Goal: Task Accomplishment & Management: Use online tool/utility

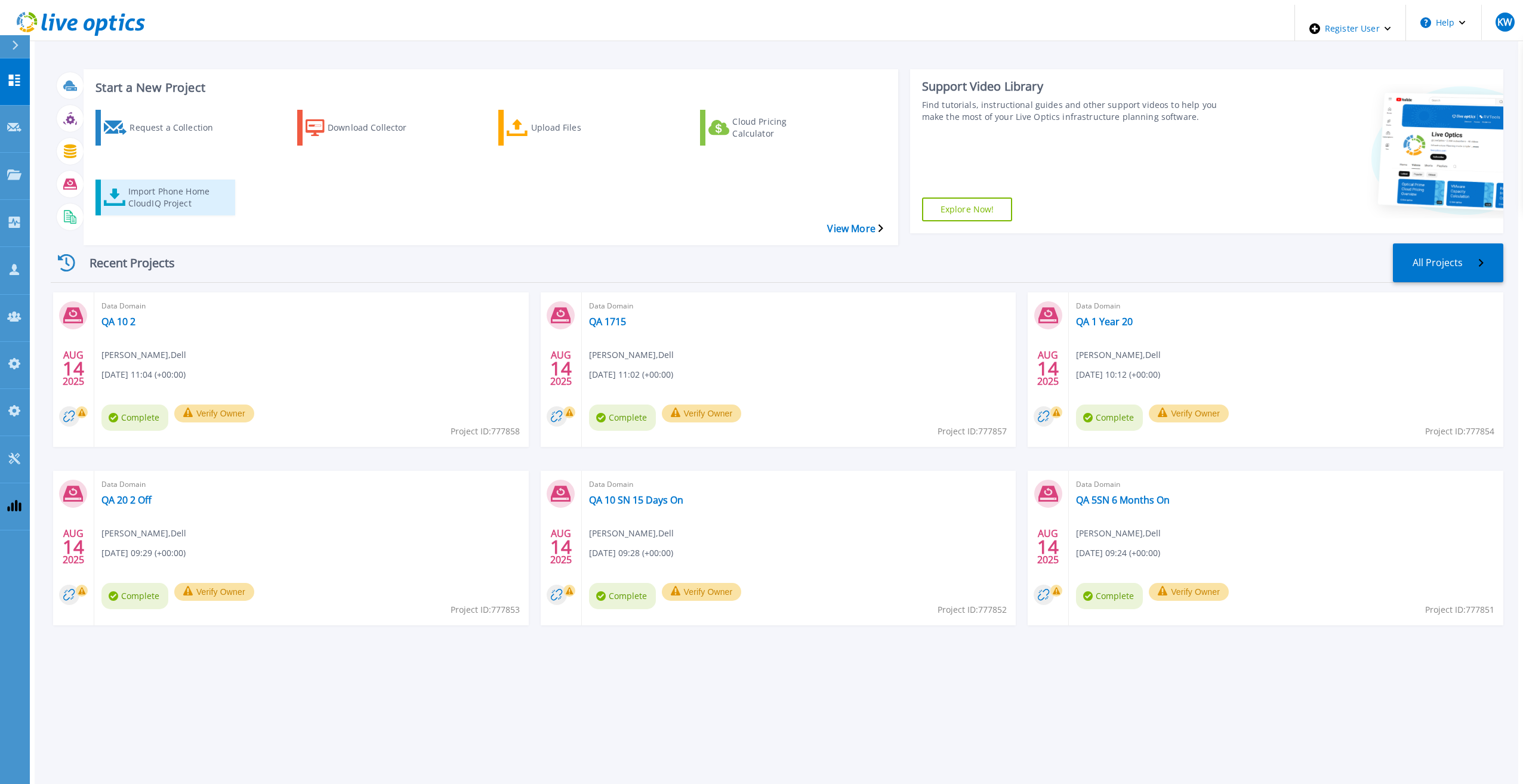
click at [142, 183] on div "Import Phone Home CloudIQ Project" at bounding box center [176, 198] width 95 height 30
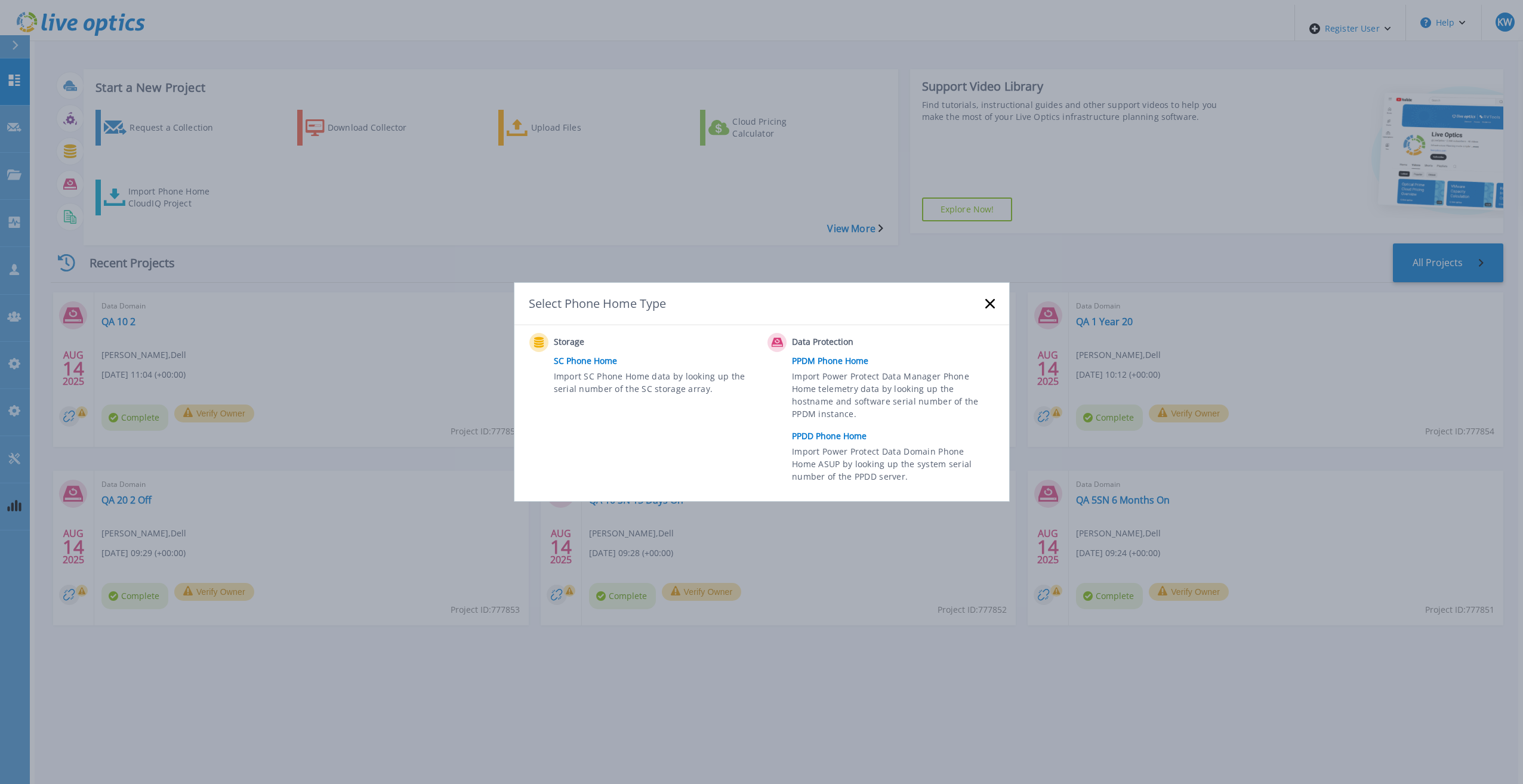
click at [867, 440] on link "PPDD Phone Home" at bounding box center [896, 436] width 208 height 18
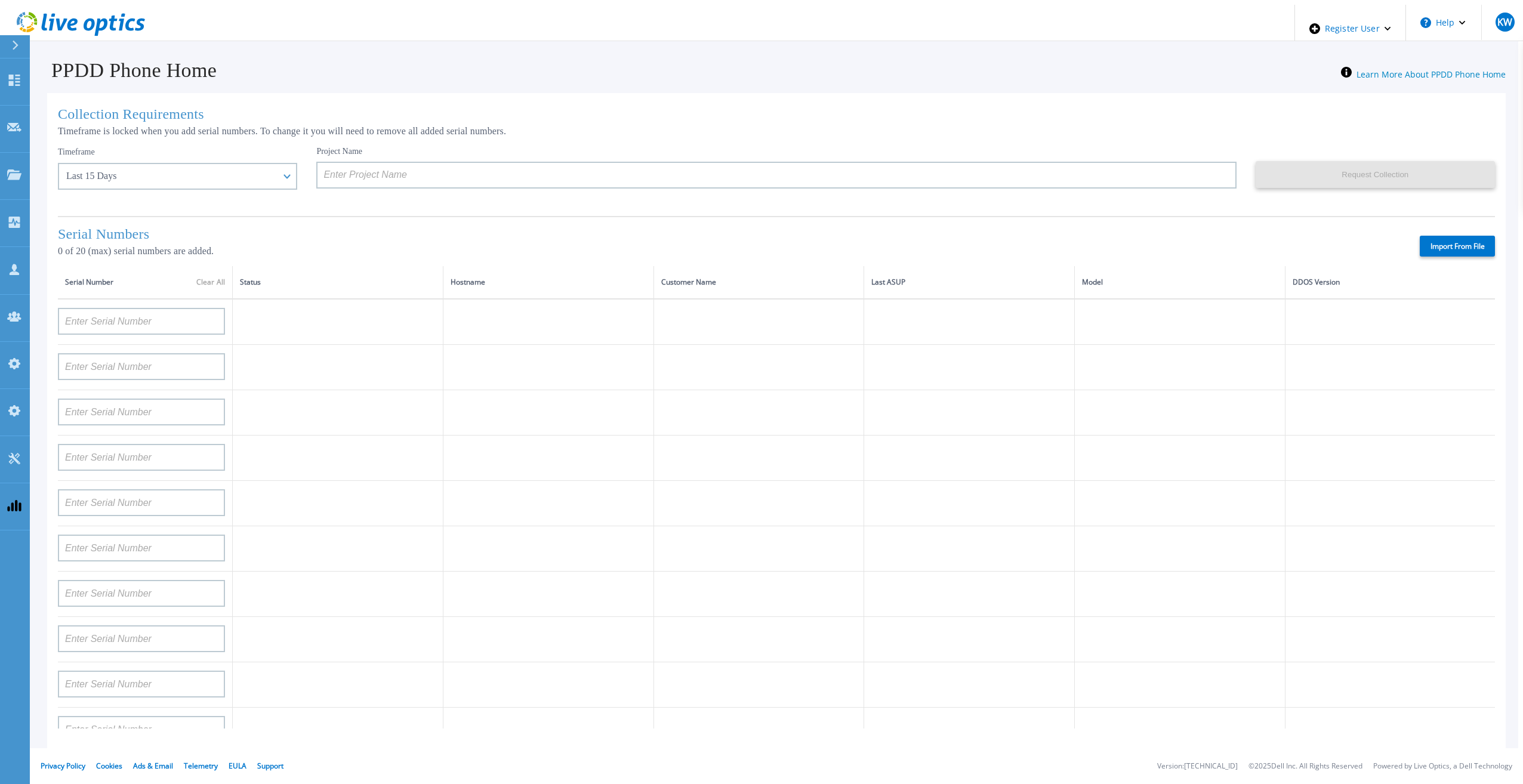
click at [292, 168] on div "Timeframe Last 15 Days Last 15 Days Last 2 Months Last 6 Months Last 1 Year Las…" at bounding box center [187, 176] width 258 height 61
click at [269, 172] on div "Last 15 Days" at bounding box center [178, 176] width 240 height 27
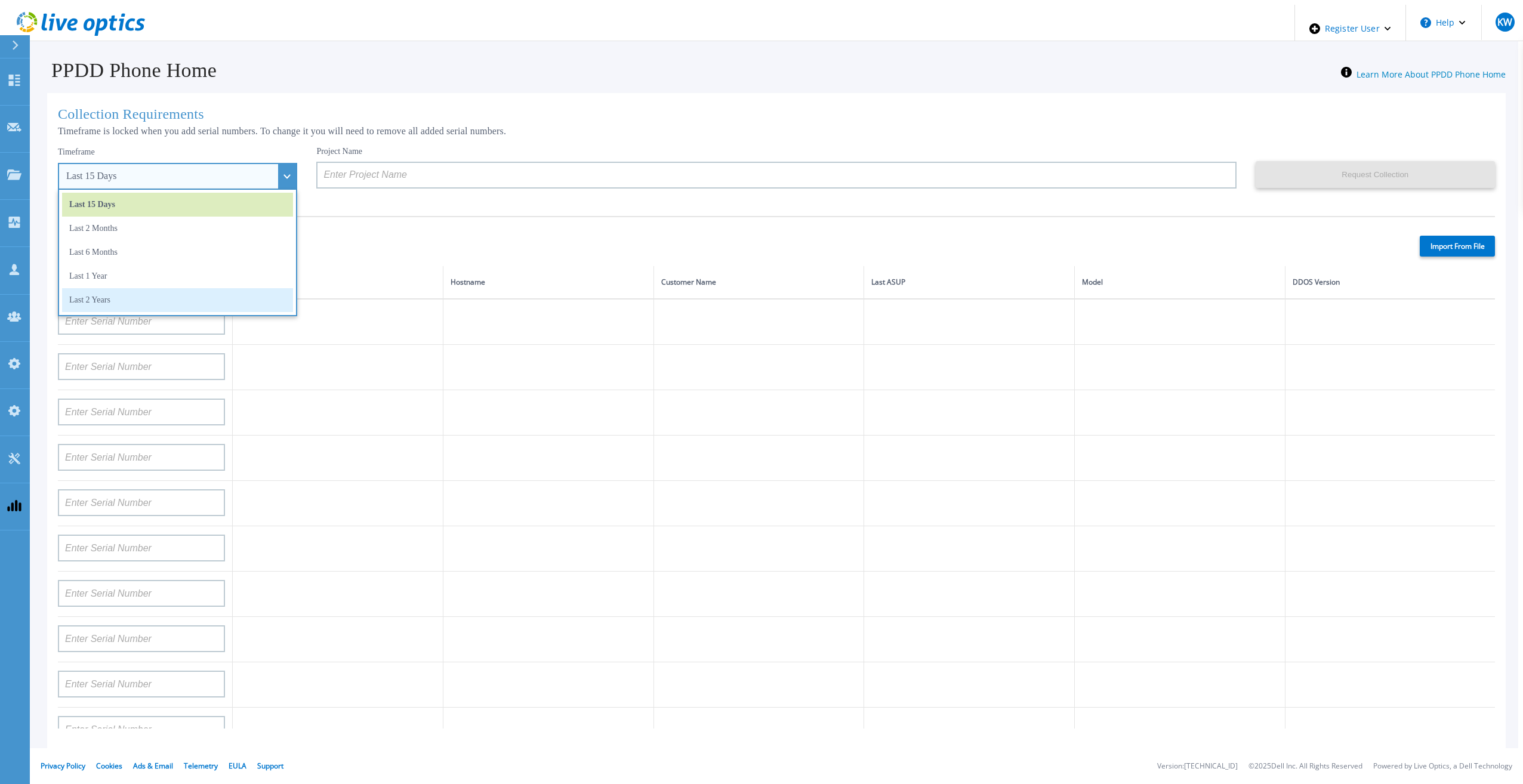
click at [190, 299] on li "Last 2 Years" at bounding box center [178, 300] width 231 height 24
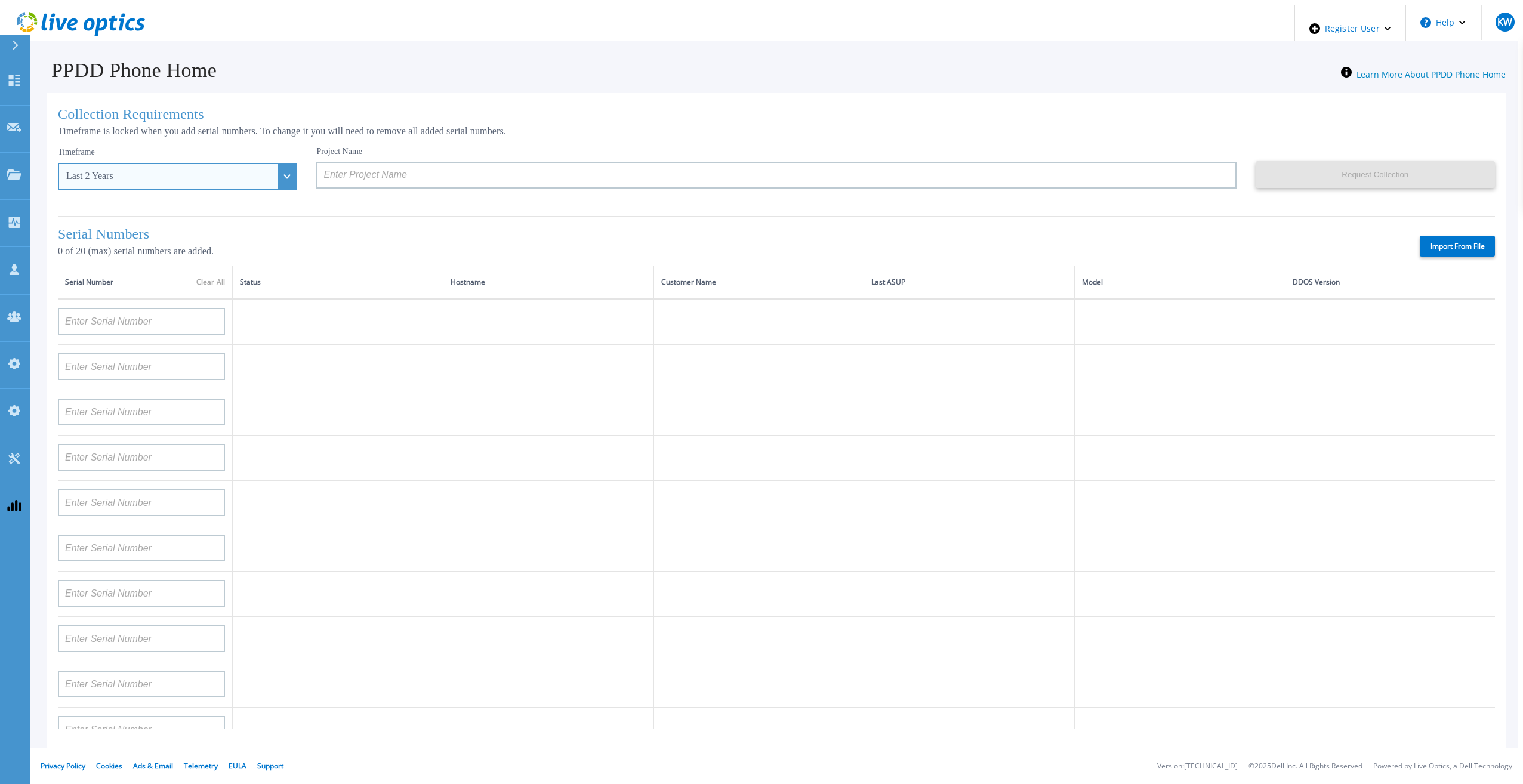
click at [255, 164] on div "Last 2 Years" at bounding box center [178, 176] width 240 height 27
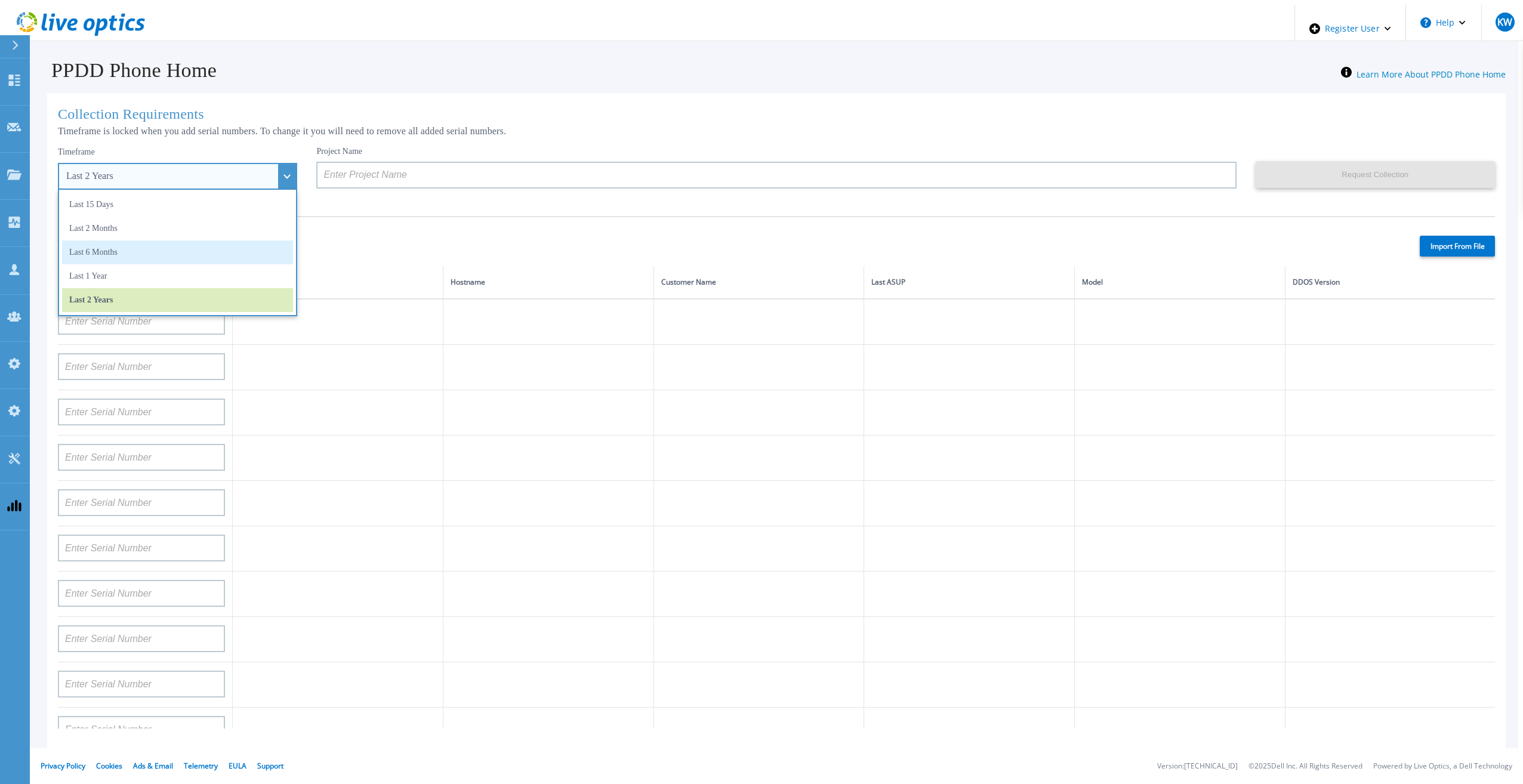
click at [191, 249] on li "Last 6 Months" at bounding box center [178, 252] width 231 height 24
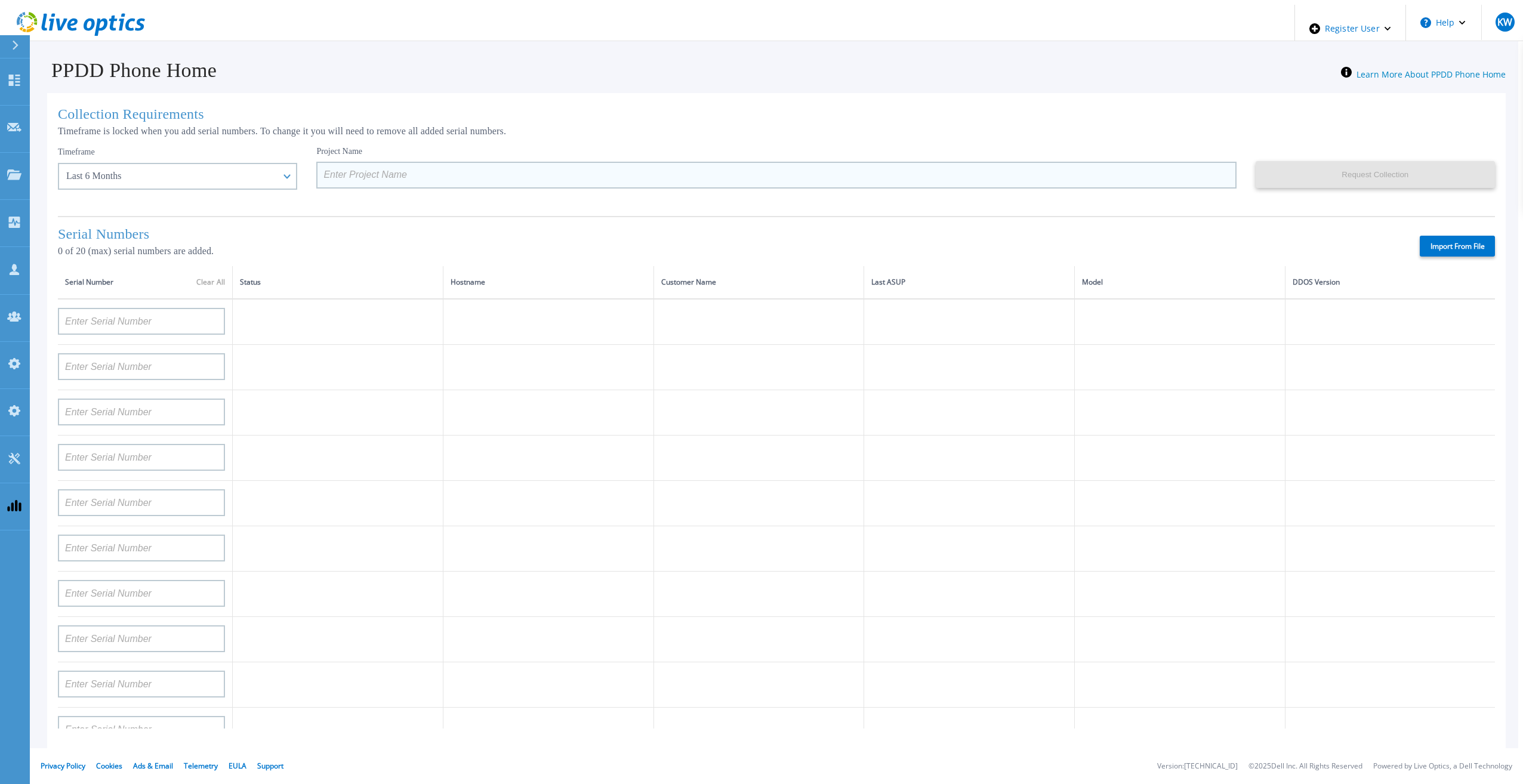
click at [358, 168] on input at bounding box center [776, 175] width 920 height 27
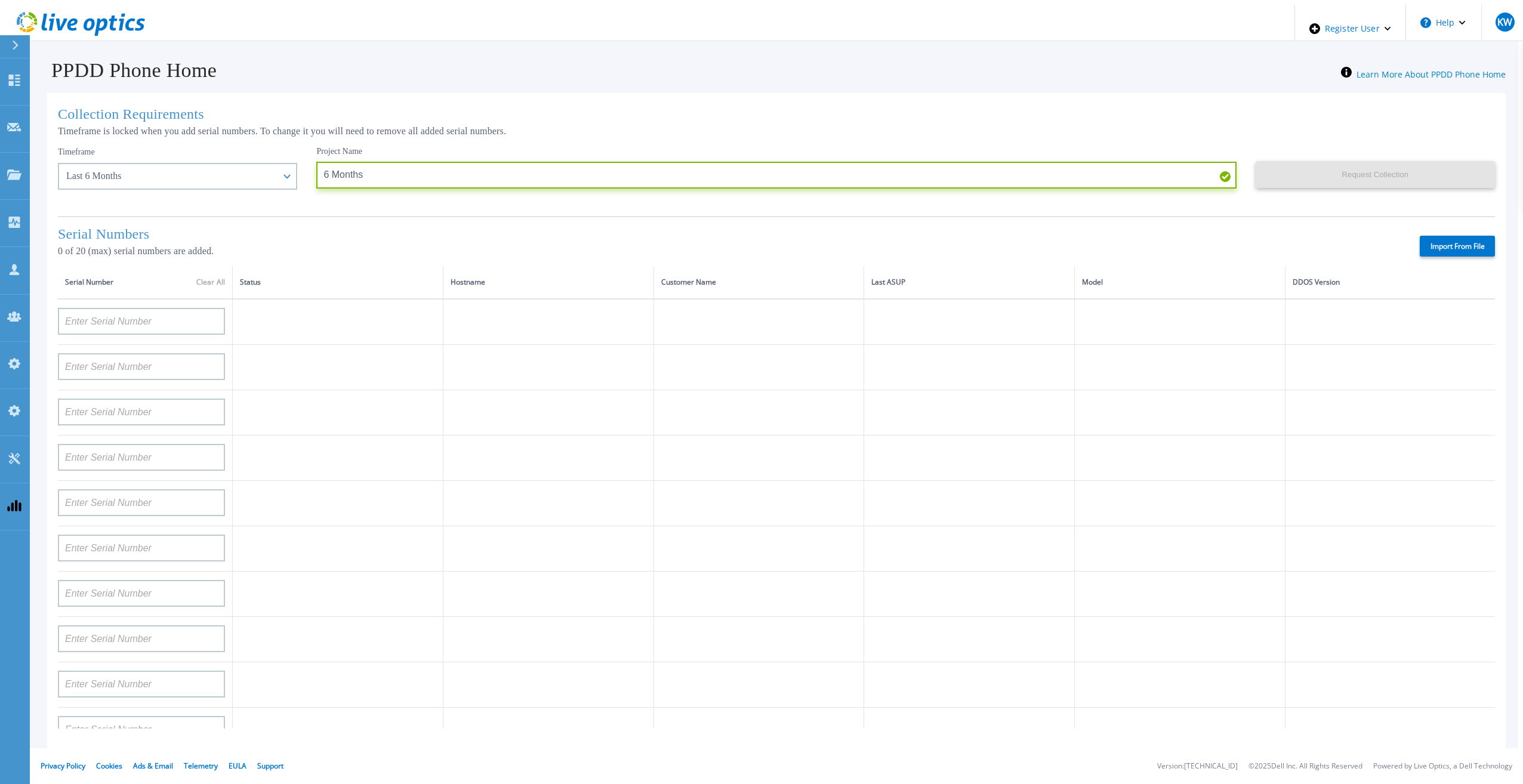
type input "6 Months"
click at [1432, 231] on div "Serial Numbers 0 of 20 (max) serial numbers are added. Import From File" at bounding box center [776, 241] width 1437 height 50
click at [1436, 236] on label "Import From File" at bounding box center [1457, 246] width 75 height 21
click at [0, 0] on input "Import From File" at bounding box center [0, 0] width 0 height 0
type input "APM00211700095"
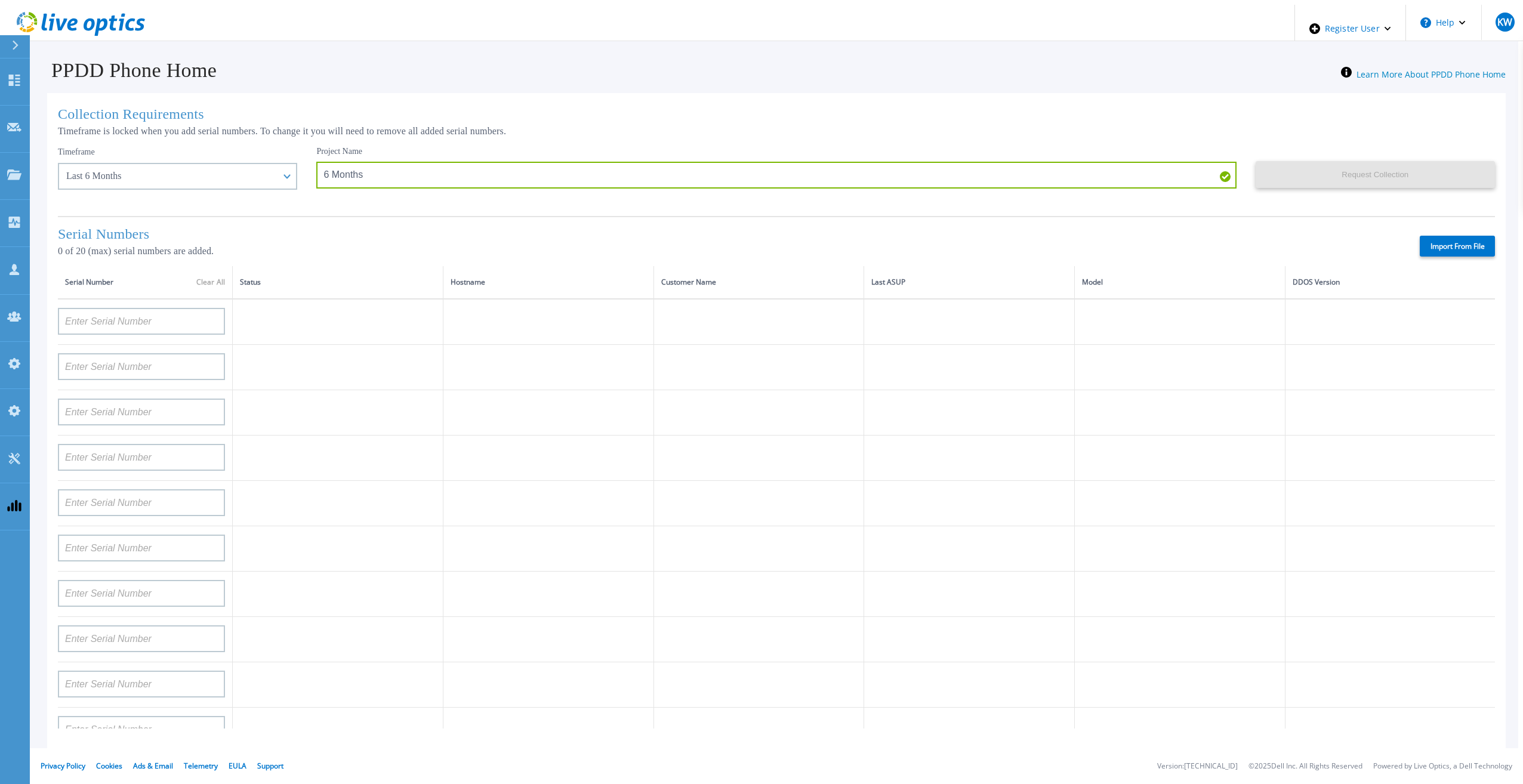
type input "APX00232503747"
type input "APM00214914093"
type input "APM00171836329"
type input "APM00212026971"
type input "APM00214914094"
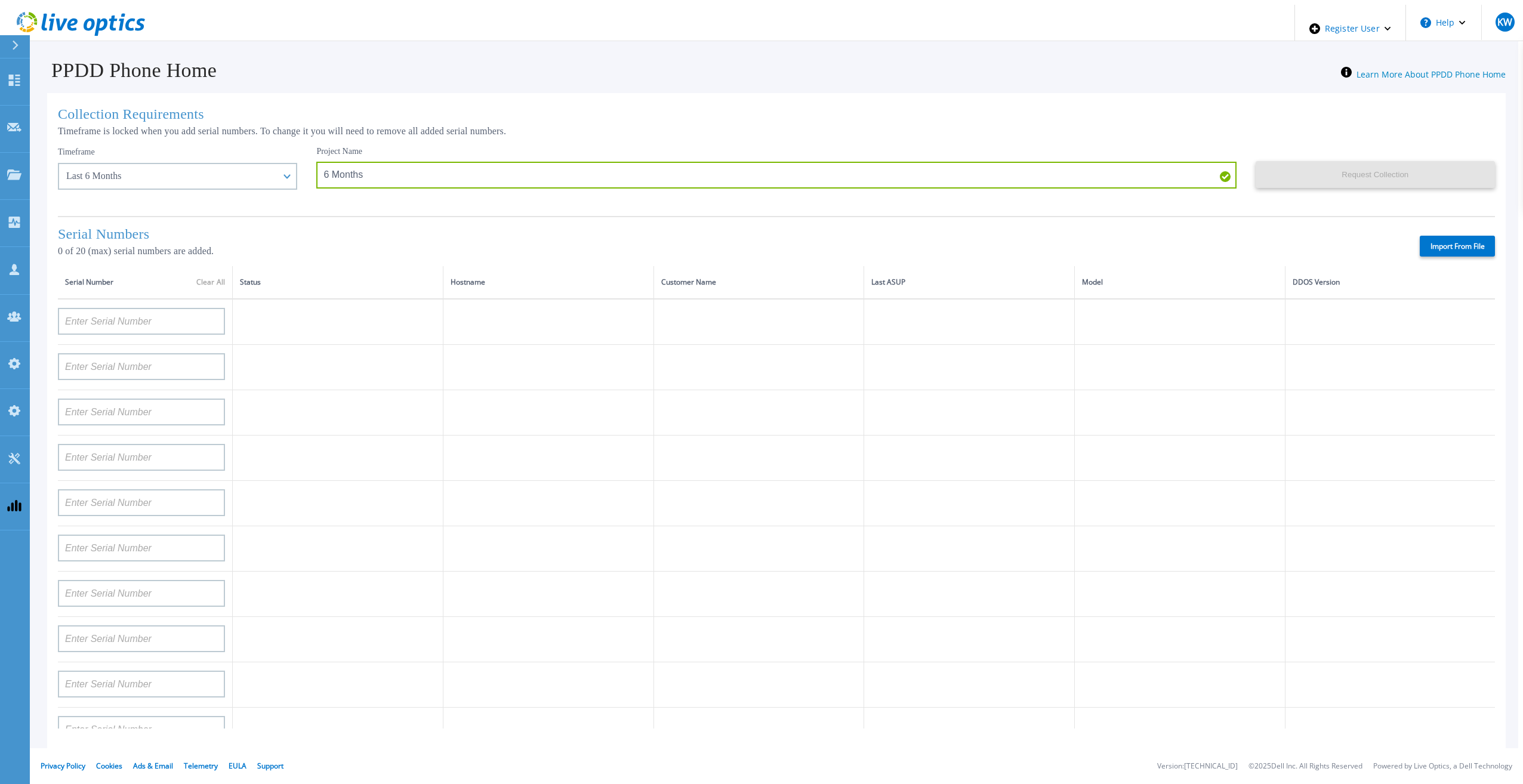
type input "APX00234502218"
type input "APM00212018359"
type input "APX00232503745"
type input "APX00232503743"
type input "APM00193603655"
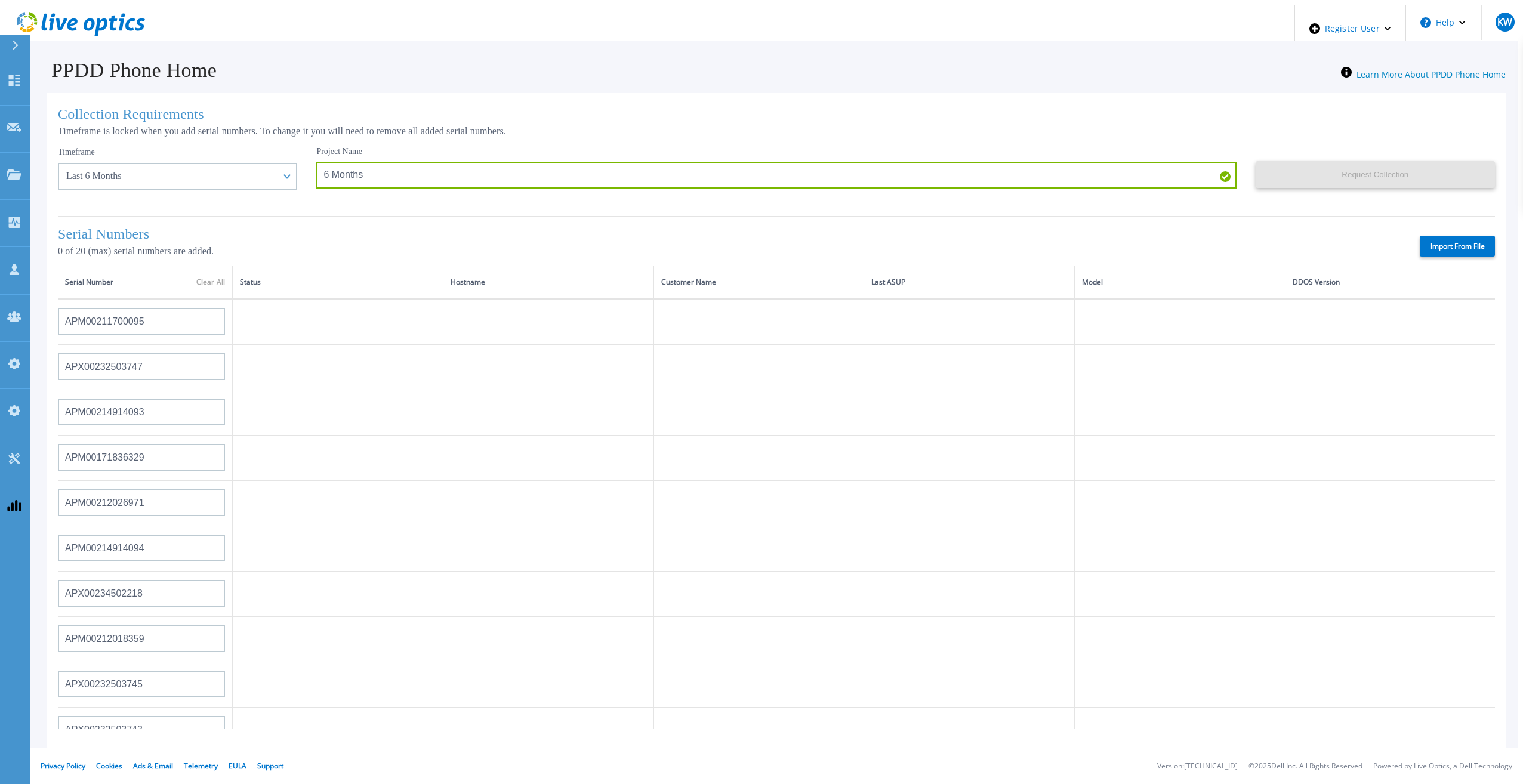
type input "APM00212517749"
type input "APX00232503742"
type input "APM00212702822"
type input "APM00212610953"
type input "APM00202614668"
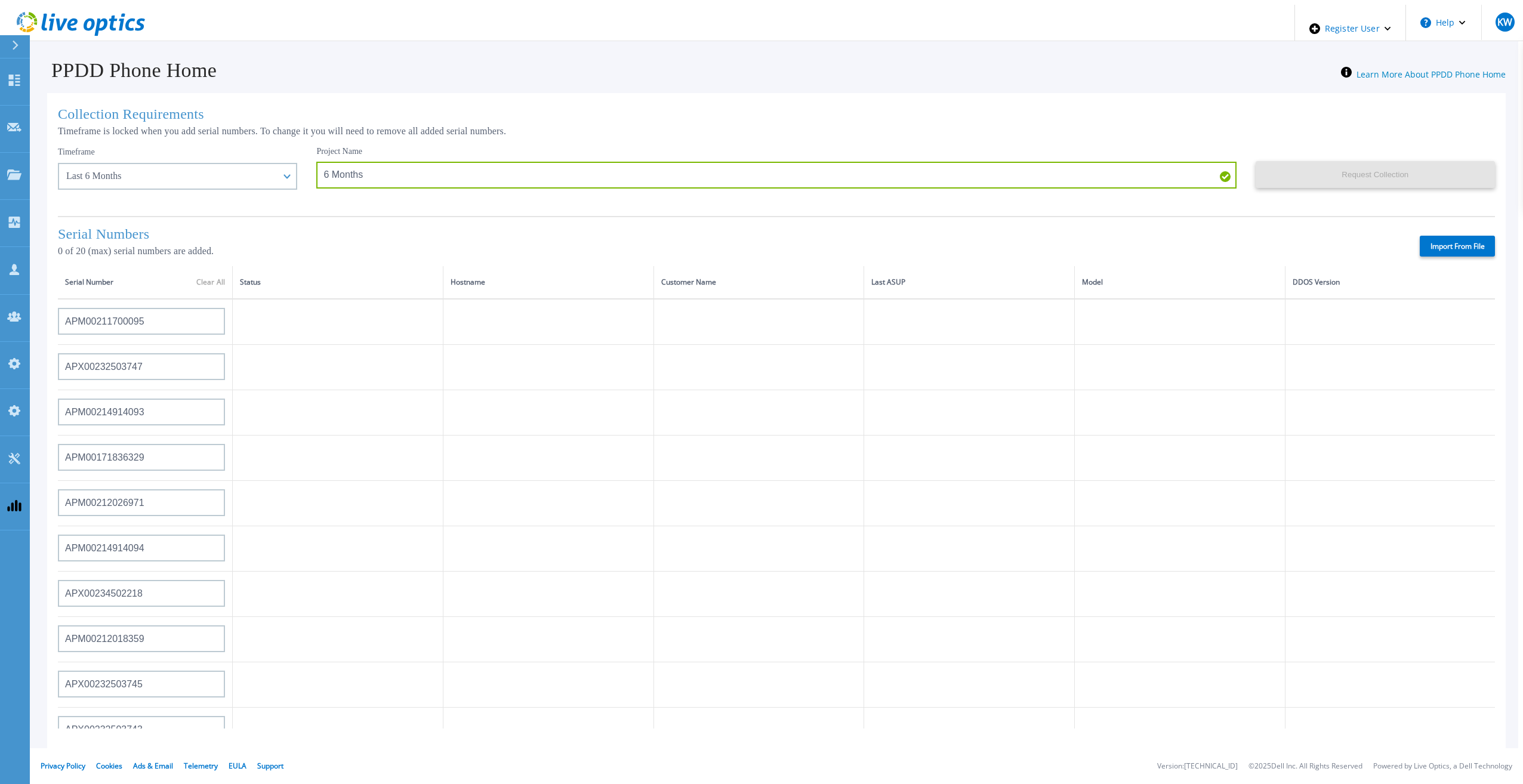
type input "APM00212613652"
type input "APX00222101185"
type input "AUDVUX6XJHDJFE"
type input "APM00133543104"
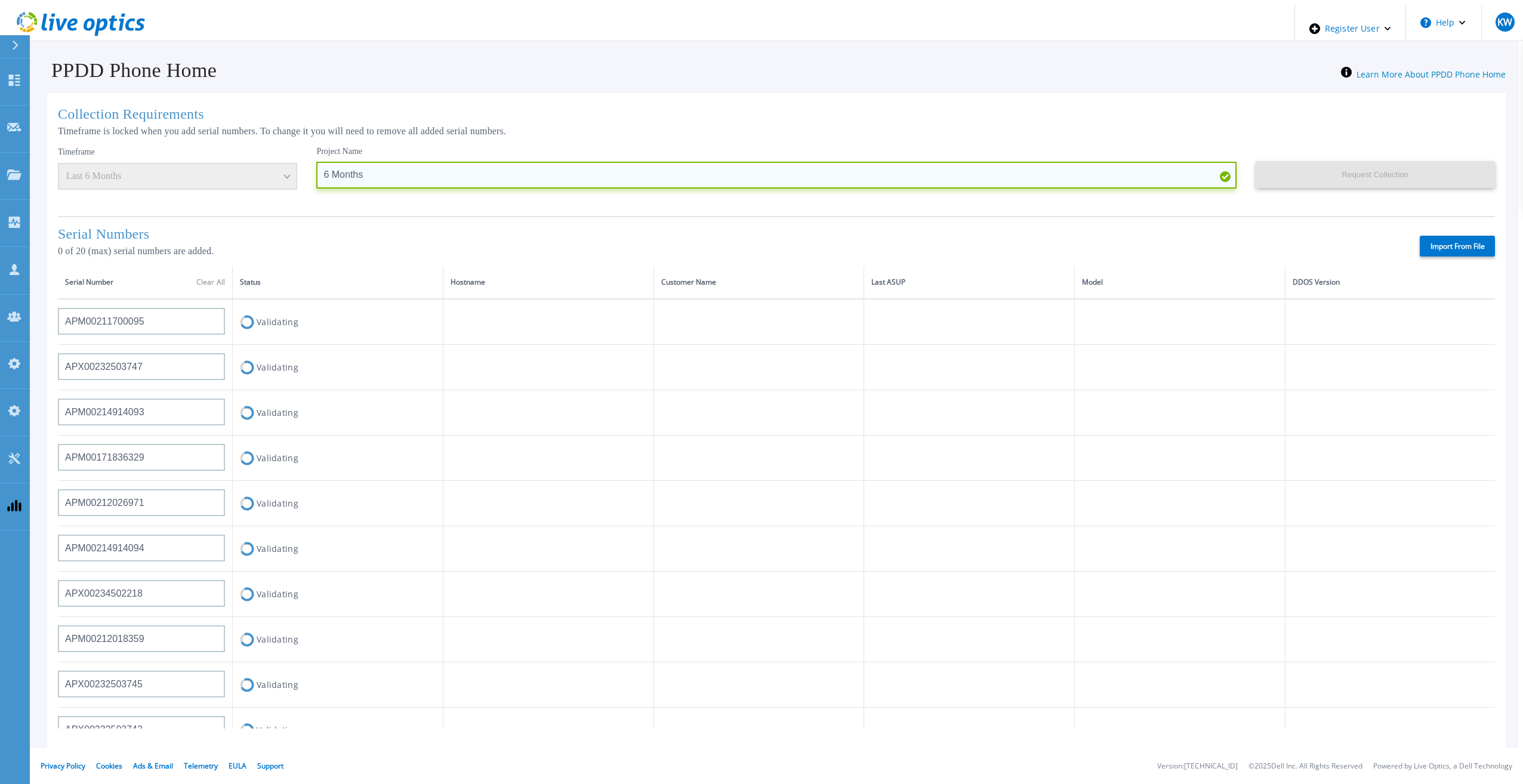
click at [445, 171] on input "6 Months" at bounding box center [776, 175] width 920 height 27
type input "6 Months 20 SN - 1st"
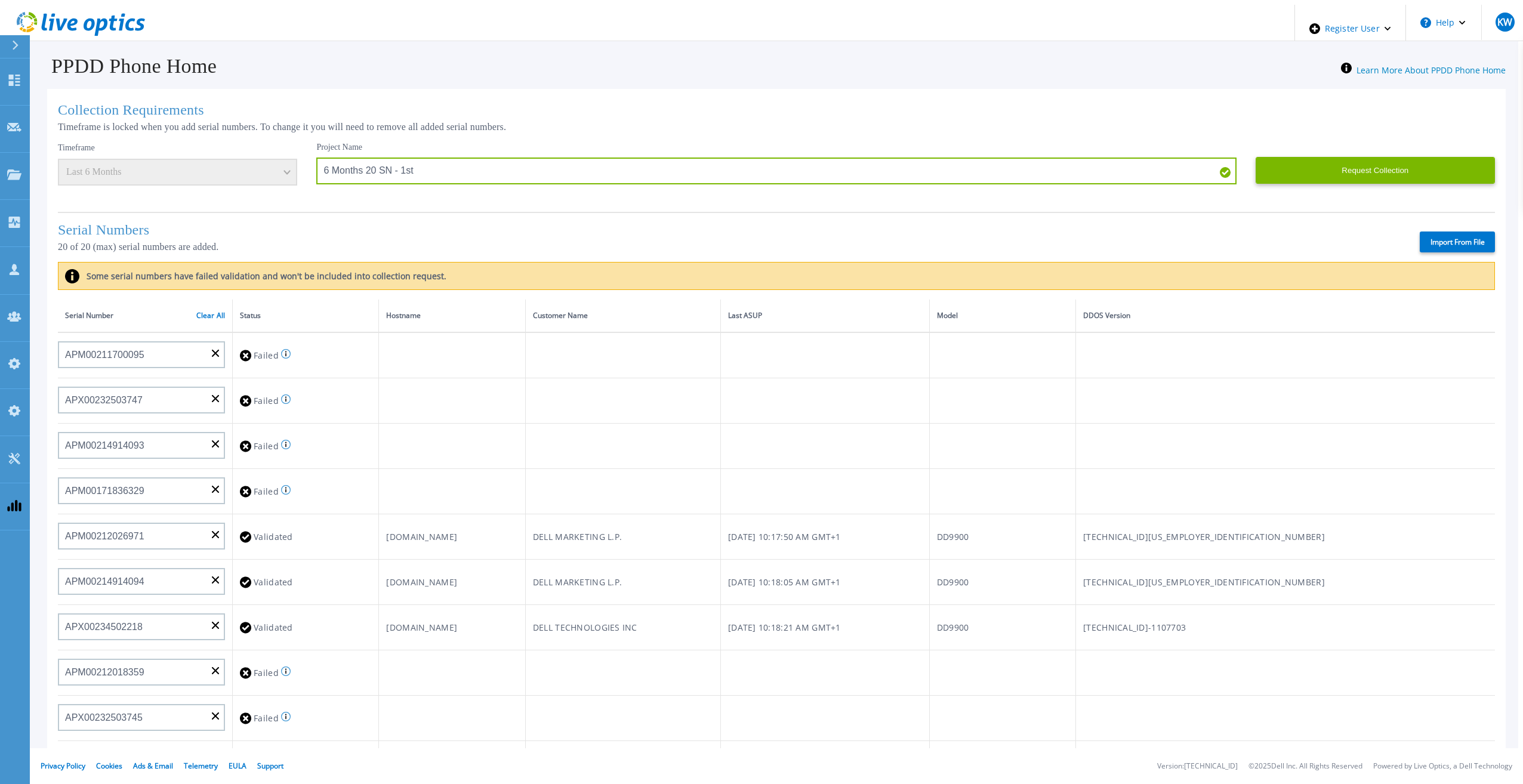
click at [503, 212] on div "Serial Numbers 20 of 20 (max) serial numbers are added. Import From File" at bounding box center [776, 237] width 1437 height 50
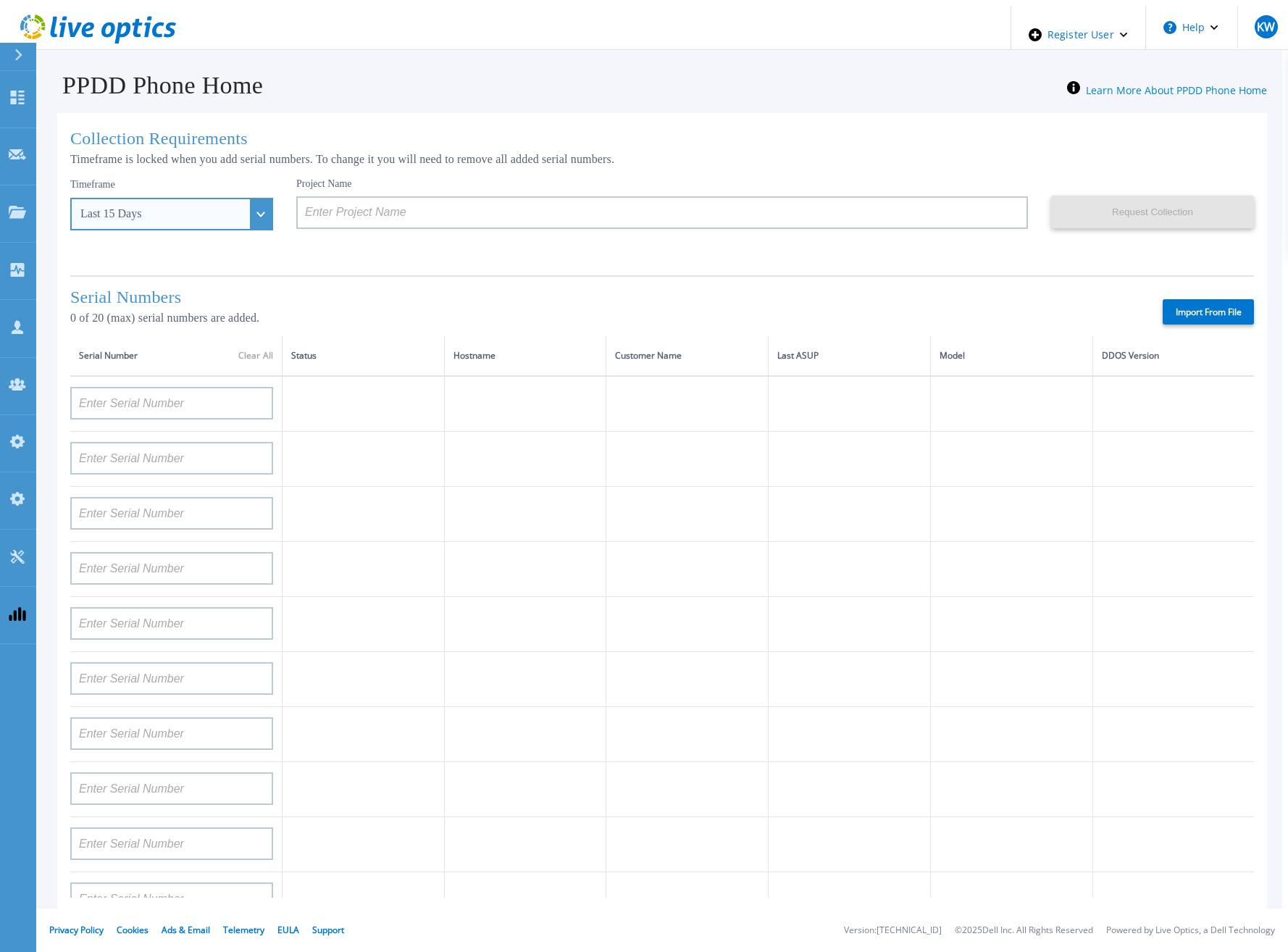
click at [226, 222] on div "Last 15 Days" at bounding box center [171, 214] width 202 height 33
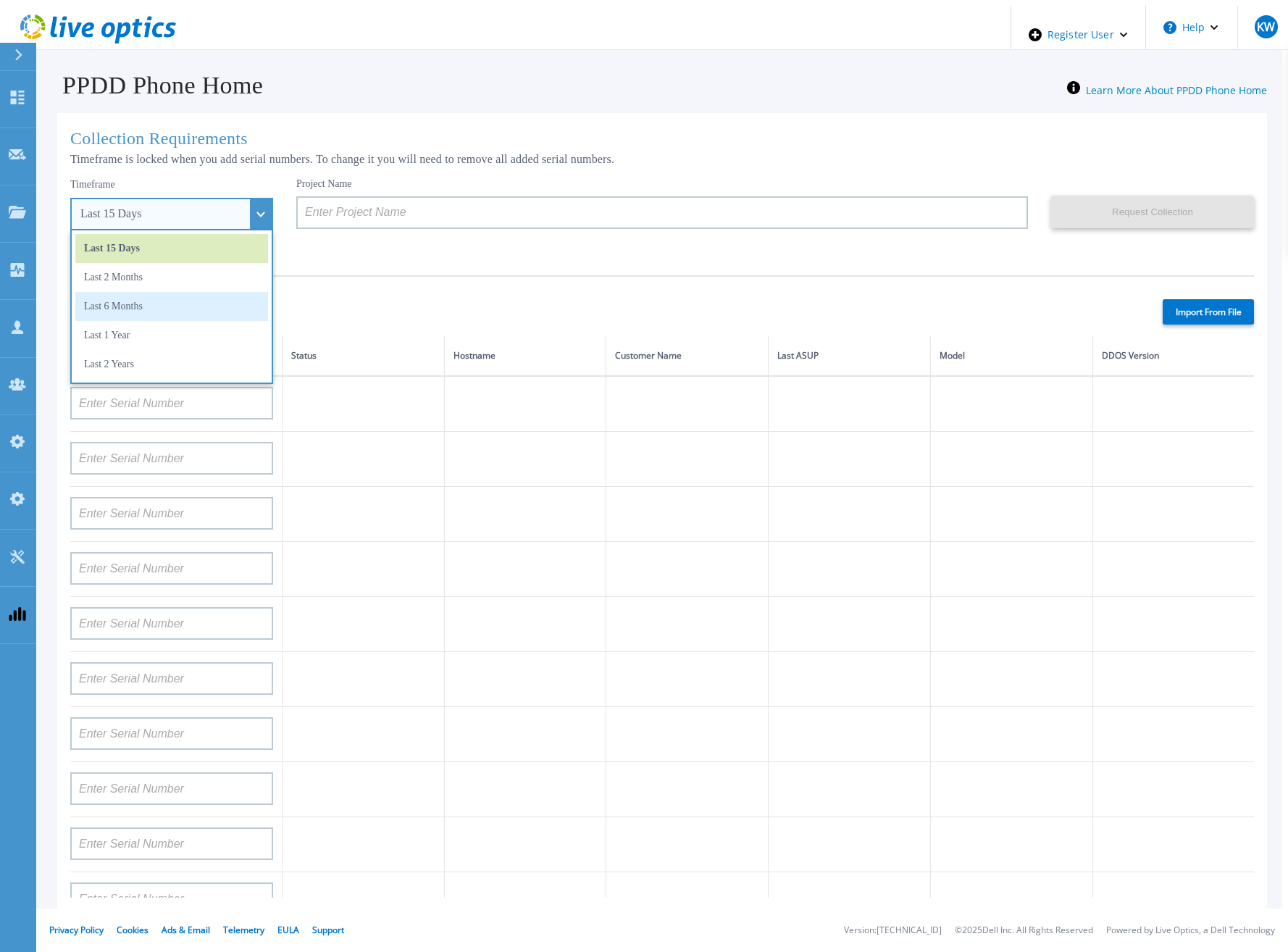
click at [177, 292] on li "Last 6 Months" at bounding box center [171, 306] width 193 height 29
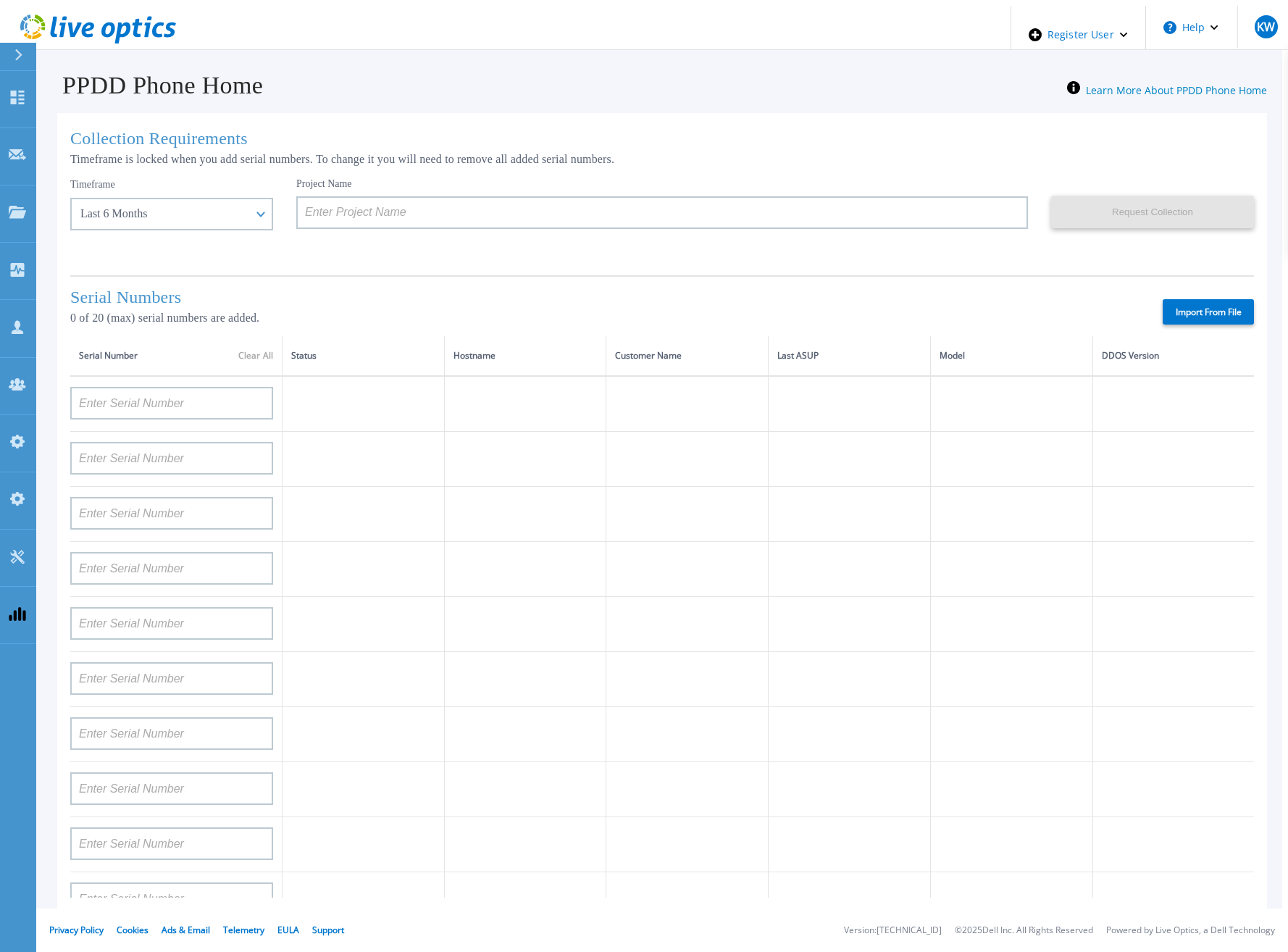
click at [305, 242] on div "Project Name" at bounding box center [673, 221] width 754 height 87
click at [312, 219] on input at bounding box center [662, 212] width 732 height 33
paste input "3015760"
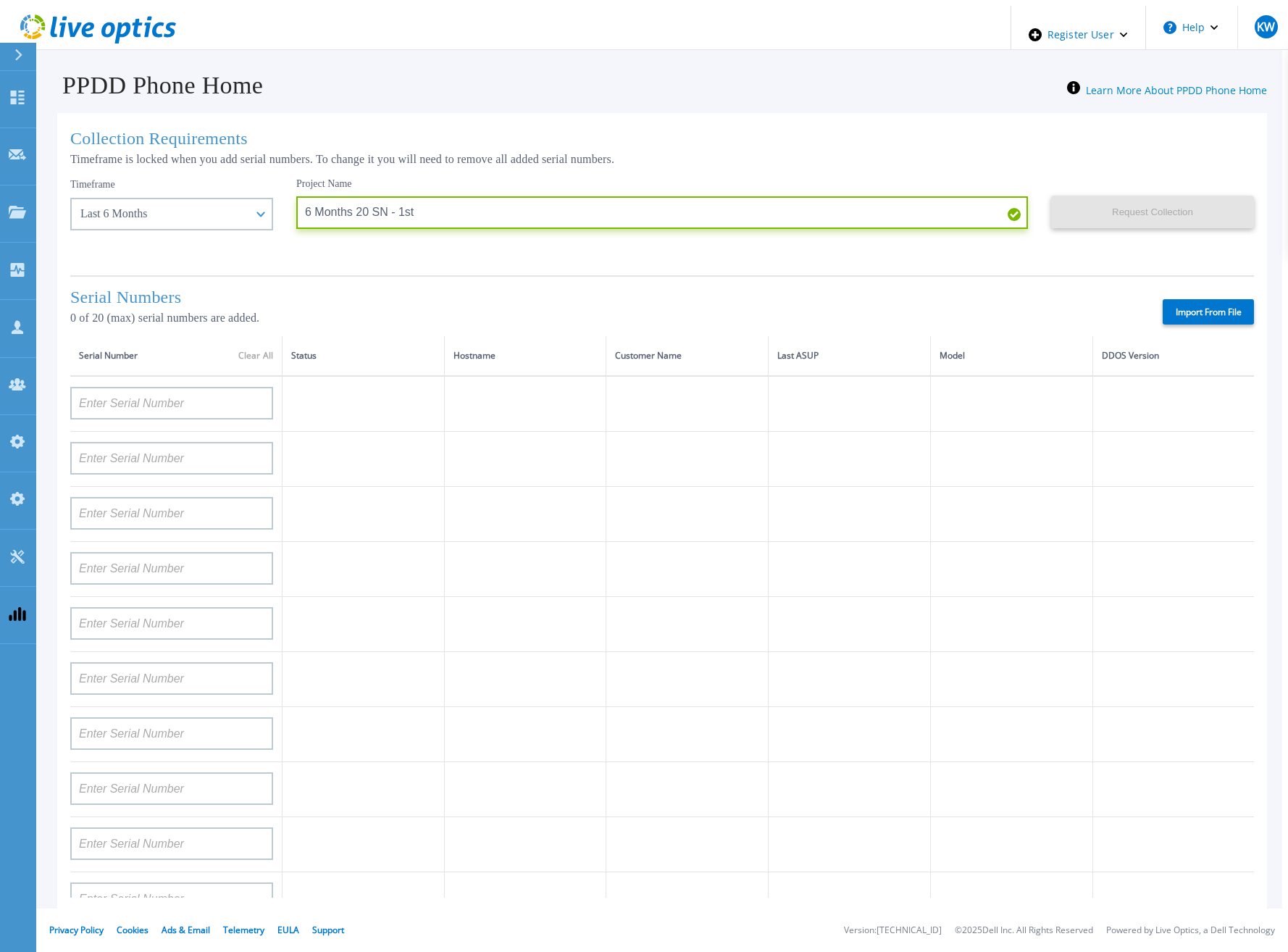
type input "6 Months 20 SN - 1st"
click at [1234, 313] on label "Import From File" at bounding box center [1208, 311] width 91 height 25
click at [0, 0] on input "Import From File" at bounding box center [0, 0] width 0 height 0
type input "APM00211700095"
type input "APX00232503747"
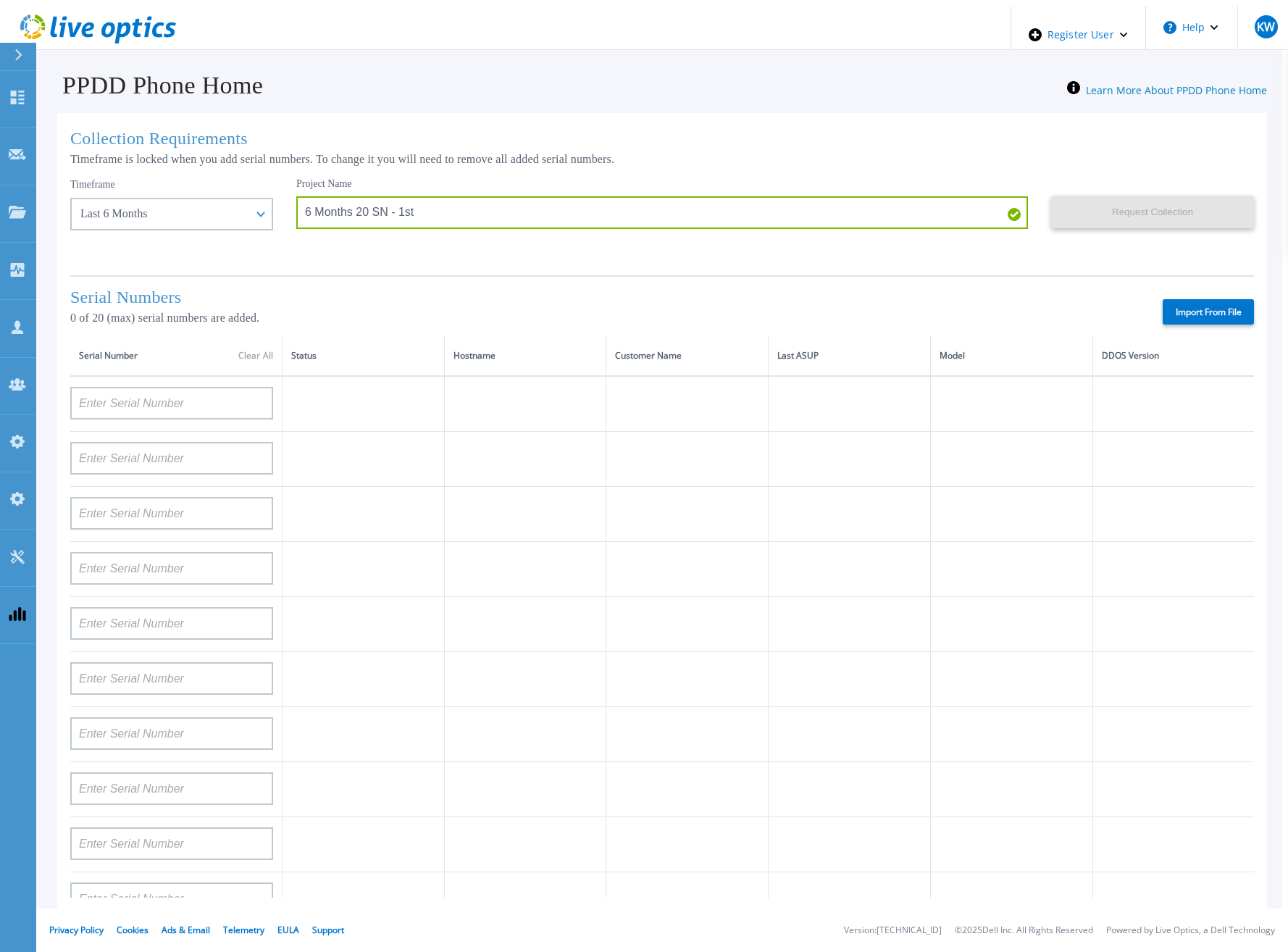
type input "APM00214914093"
type input "APM00171836329"
type input "APM00212026971"
type input "APM00214914094"
type input "APX00234502218"
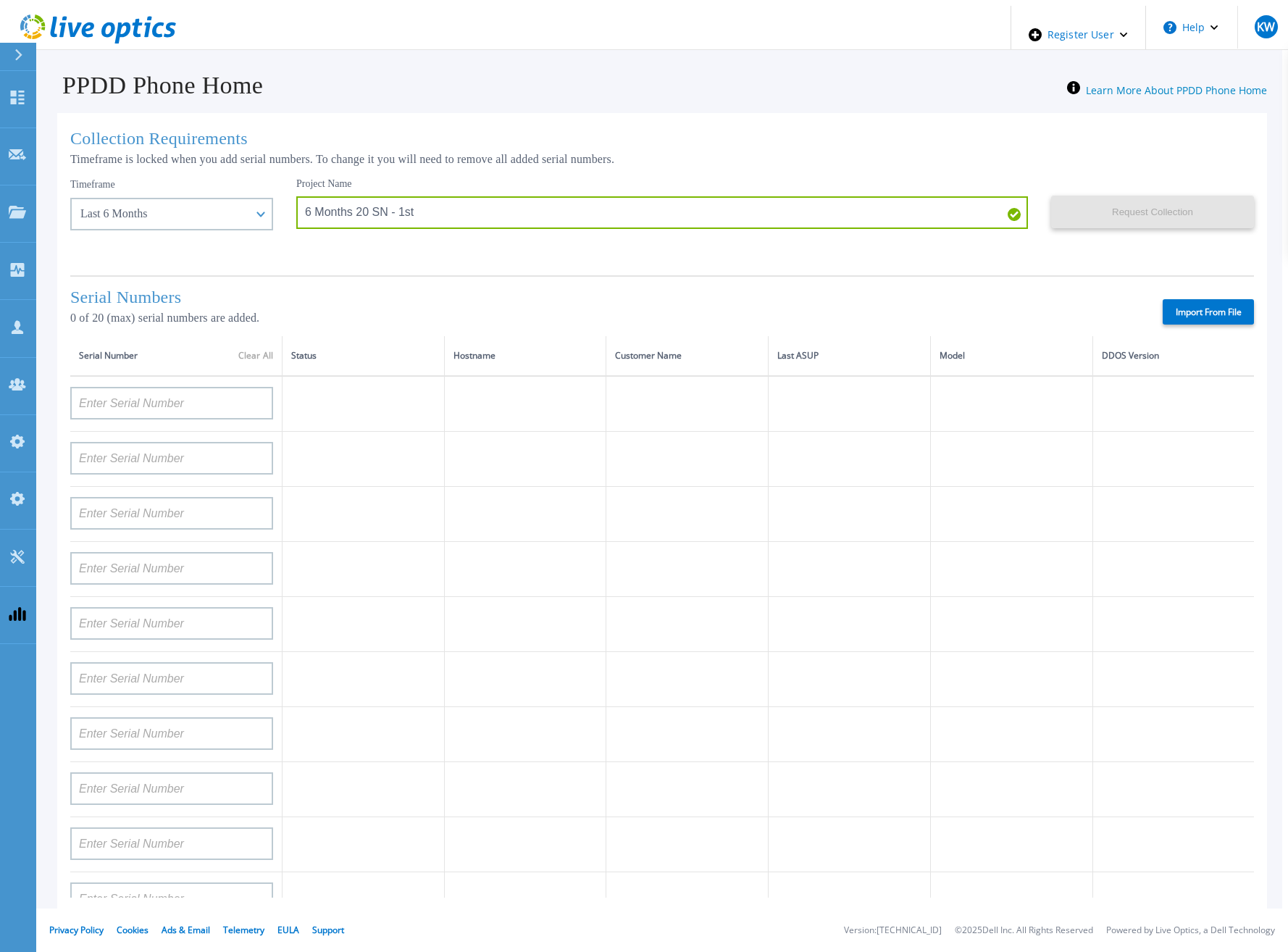
type input "APM00212018359"
type input "APX00232503745"
type input "APX00232503743"
type input "APM00193603655"
type input "APM00212517749"
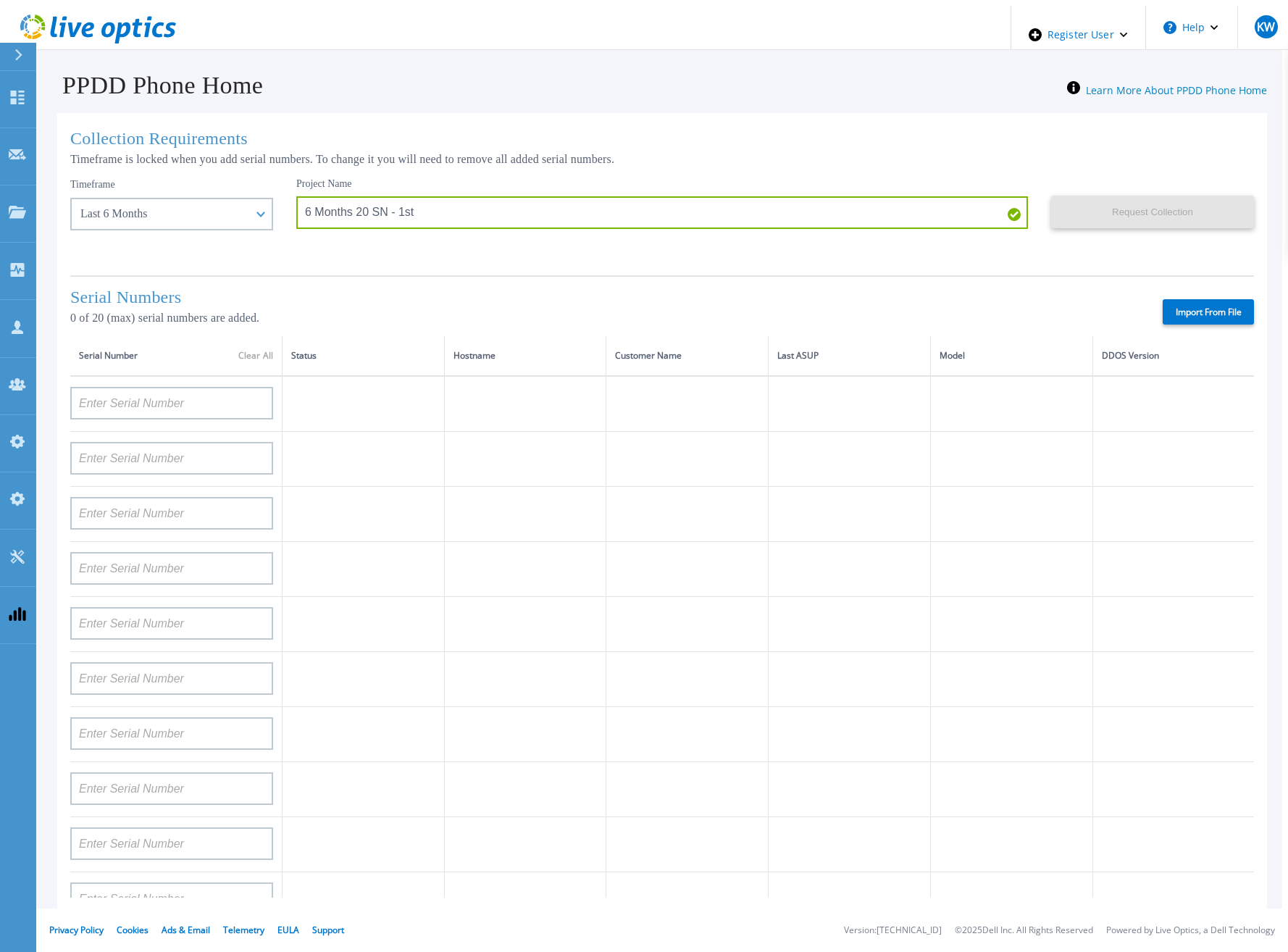
type input "APX00232503742"
type input "APM00212702822"
type input "APM00212610953"
type input "APM00202614668"
type input "APM00212613652"
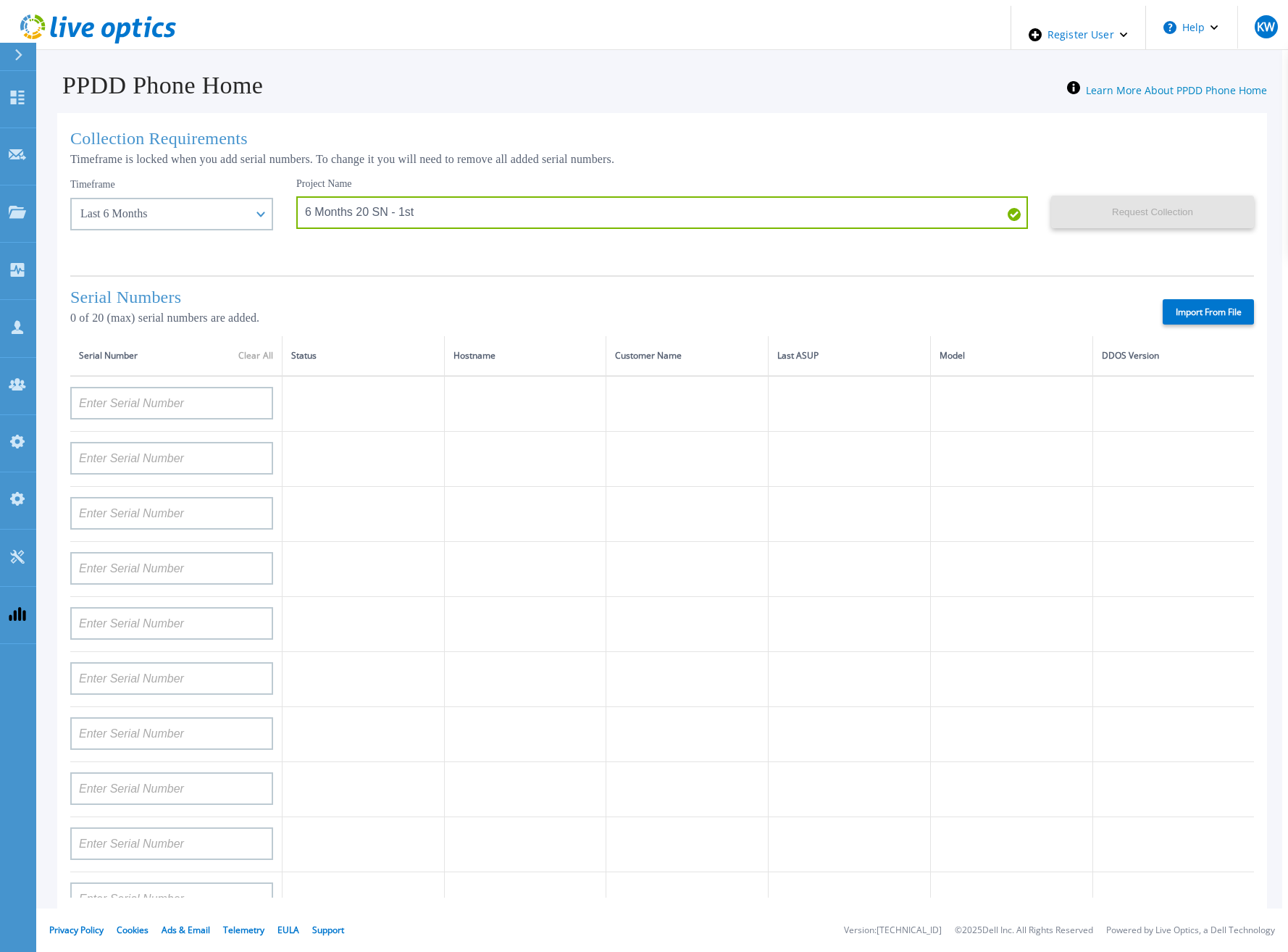
type input "APX00222101185"
type input "AUDVUX6XJHDJFE"
type input "APM00133543104"
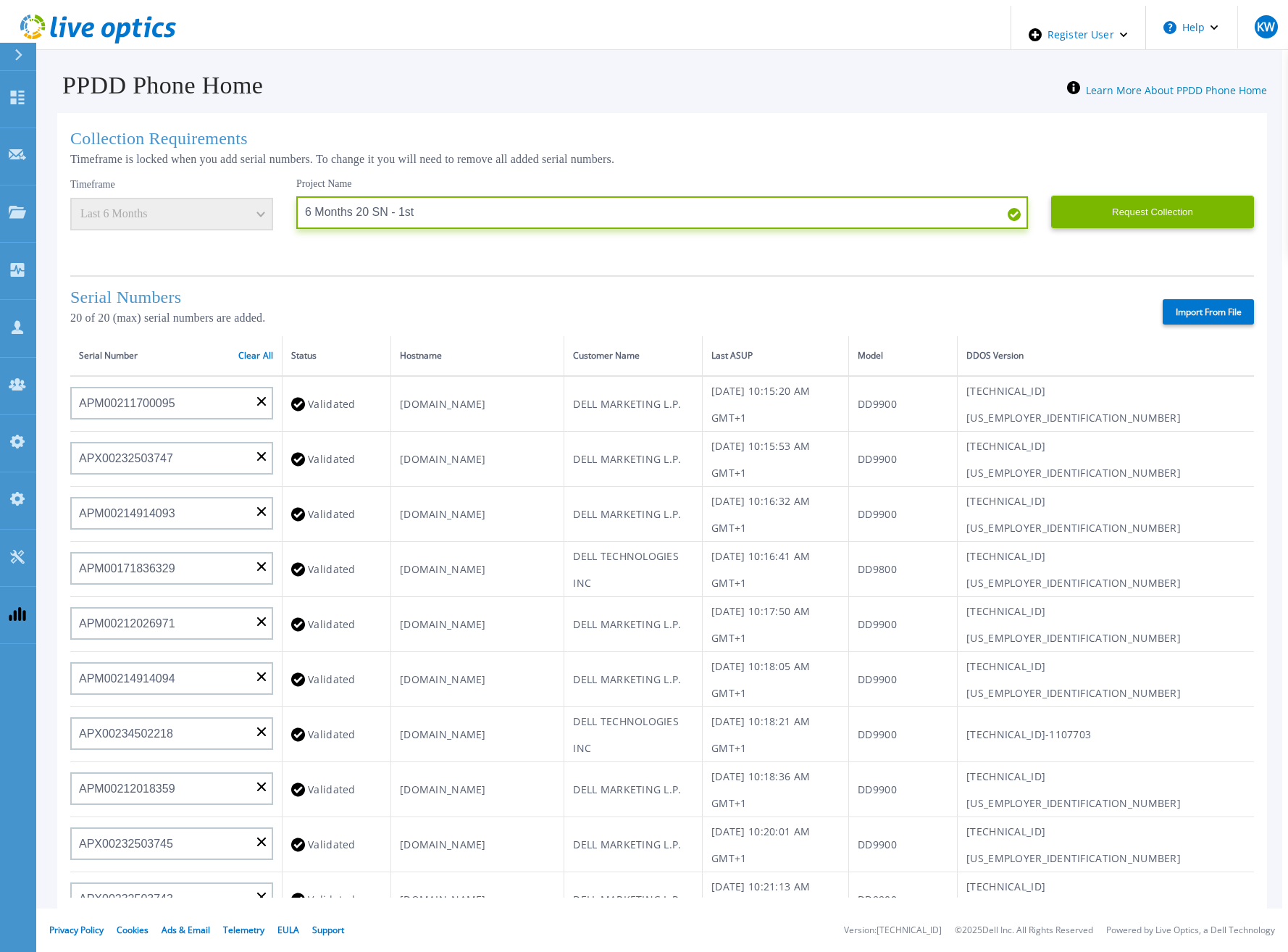
drag, startPoint x: 472, startPoint y: 213, endPoint x: 99, endPoint y: 201, distance: 373.2
click at [99, 201] on div "Timeframe Last 6 Months Project Name 6 Months 20 SN - 1st Request Collection Th…" at bounding box center [662, 221] width 1184 height 87
click at [1116, 200] on button "Request Collection" at bounding box center [1152, 212] width 202 height 33
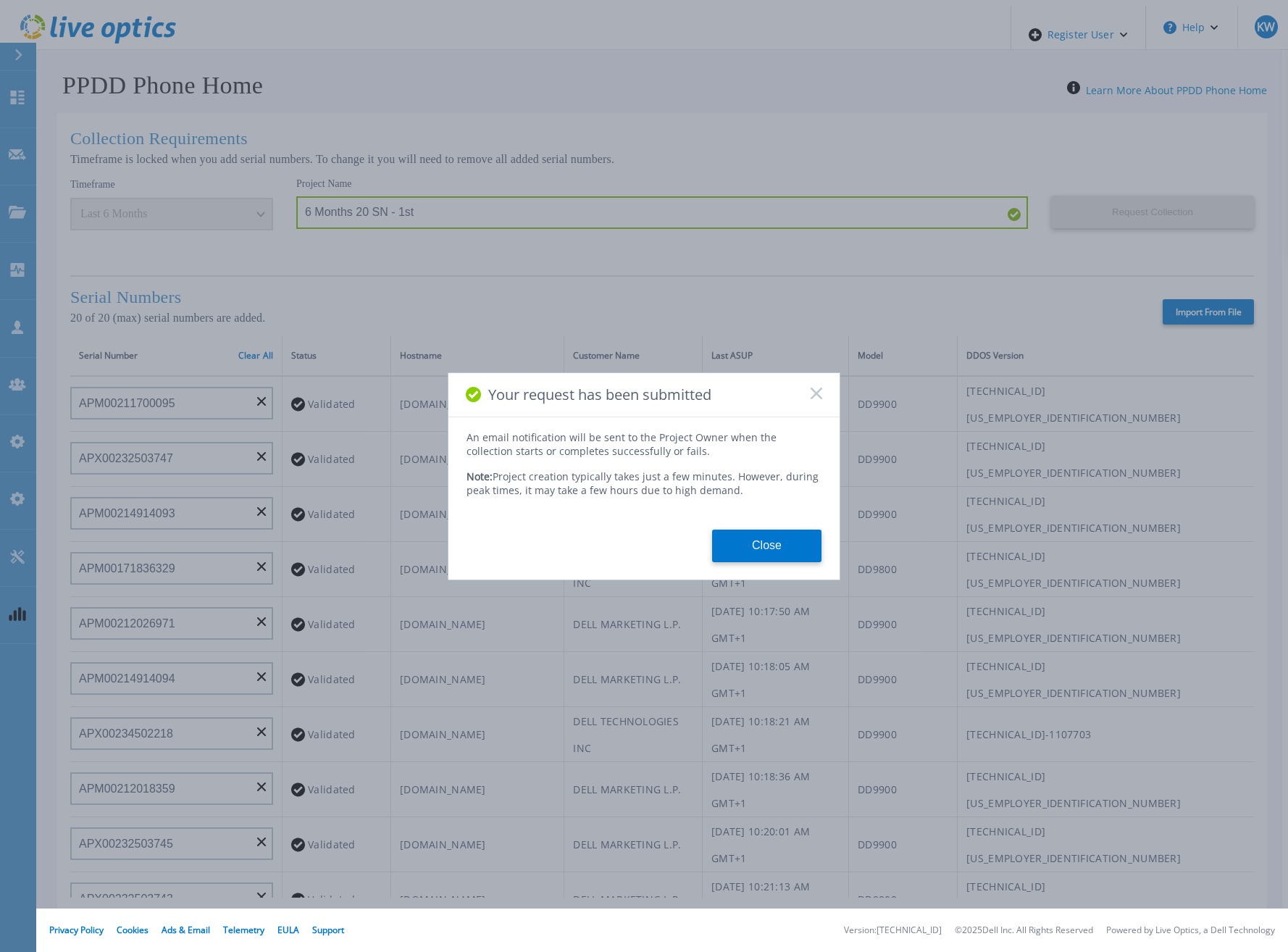
click at [759, 518] on div "An email notification will be sent to the Project Owner when the collection sta…" at bounding box center [644, 496] width 391 height 132
click at [773, 534] on button "Close" at bounding box center [767, 545] width 110 height 33
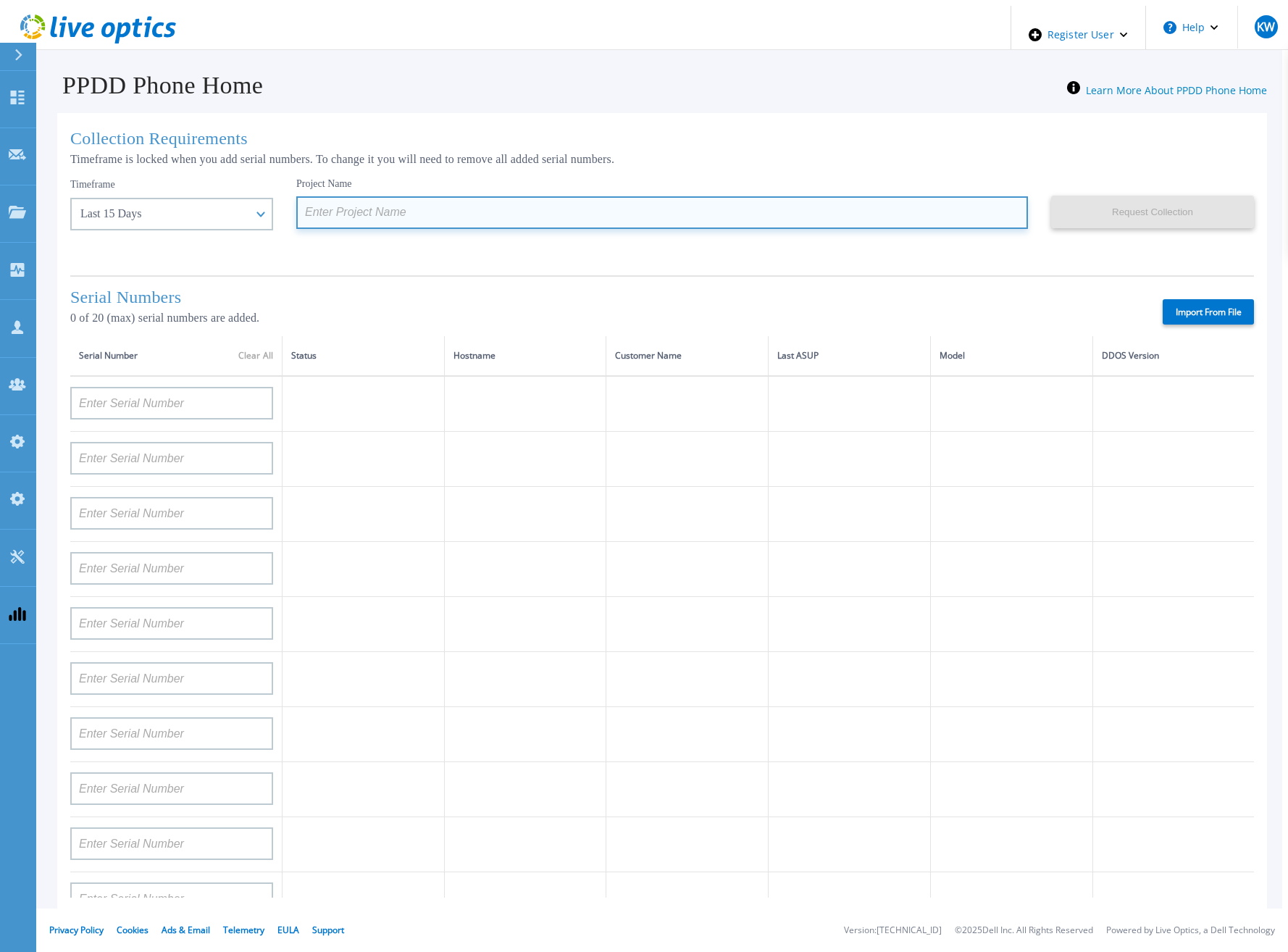
click at [429, 201] on input at bounding box center [662, 212] width 732 height 33
paste input "6 Months 20 SN - 1st"
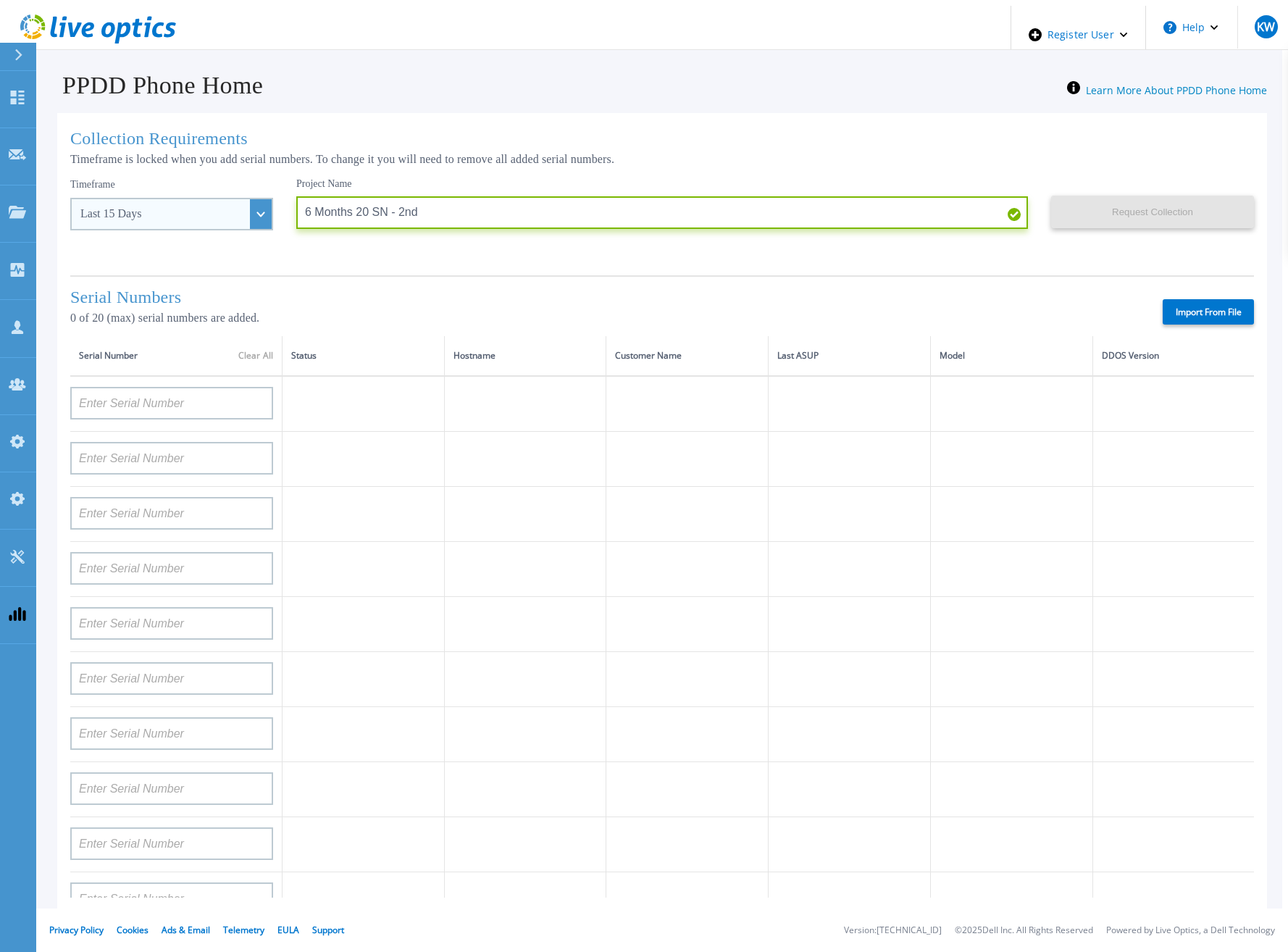
type input "6 Months 20 SN - 2nd"
click at [232, 208] on div "Last 15 Days" at bounding box center [171, 214] width 202 height 33
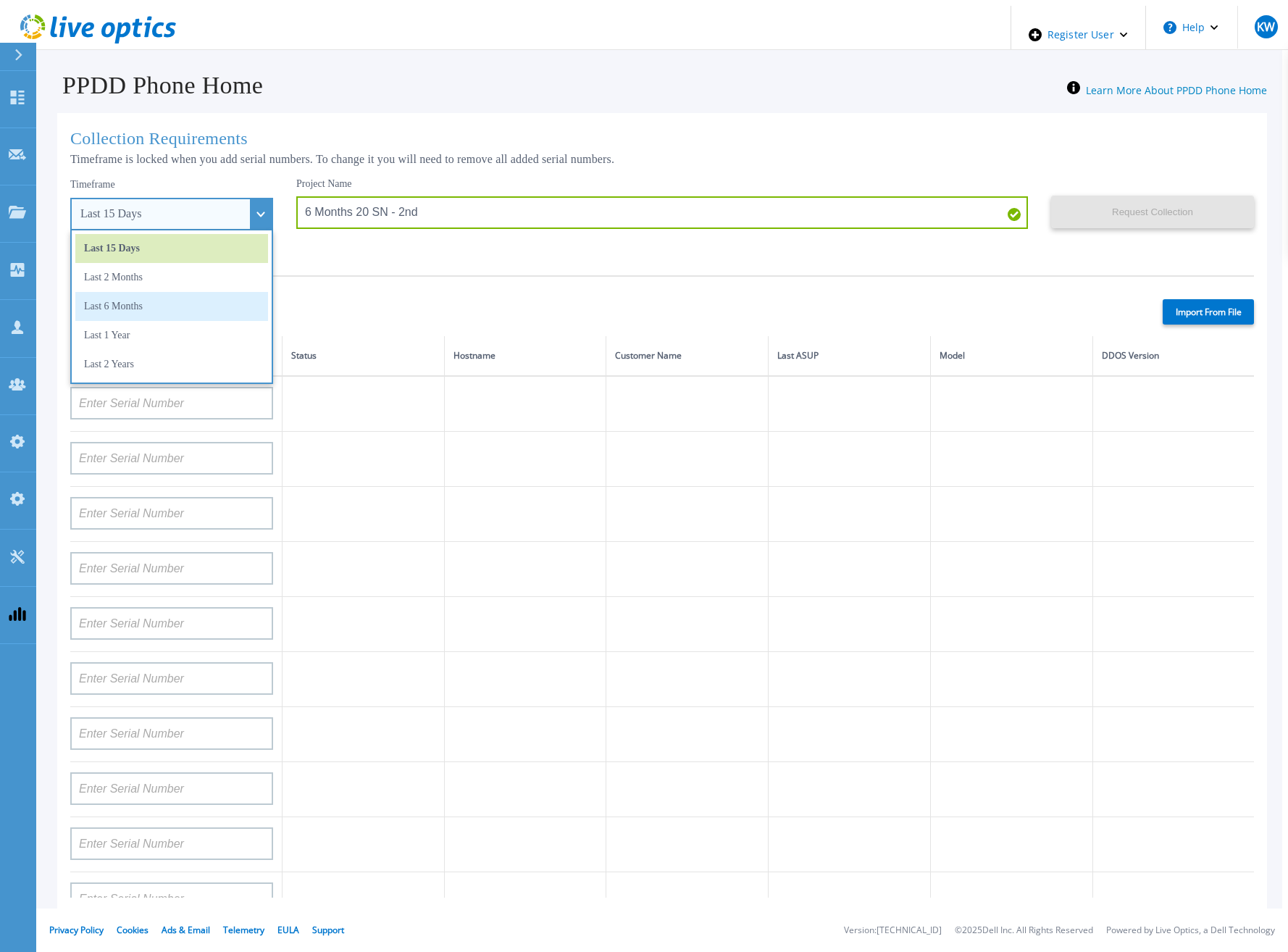
click at [161, 297] on li "Last 6 Months" at bounding box center [171, 306] width 193 height 29
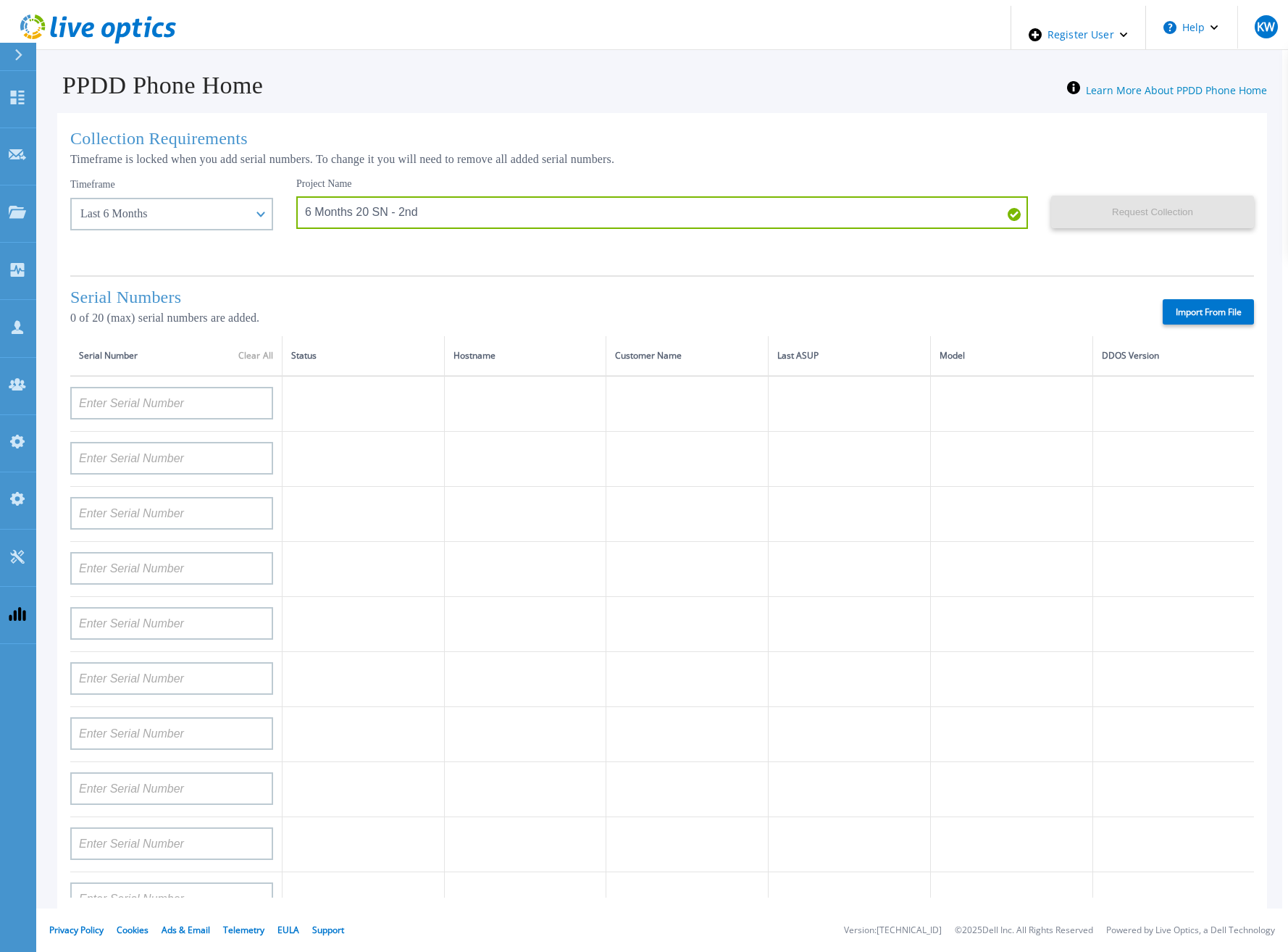
click at [1216, 302] on label "Import From File" at bounding box center [1208, 311] width 91 height 25
click at [0, 0] on input "Import From File" at bounding box center [0, 0] width 0 height 0
type input "APM00133543104"
type input "CKM00192200277"
type input "CKM00181001809"
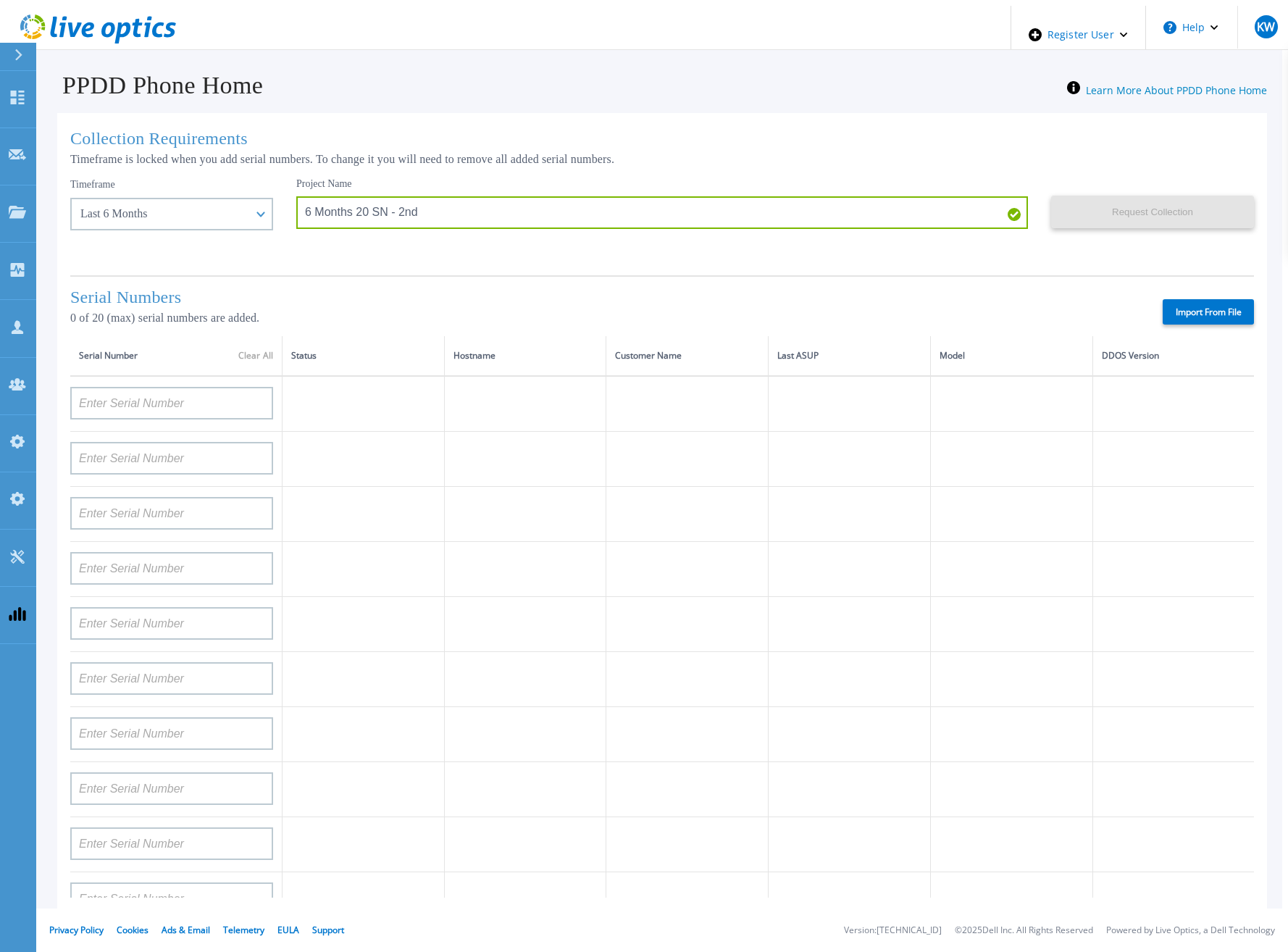
type input "APM00223002069"
type input "CKM00183202848"
type input "CKM00192401344"
type input "APM00160405864"
type input "APM00145208243"
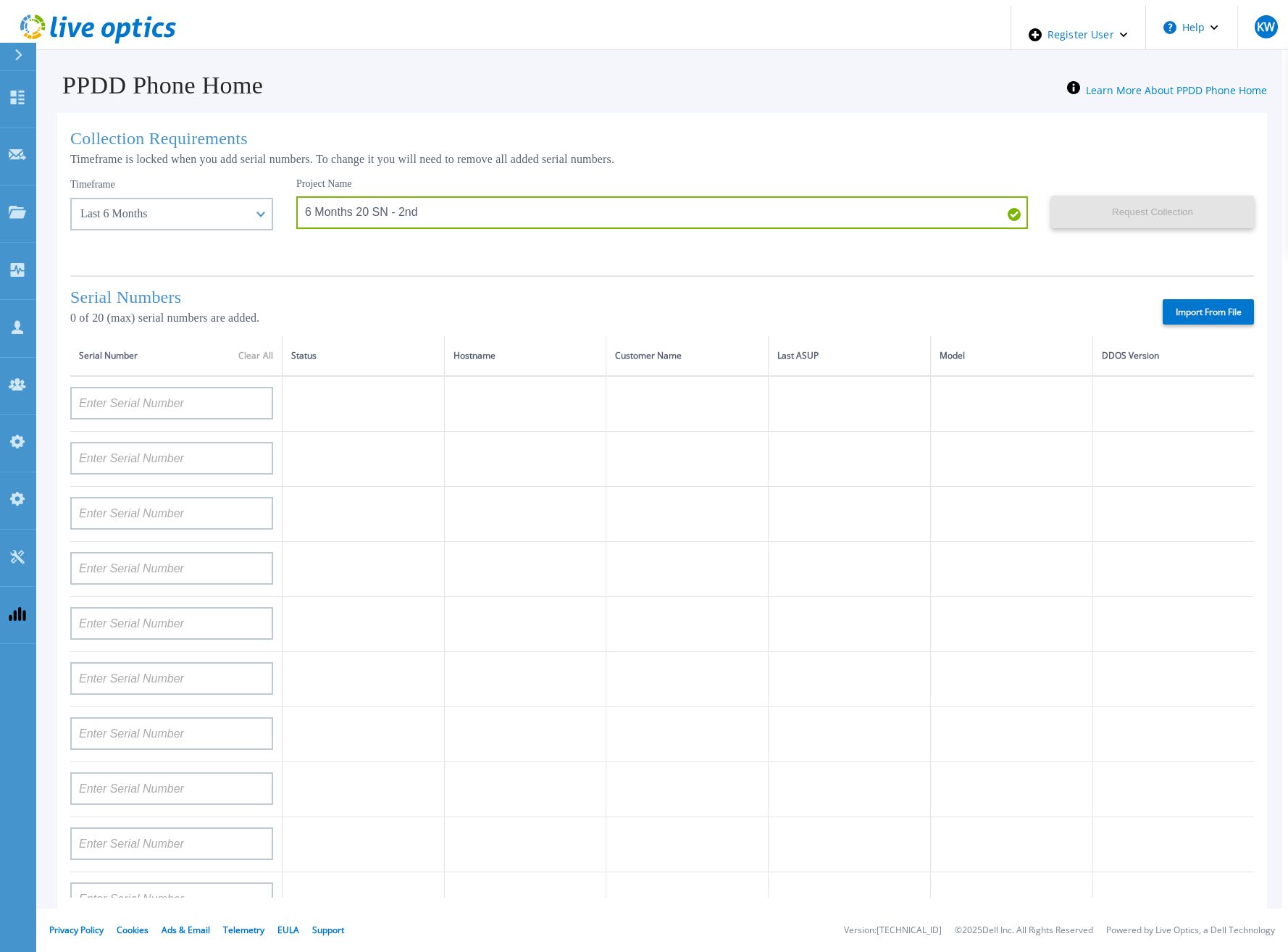
type input "CRK00235104956"
type input "APM00202011675"
type input "CKM01210505037"
type input "AUDVFBNW5NDDSY"
type input "CKM00184602620"
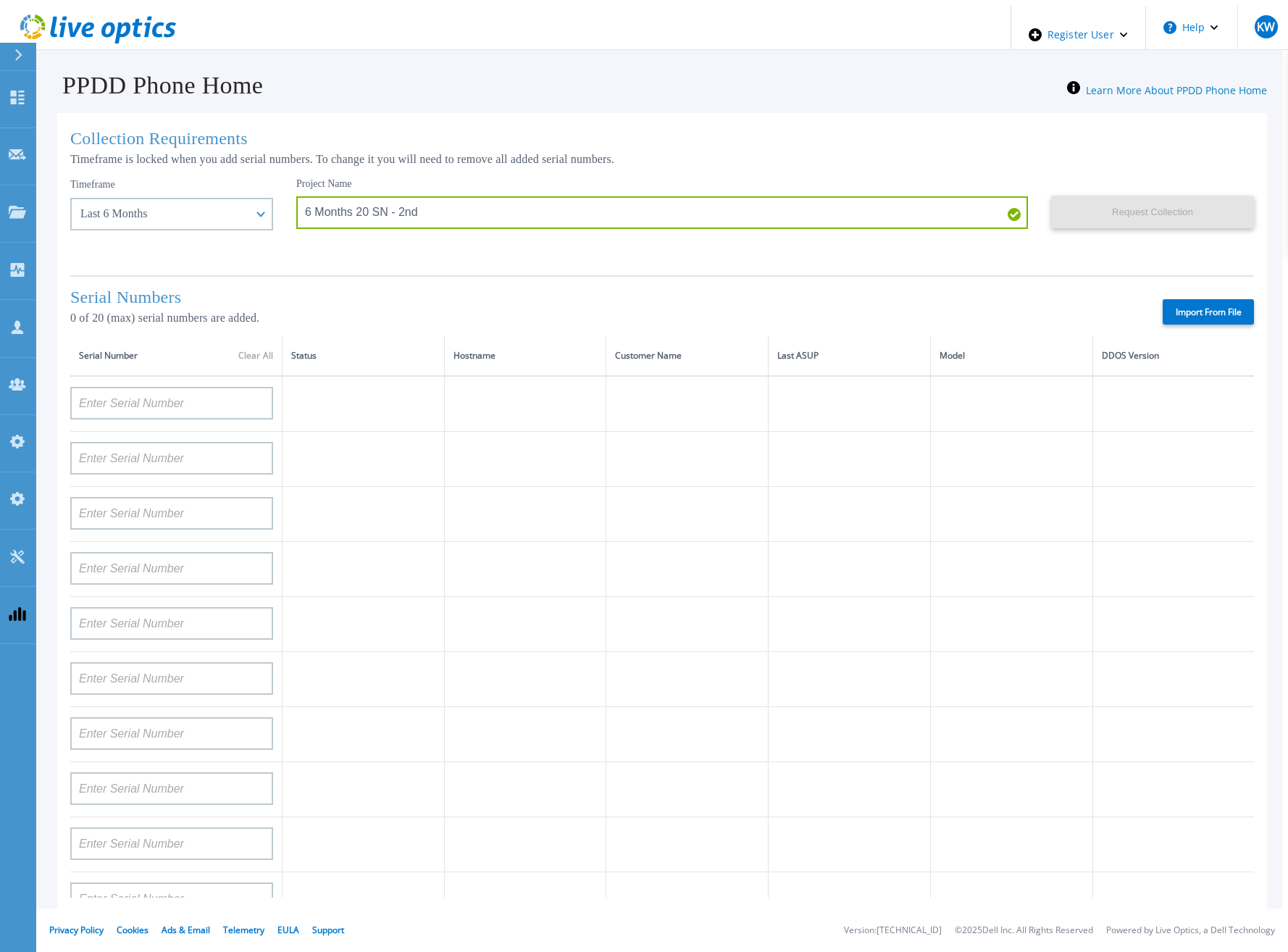
type input "DE500212802673"
type input "APM00202912715"
type input "FLA00132100000"
type input "CKM00192200280"
type input "DE500212902687"
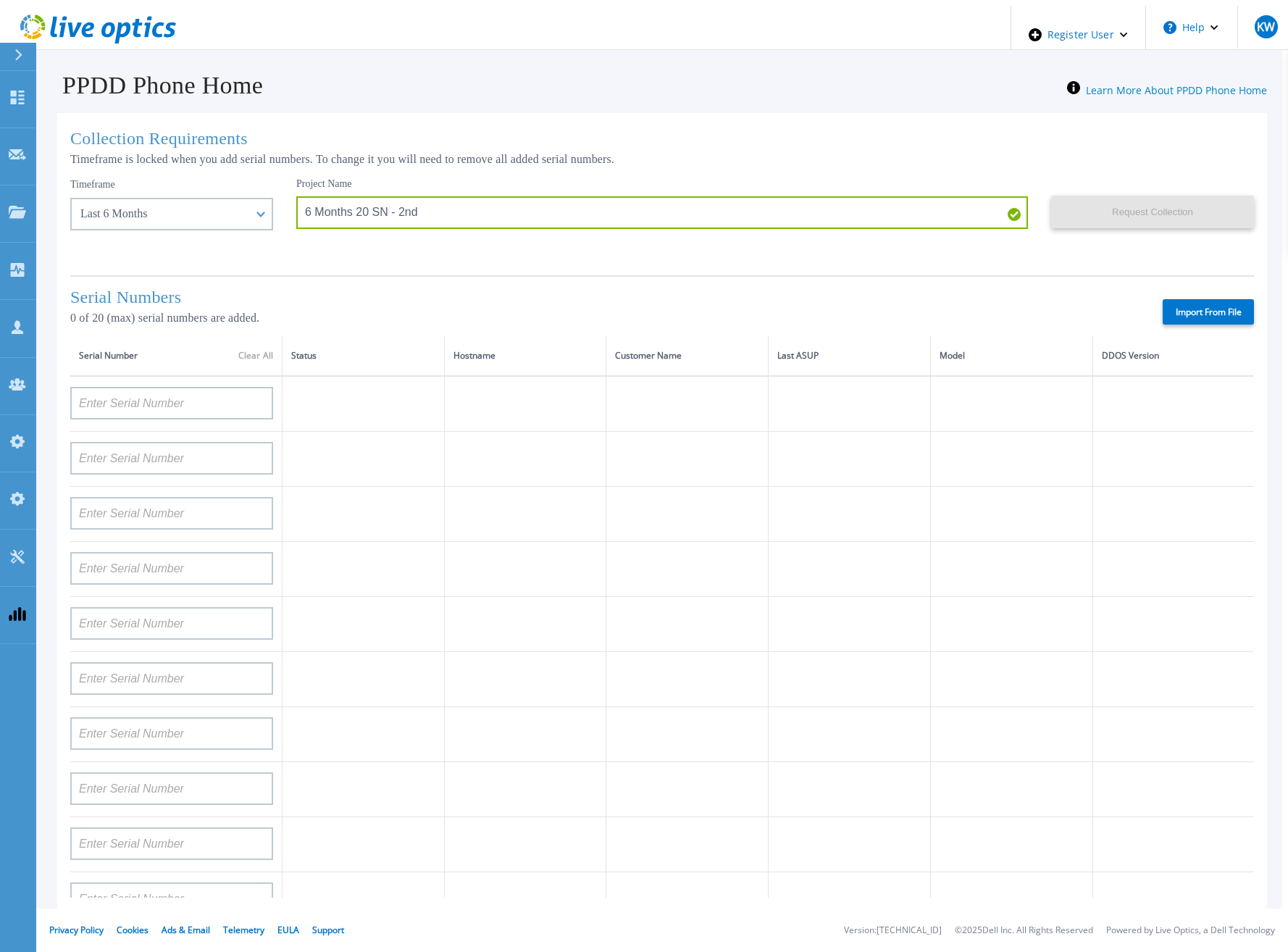
type input "APM00211506717"
type input "APM00214907936"
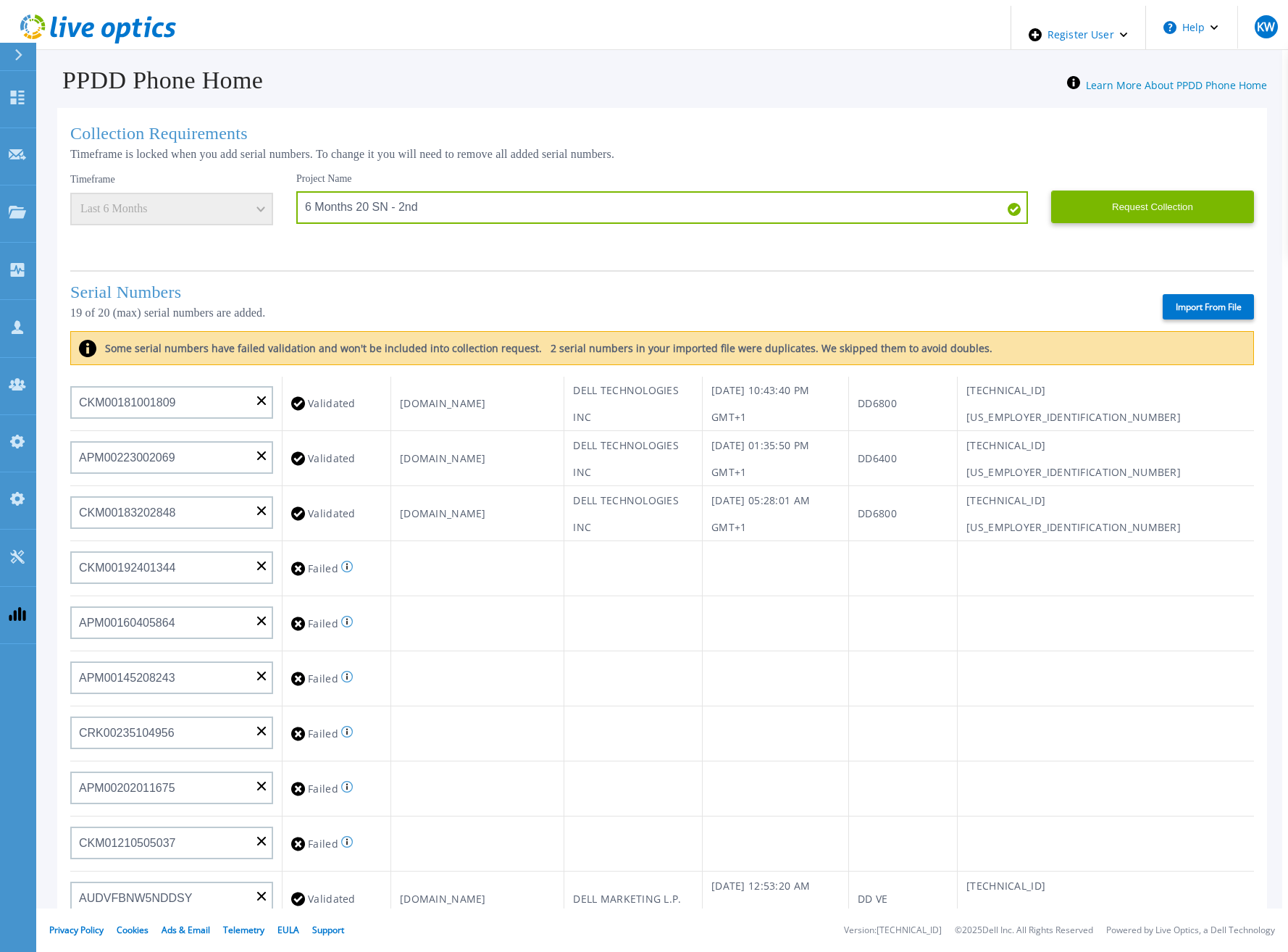
scroll to position [218, 0]
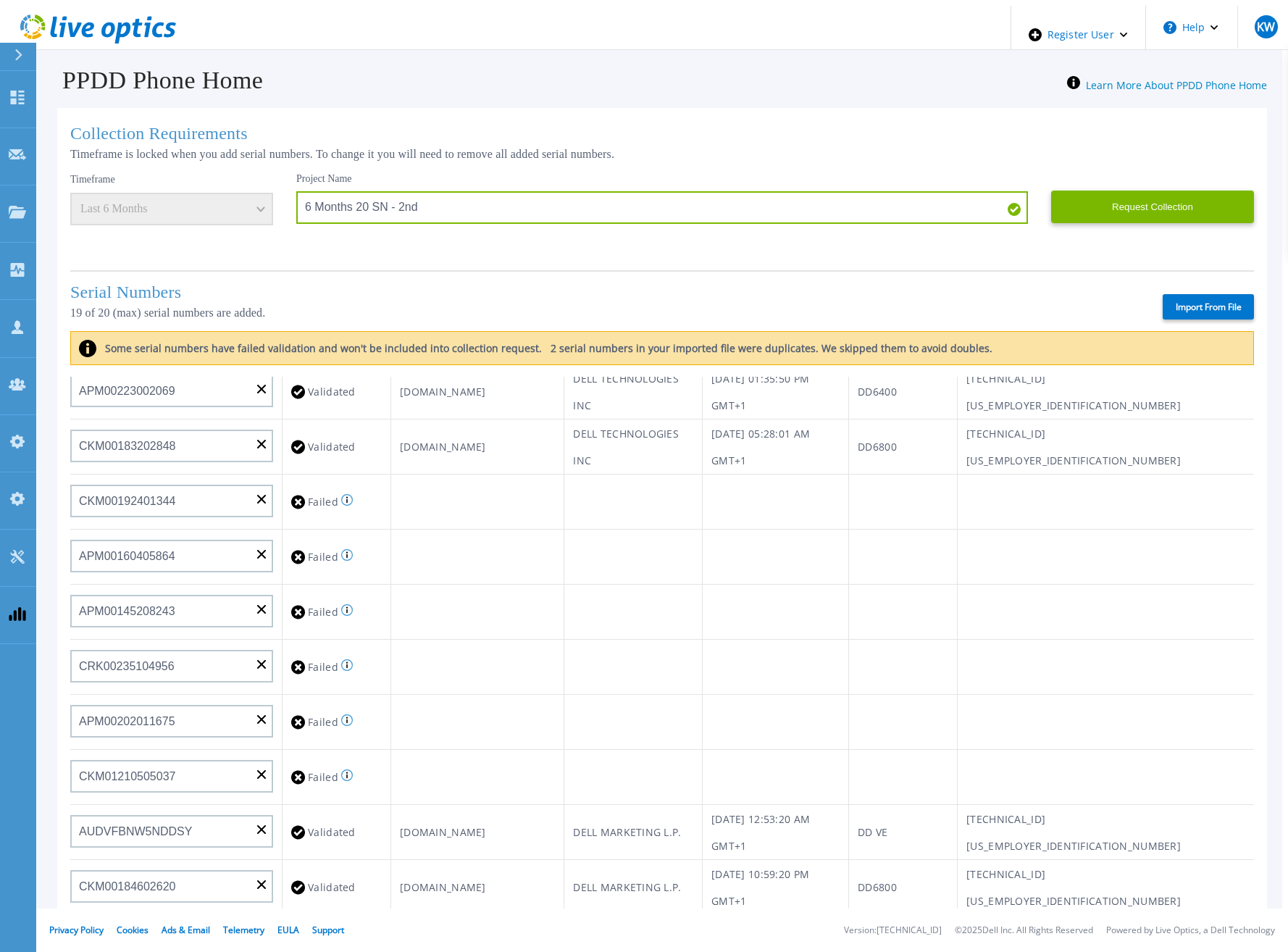
click at [1221, 294] on label "Import From File" at bounding box center [1208, 306] width 91 height 25
click at [0, 0] on input "Import From File" at bounding box center [0, 0] width 0 height 0
type input "APM00133543104"
type input "CKM00192200277"
type input "CKM00181001809"
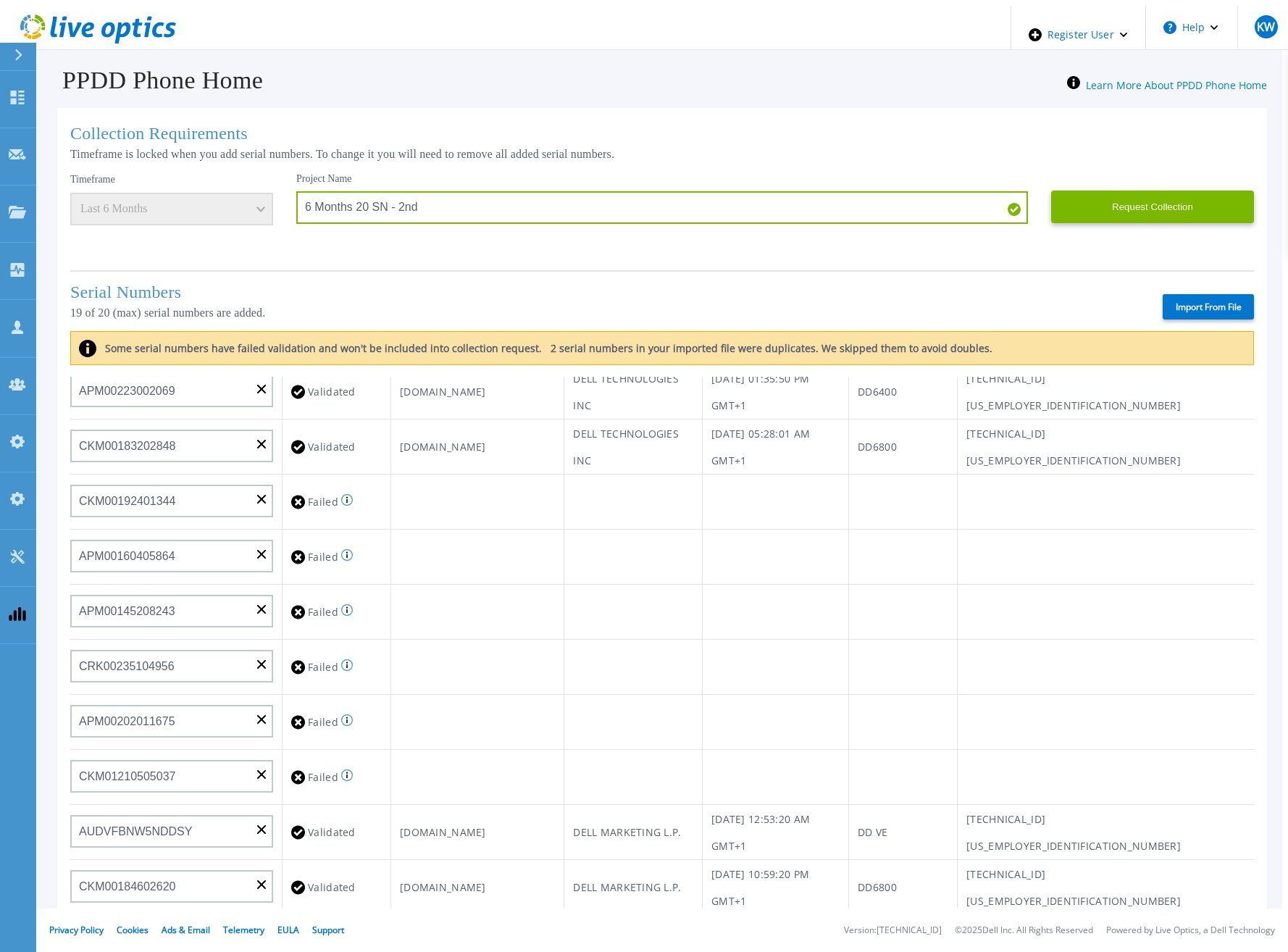
type input "APM00223002069"
type input "CKM00183202848"
type input "CKM00192401344"
type input "APM00160405864"
type input "APM00145208243"
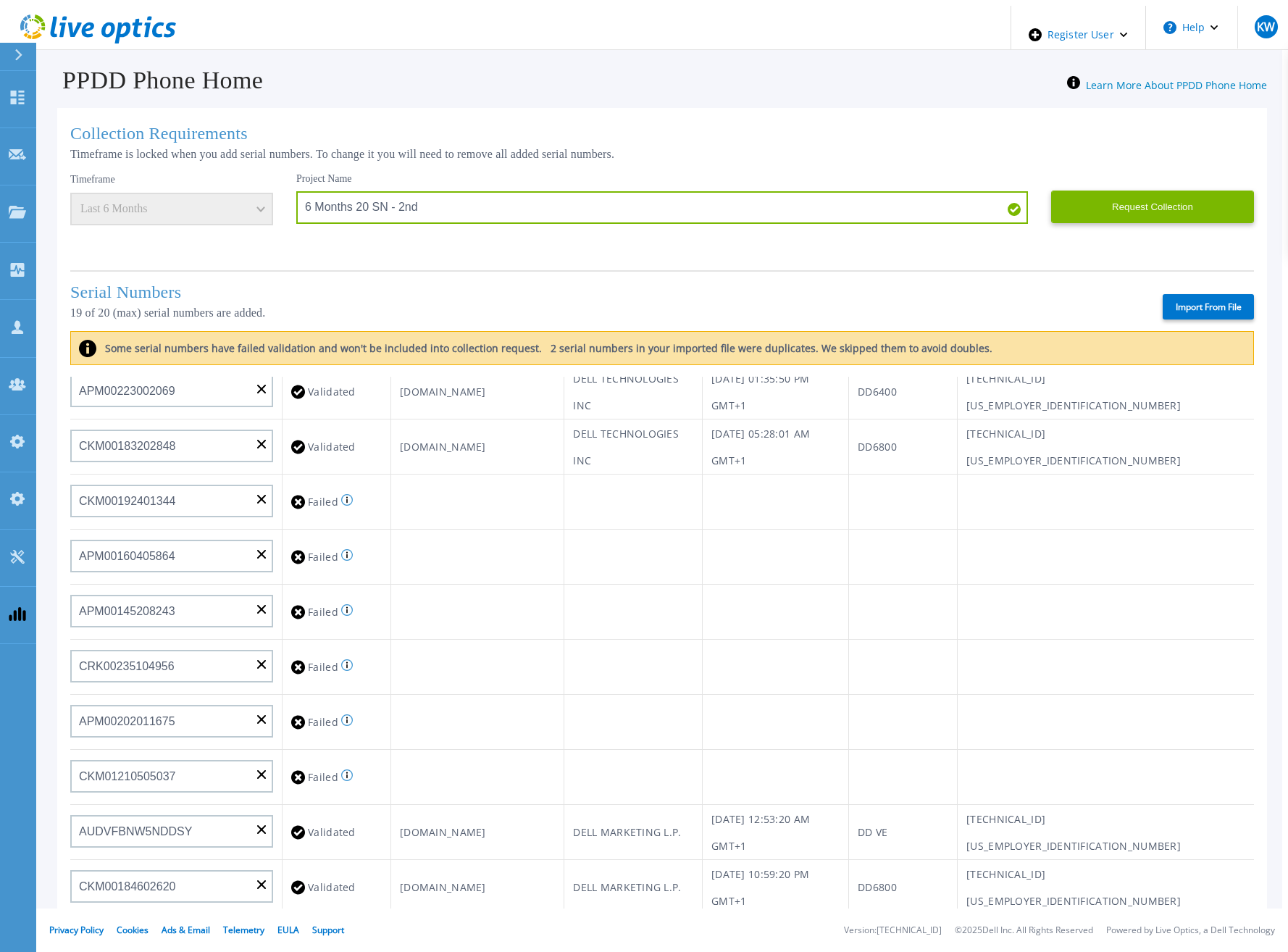
type input "CRK00235104956"
type input "APM00202011675"
type input "CKM01210505037"
type input "AUDVFBNW5NDDSY"
type input "CKM00184602620"
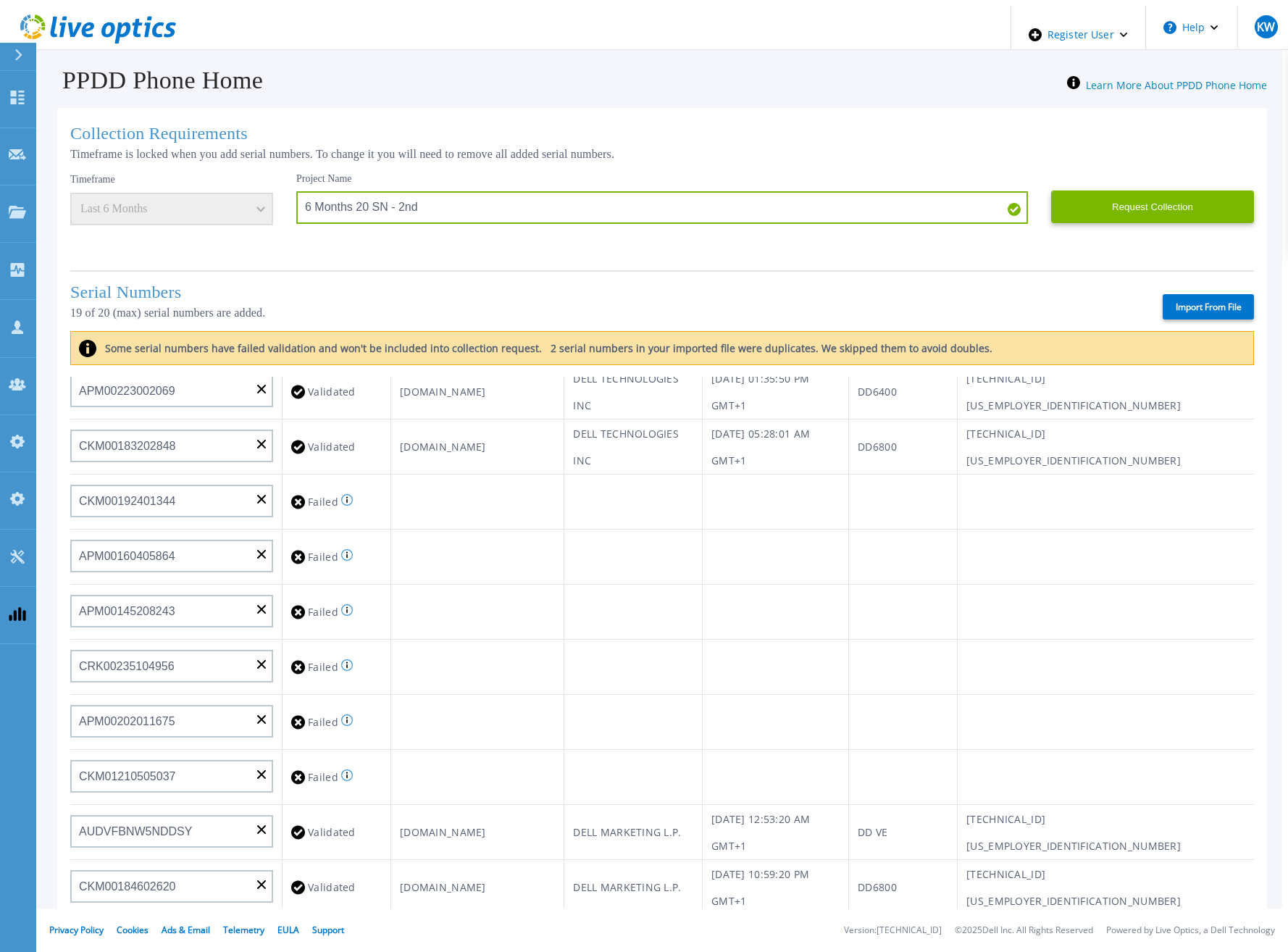
type input "DE500212802673"
type input "APM00202912715"
type input "FLA00132100000"
type input "CKM00192200280"
type input "DE500212902687"
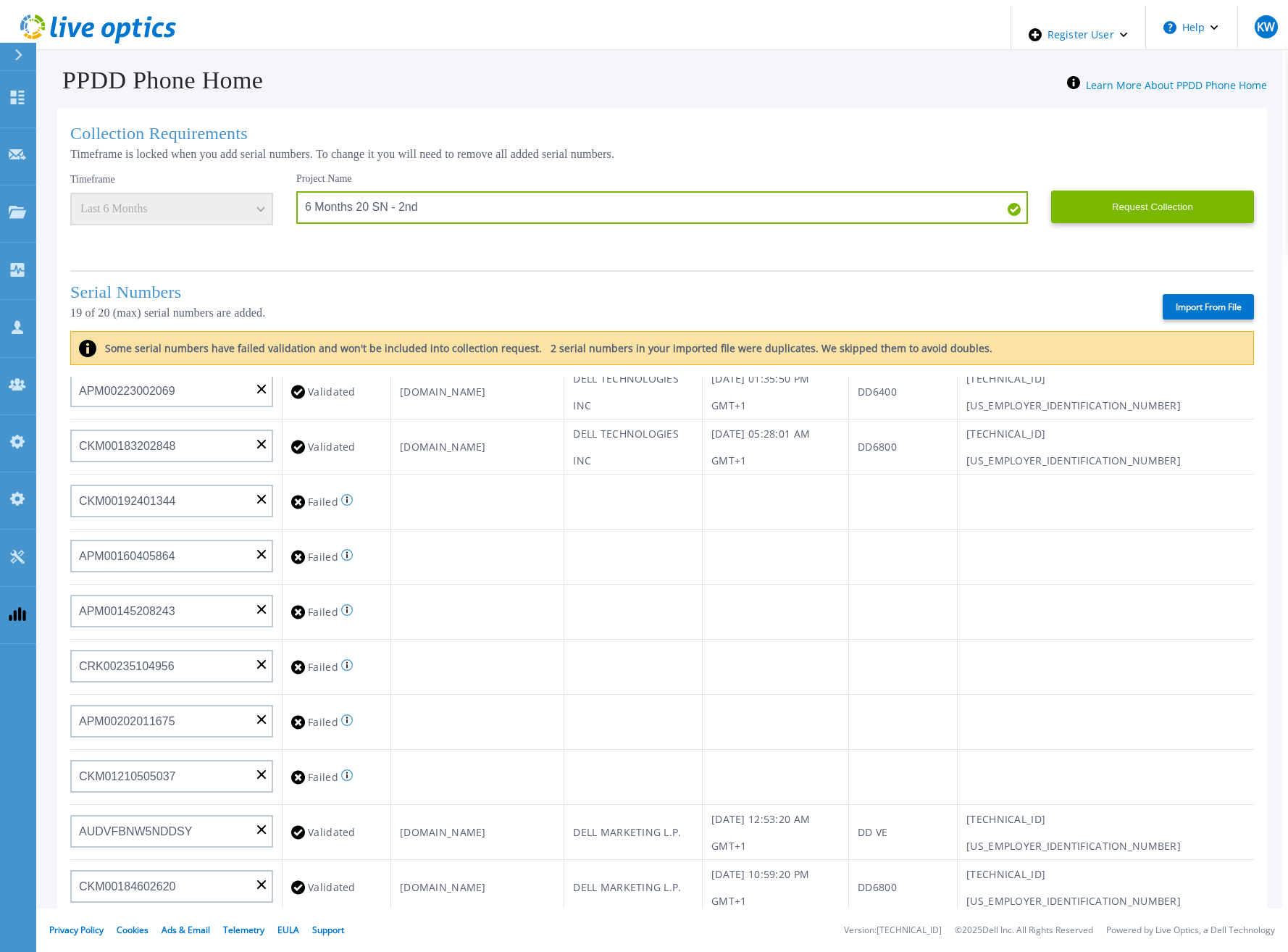
type input "APM00211506717"
type input "APM00214907936"
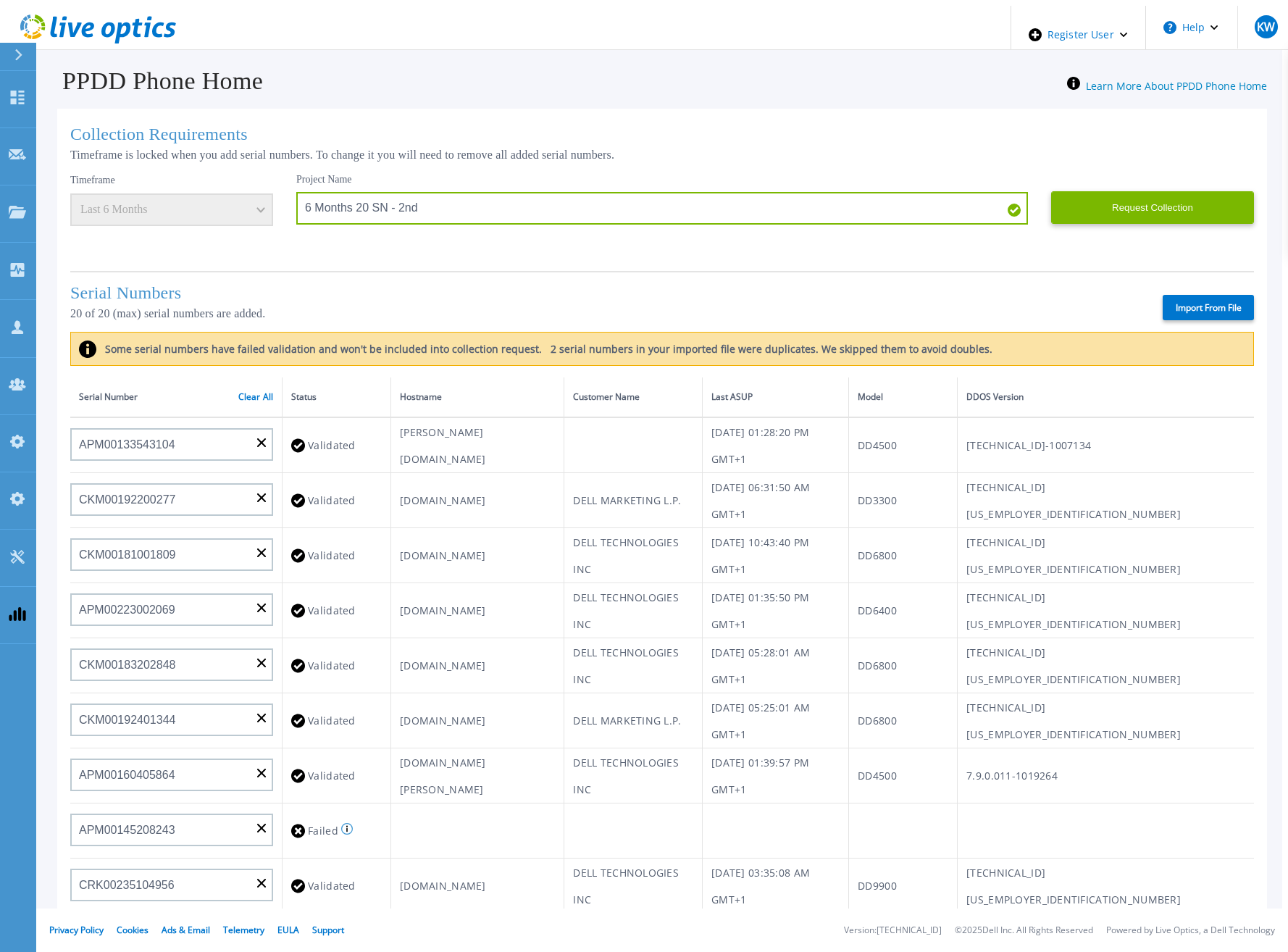
scroll to position [0, 0]
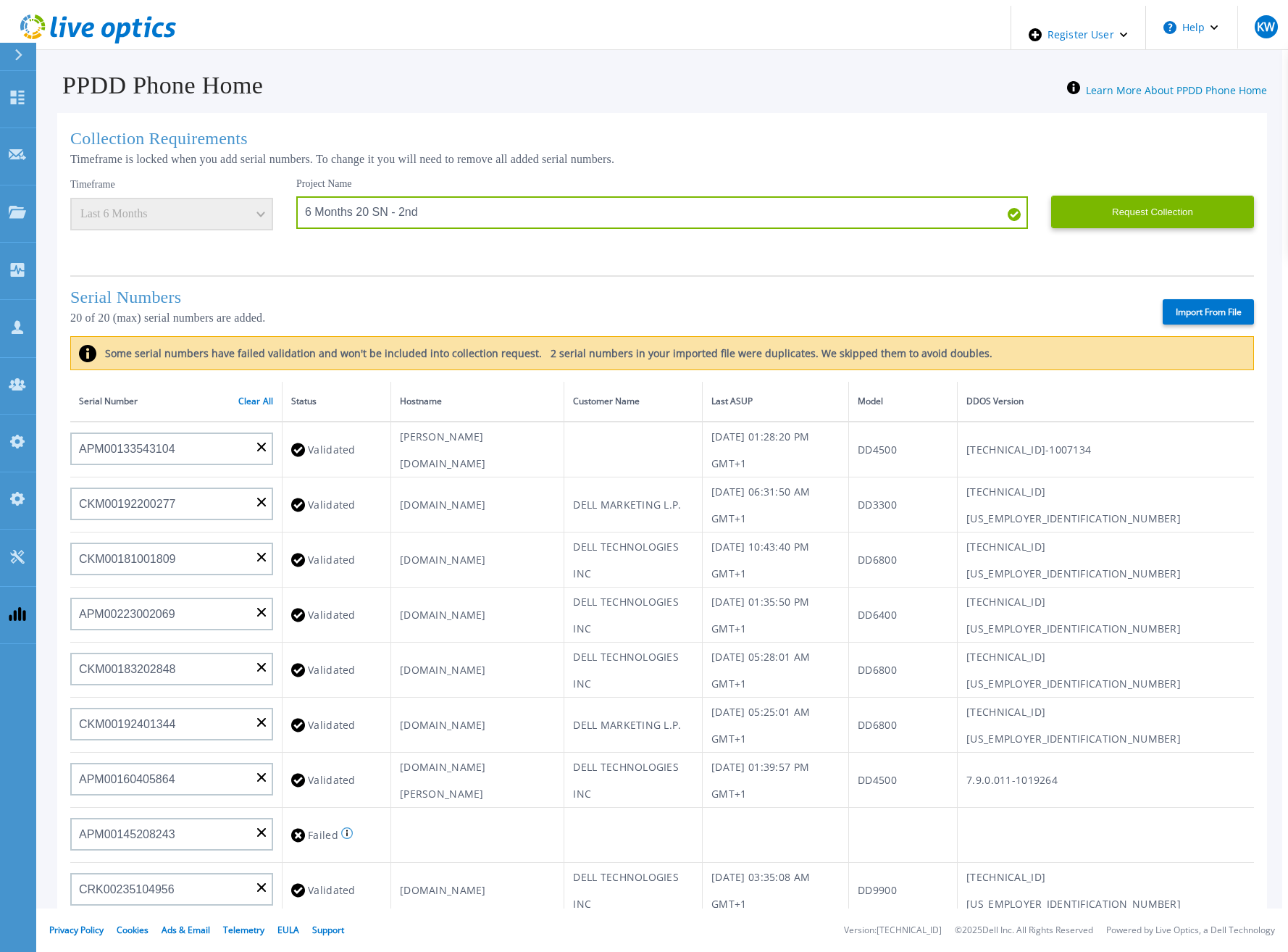
click at [634, 425] on td at bounding box center [633, 449] width 139 height 56
click at [1185, 206] on button "Request Collection" at bounding box center [1152, 212] width 202 height 33
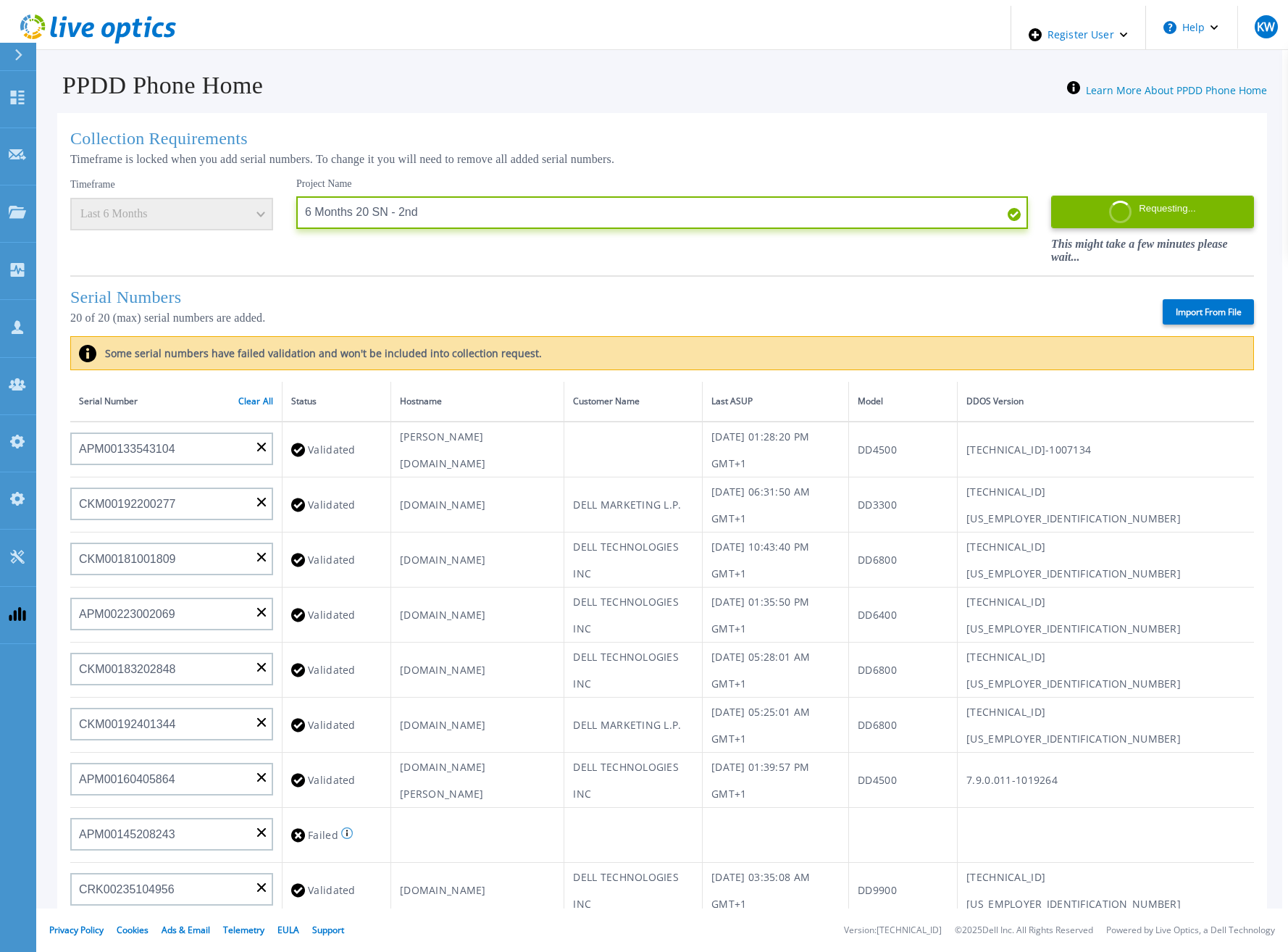
drag, startPoint x: 423, startPoint y: 212, endPoint x: 202, endPoint y: 202, distance: 221.2
click at [202, 202] on div "Timeframe Last 6 Months Project Name 6 Months 20 SN - 2nd Requesting... This mi…" at bounding box center [662, 221] width 1184 height 87
click at [377, 205] on input "6 Months 20 SN - 2nd" at bounding box center [662, 212] width 732 height 33
drag, startPoint x: 392, startPoint y: 209, endPoint x: 268, endPoint y: 206, distance: 124.0
click at [296, 206] on input "6 Months 20 SN - 2nd" at bounding box center [662, 212] width 732 height 33
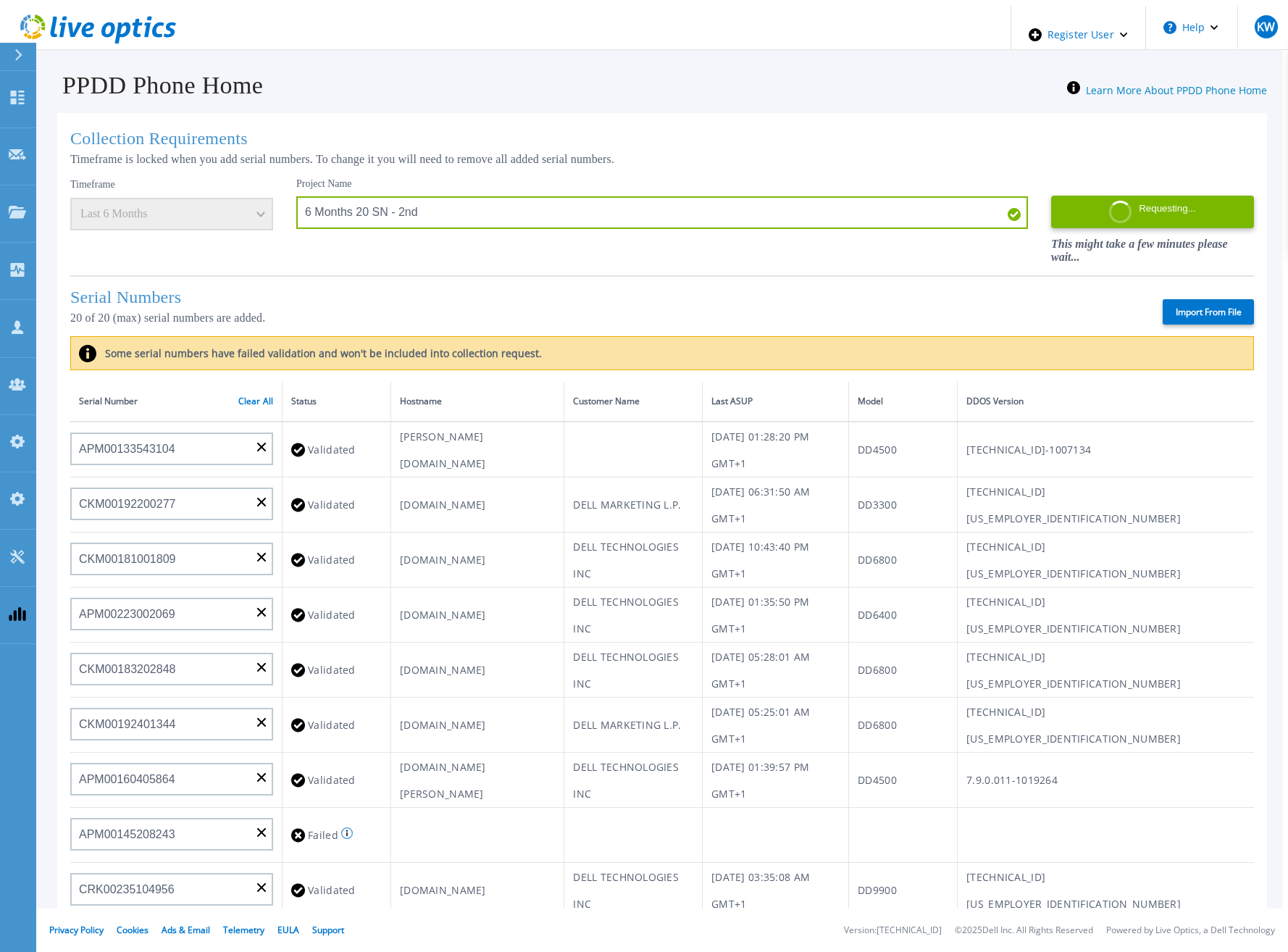
click at [588, 261] on div "Collection Requirements Timeframe is locked when you add serial numbers. To cha…" at bounding box center [662, 582] width 1210 height 938
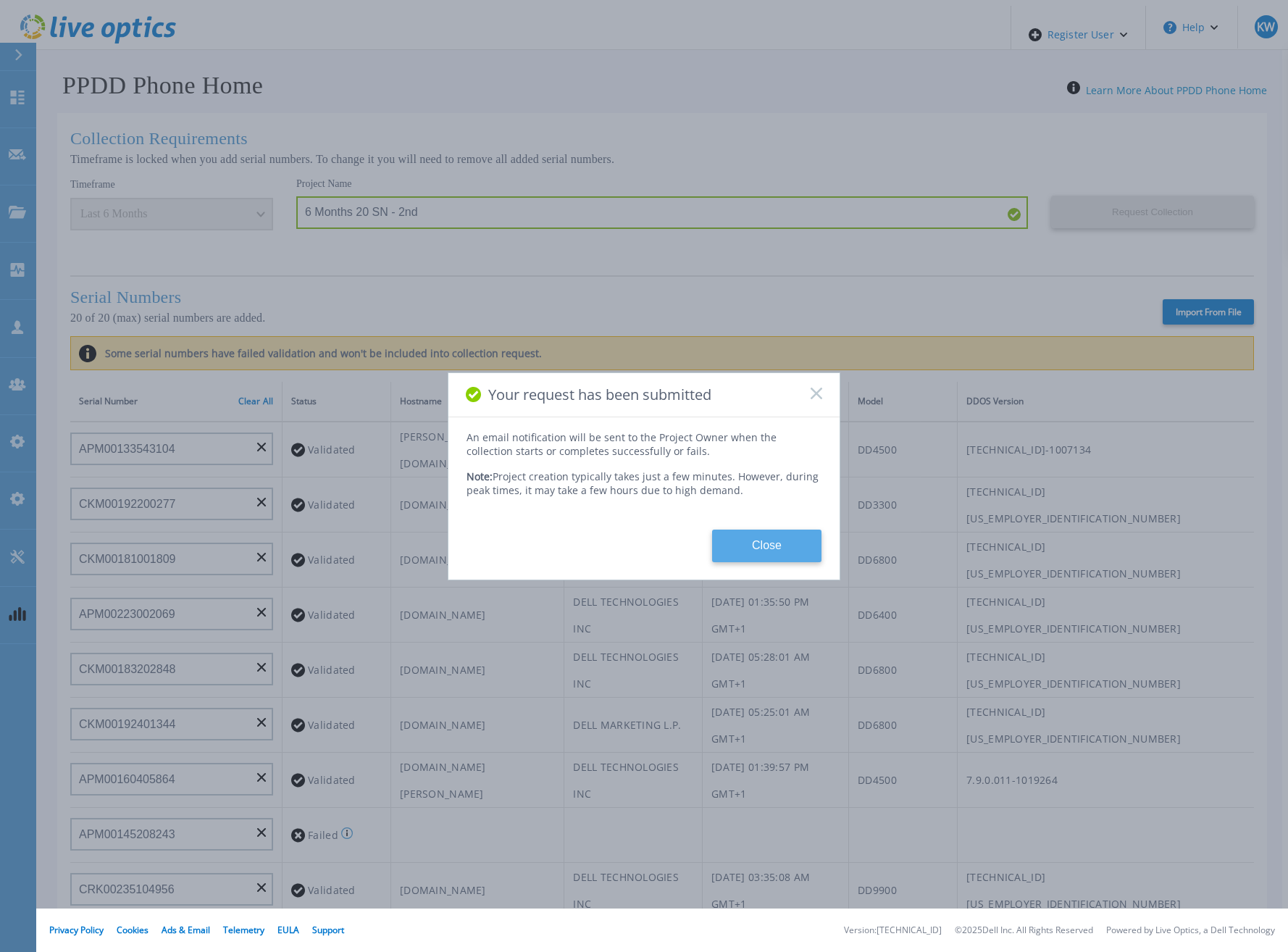
click at [798, 536] on button "Close" at bounding box center [767, 545] width 110 height 33
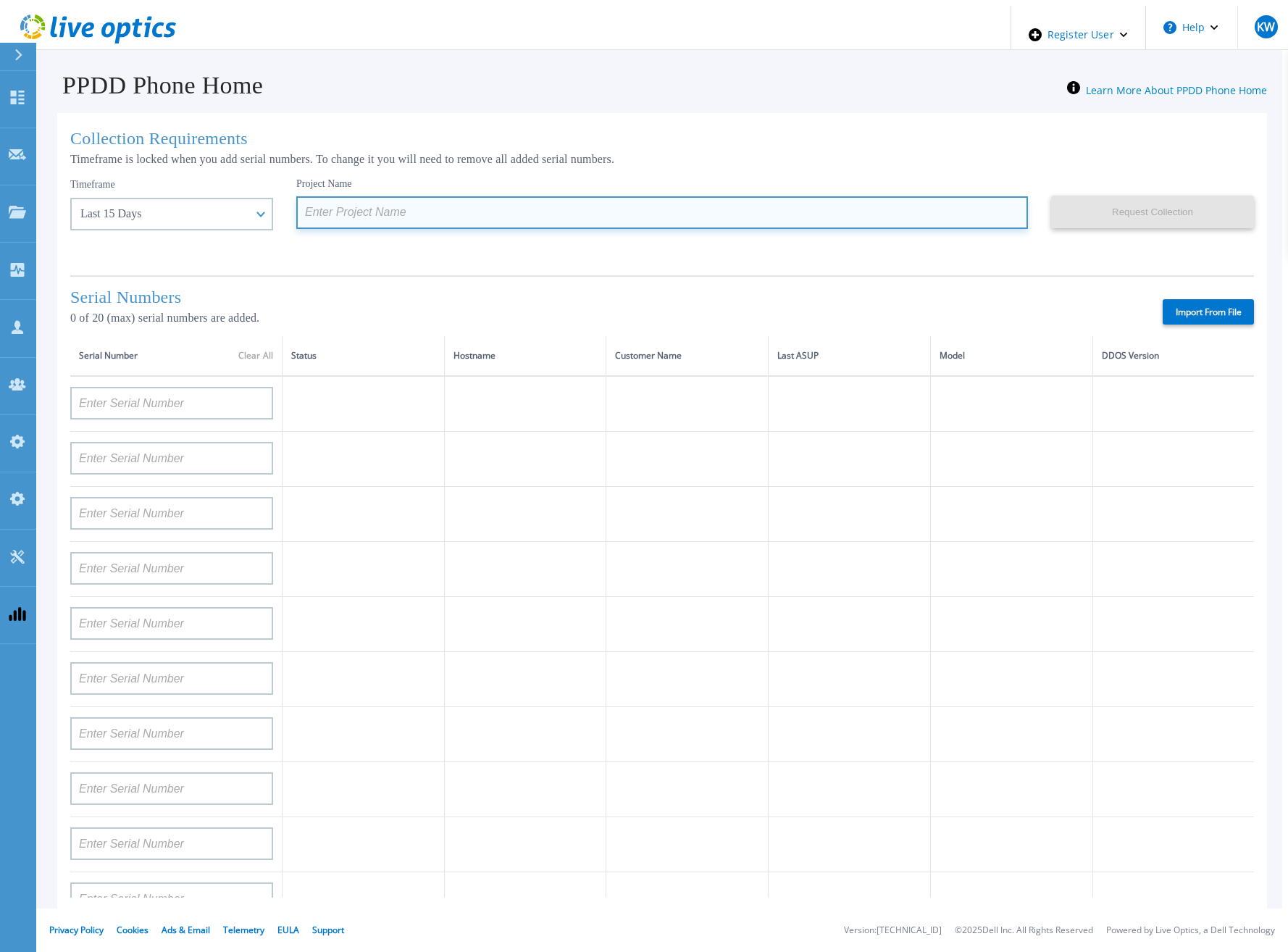
click at [432, 212] on input at bounding box center [662, 212] width 732 height 33
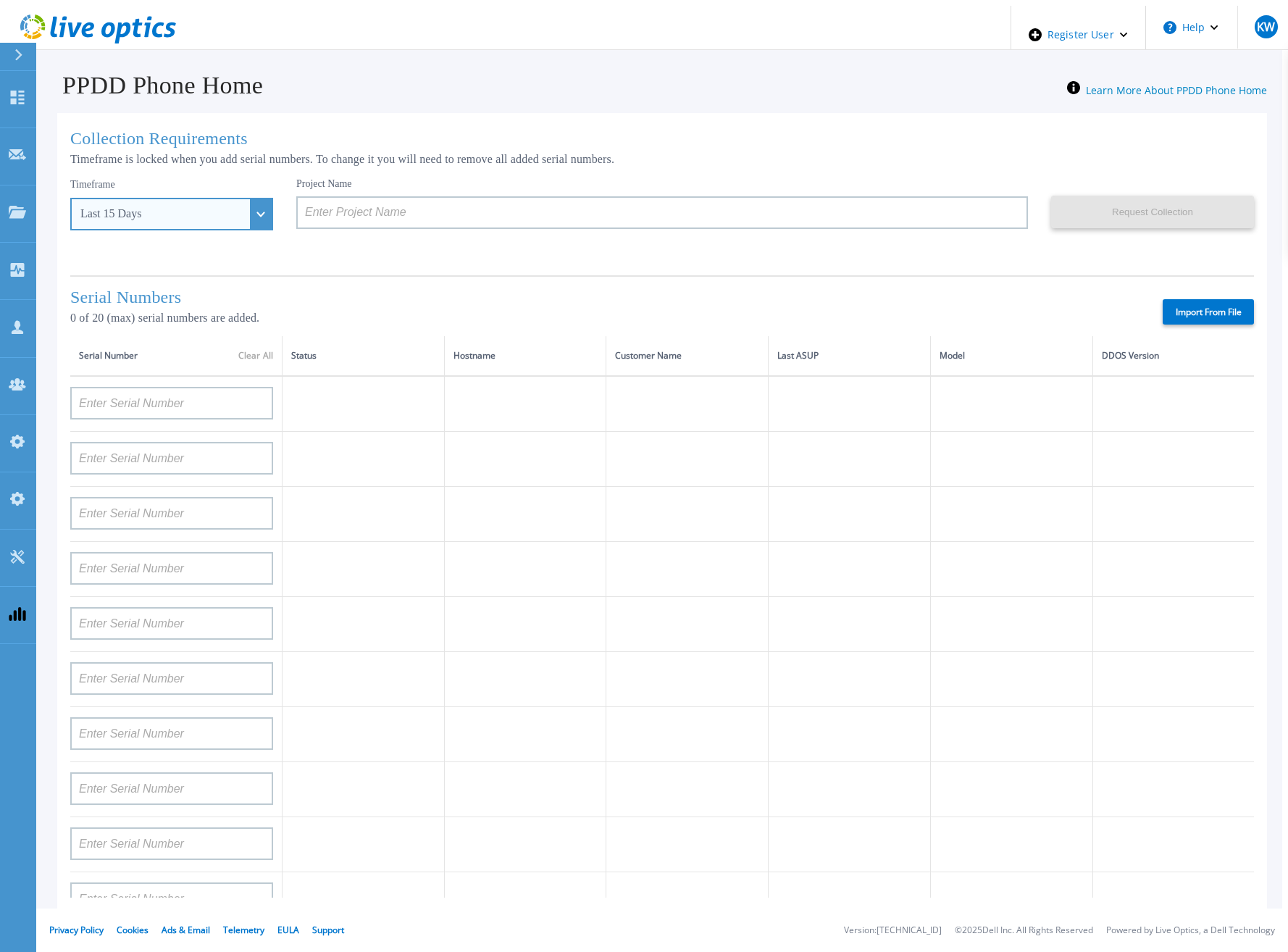
click at [224, 209] on div "Last 15 Days" at bounding box center [171, 214] width 202 height 33
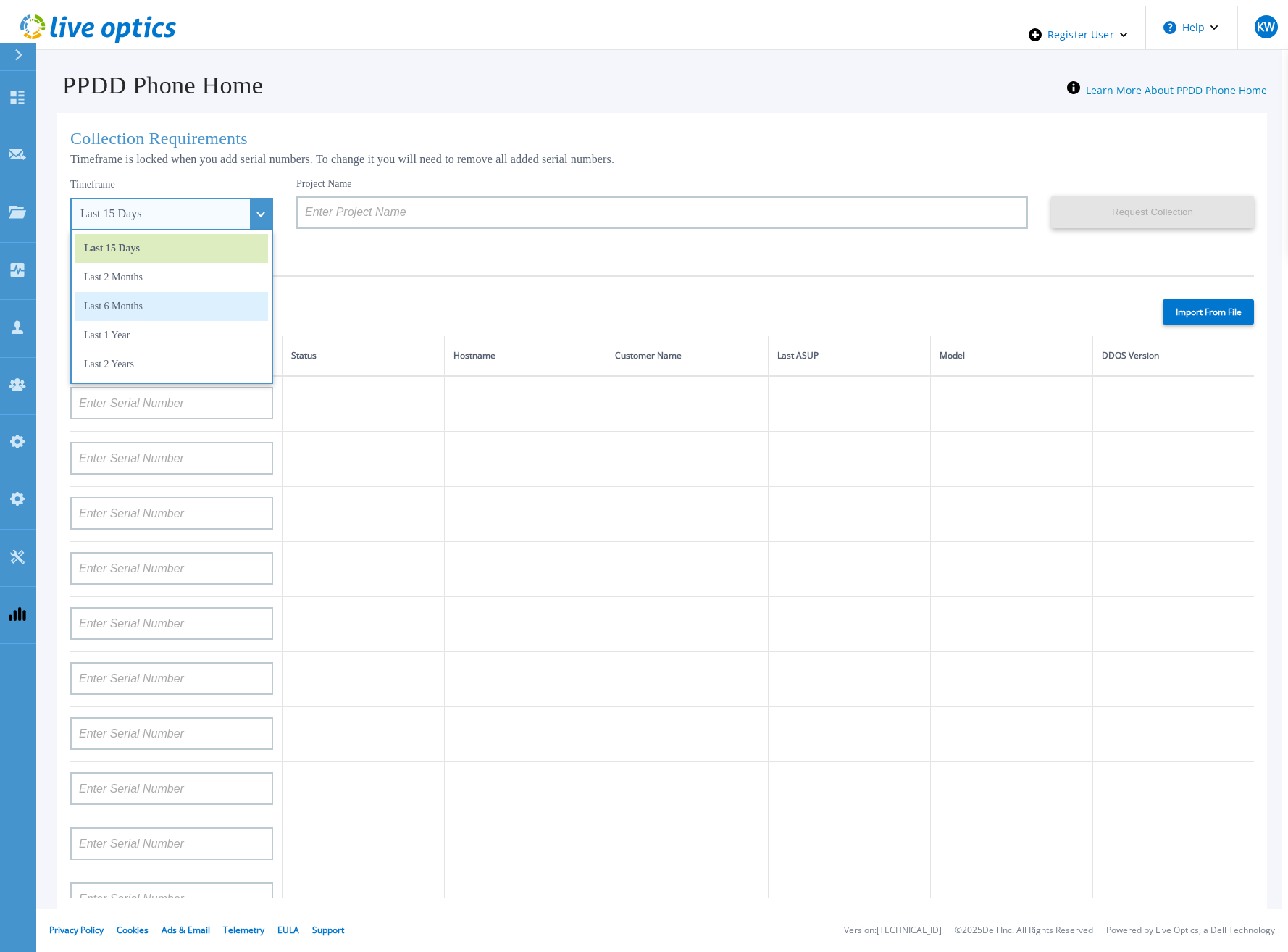
click at [183, 299] on li "Last 6 Months" at bounding box center [171, 306] width 193 height 29
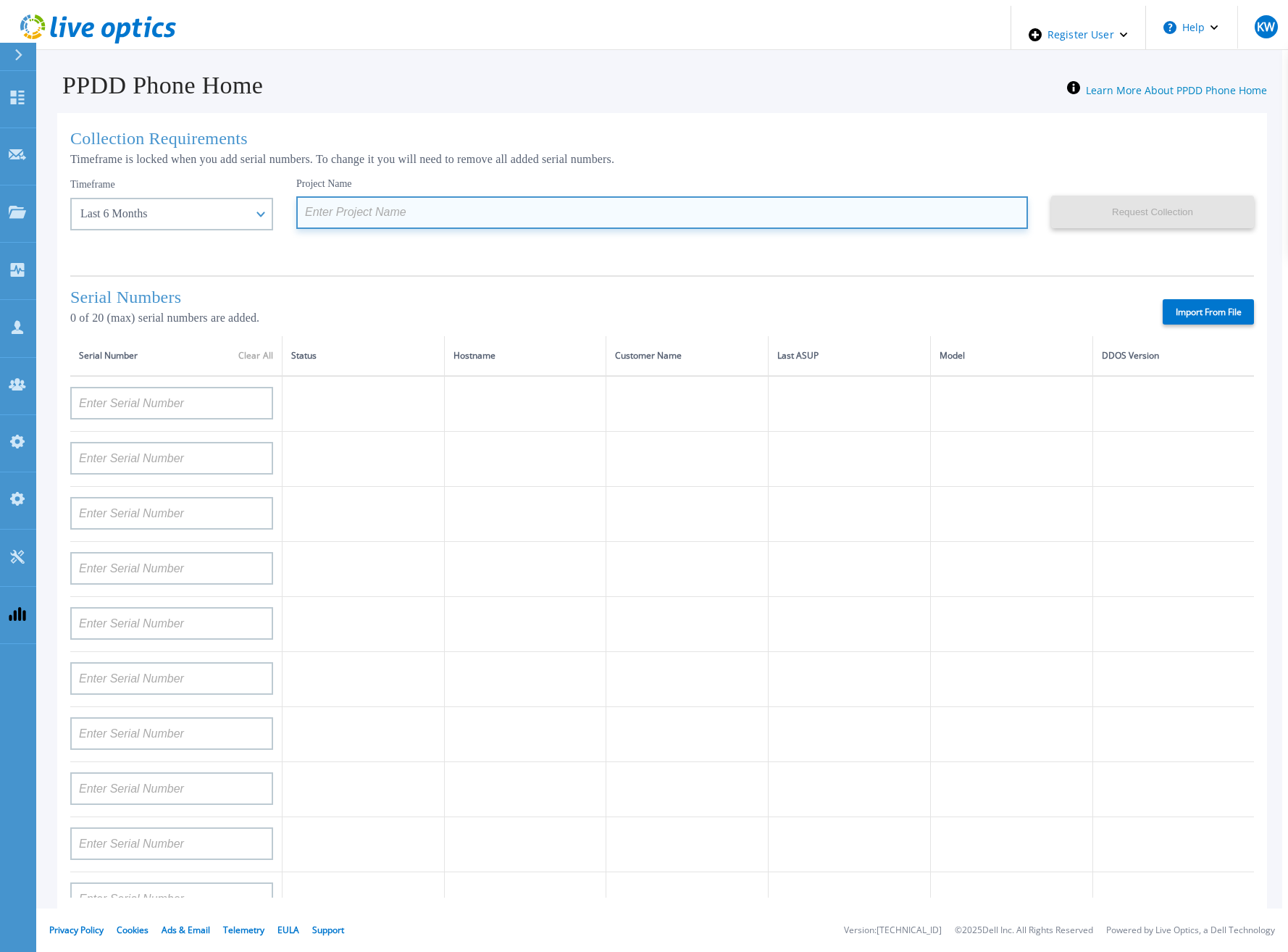
click at [377, 207] on input at bounding box center [662, 212] width 732 height 33
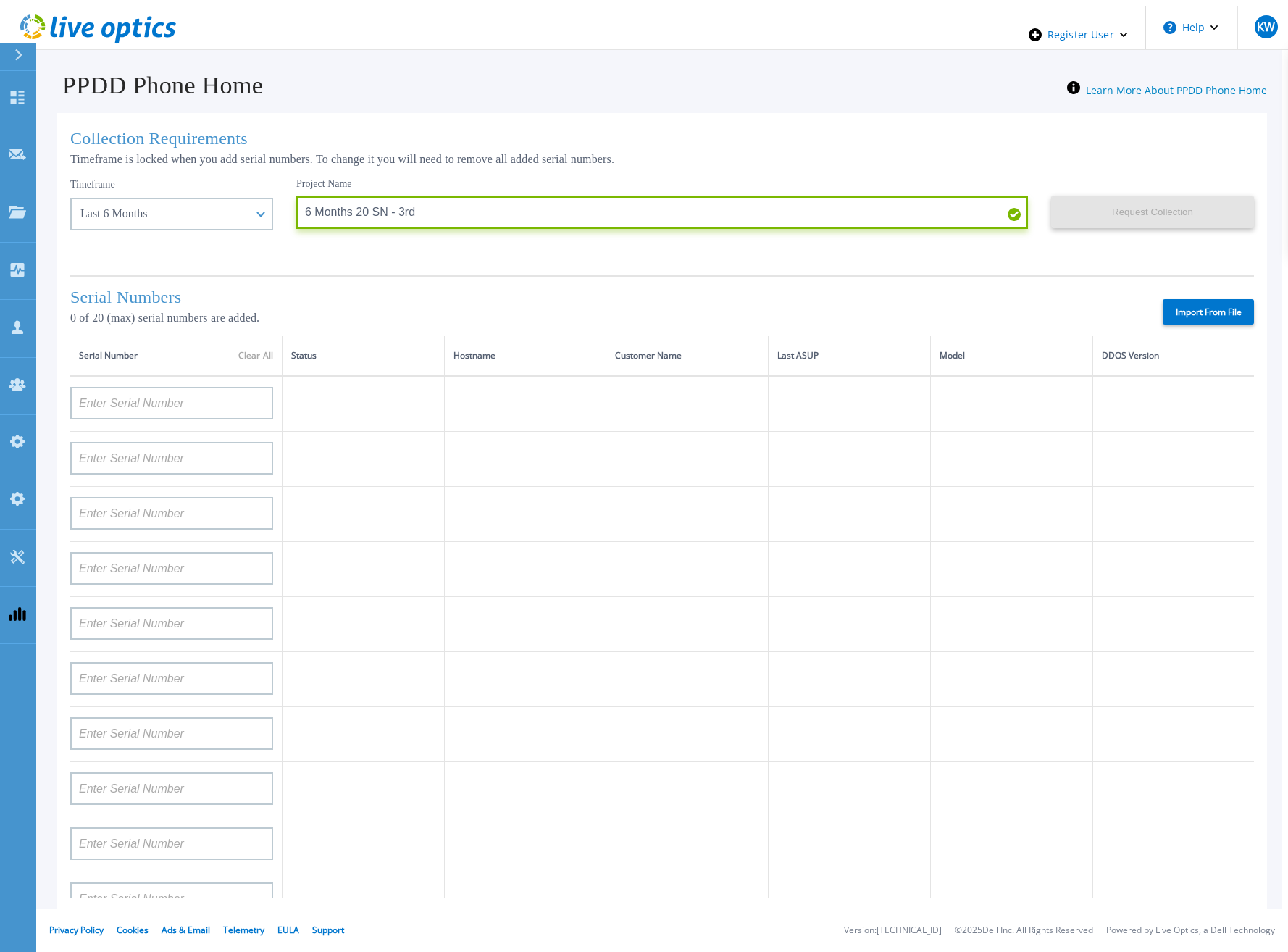
type input "6 Months 20 SN - 3rd"
click at [1202, 317] on label "Import From File" at bounding box center [1208, 311] width 91 height 25
click at [0, 0] on input "Import From File" at bounding box center [0, 0] width 0 height 0
type input "CKM00192200277"
type input "CKM00181001809"
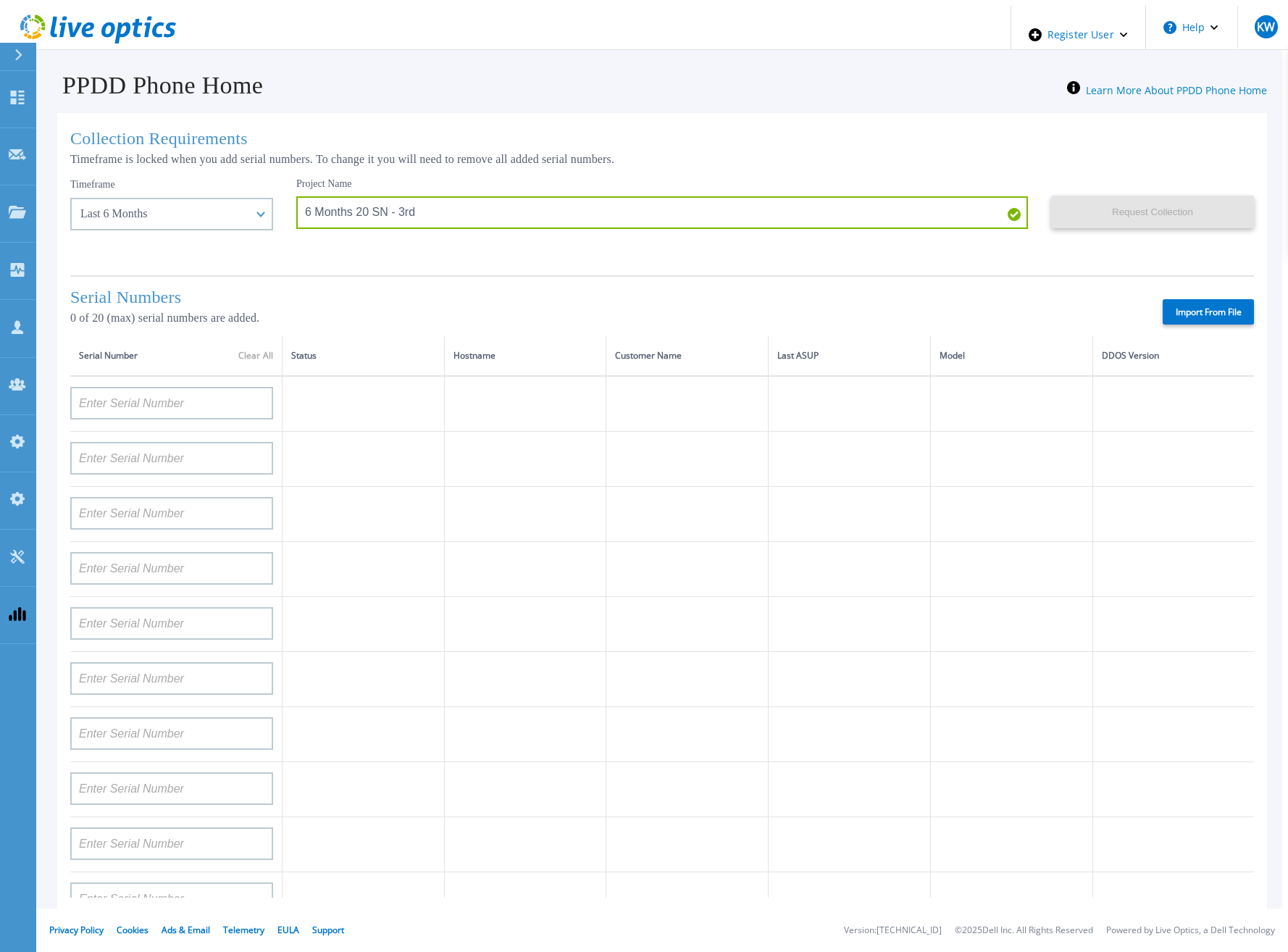
type input "APM00223002069"
type input "CKM00183202848"
type input "CKM00192401344"
type input "APM00160405864"
type input "APM00145208243"
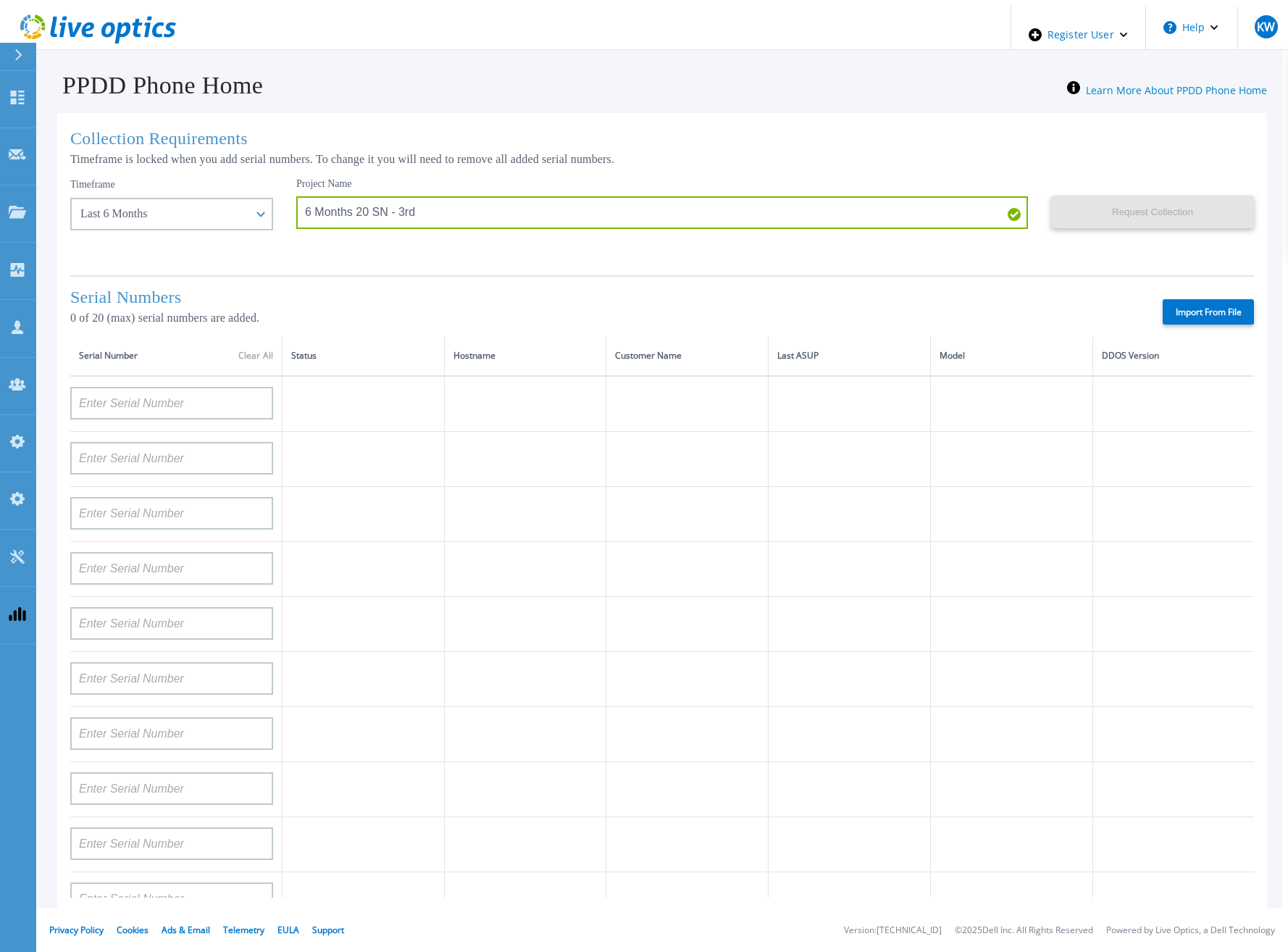
type input "CRK00235104956"
type input "APM00202011675"
type input "CKM01210505037"
type input "AUDVFBNW5NDDSY"
type input "CKM00184602620"
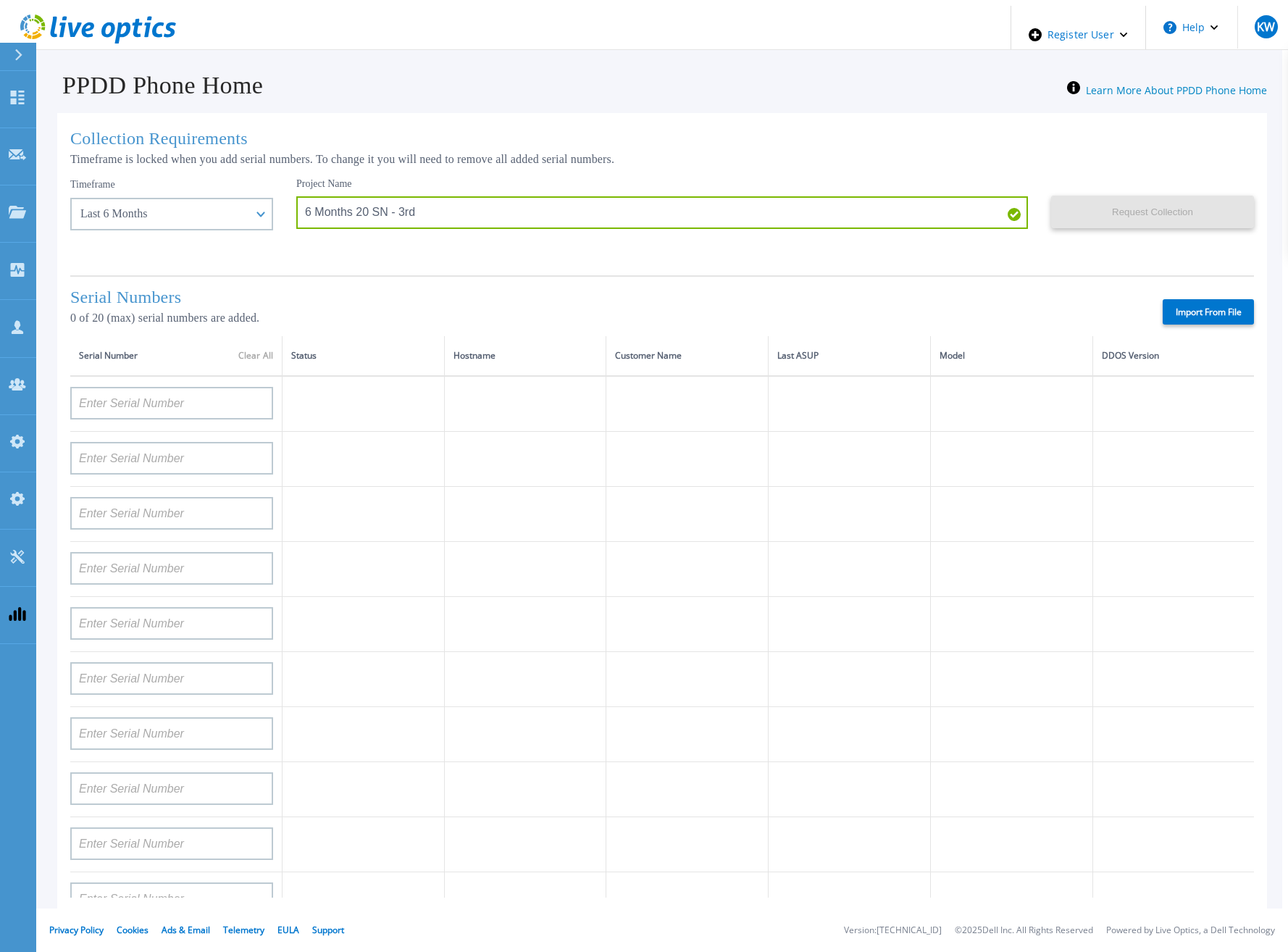
type input "DE500212802673"
type input "APM00202912715"
type input "FLA00132100000"
type input "APM00133543104"
type input "CKM00192200280"
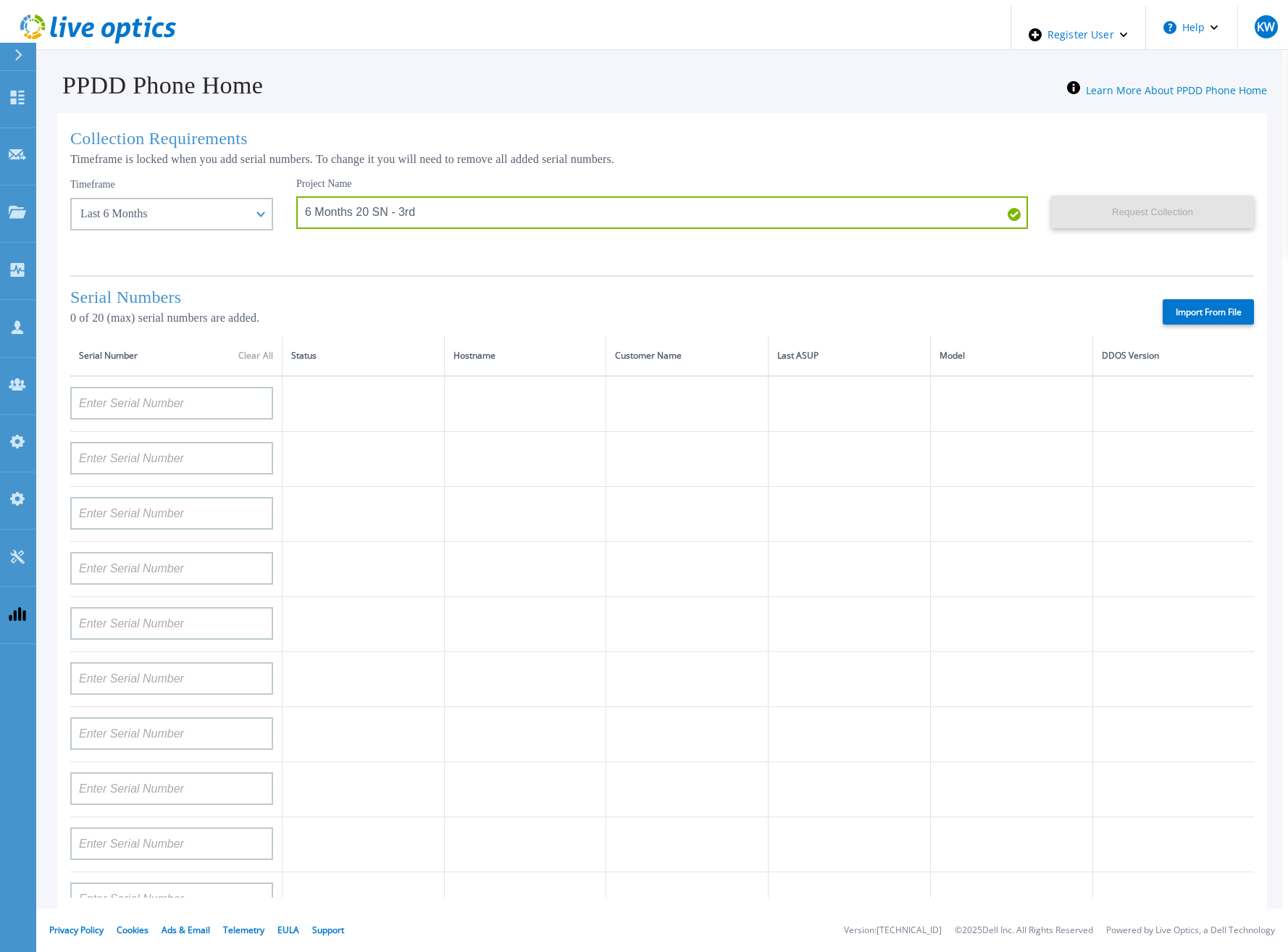
type input "DE500212902687"
type input "APM00211506717"
type input "APM00214907936"
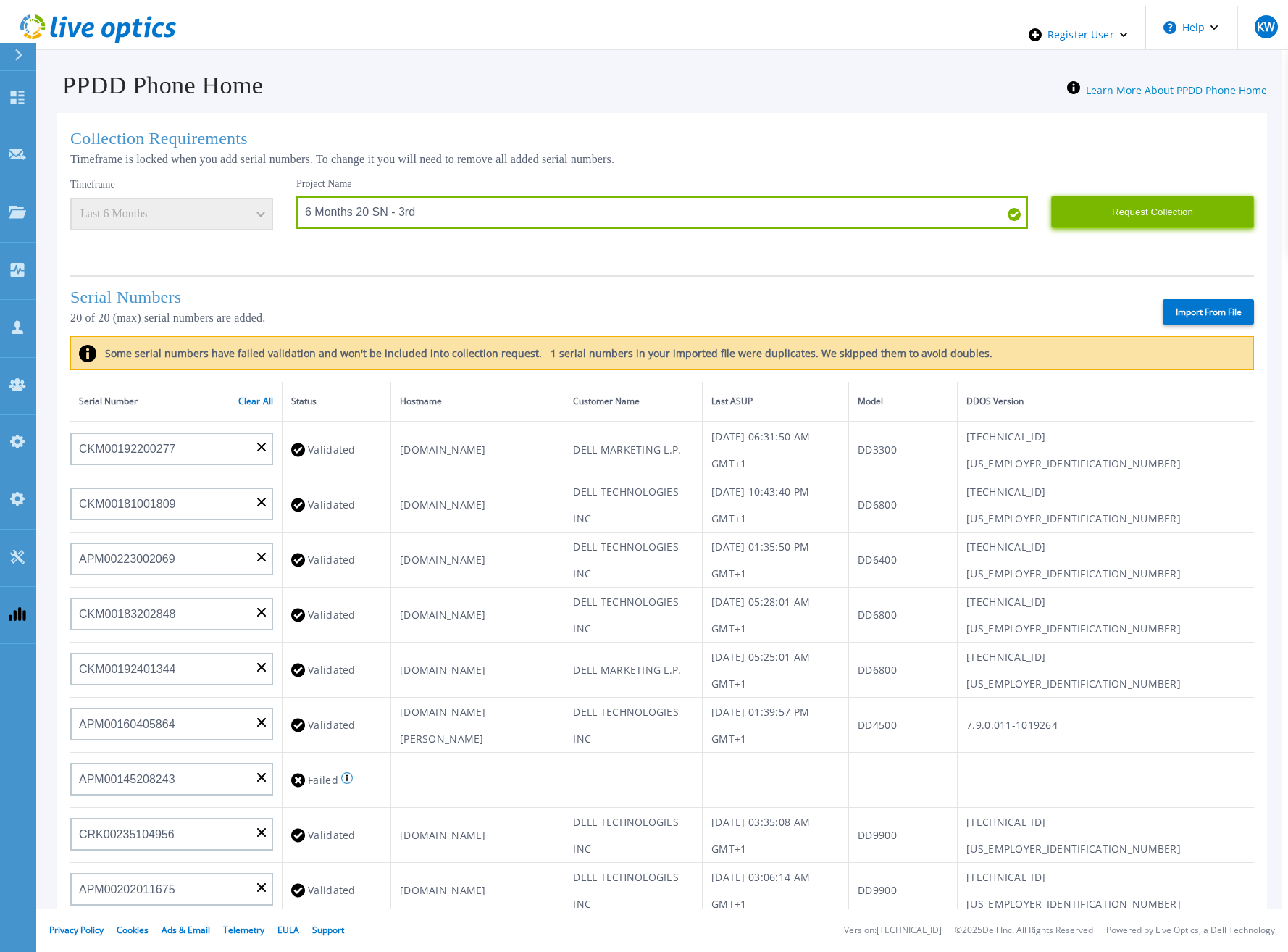
click at [1156, 211] on button "Request Collection" at bounding box center [1152, 212] width 202 height 33
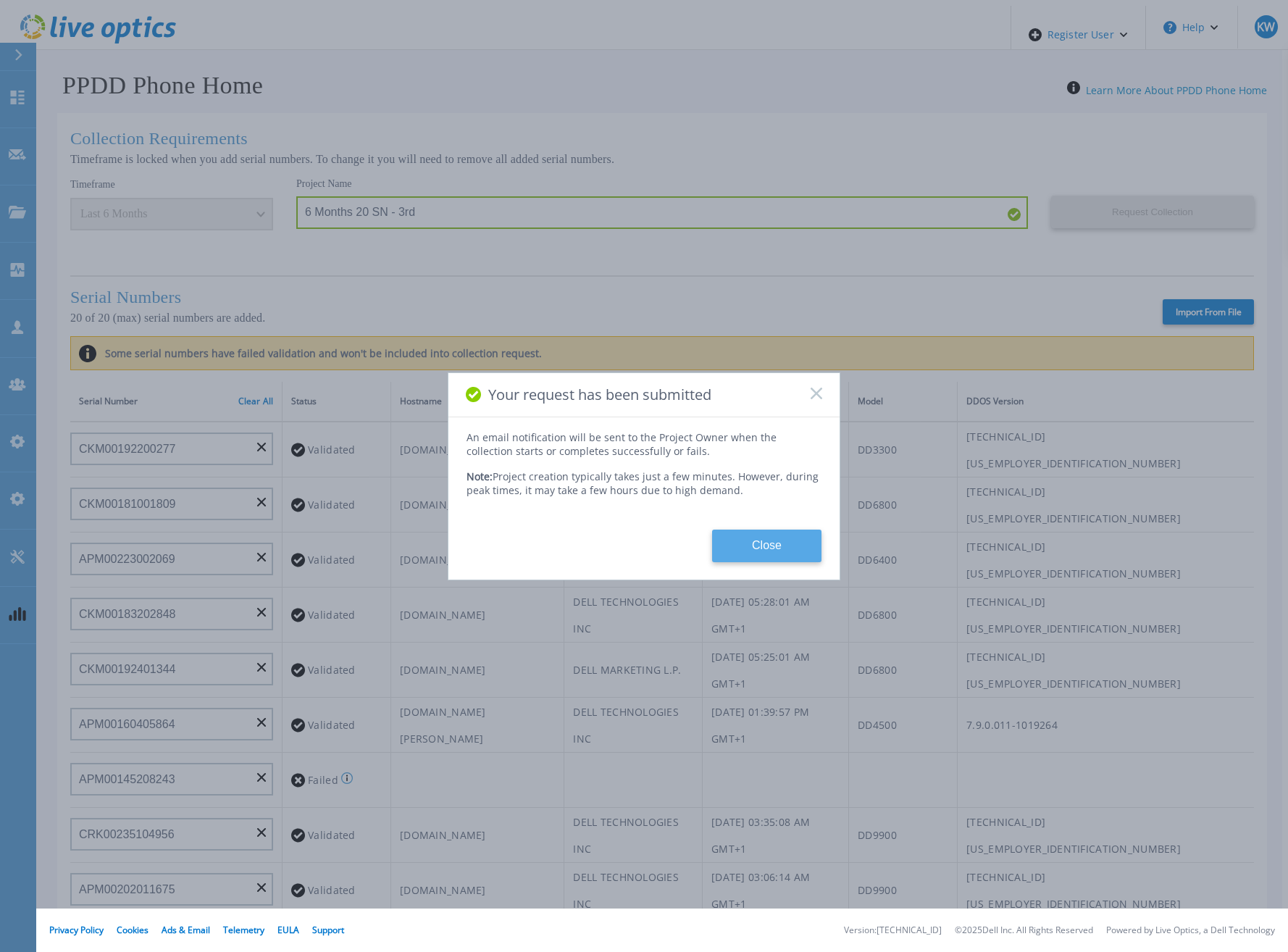
click at [768, 543] on button "Close" at bounding box center [767, 545] width 110 height 33
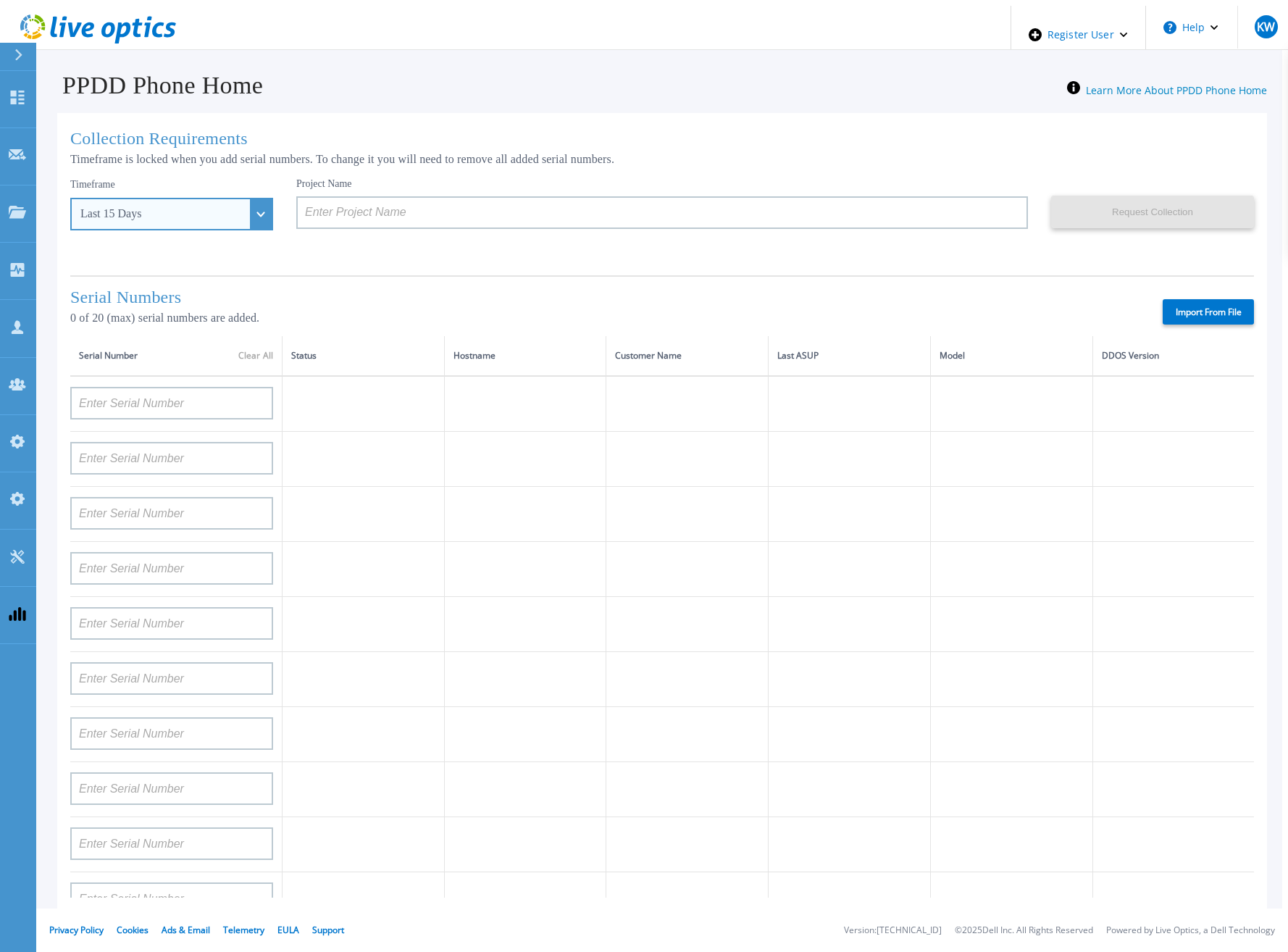
click at [217, 216] on div "Last 15 Days" at bounding box center [171, 214] width 202 height 33
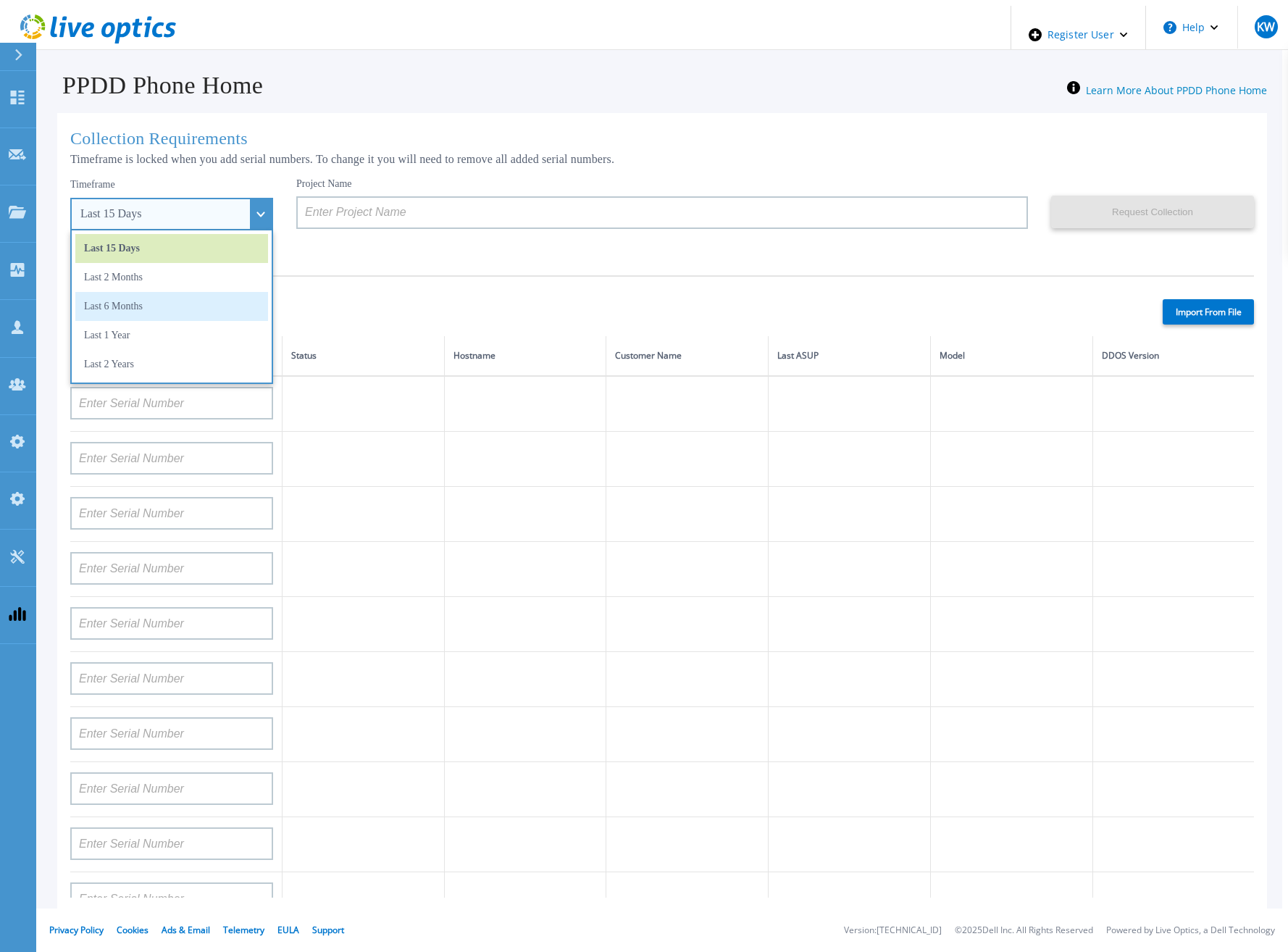
click at [135, 299] on li "Last 6 Months" at bounding box center [171, 306] width 193 height 29
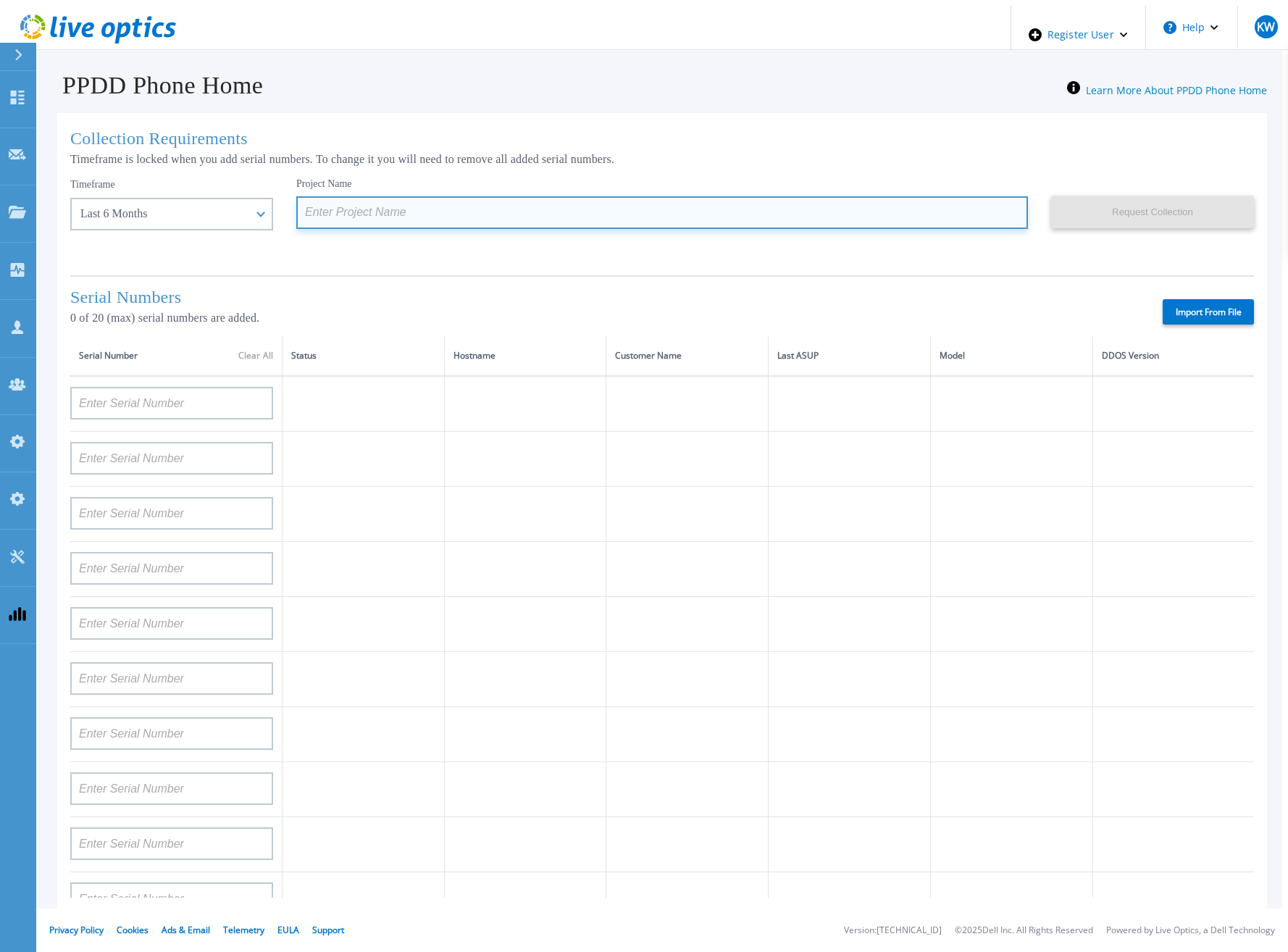
click at [346, 202] on input at bounding box center [662, 212] width 732 height 33
paste input "APM00160405864"
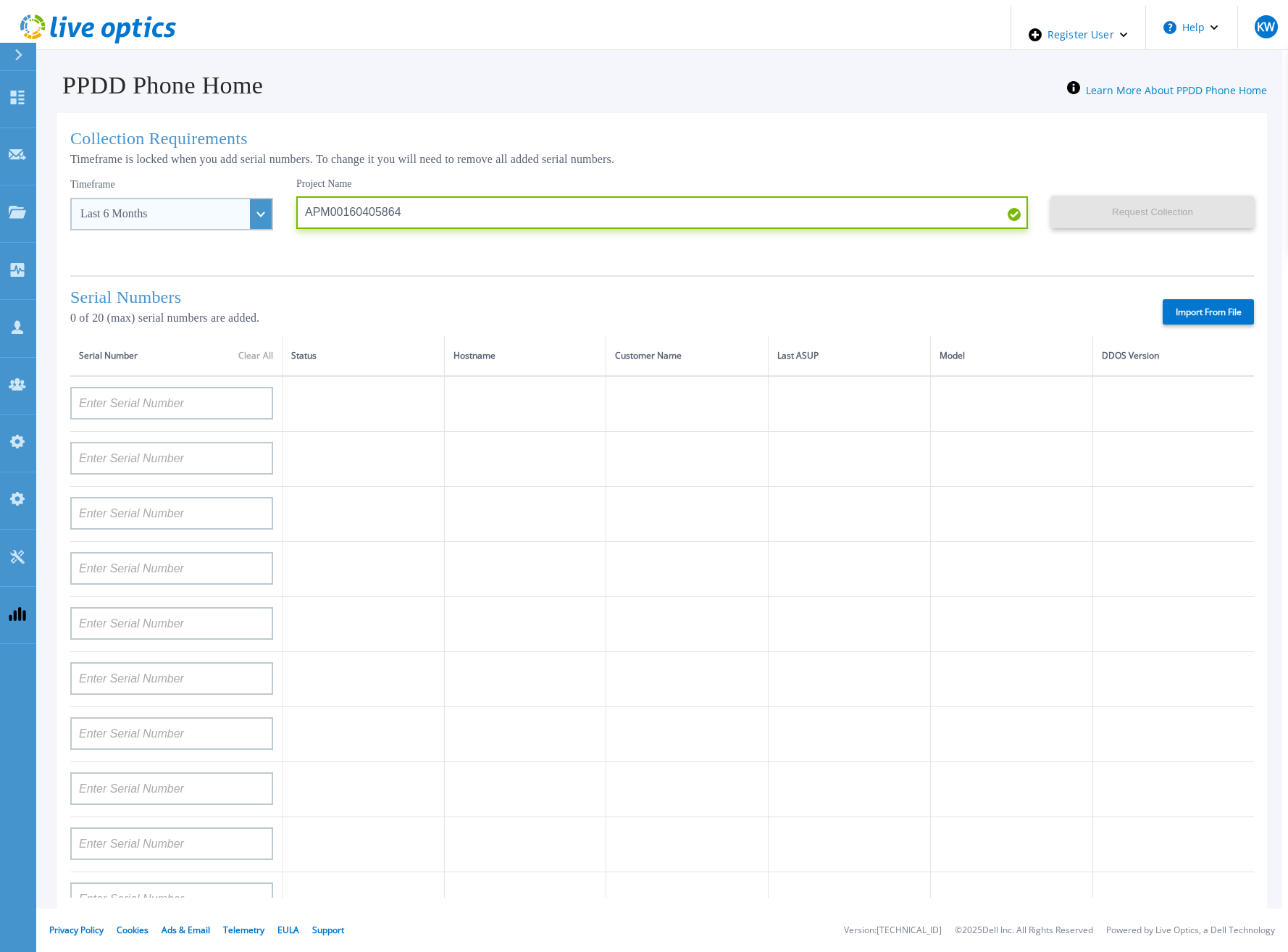
drag, startPoint x: 387, startPoint y: 203, endPoint x: 195, endPoint y: 200, distance: 192.0
click at [195, 200] on div "Timeframe Last 6 Months Last 15 Days Last 2 Months Last 6 Months Last 1 Year La…" at bounding box center [662, 221] width 1184 height 87
type input "6 Months 10 SN - 4th"
click at [1184, 303] on label "Import From File" at bounding box center [1208, 311] width 91 height 25
click at [0, 0] on input "Import From File" at bounding box center [0, 0] width 0 height 0
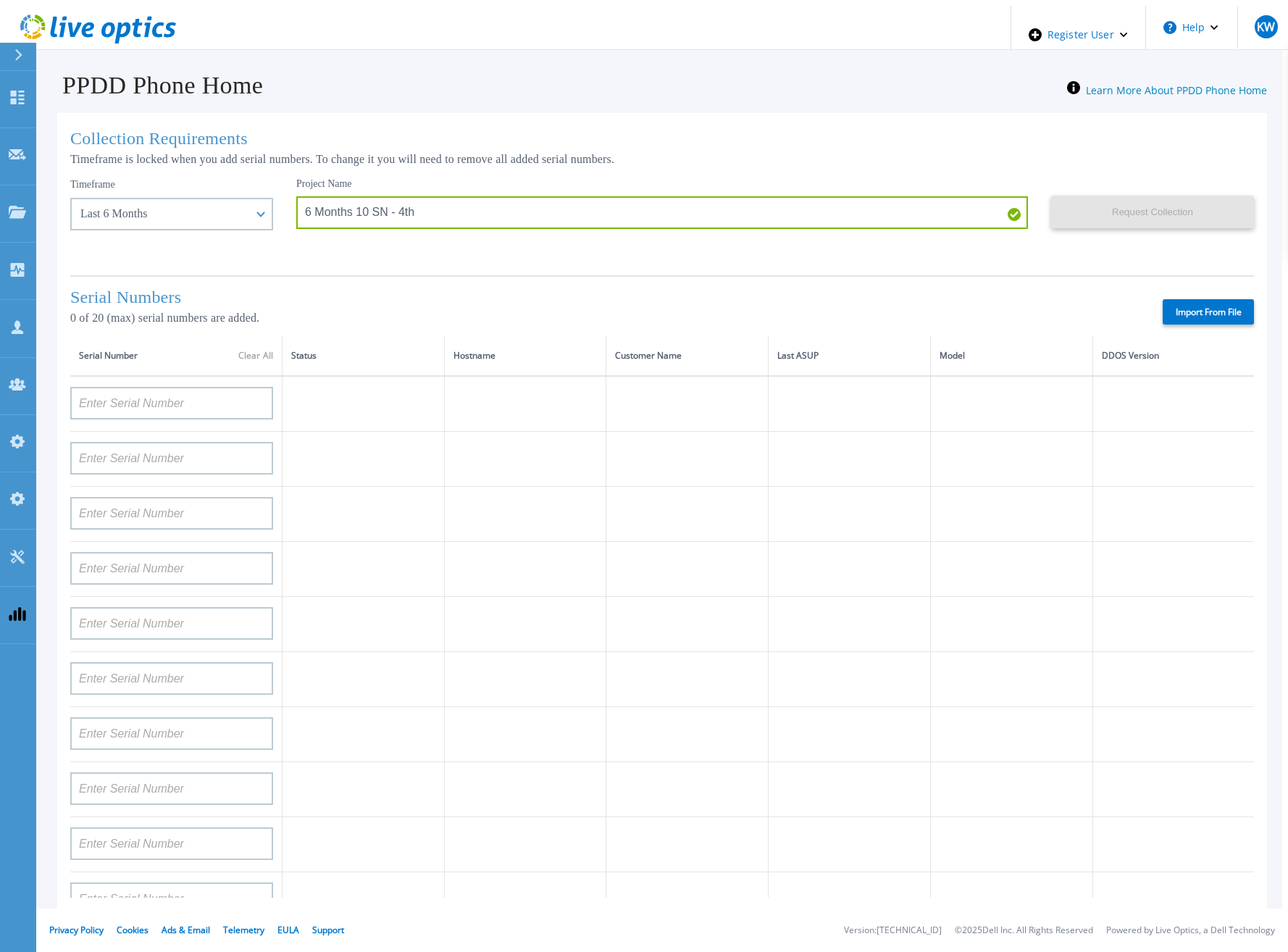
type input "APM00193603655"
type input "APM00212517749"
type input "APX00232503742"
type input "APM00212702822"
type input "APM00212610953"
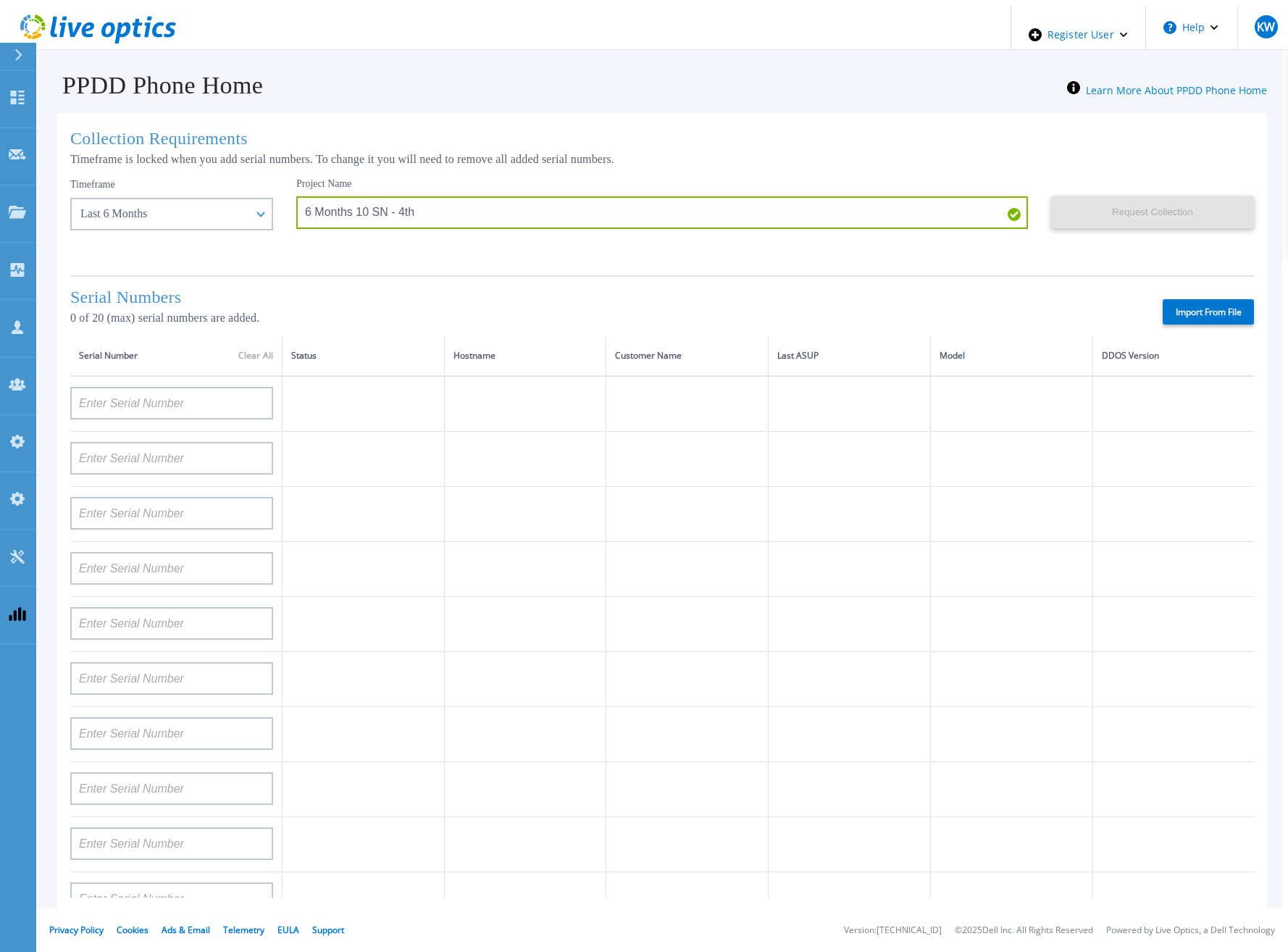
type input "APM00202614668"
type input "APM00212613652"
type input "APX00222101185"
type input "AUDVUX6XJHDJFE"
type input "APM00133543104"
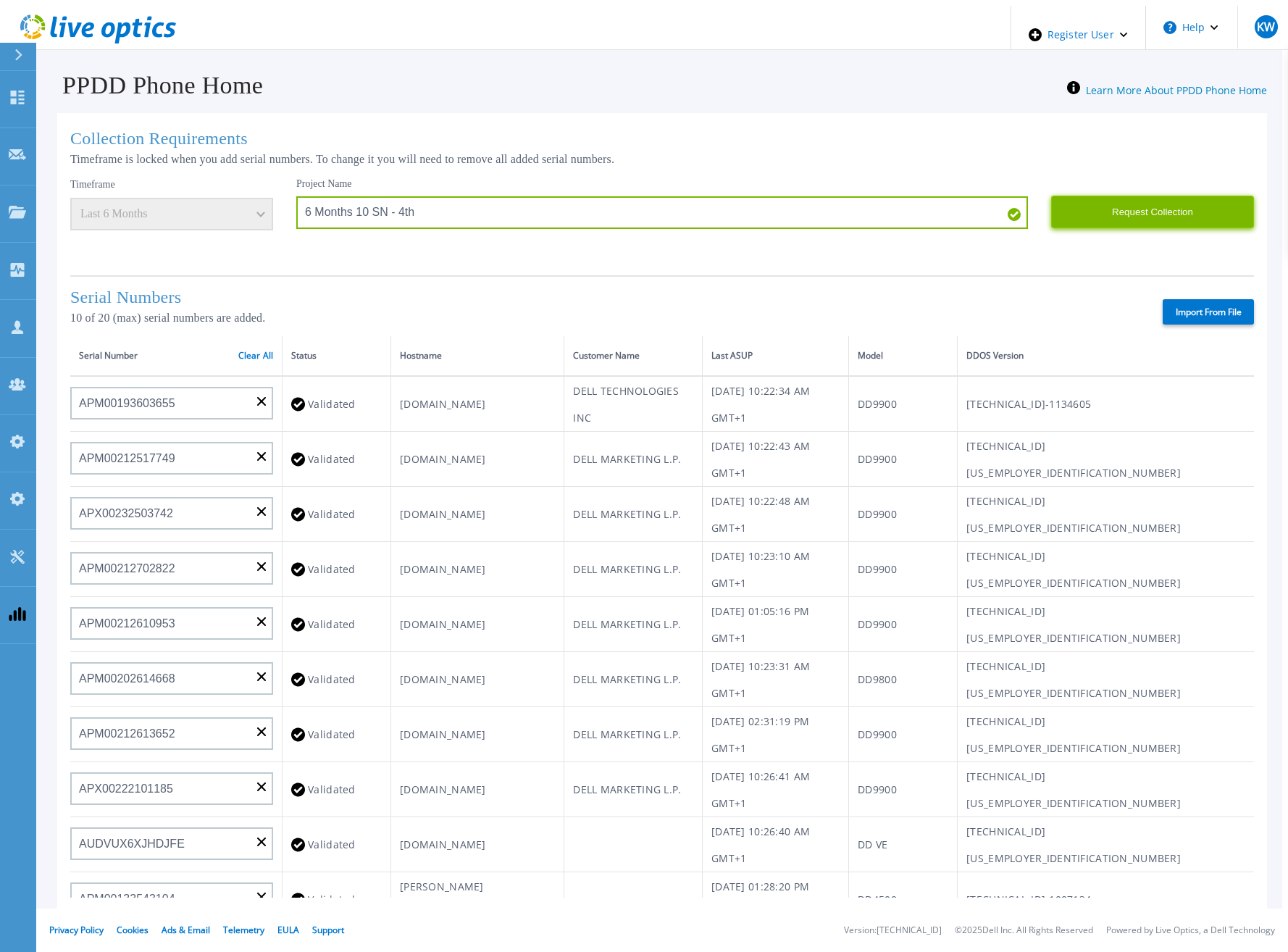
click at [1161, 203] on button "Request Collection" at bounding box center [1152, 212] width 202 height 33
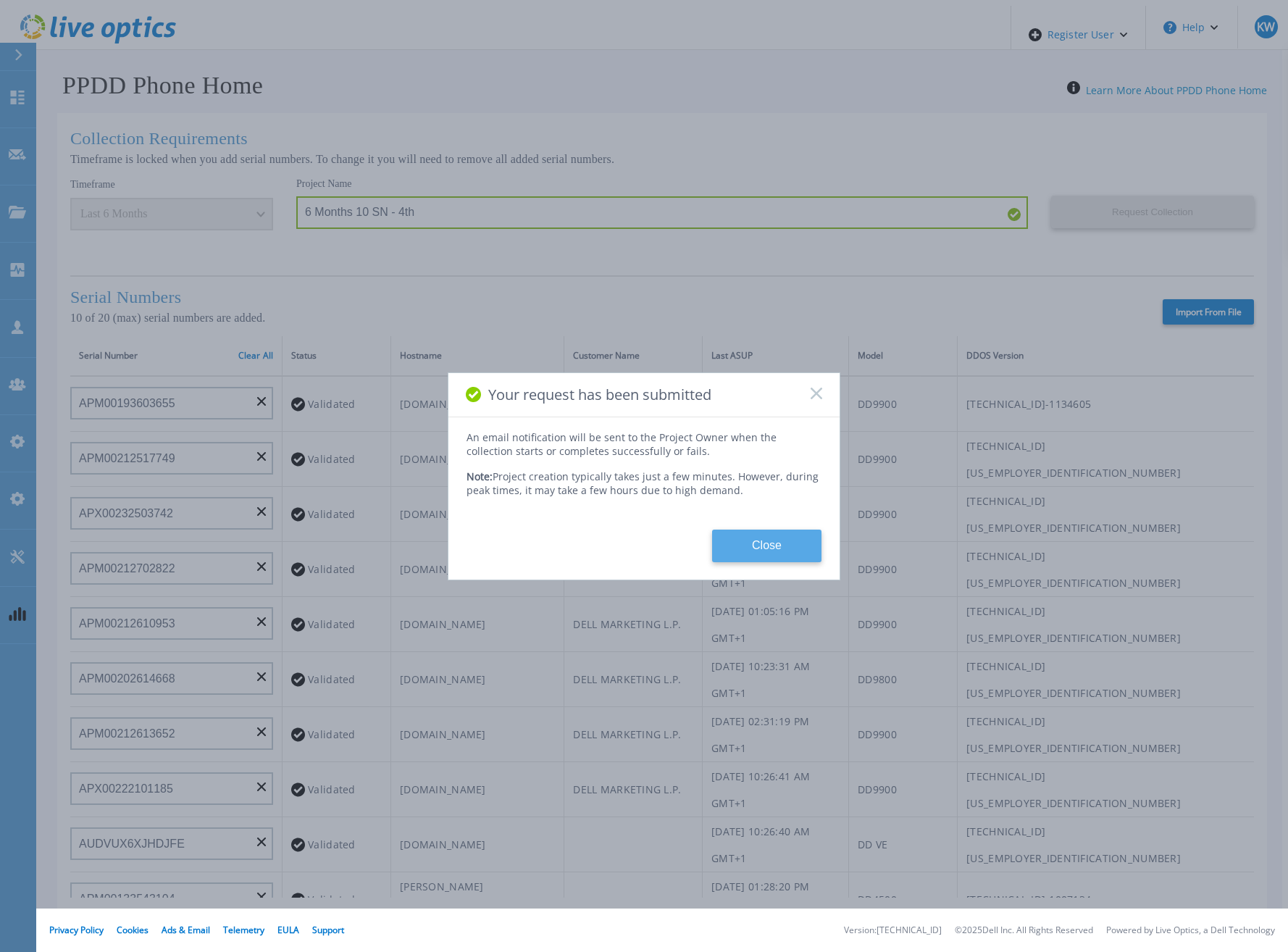
click at [764, 529] on button "Close" at bounding box center [767, 545] width 110 height 33
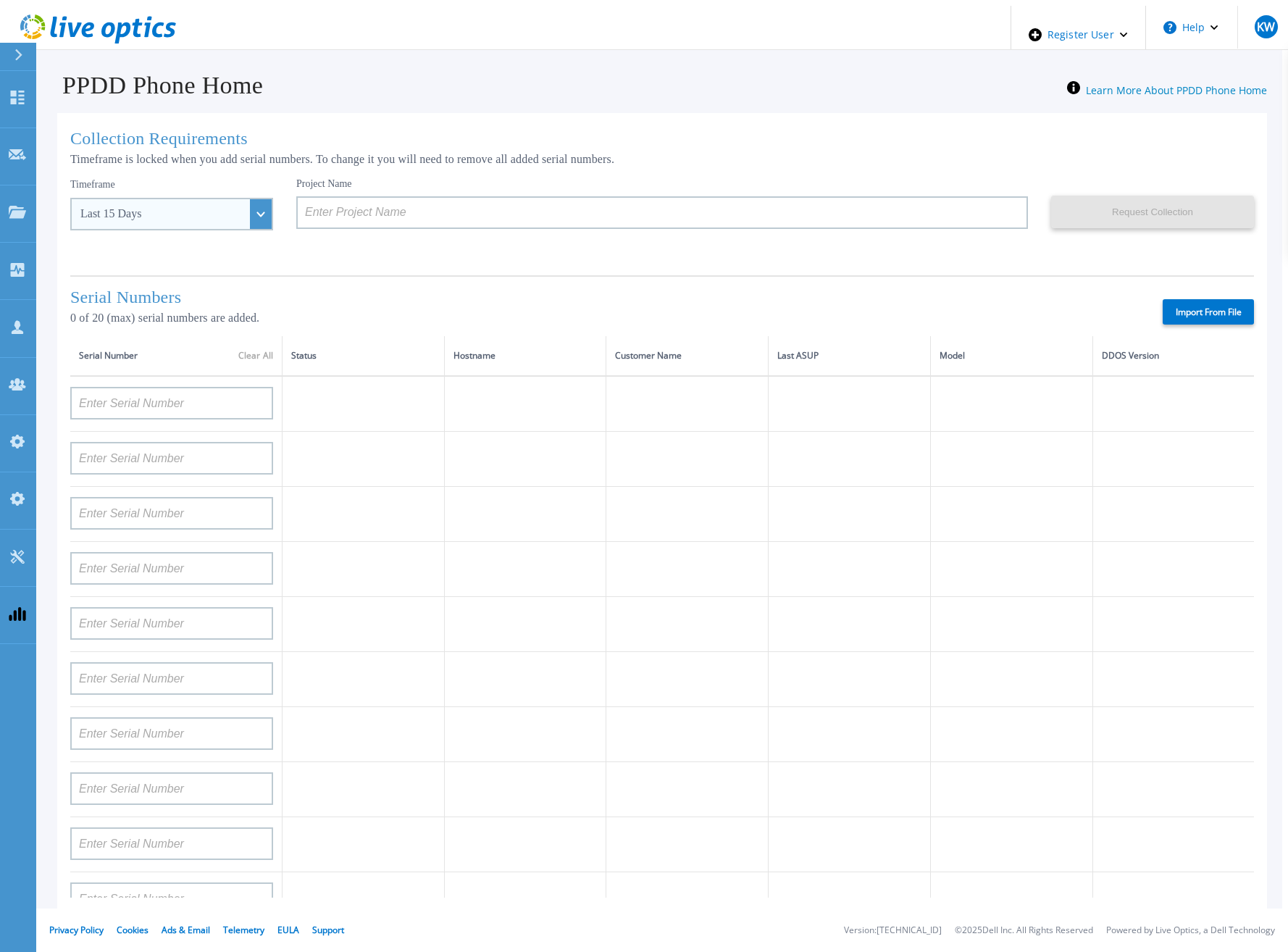
click at [244, 202] on div "Timeframe Last 15 Days Last 15 Days Last 2 Months Last 6 Months Last 1 Year Las…" at bounding box center [183, 221] width 226 height 87
drag, startPoint x: 242, startPoint y: 203, endPoint x: 215, endPoint y: 227, distance: 36.1
click at [242, 204] on div "Last 15 Days" at bounding box center [171, 214] width 202 height 33
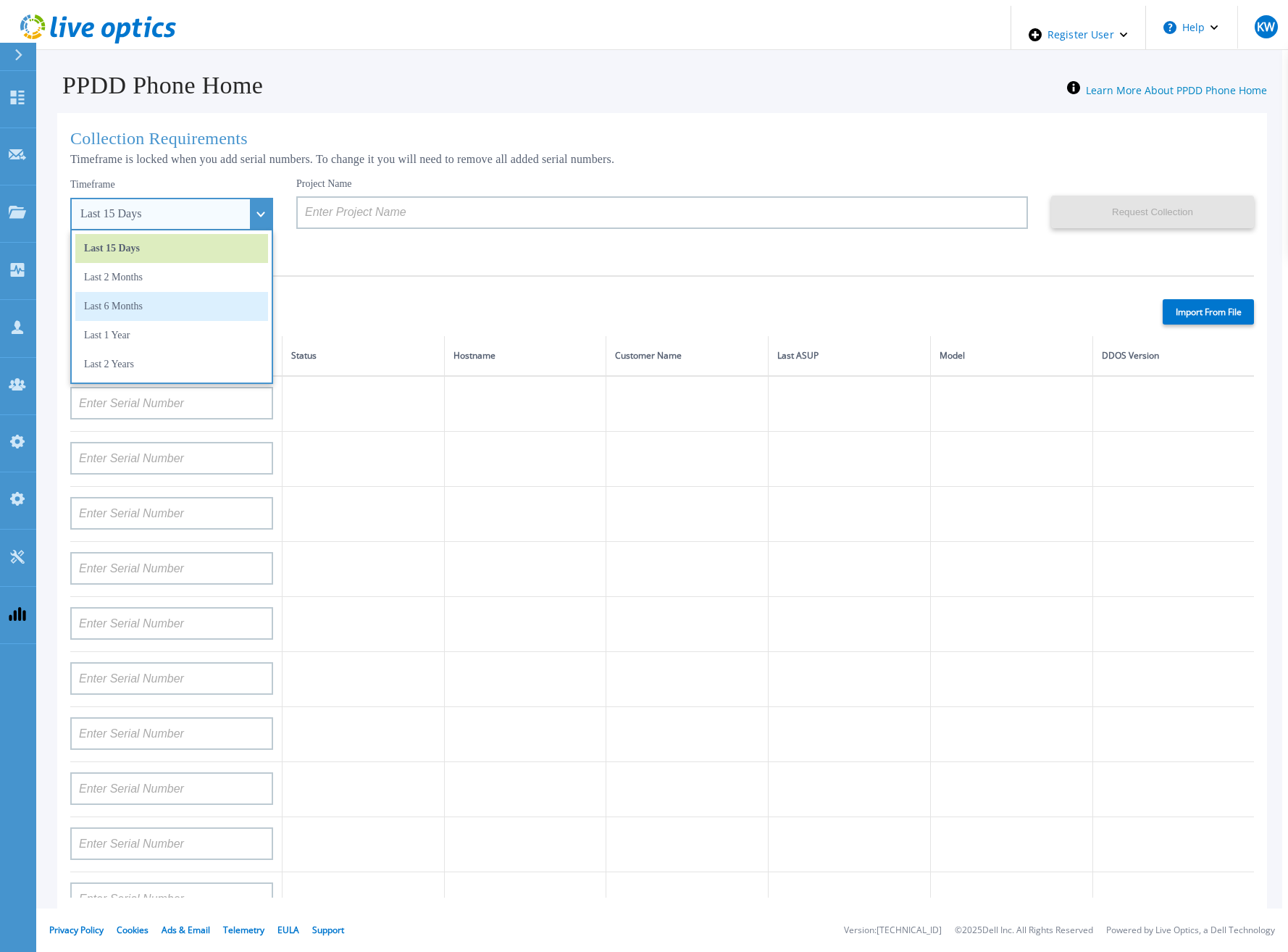
click at [163, 292] on li "Last 6 Months" at bounding box center [171, 306] width 193 height 29
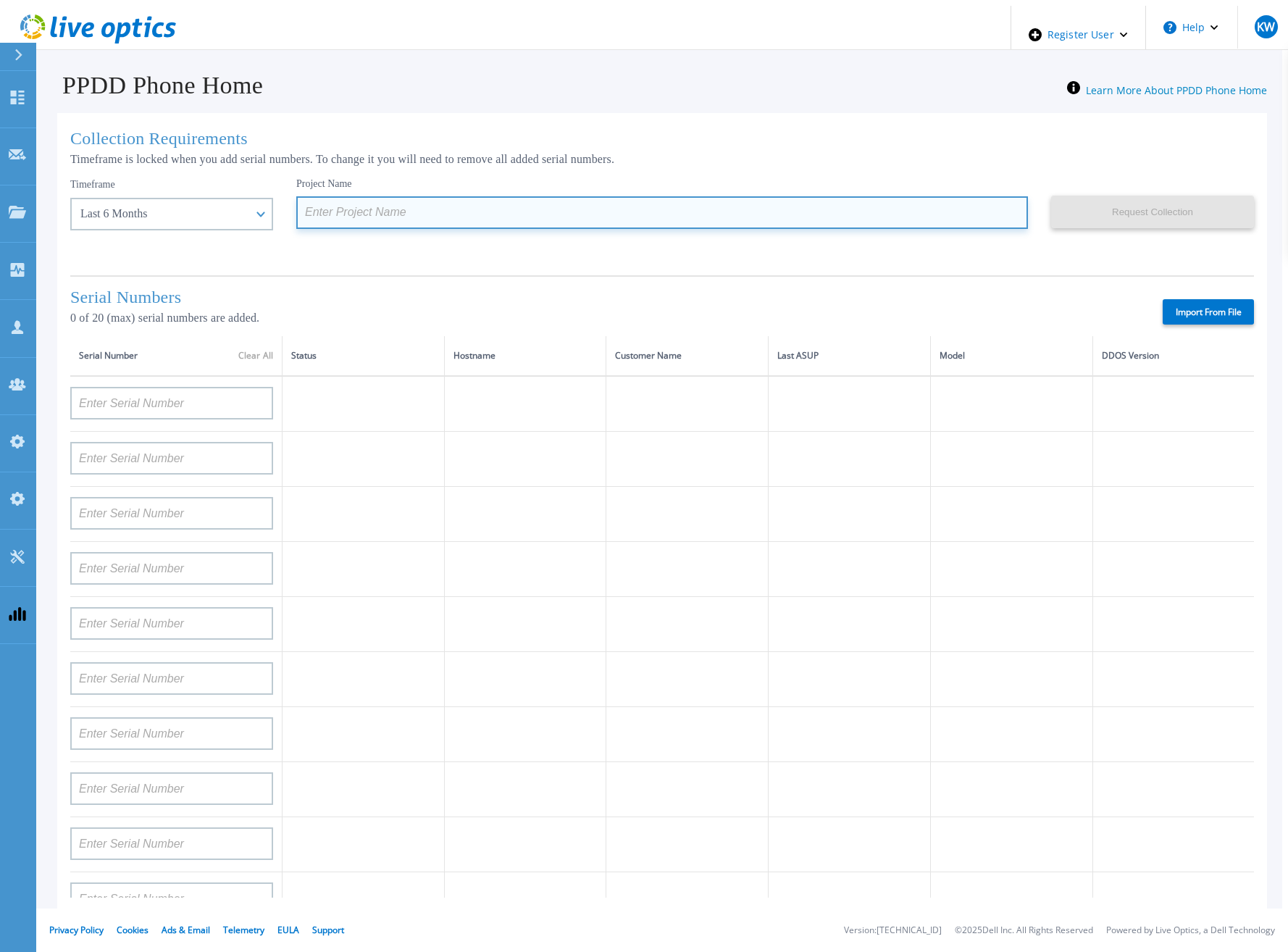
click at [417, 204] on input at bounding box center [662, 212] width 732 height 33
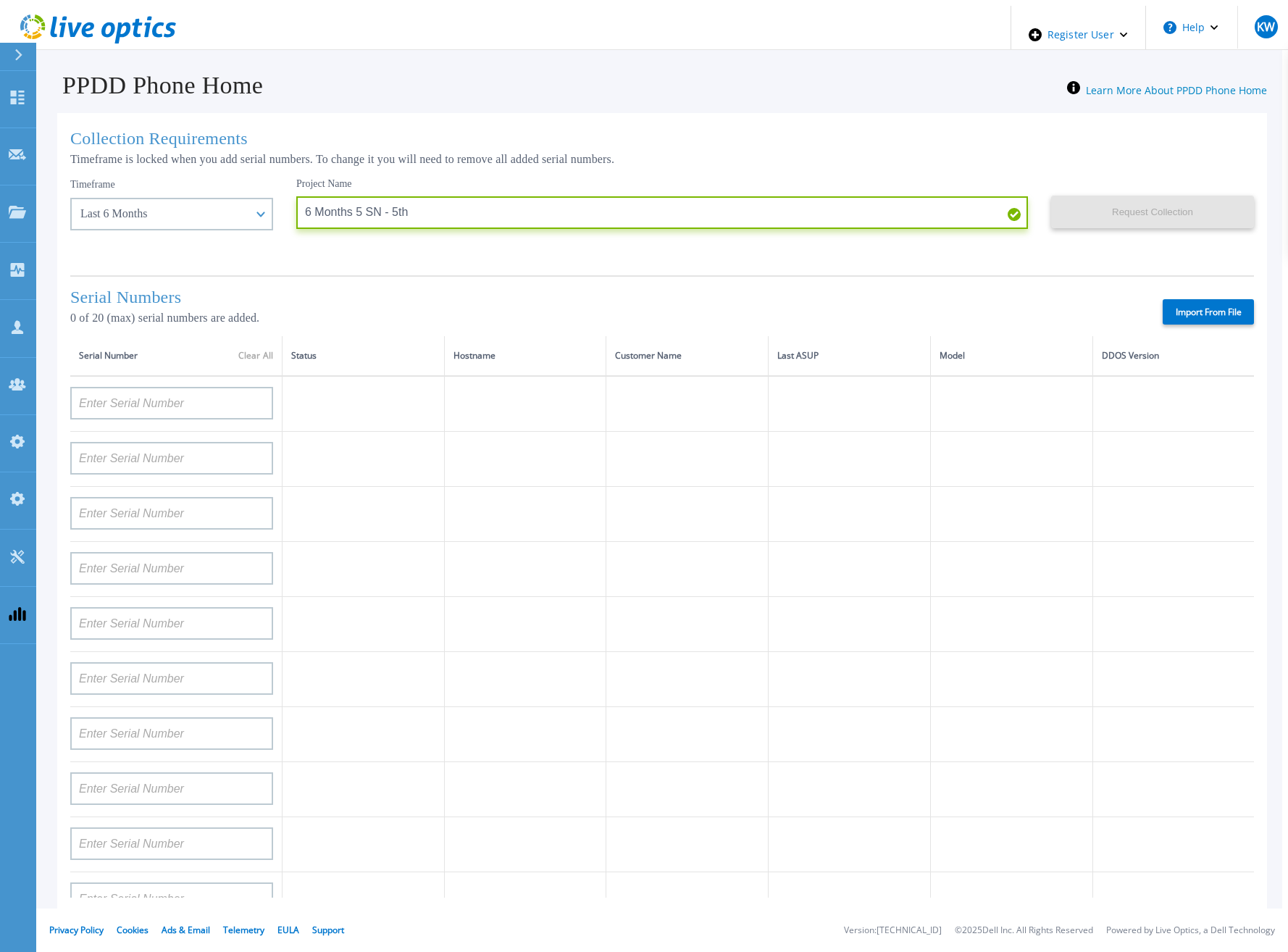
type input "6 Months 5 SN - 5th"
click at [1196, 300] on label "Import From File" at bounding box center [1208, 311] width 91 height 25
click at [0, 0] on input "Import From File" at bounding box center [0, 0] width 0 height 0
type input "APM00193603655"
type input "APM00212517749"
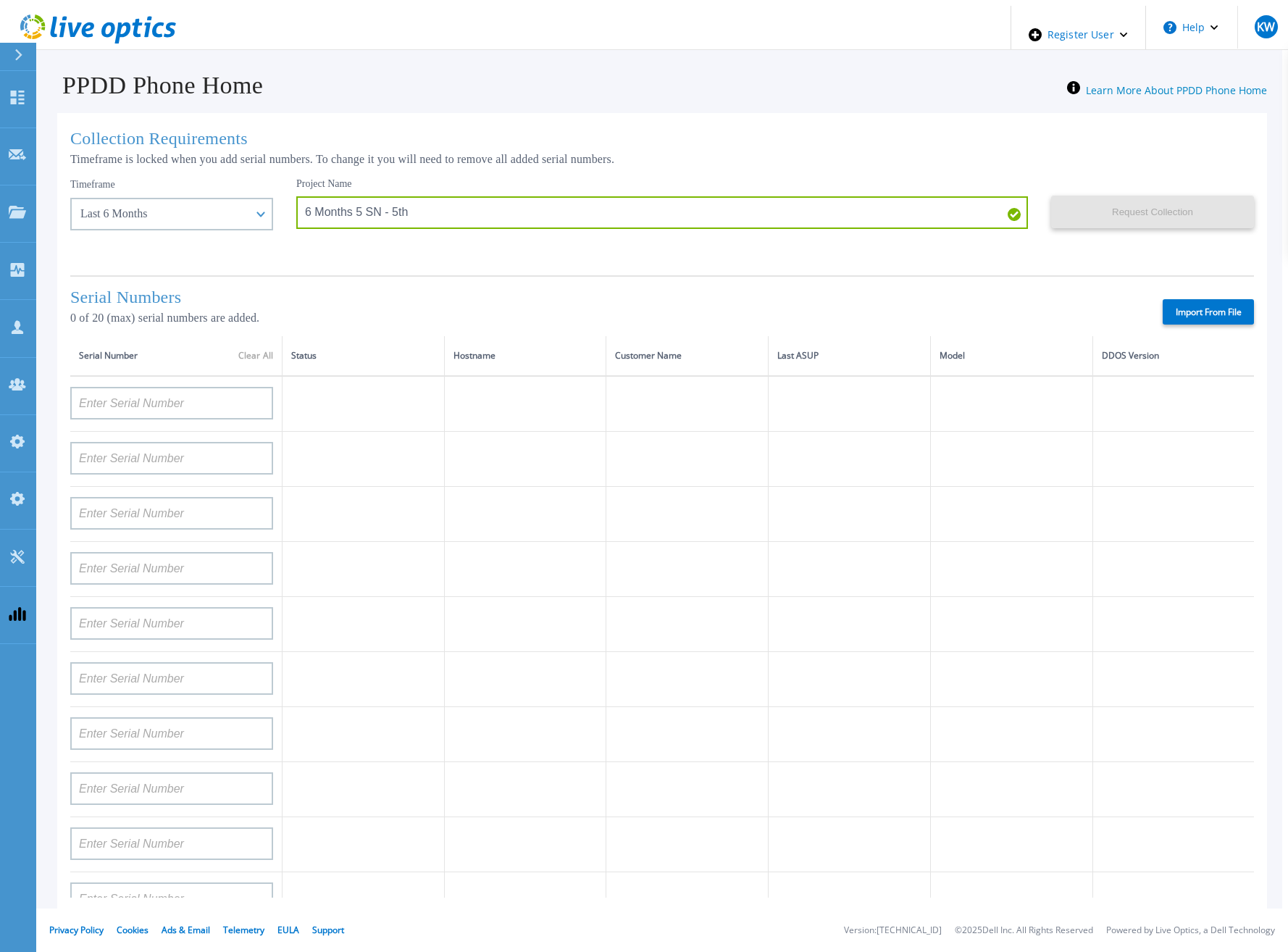
type input "APX00232503742"
type input "APM00212702822"
type input "APM00212610953"
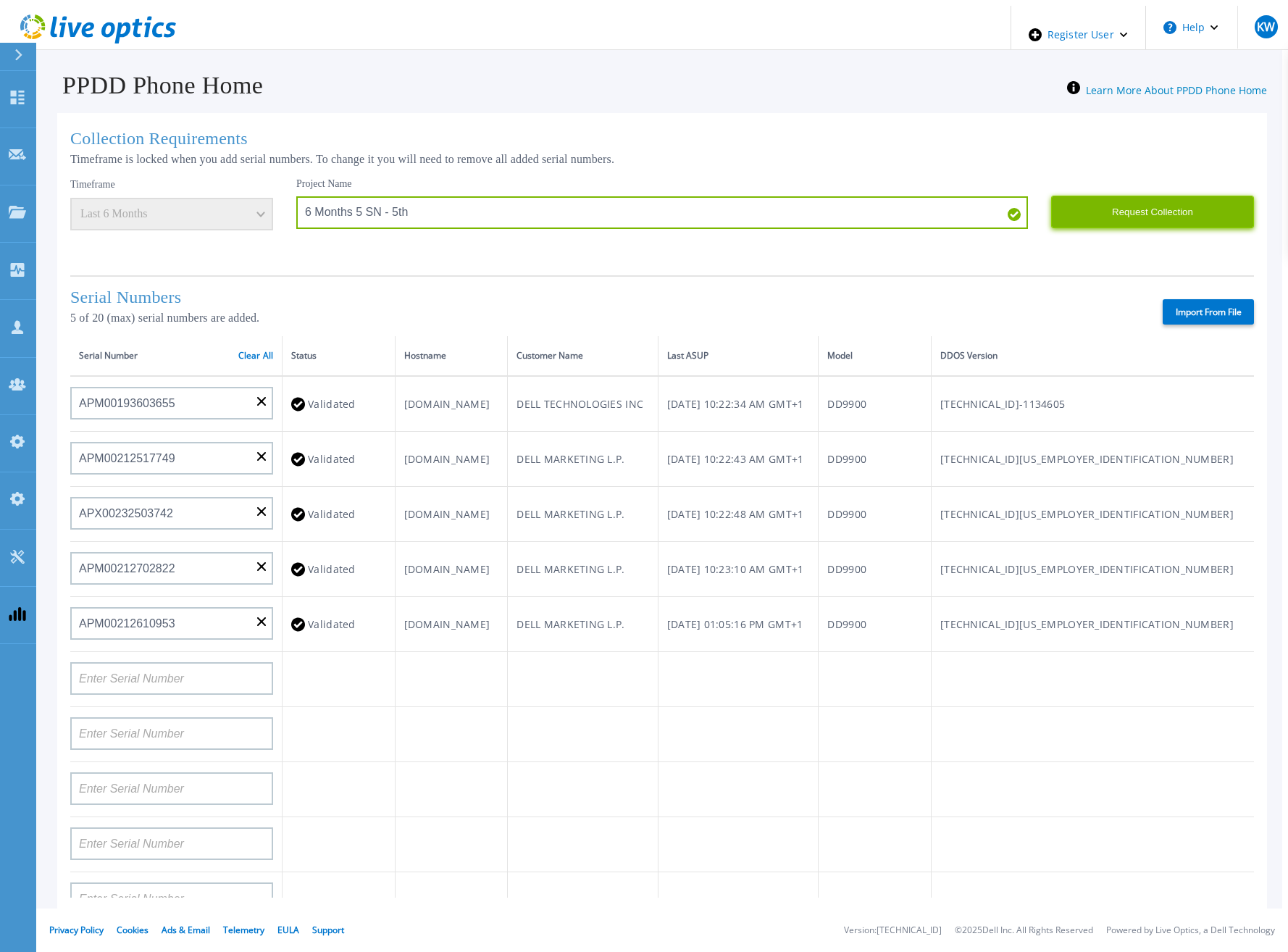
click at [1150, 216] on button "Request Collection" at bounding box center [1152, 212] width 202 height 33
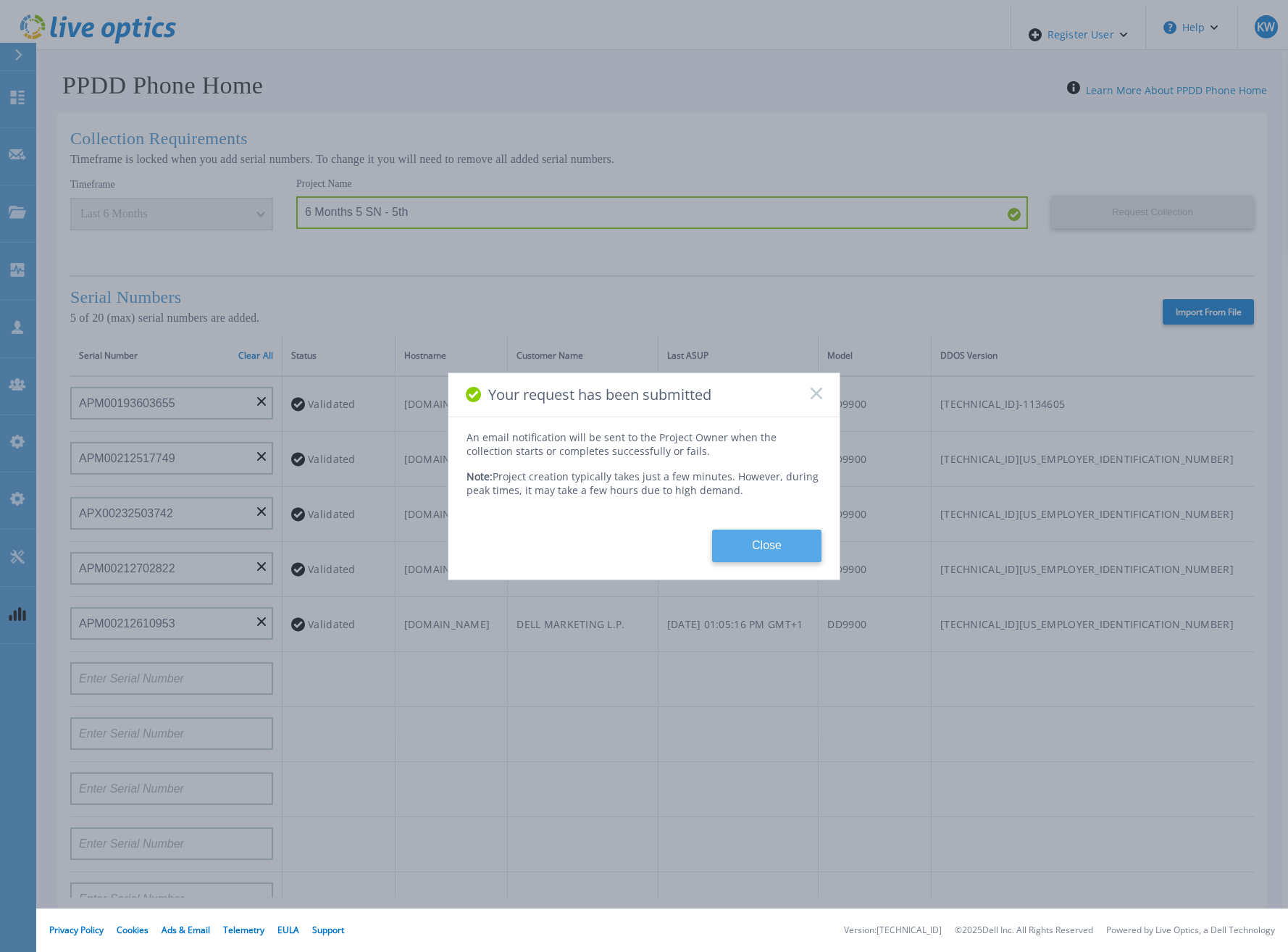
click at [760, 541] on button "Close" at bounding box center [767, 545] width 110 height 33
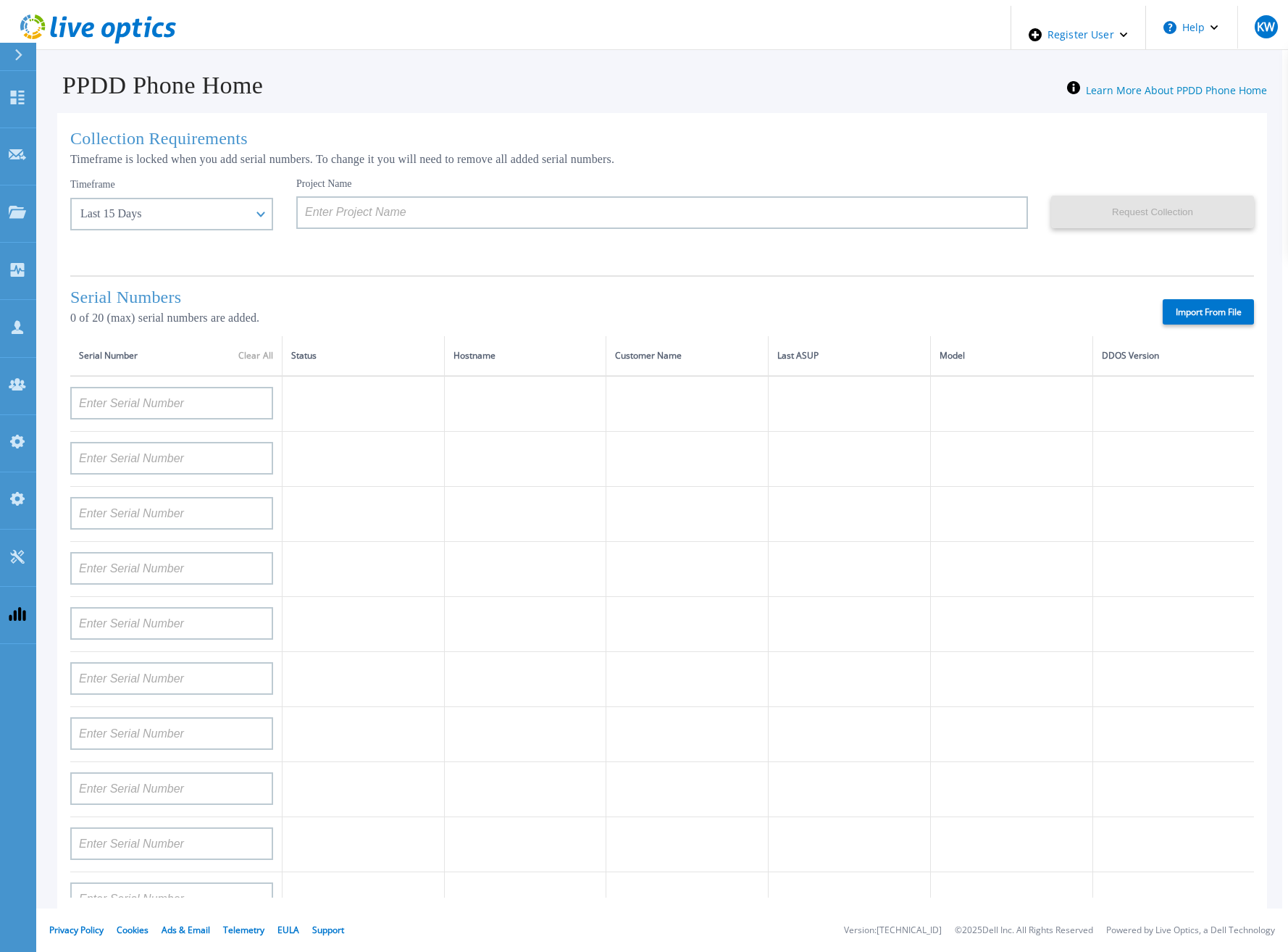
click at [144, 22] on icon at bounding box center [148, 27] width 8 height 21
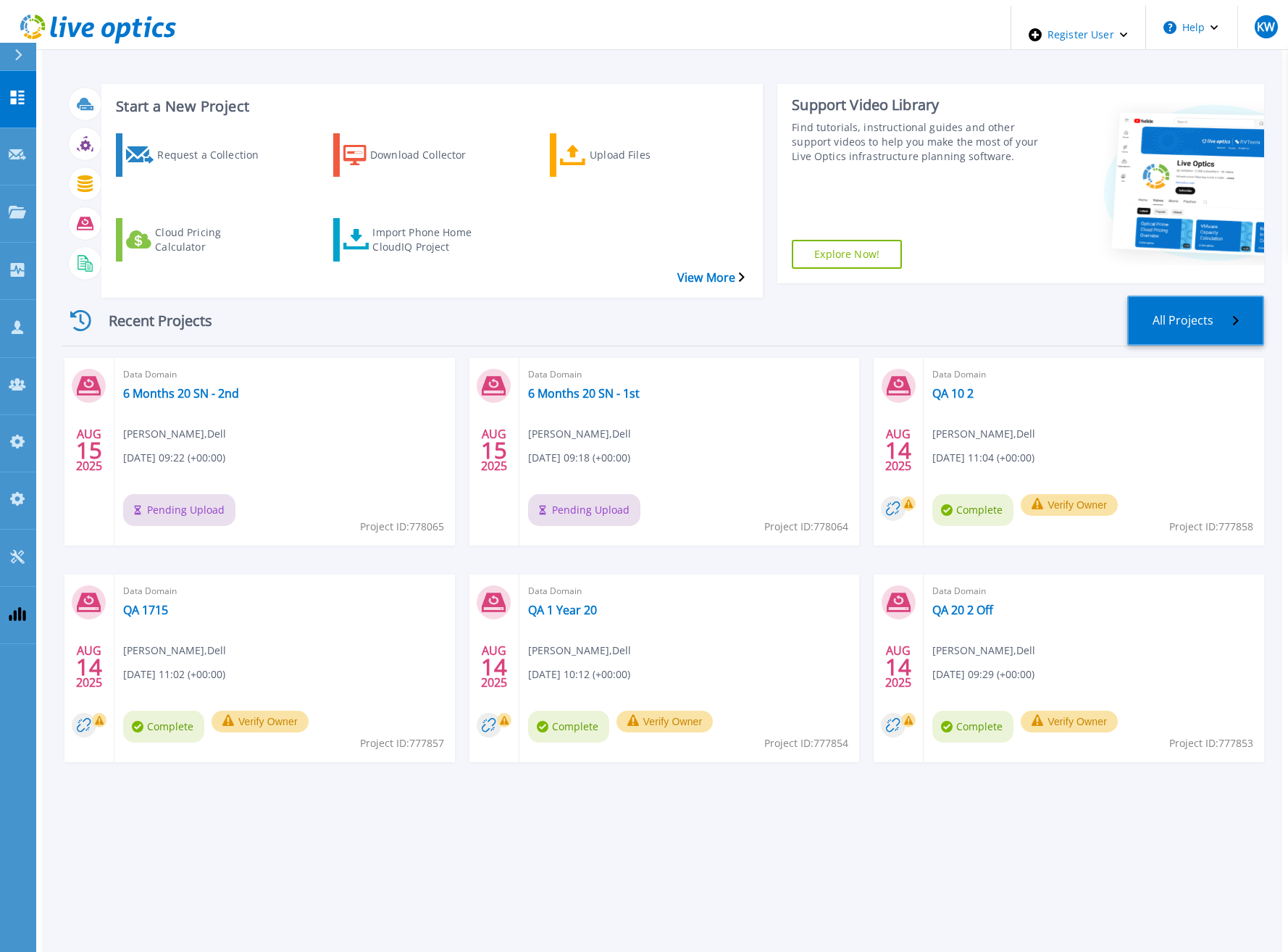
click at [1237, 296] on link "All Projects" at bounding box center [1195, 321] width 137 height 50
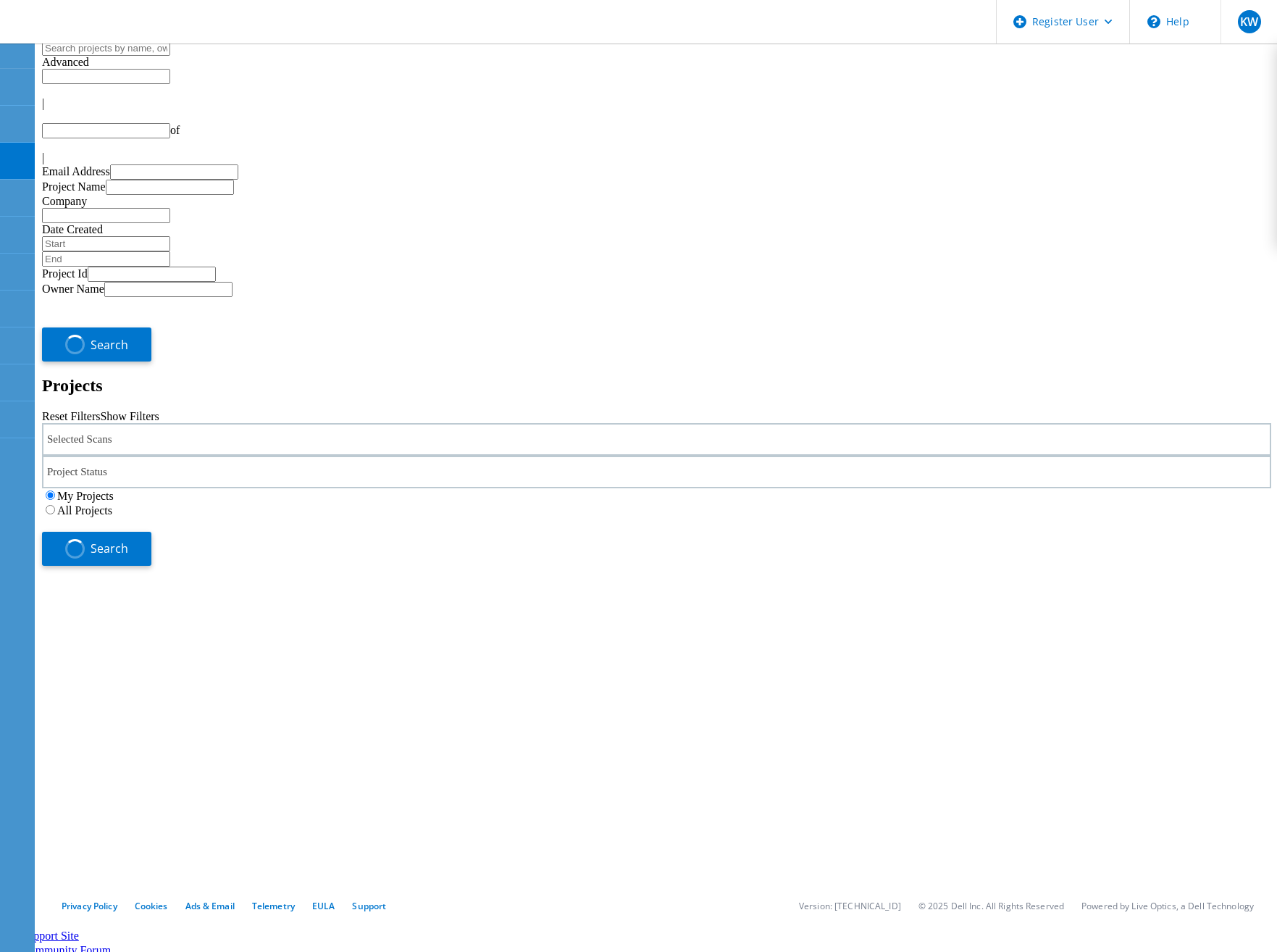
type input "1"
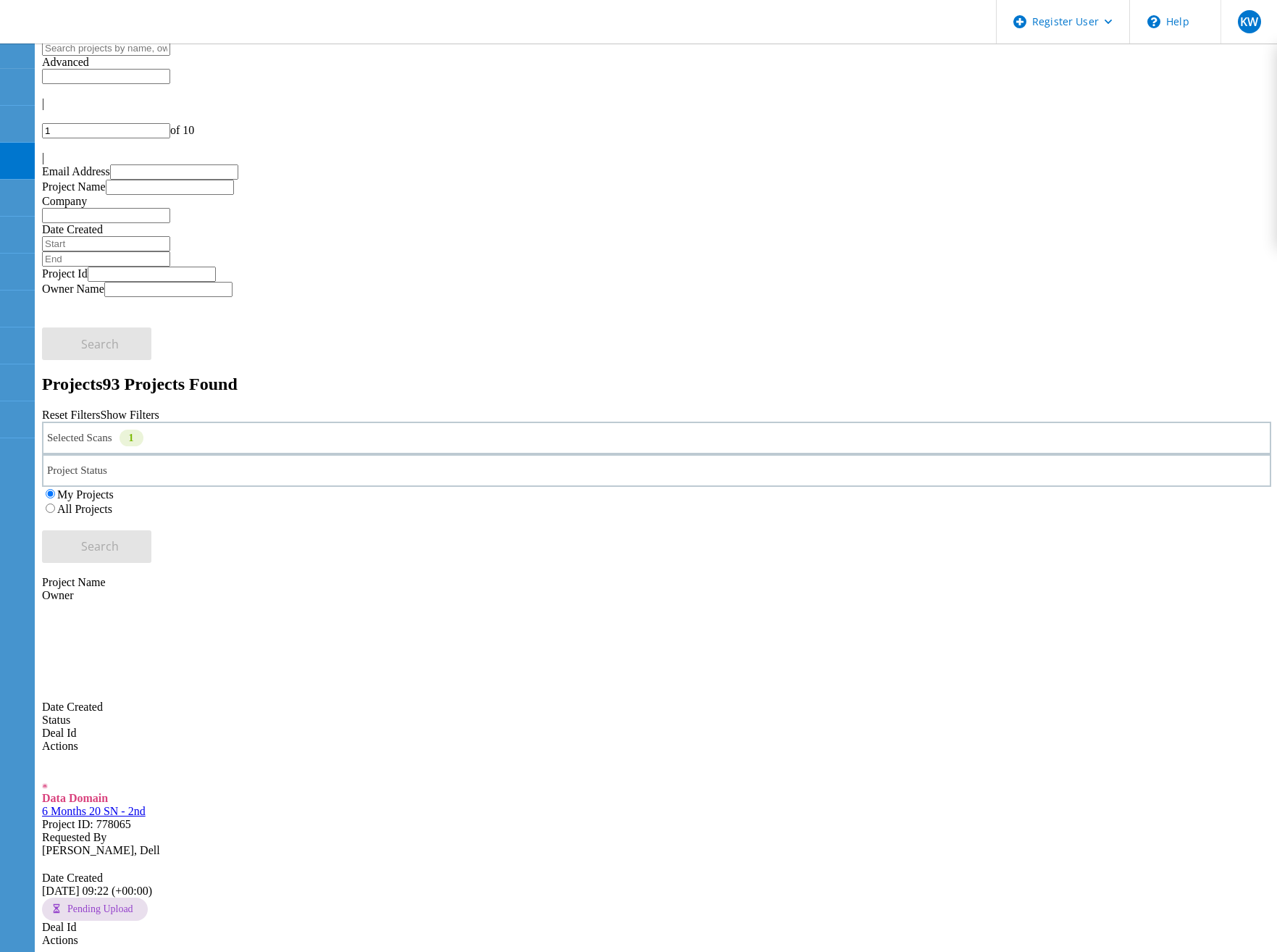
click at [138, 24] on icon at bounding box center [92, 23] width 156 height 30
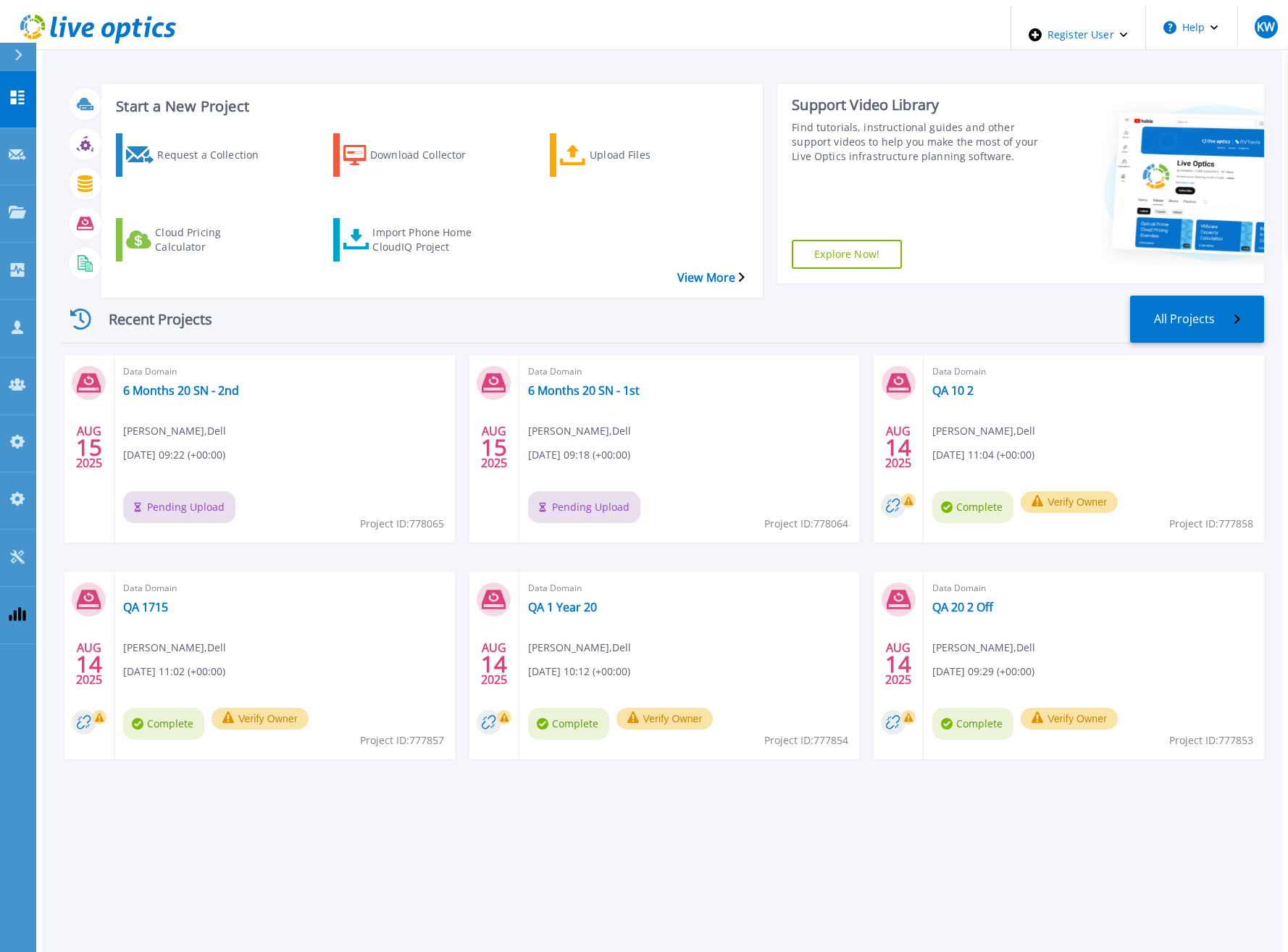
click at [392, 225] on div "Request a Collection Download Collector Upload Files Cloud Pricing Calculator I…" at bounding box center [429, 206] width 651 height 169
click at [415, 222] on div "Import Phone Home CloudIQ Project" at bounding box center [430, 240] width 116 height 37
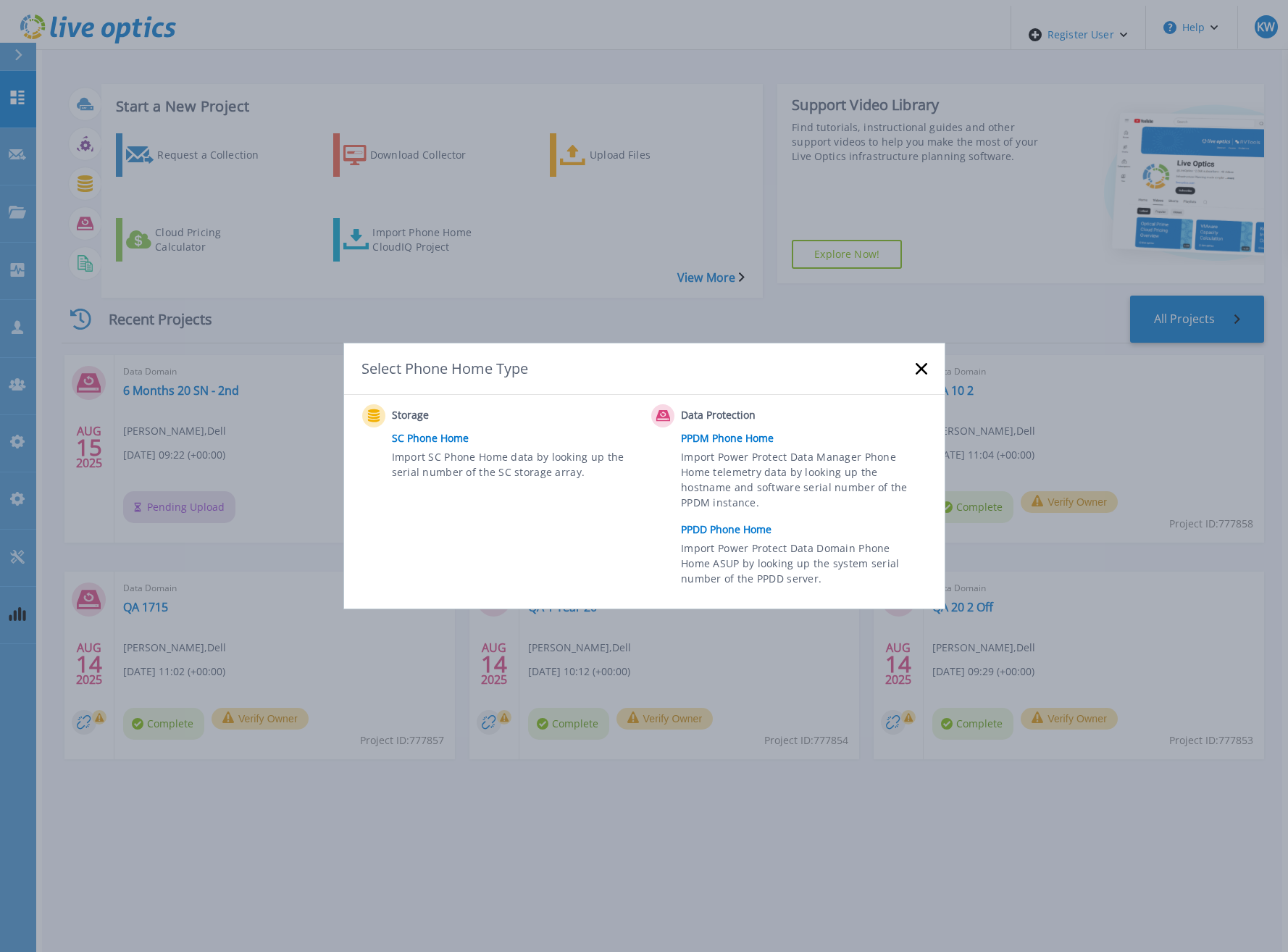
click at [711, 526] on link "PPDD Phone Home" at bounding box center [807, 529] width 253 height 22
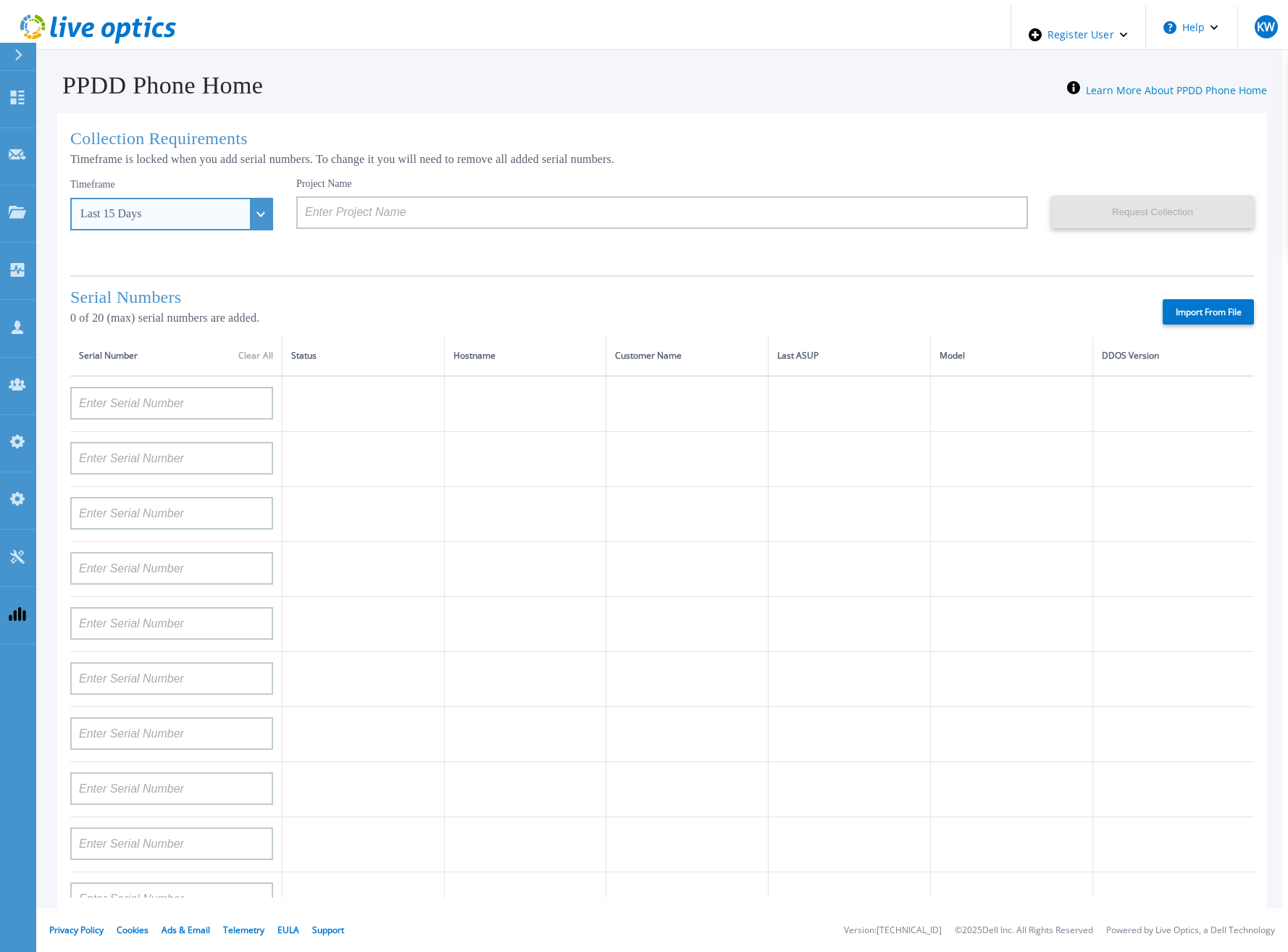
click at [236, 213] on div "Last 15 Days" at bounding box center [171, 214] width 202 height 33
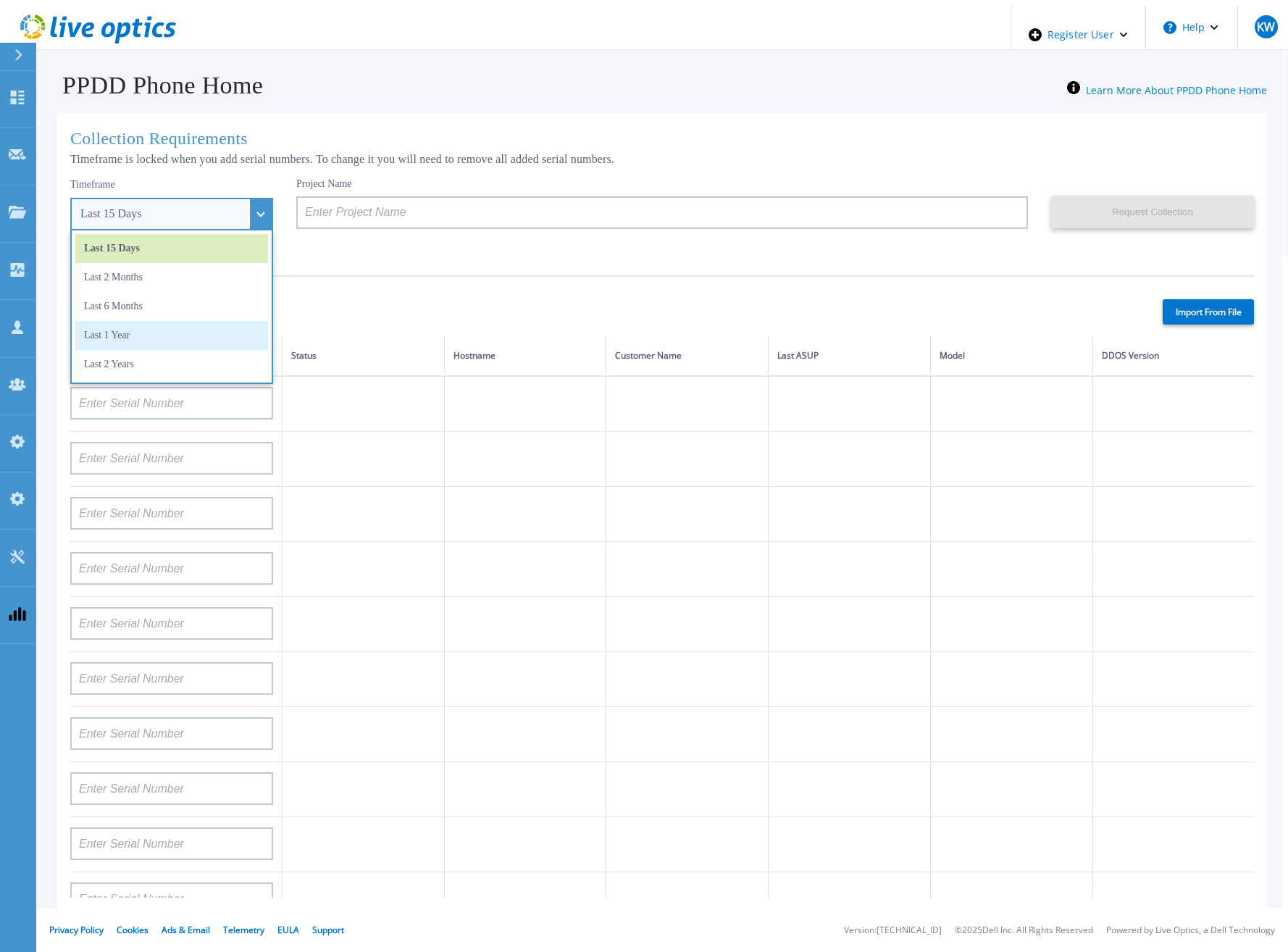
click at [193, 338] on li "Last 1 Year" at bounding box center [171, 335] width 193 height 29
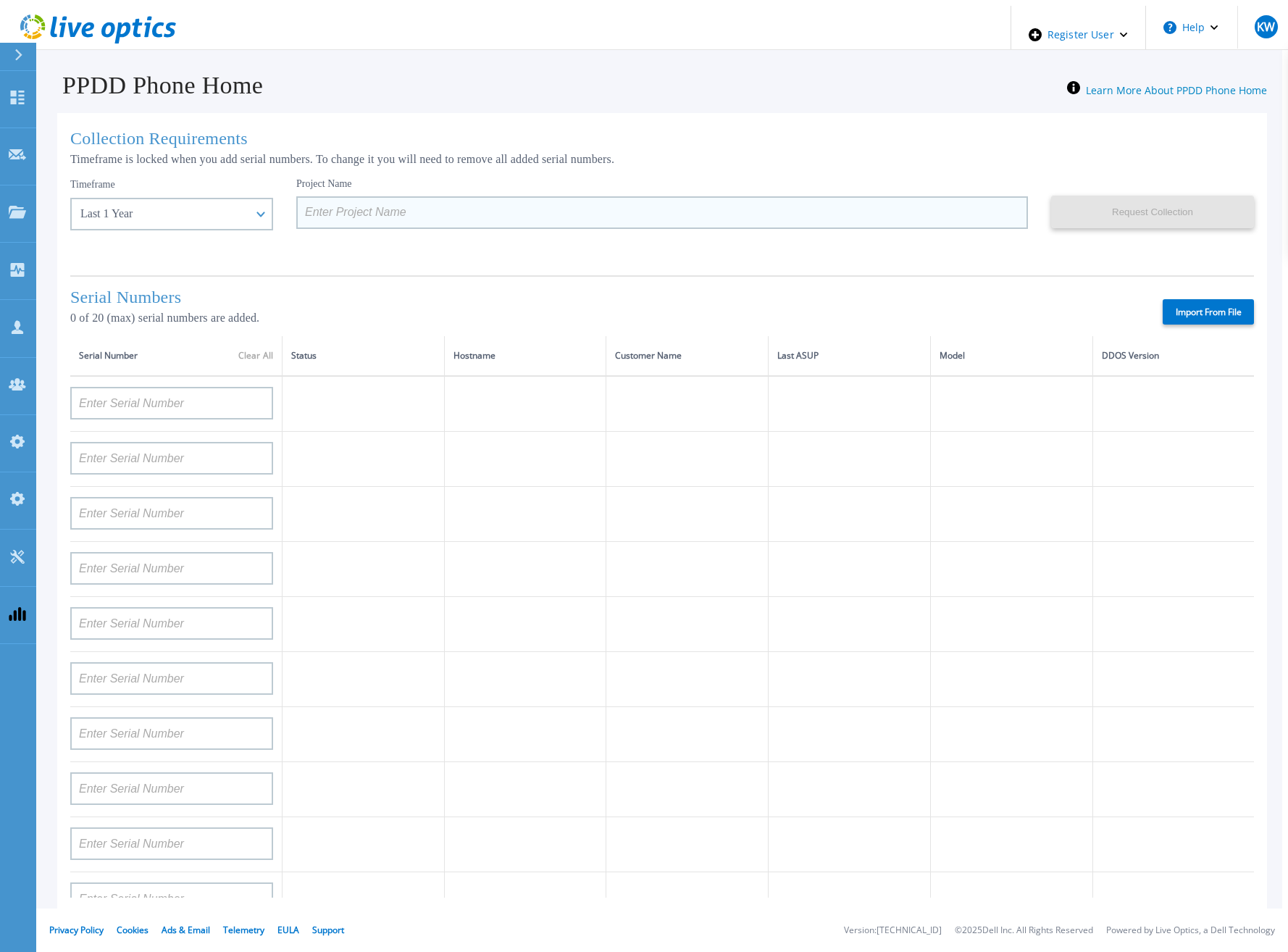
click at [305, 219] on input at bounding box center [662, 212] width 732 height 33
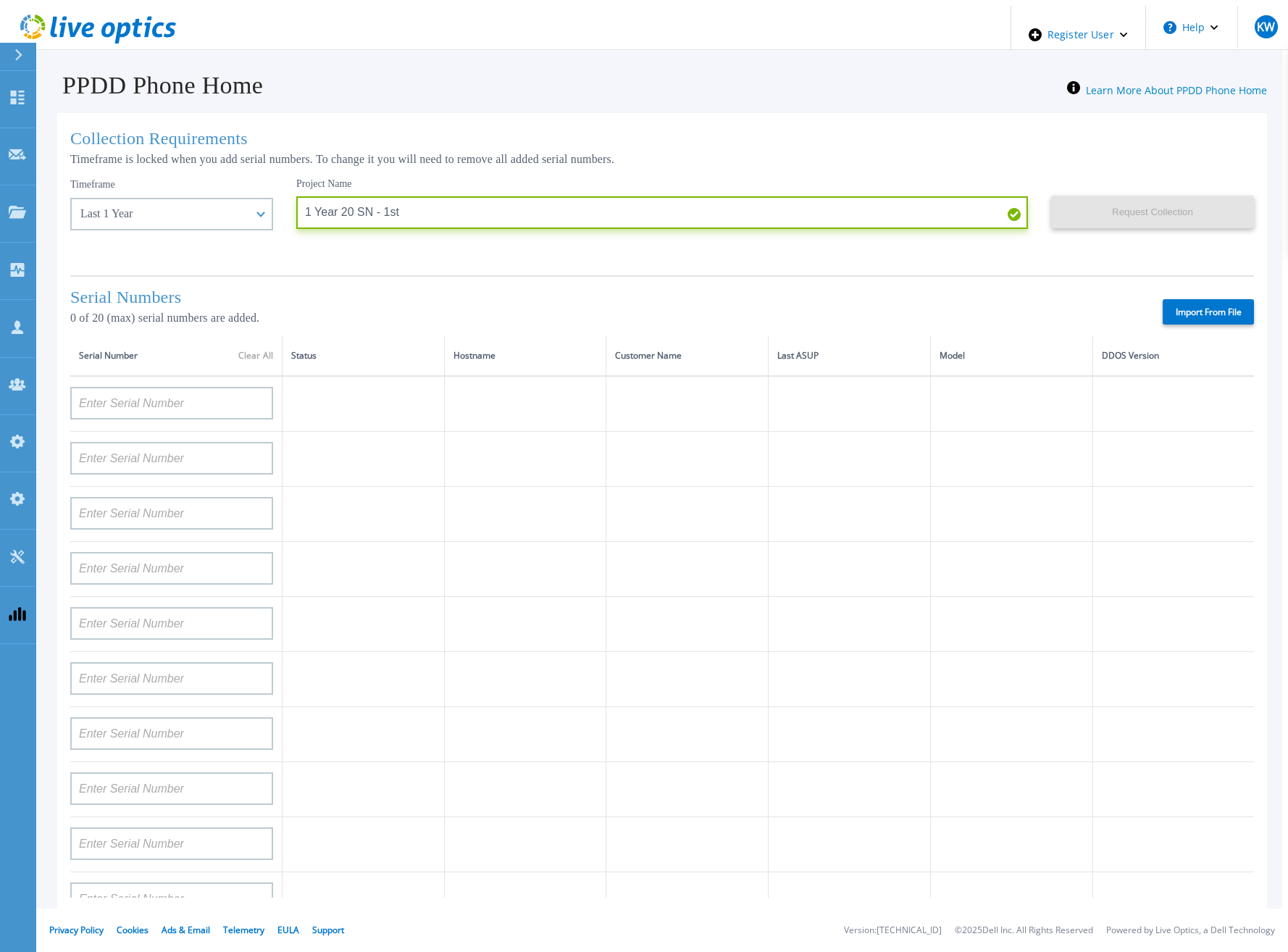
type input "1 Year 20 SN - 1st"
click at [1208, 308] on label "Import From File" at bounding box center [1208, 311] width 91 height 25
click at [0, 0] on input "Import From File" at bounding box center [0, 0] width 0 height 0
type input "APM00211700095"
type input "APX00232503747"
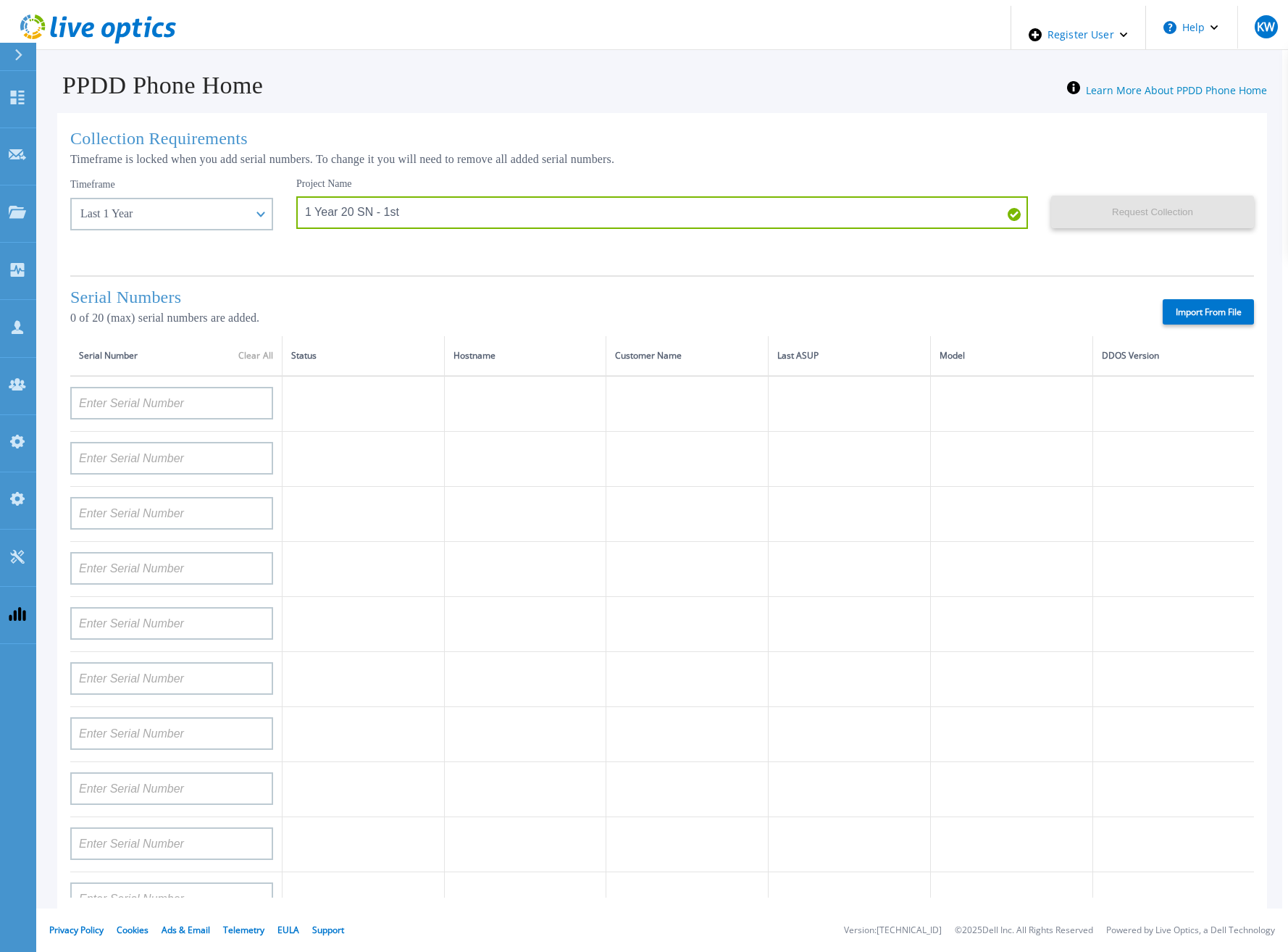
type input "APM00214914093"
type input "APM00171836329"
type input "APM00212026971"
type input "APM00214914094"
type input "APX00234502218"
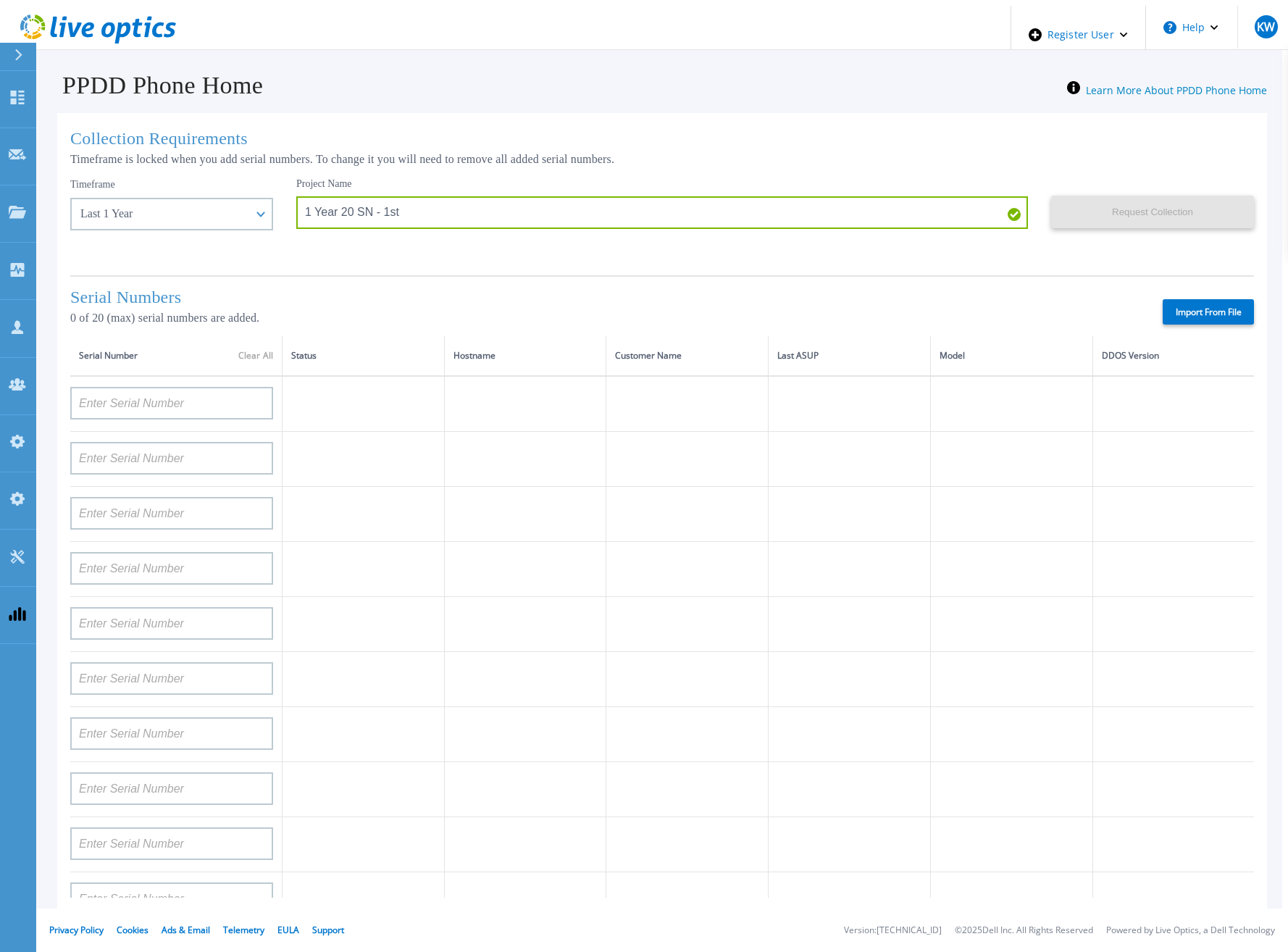
type input "APM00212018359"
type input "APX00232503745"
type input "APX00232503743"
type input "APM00193603655"
type input "APM00212517749"
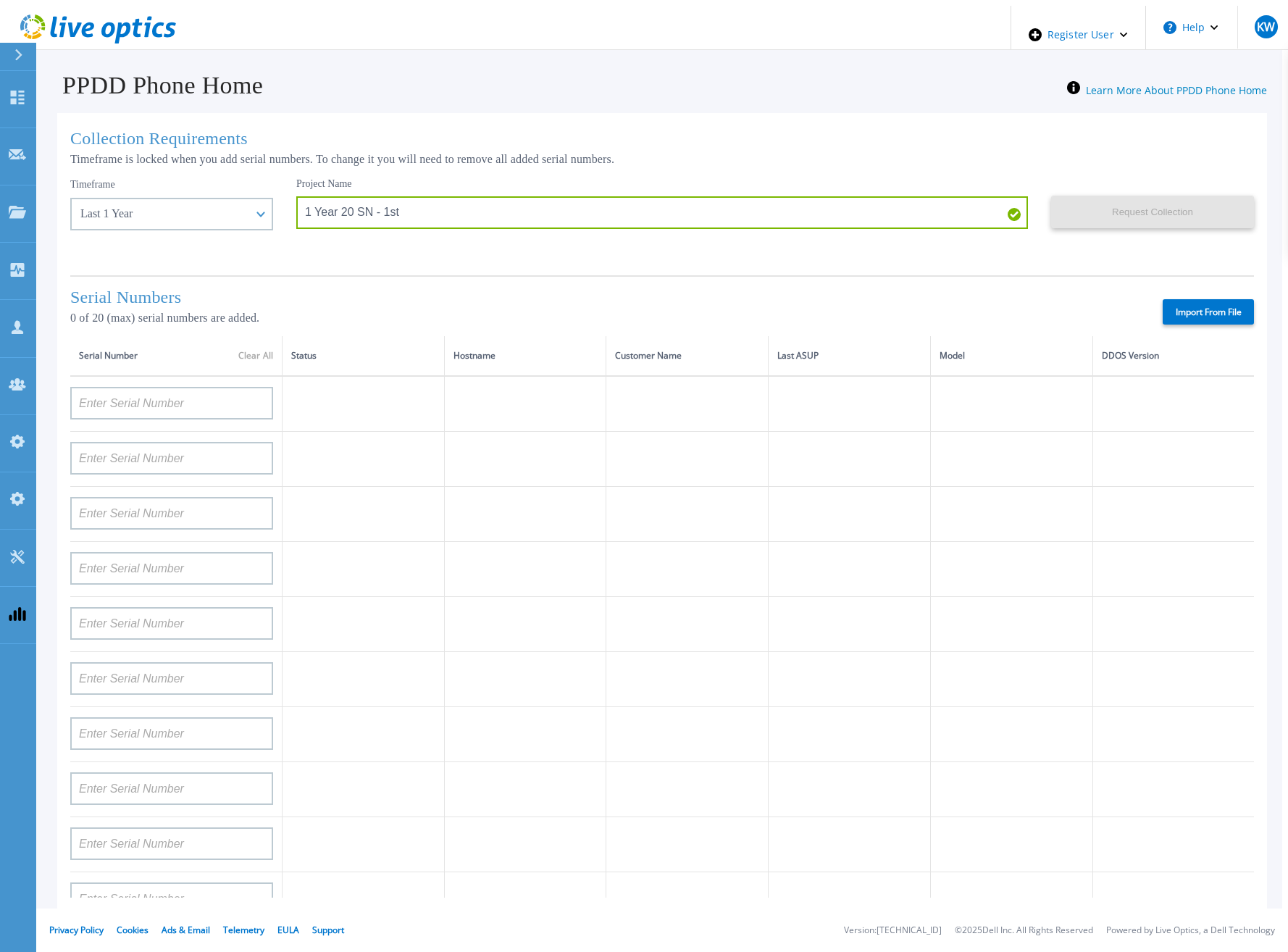
type input "APX00232503742"
type input "APM00212702822"
type input "APM00212610953"
type input "APM00202614668"
type input "APM00212613652"
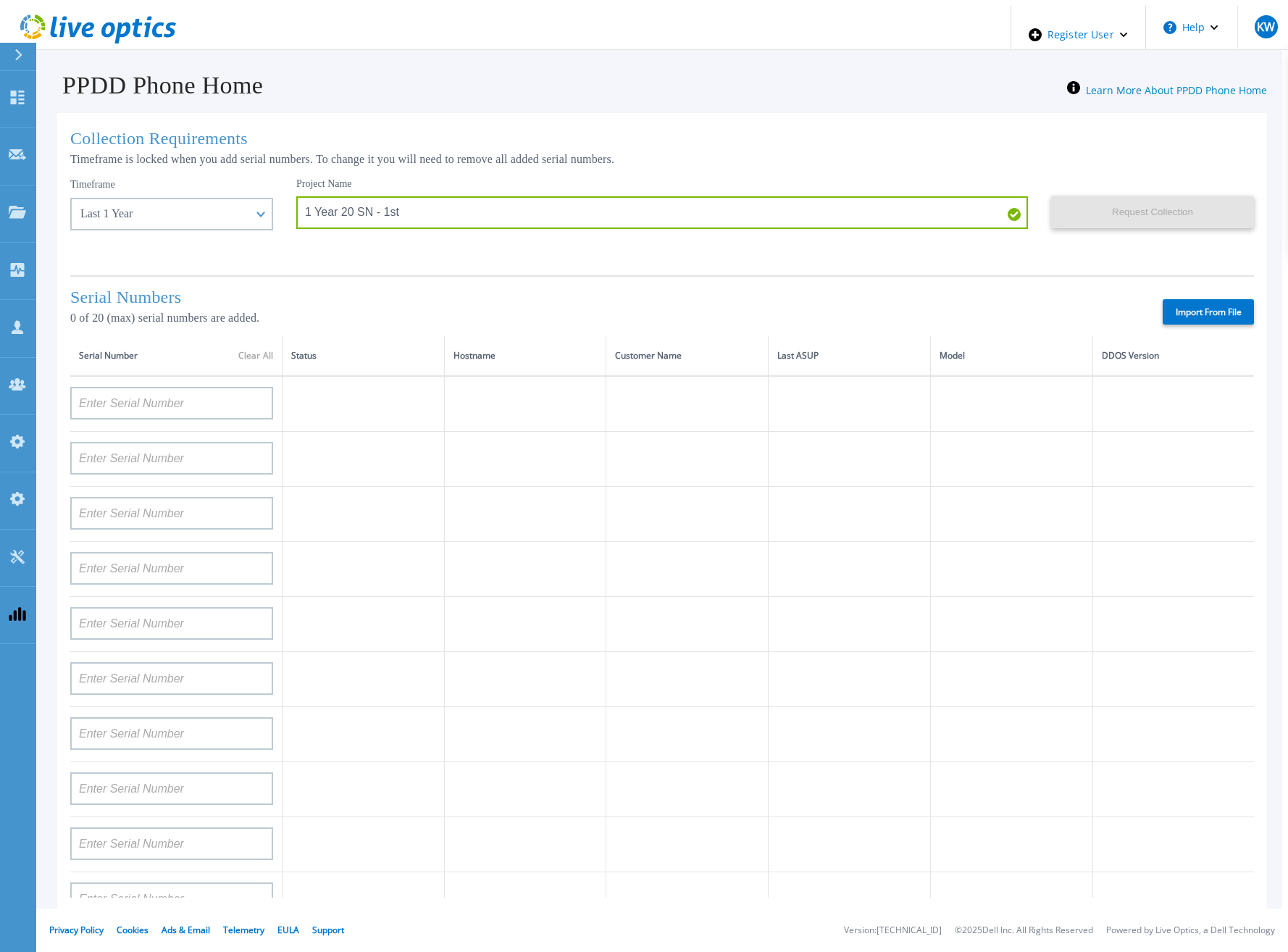
type input "APX00222101185"
type input "AUDVUX6XJHDJFE"
type input "APM00133543104"
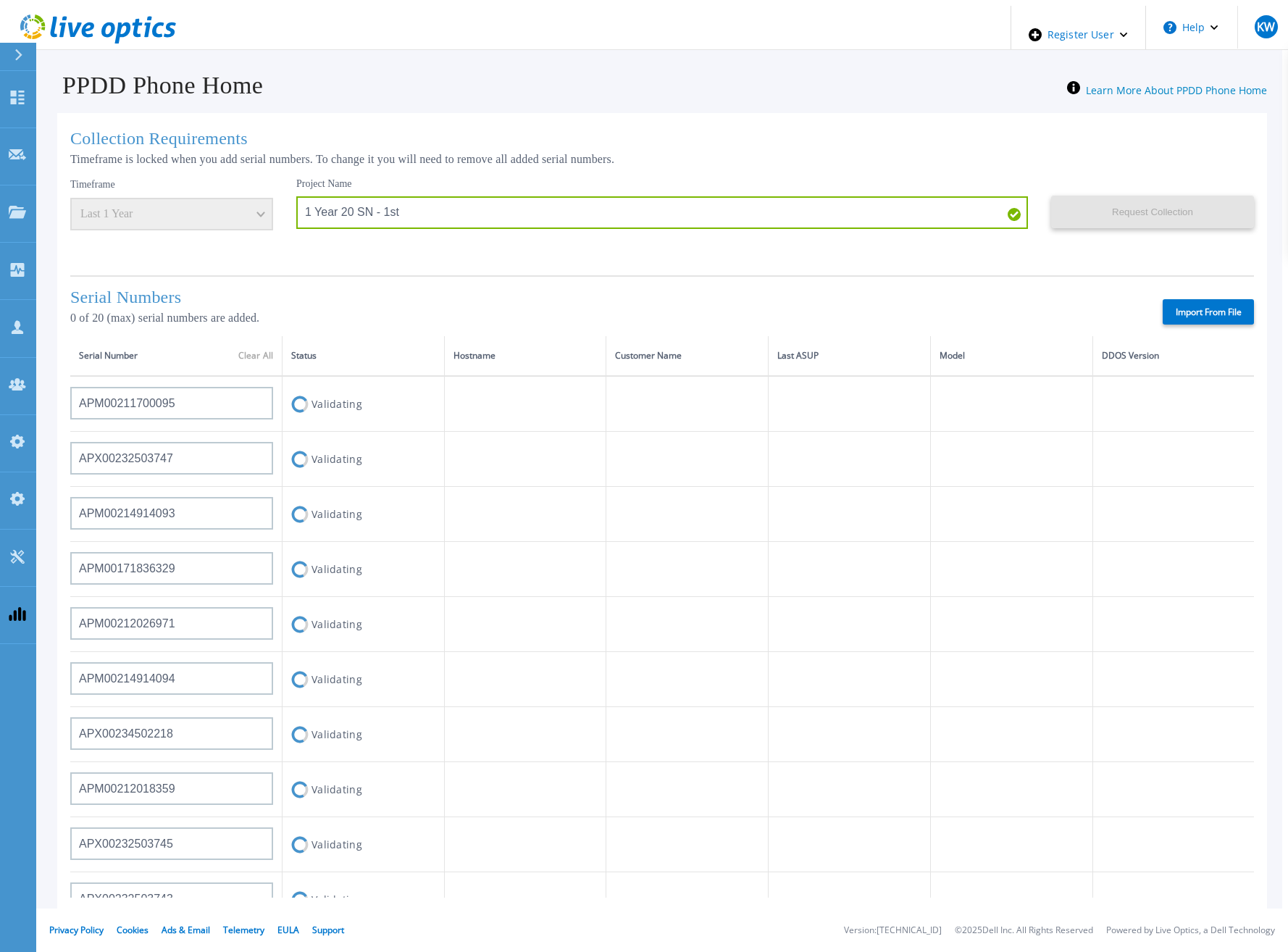
click at [675, 276] on div "Serial Numbers 0 of 20 (max) serial numbers are added. Import From File" at bounding box center [662, 306] width 1184 height 61
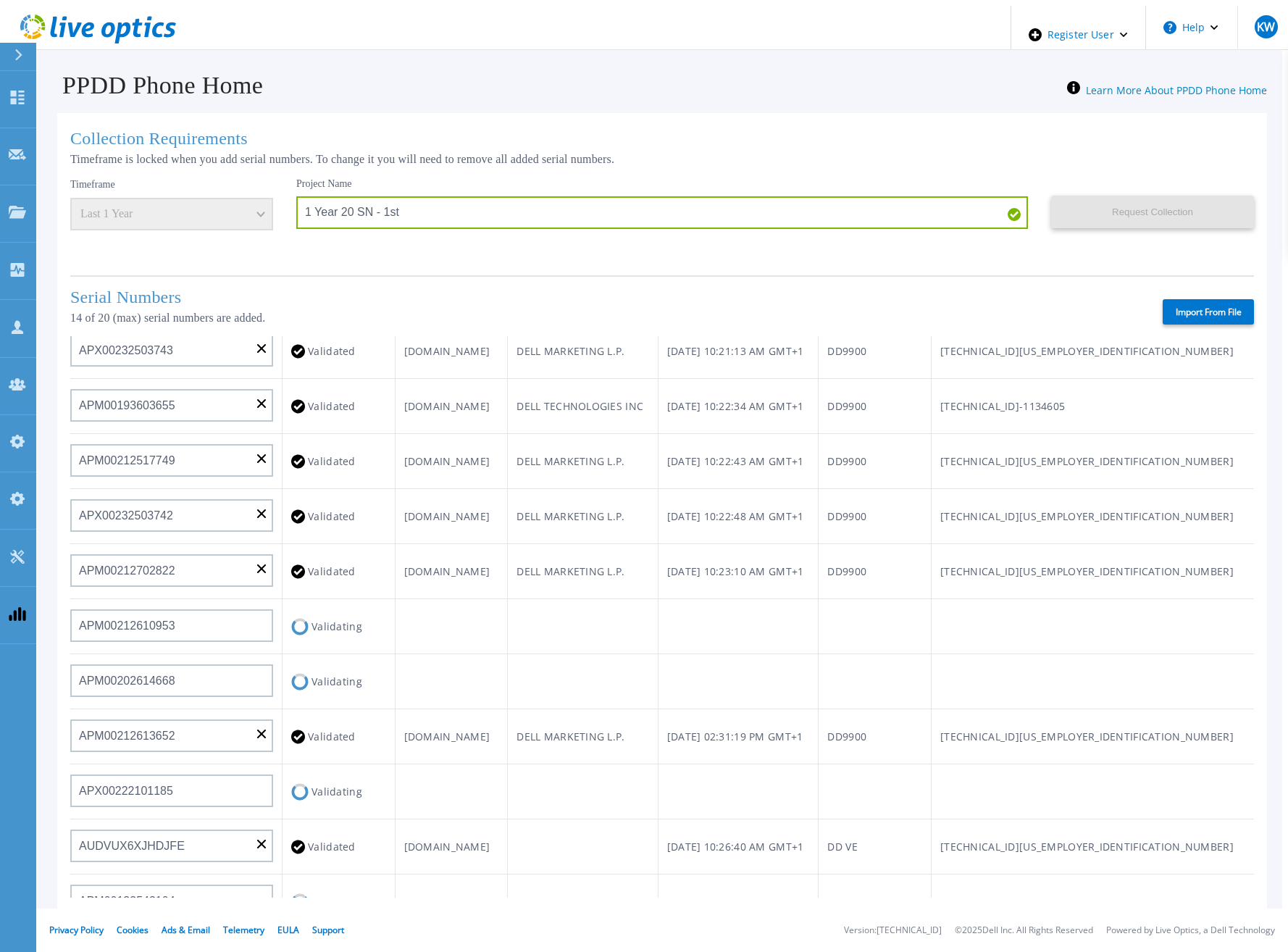
scroll to position [580, 0]
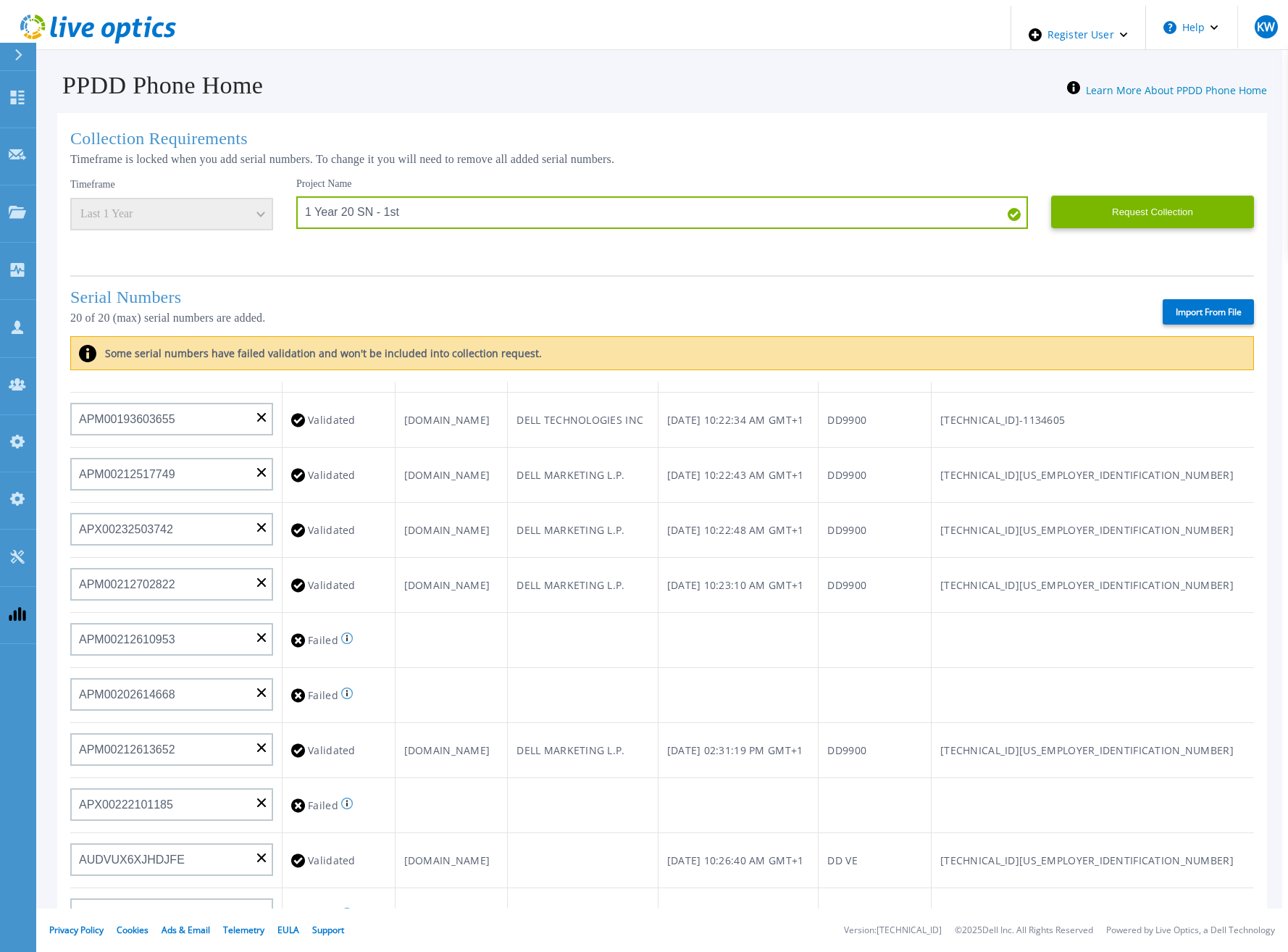
click at [1192, 310] on label "Import From File" at bounding box center [1208, 311] width 91 height 25
click at [0, 0] on input "Import From File" at bounding box center [0, 0] width 0 height 0
type input "APM00211700095"
type input "APX00232503747"
type input "APM00214914093"
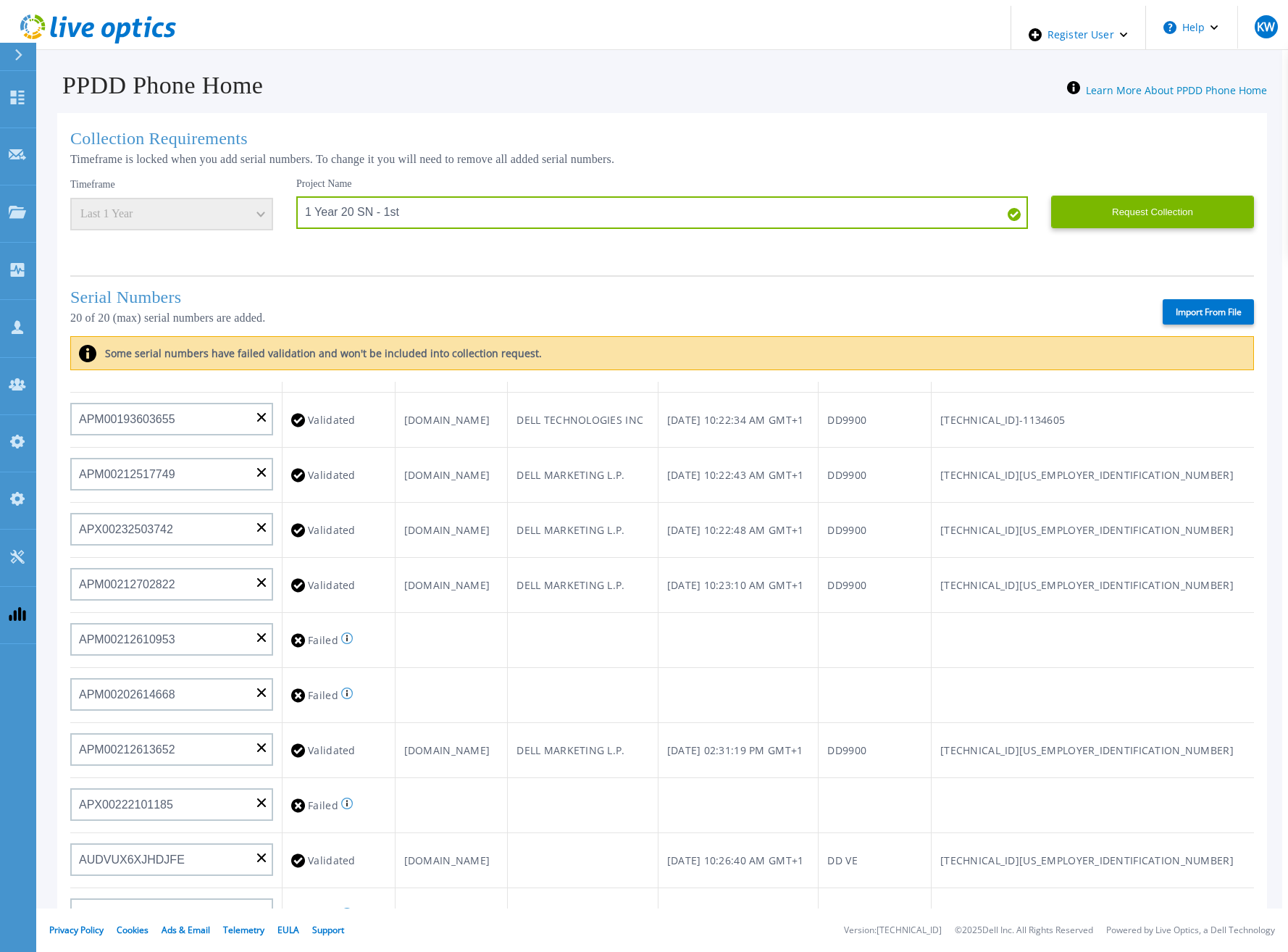
type input "APM00171836329"
type input "APM00212026971"
type input "APM00214914094"
type input "APX00234502218"
type input "APM00212018359"
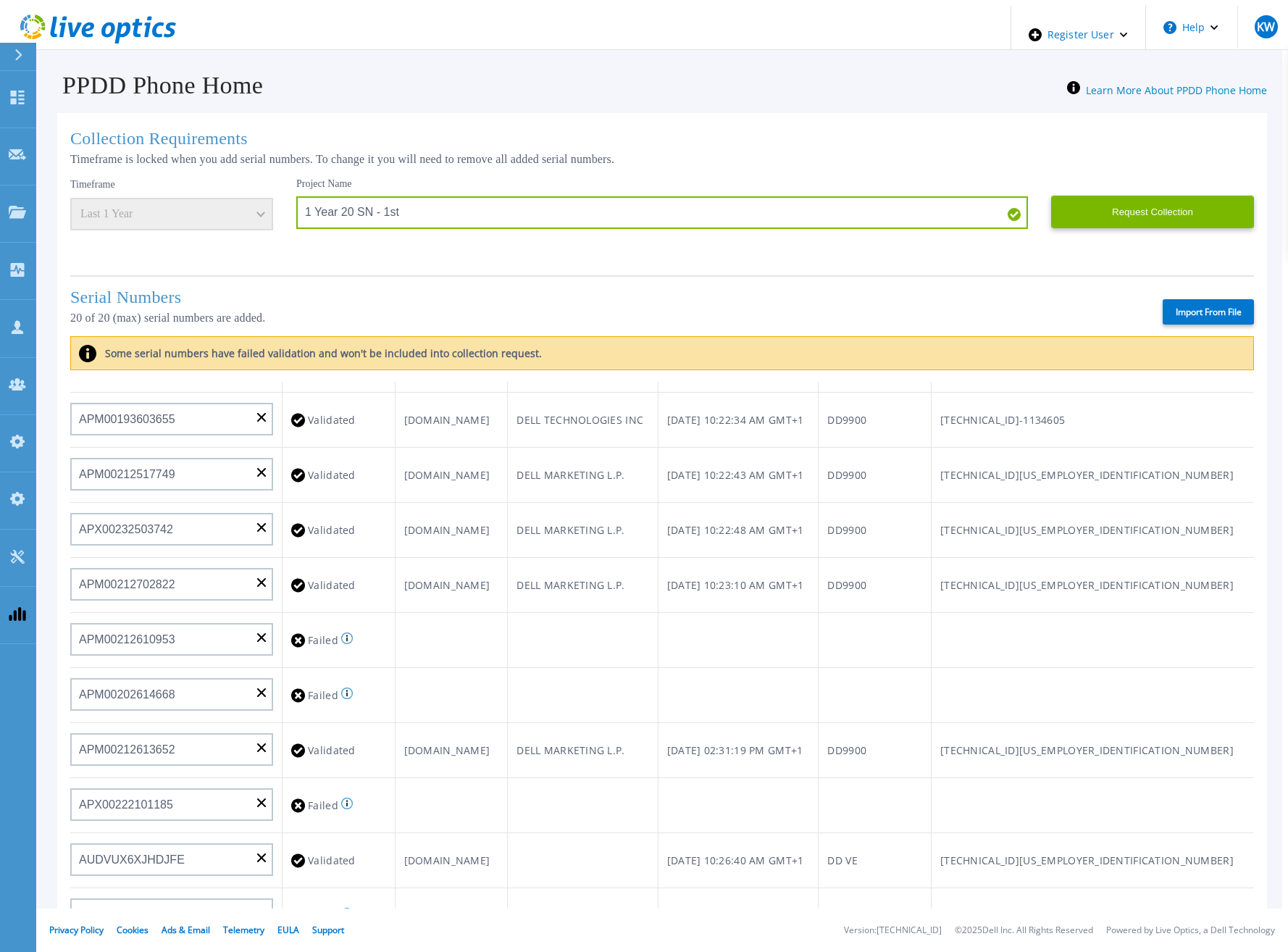
type input "APX00232503745"
type input "APX00232503743"
type input "APM00193603655"
type input "APM00212517749"
type input "APX00232503742"
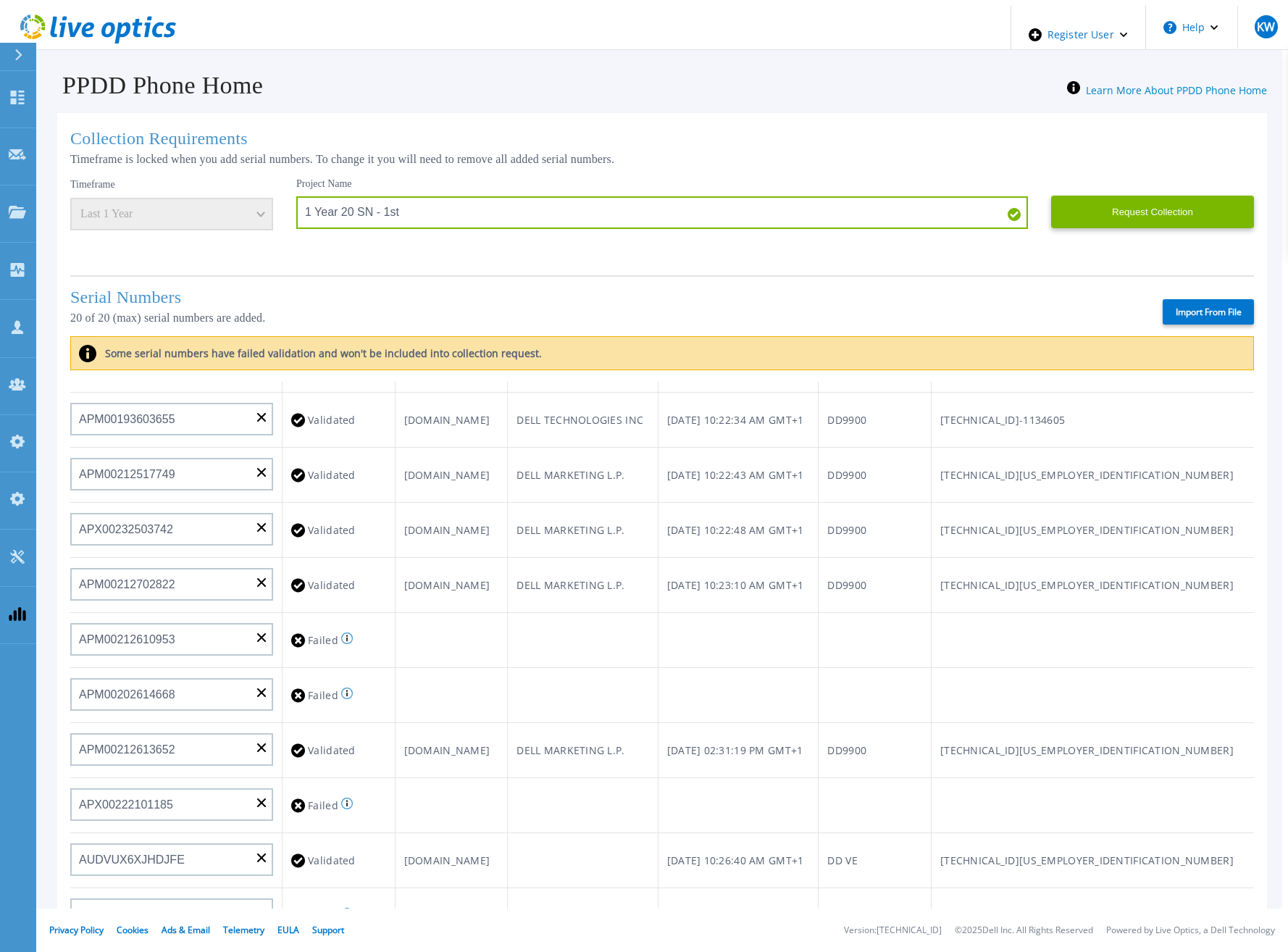
type input "APM00212702822"
type input "APM00212610953"
type input "APM00202614668"
type input "APM00212613652"
type input "APX00222101185"
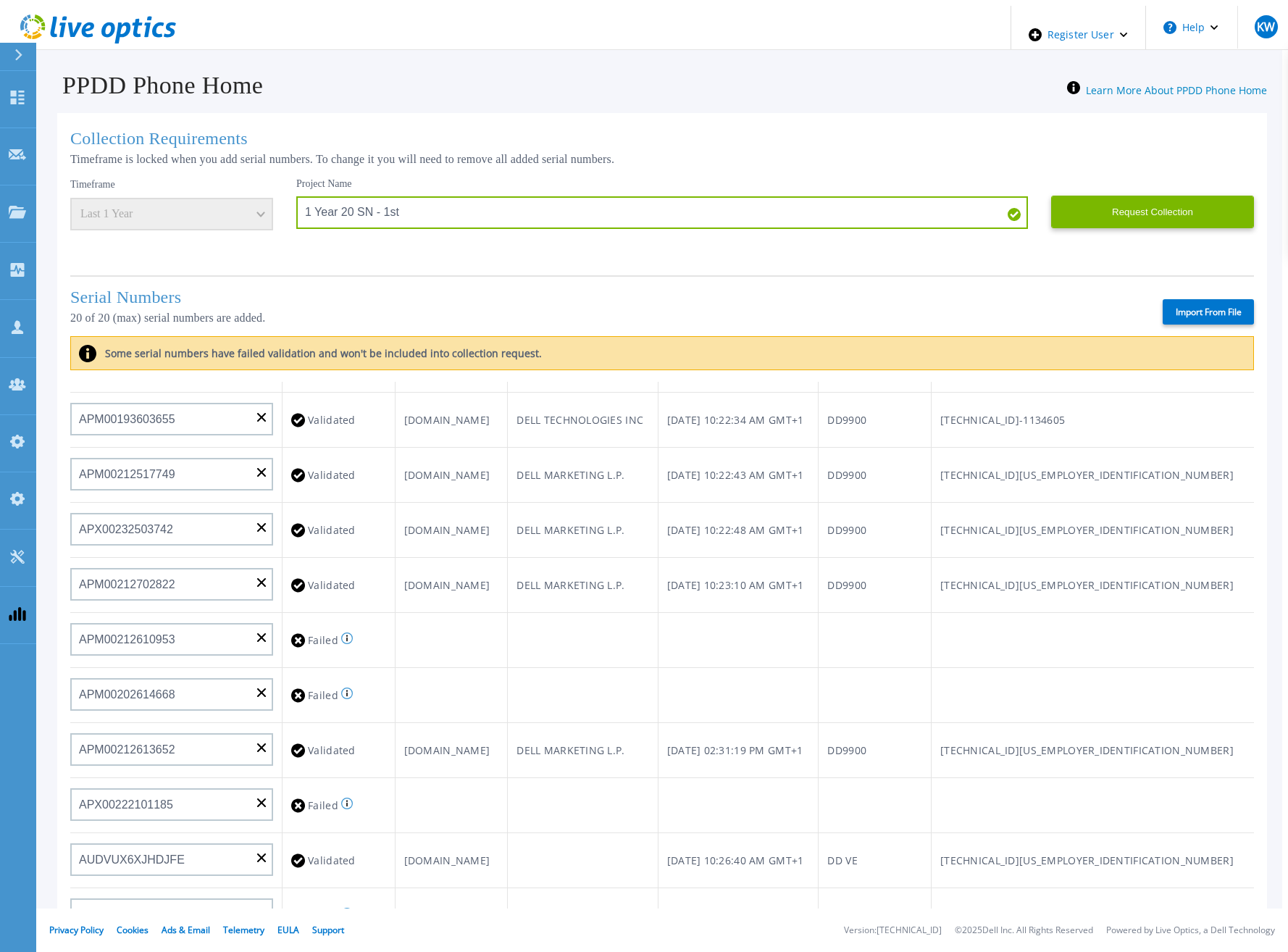
type input "AUDVUX6XJHDJFE"
type input "APM00133543104"
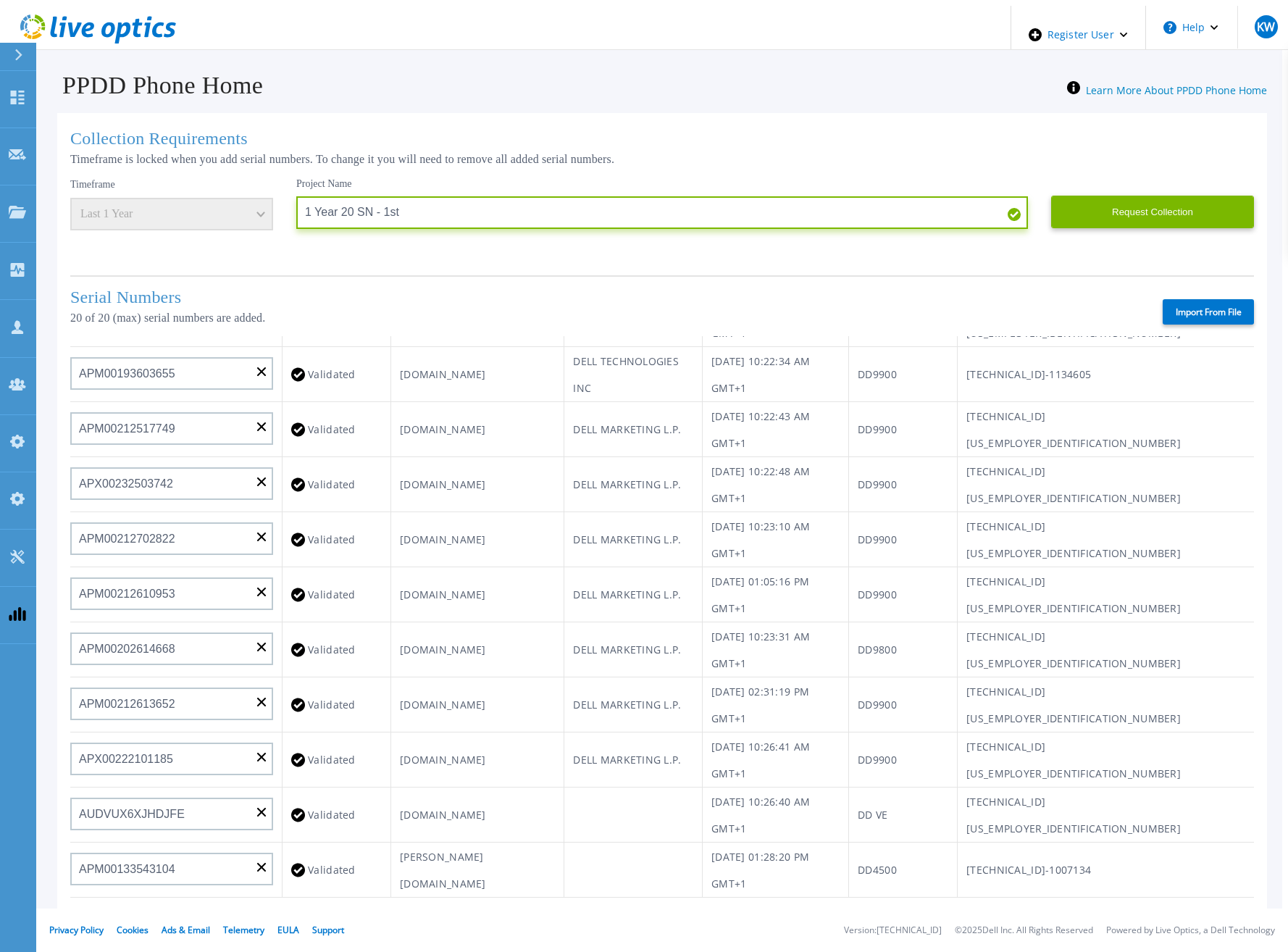
drag, startPoint x: 372, startPoint y: 209, endPoint x: 213, endPoint y: 223, distance: 159.6
click at [213, 223] on div "Timeframe Last 1 Year Project Name 1 Year 20 SN - 1st Request Collection This m…" at bounding box center [662, 221] width 1184 height 87
click at [1083, 206] on button "Request Collection" at bounding box center [1152, 212] width 202 height 33
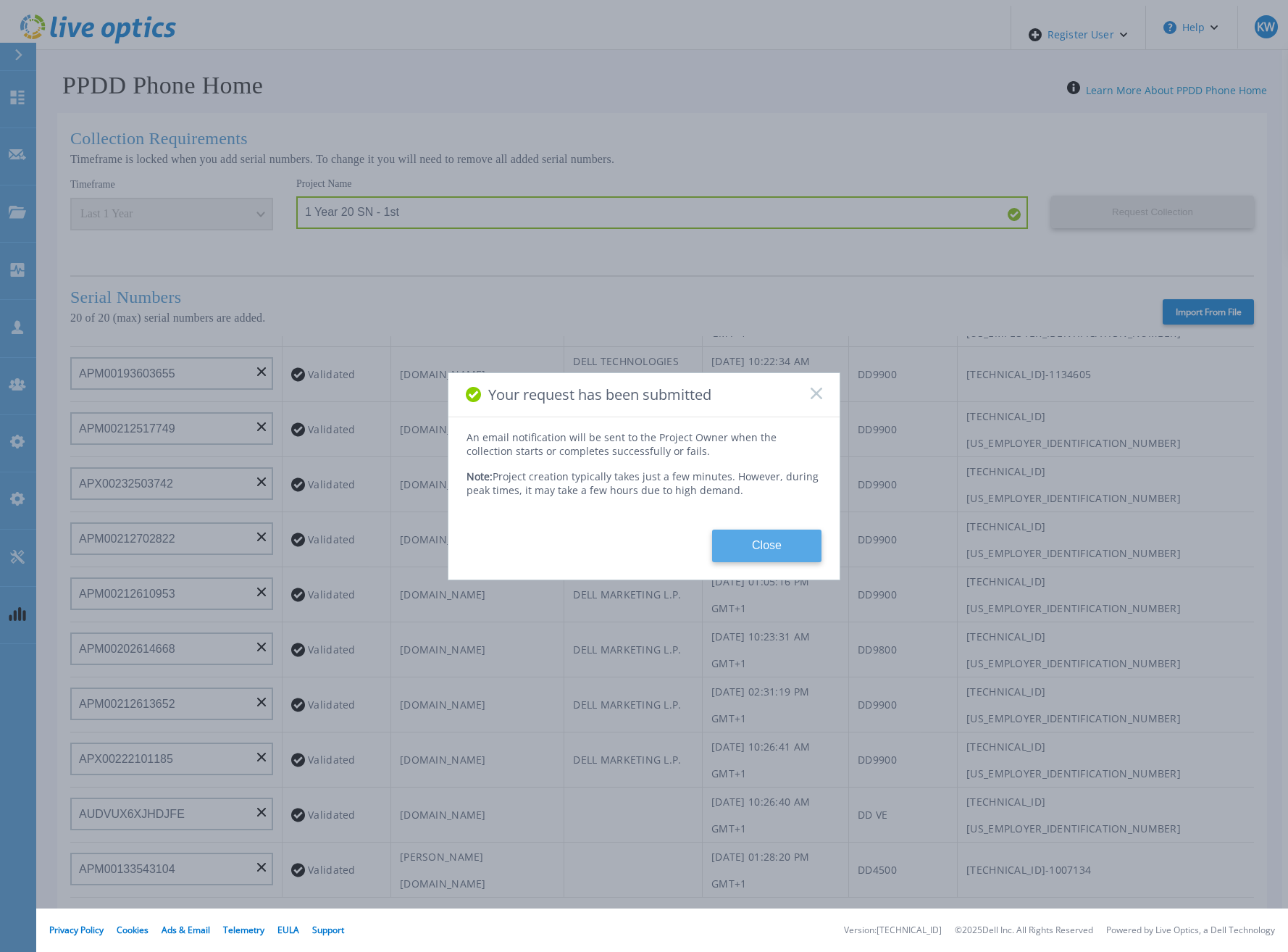
click at [767, 541] on button "Close" at bounding box center [767, 545] width 110 height 33
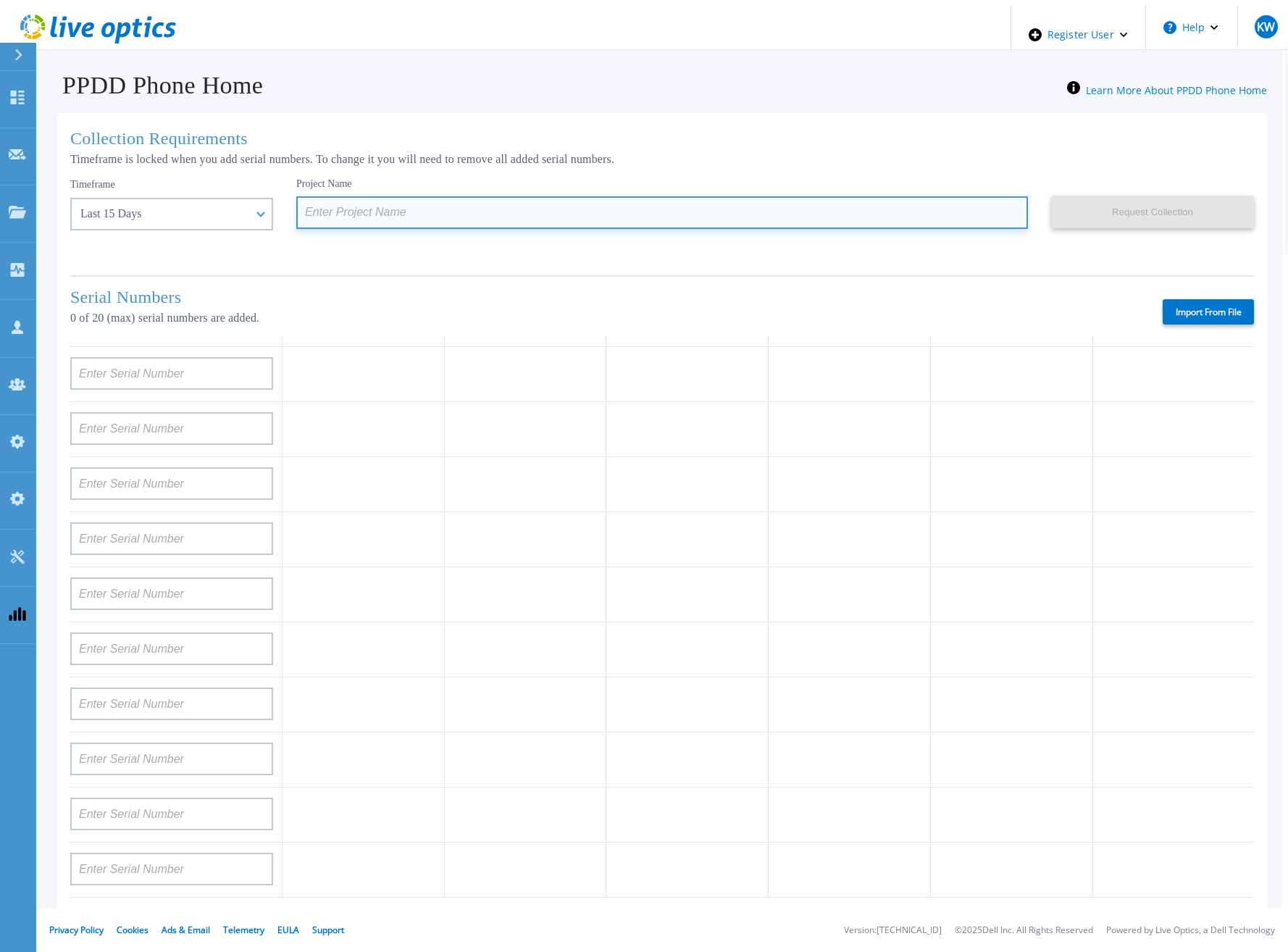
click at [308, 196] on input at bounding box center [662, 212] width 732 height 33
paste input "1 Year 20 SN - 1st"
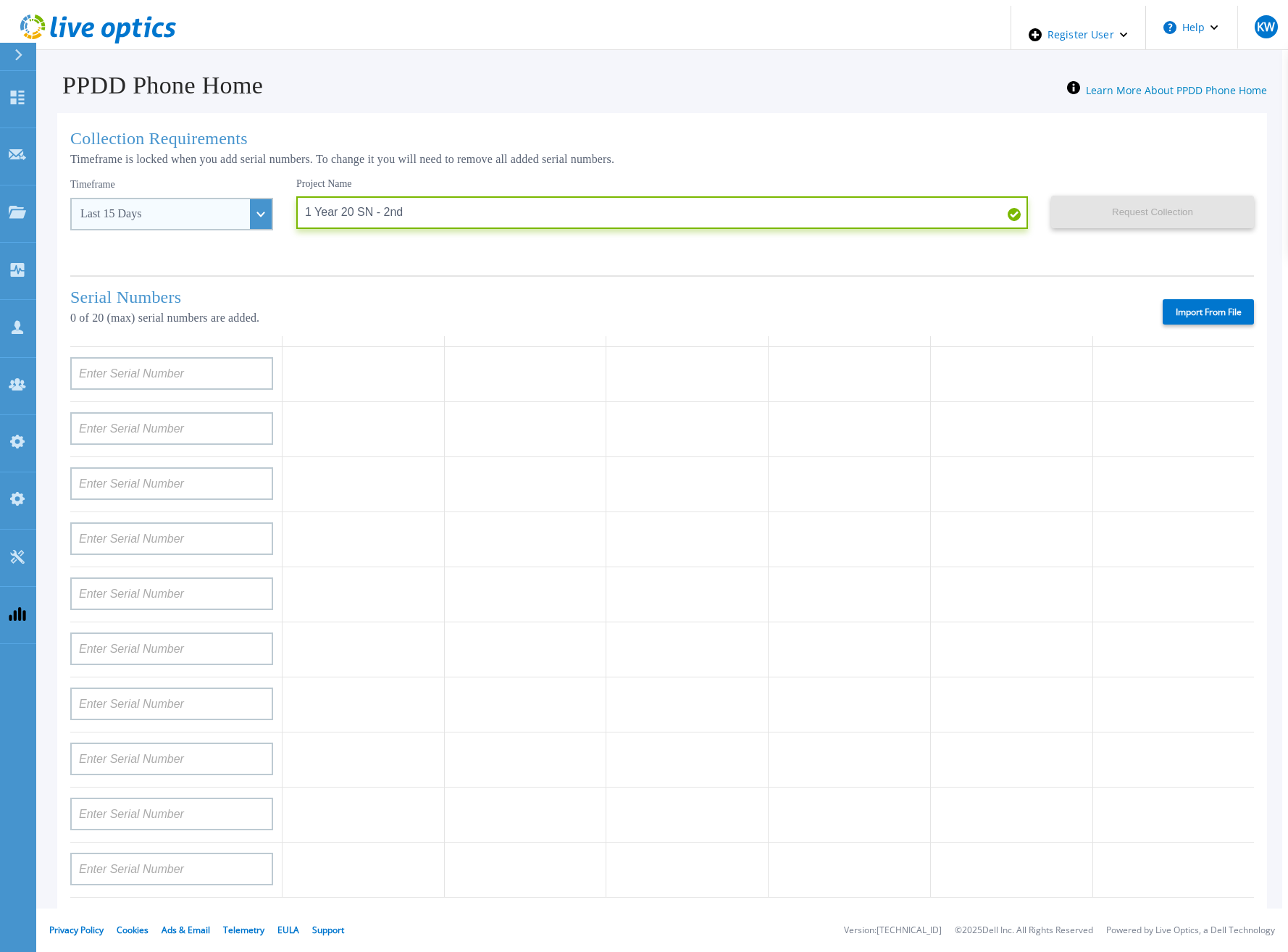
type input "1 Year 20 SN - 2nd"
click at [206, 214] on div "Last 15 Days" at bounding box center [164, 213] width 167 height 13
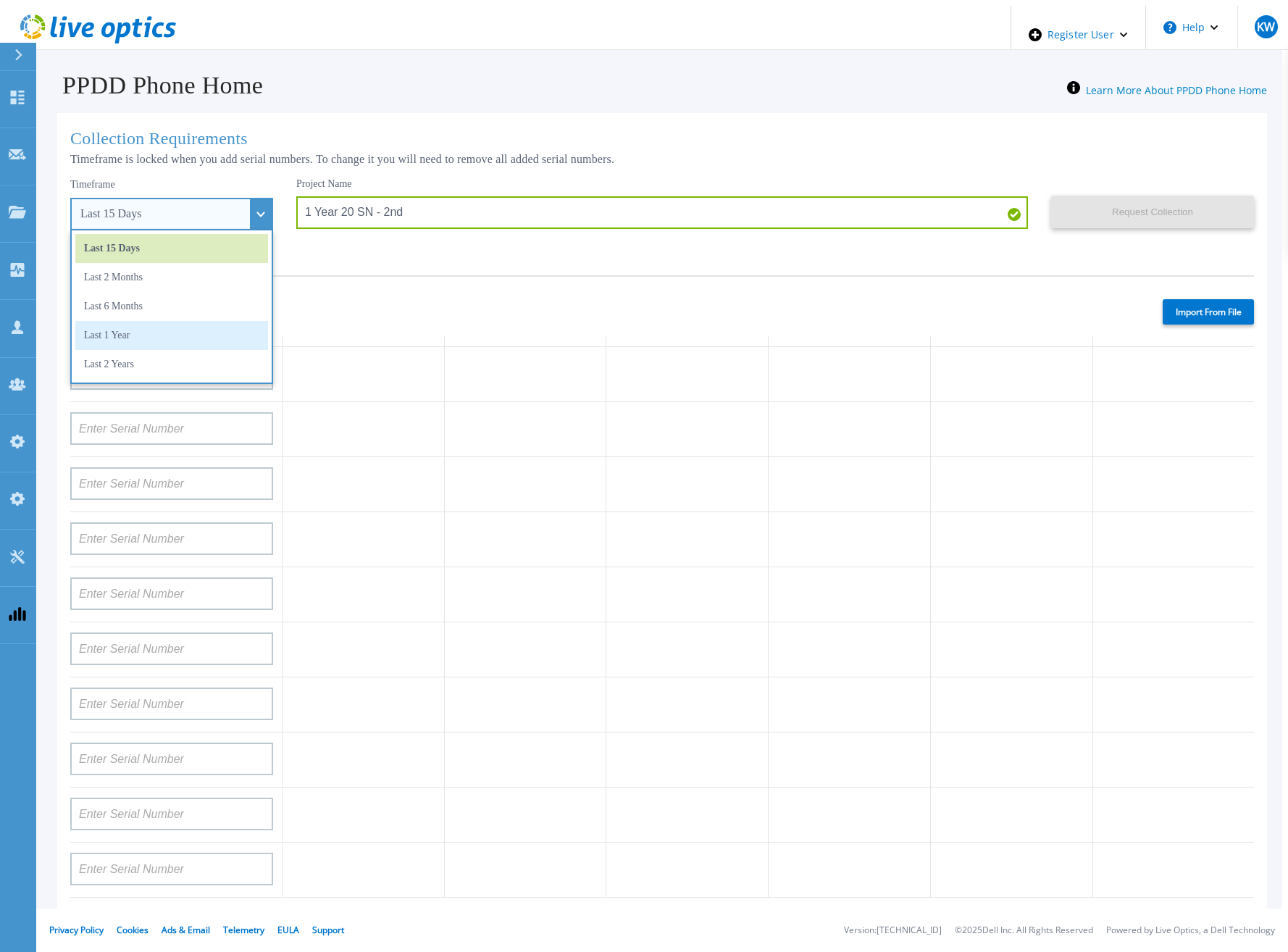
click at [145, 321] on li "Last 1 Year" at bounding box center [171, 335] width 193 height 29
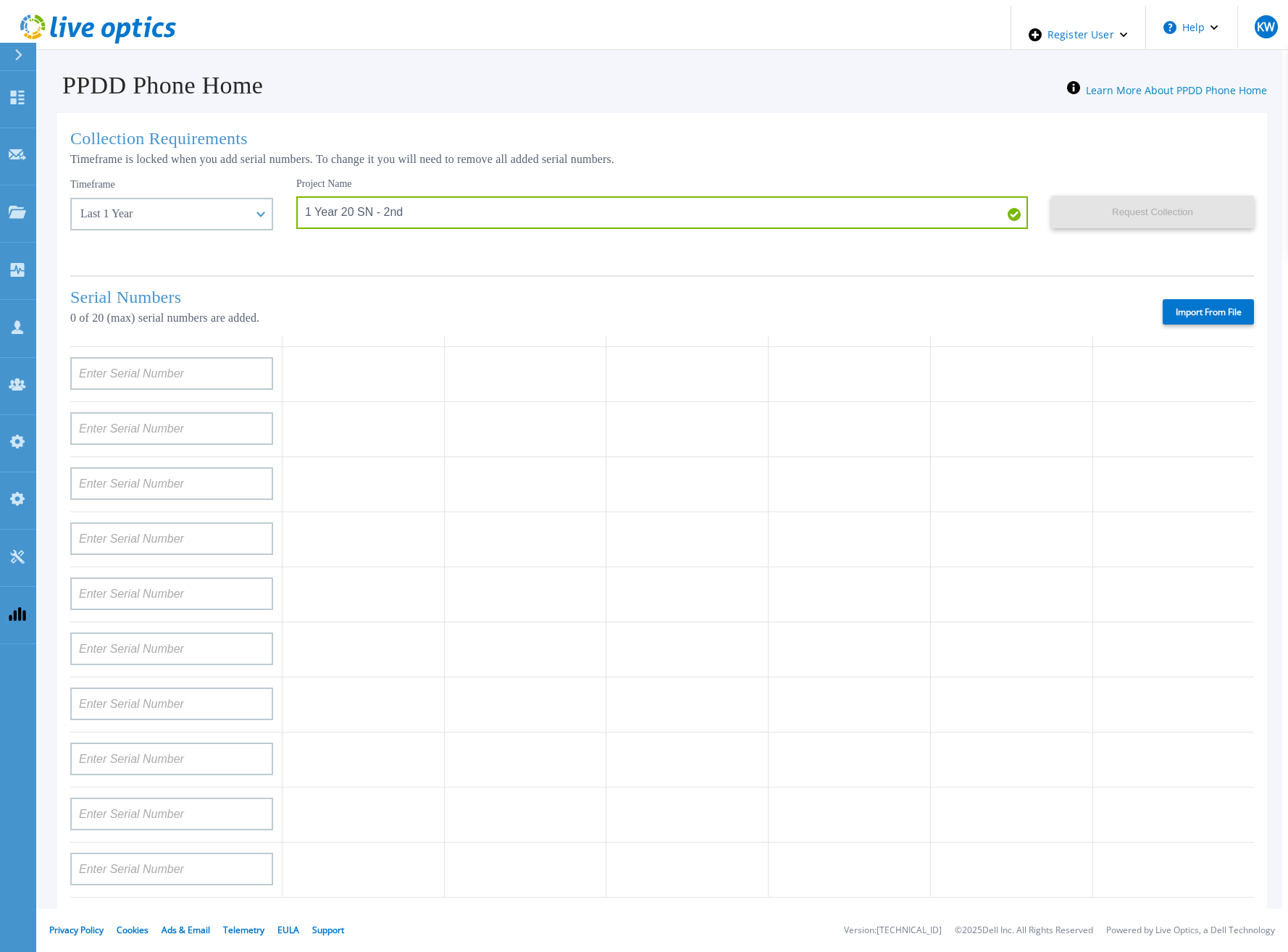
click at [1181, 316] on label "Import From File" at bounding box center [1208, 311] width 91 height 25
click at [0, 0] on input "Import From File" at bounding box center [0, 0] width 0 height 0
type input "FLA00141500029"
type input "FLA00134800070"
type input "FLA00141400121"
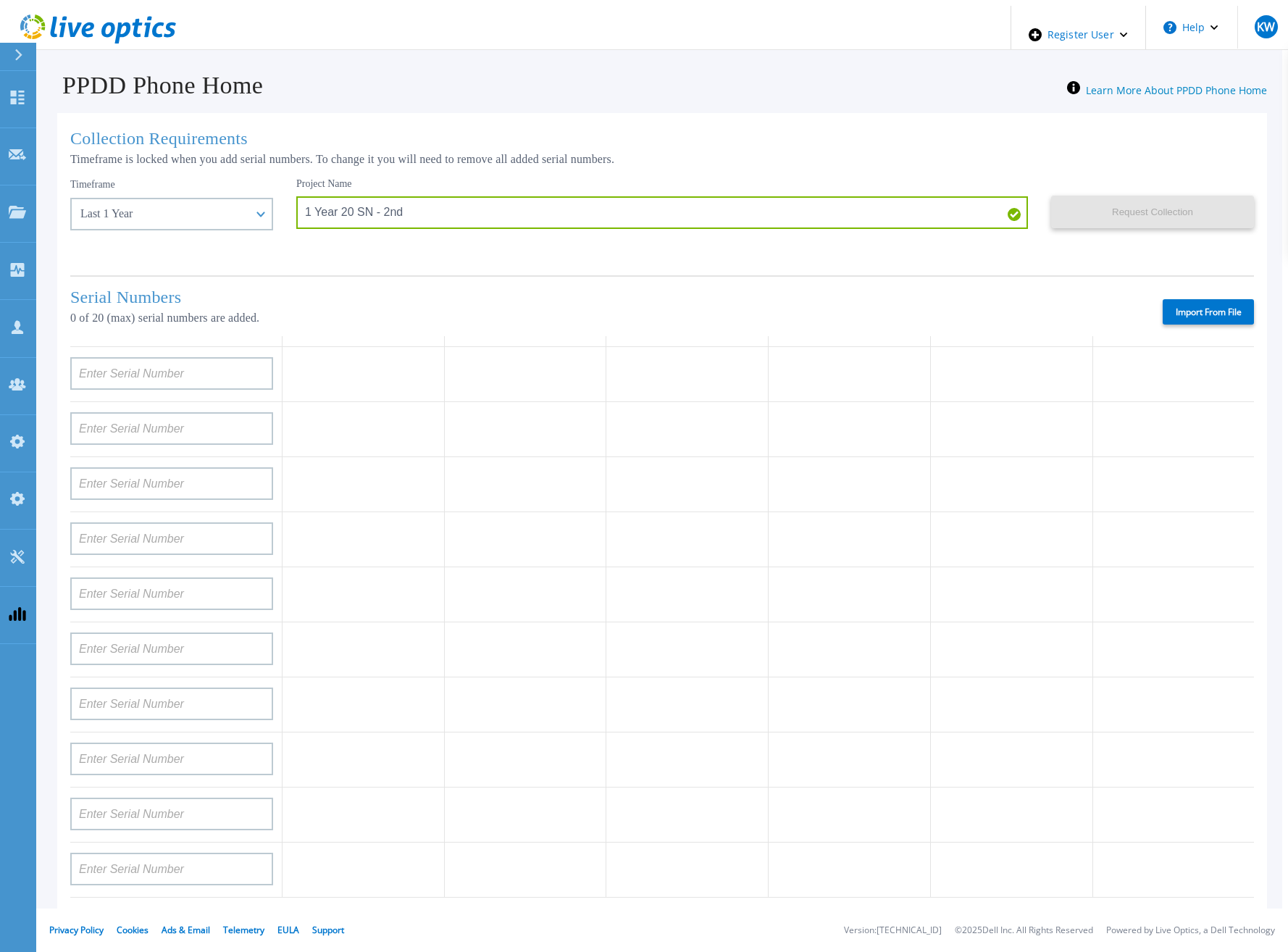
type input "APM00133543104"
type input "APM00212712898"
type input "APM00203315285"
type input "APX00232004280"
type input "APX00231205149"
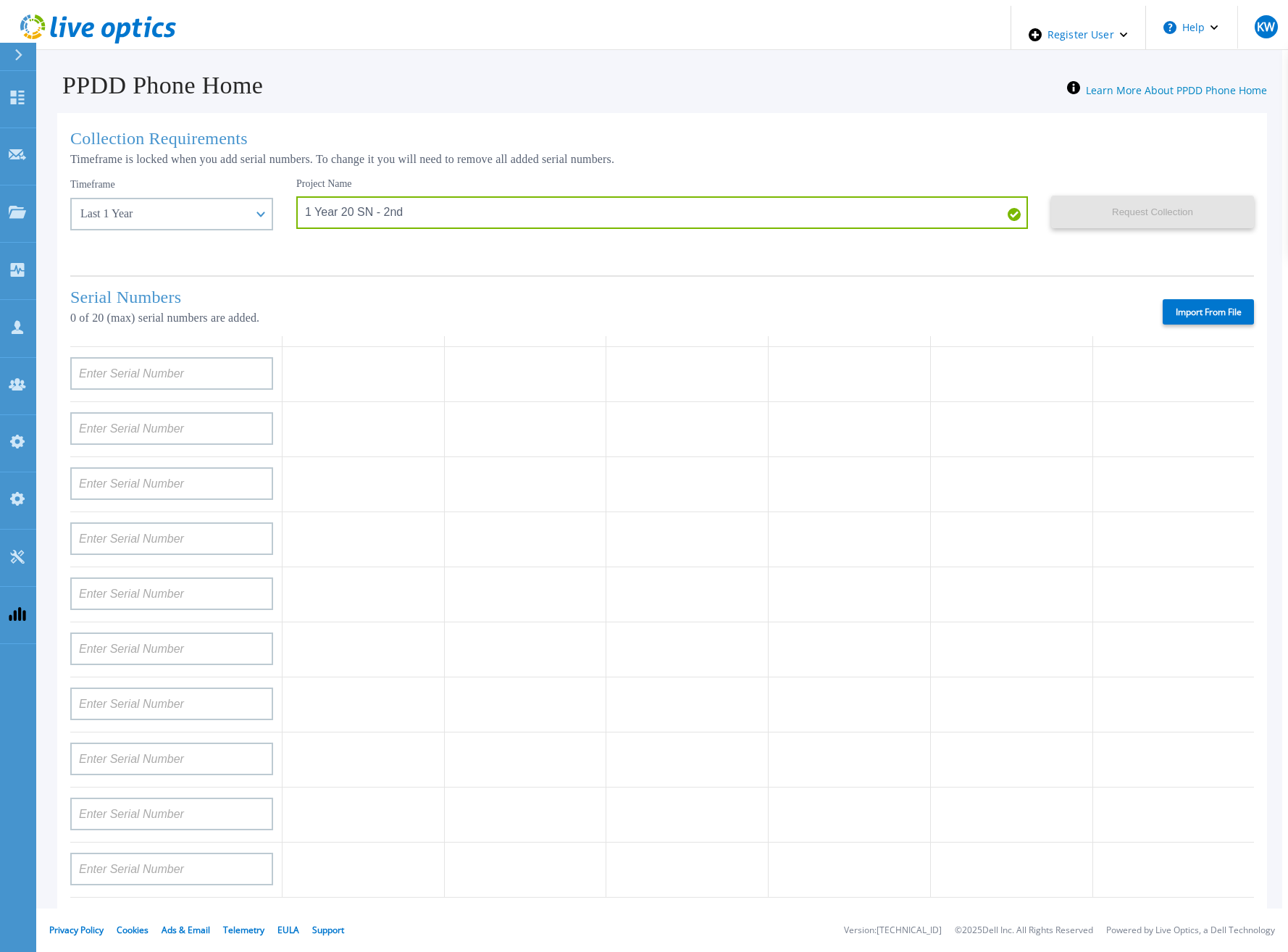
type input "APX00232004274"
type input "APX00221801389"
type input "APM00202702417"
type input "APX00221800545"
type input "APX00232004275"
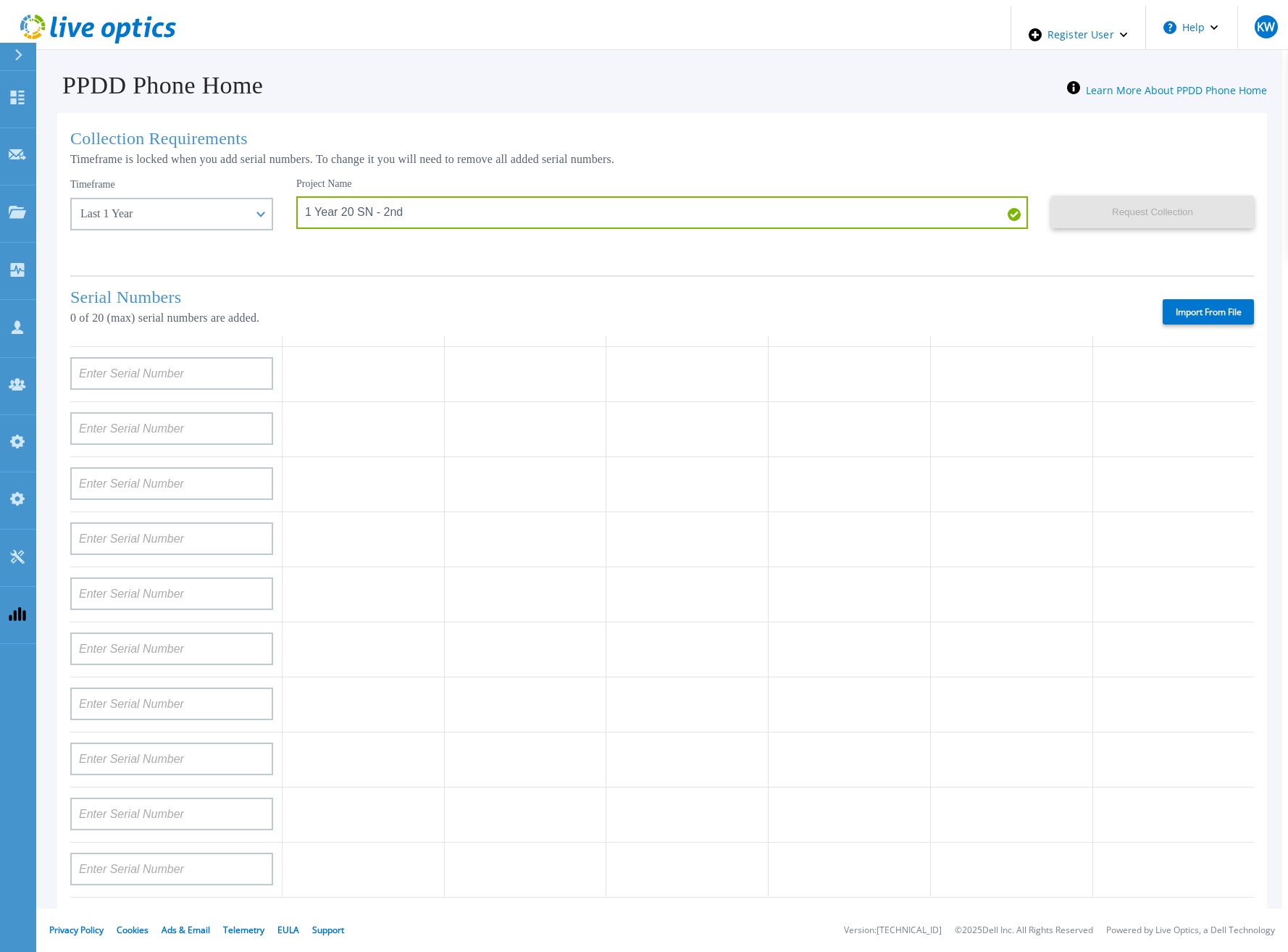
type input "APX00231502878"
type input "APX00234806572"
type input "APM00162519195"
type input "APM00213409007"
type input "APM00202702416"
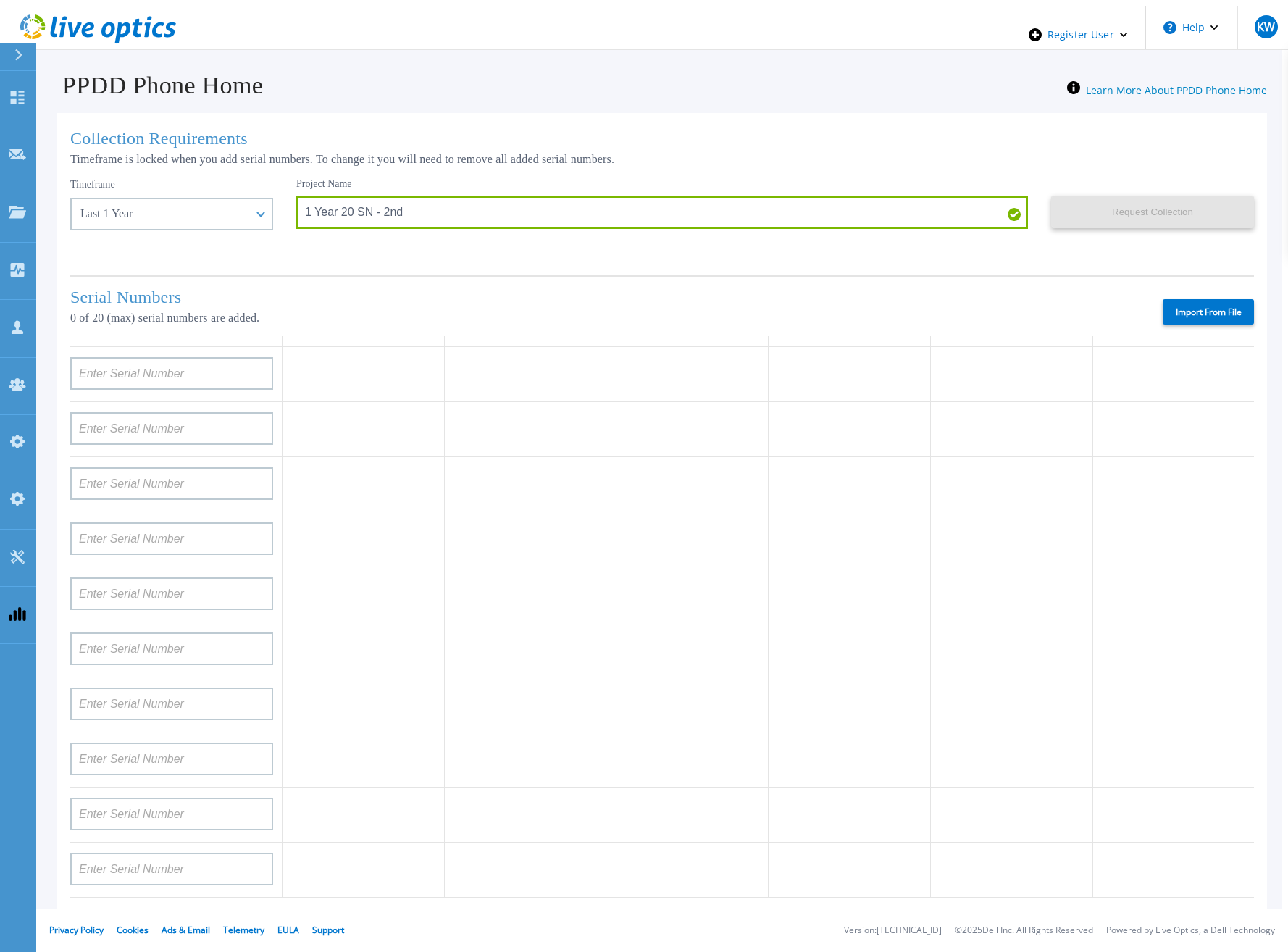
type input "APM00182811777"
type input "APX00231205150"
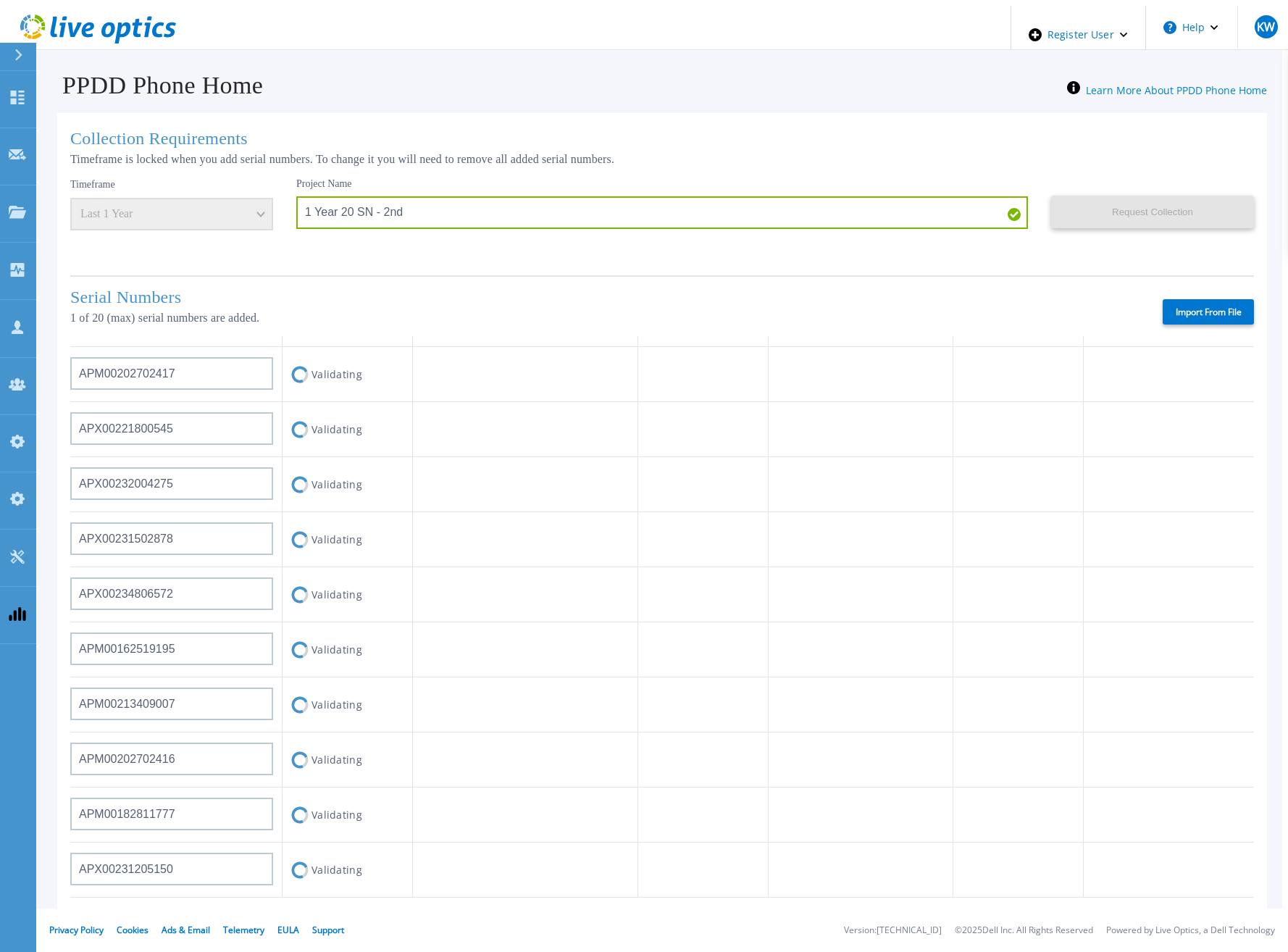
click at [703, 306] on div "Import From File" at bounding box center [799, 311] width 910 height 25
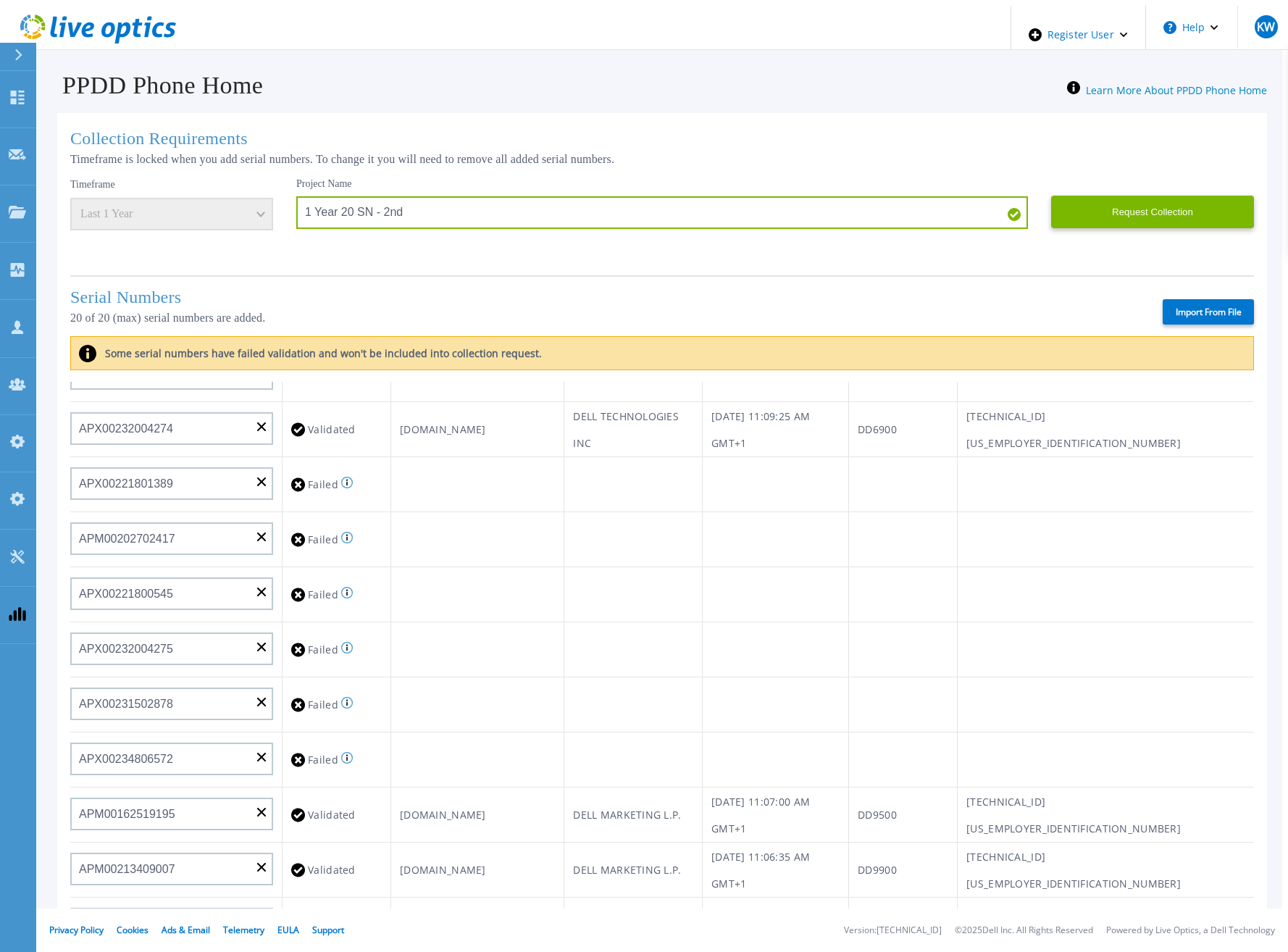
scroll to position [436, 0]
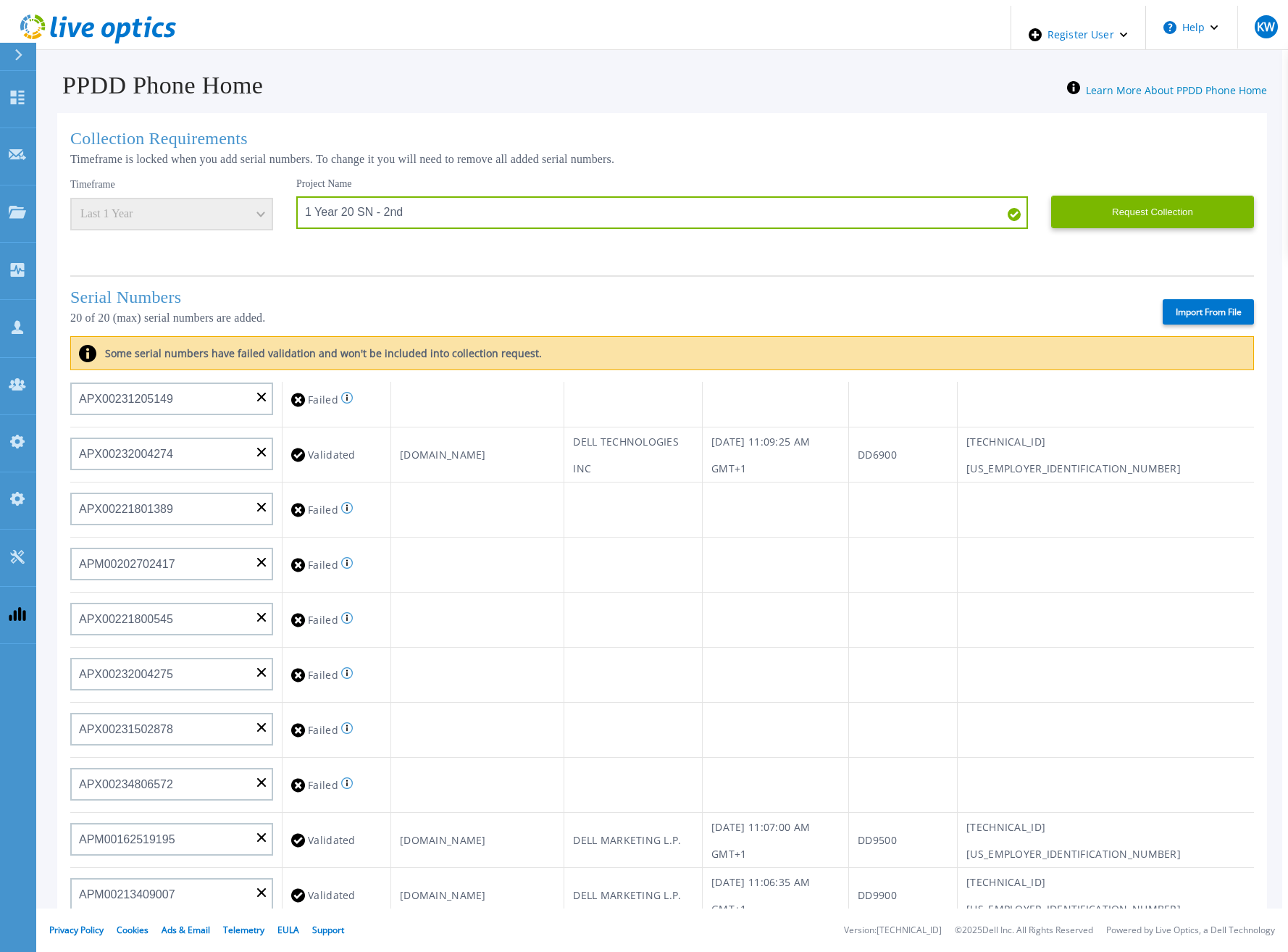
click at [1200, 305] on label "Import From File" at bounding box center [1208, 311] width 91 height 25
click at [0, 0] on input "Import From File" at bounding box center [0, 0] width 0 height 0
type input "FLA00141500029"
type input "FLA00134800070"
type input "FLA00141400121"
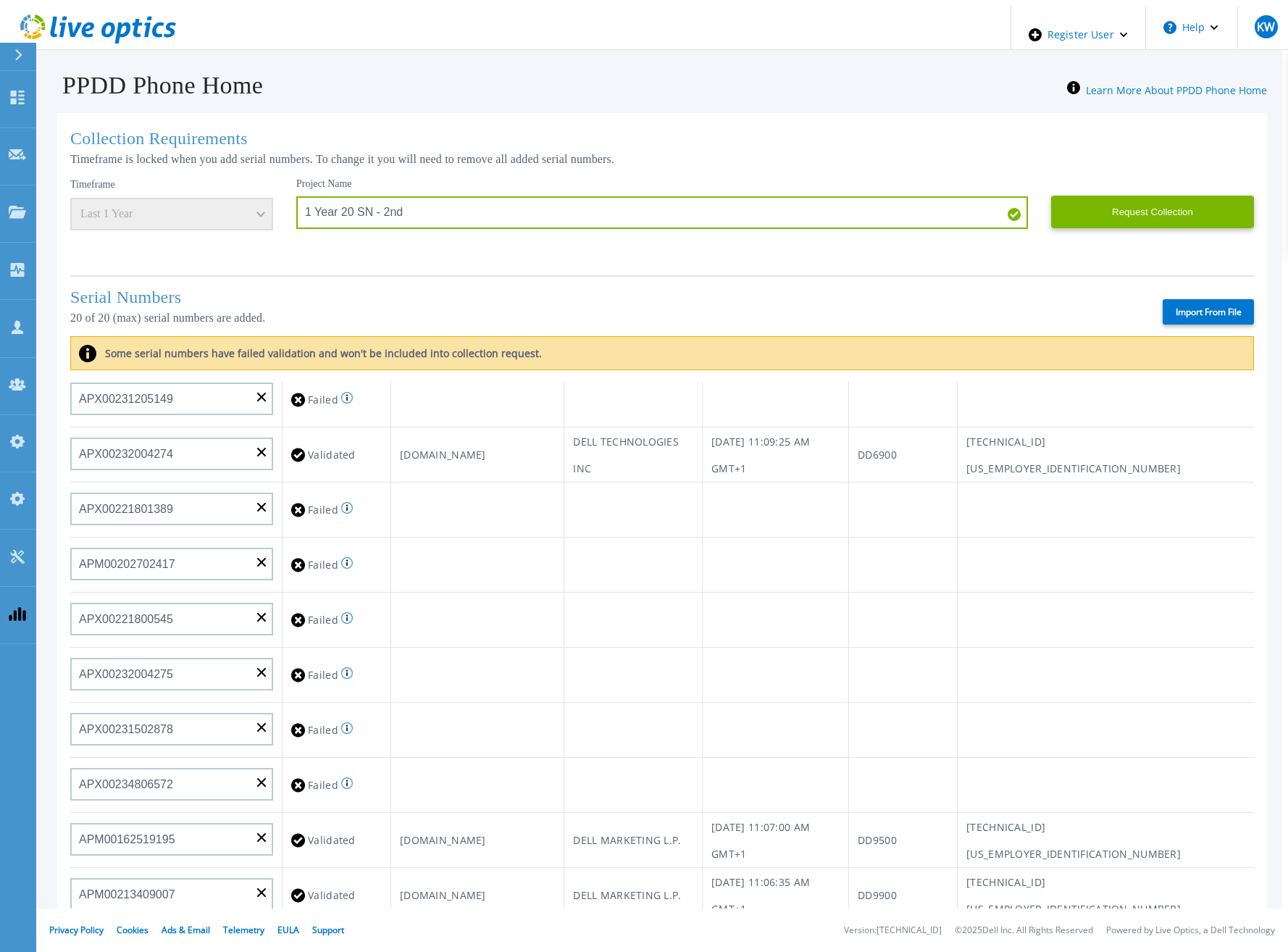
type input "APM00133543104"
type input "APM00212712898"
type input "APM00203315285"
type input "APX00232004280"
type input "APX00231205149"
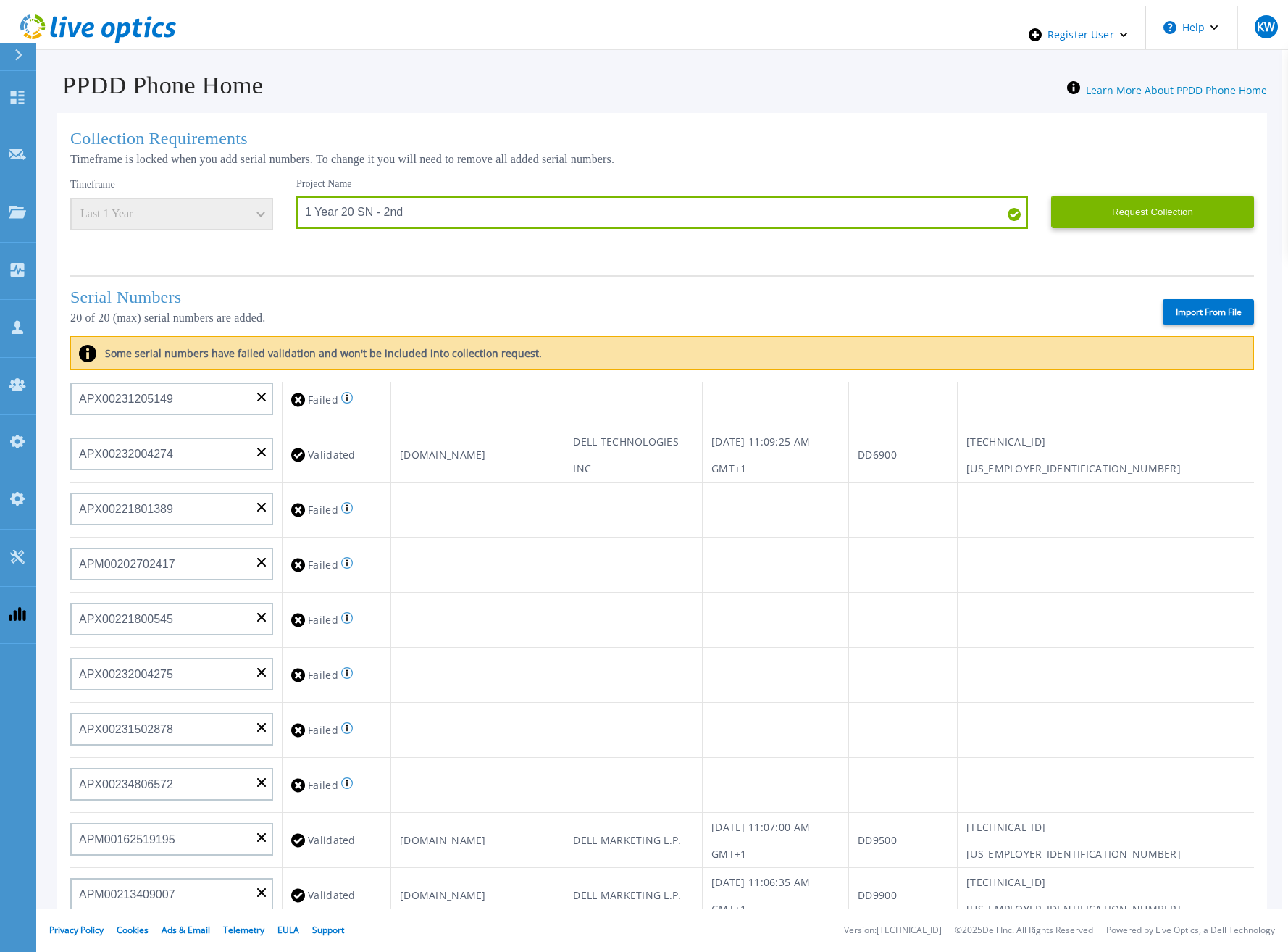
type input "APX00232004274"
type input "APX00221801389"
type input "APM00202702417"
type input "APX00221800545"
type input "APX00232004275"
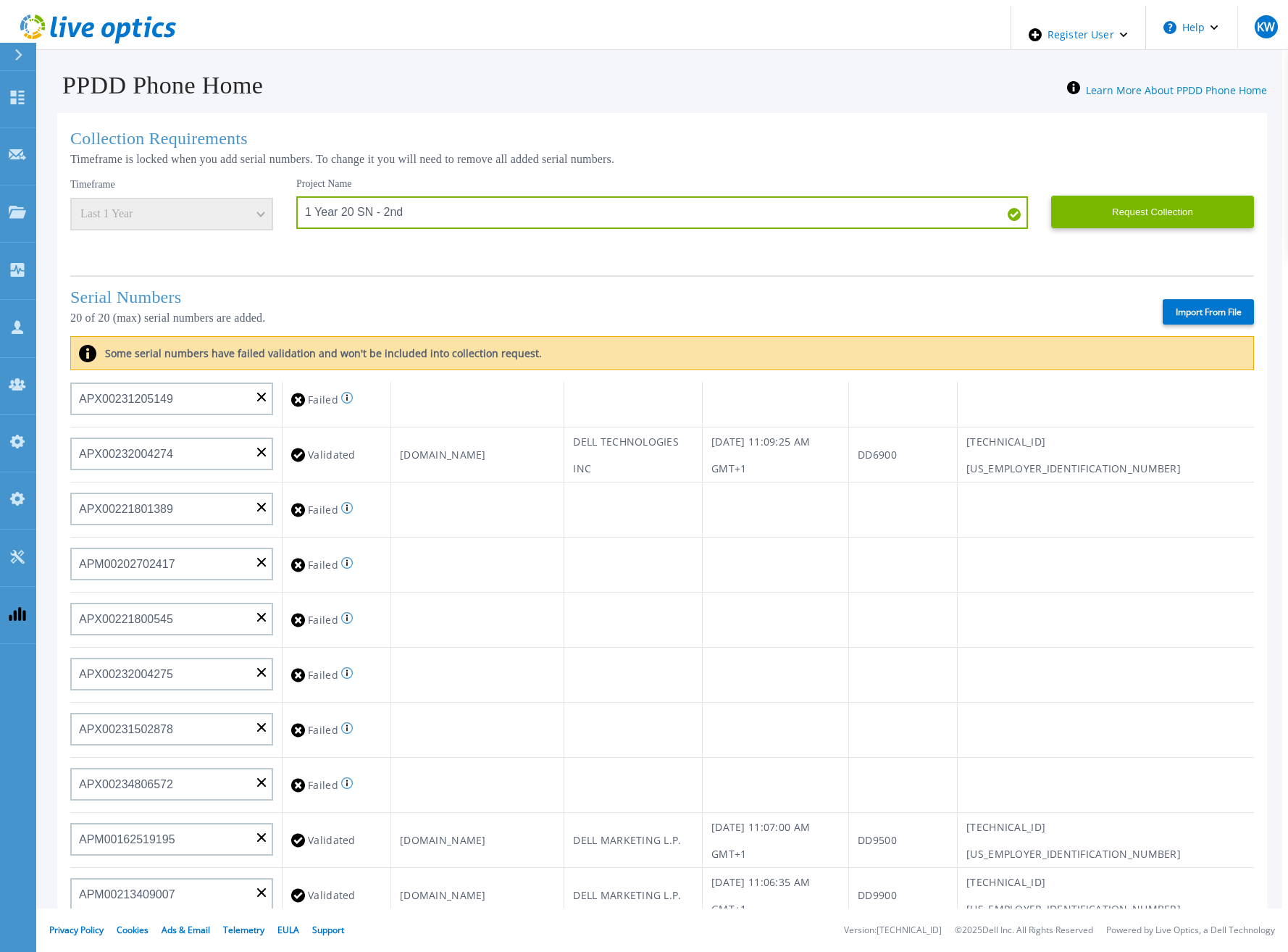
type input "APX00231502878"
type input "APX00234806572"
type input "APM00162519195"
type input "APM00213409007"
type input "APM00202702416"
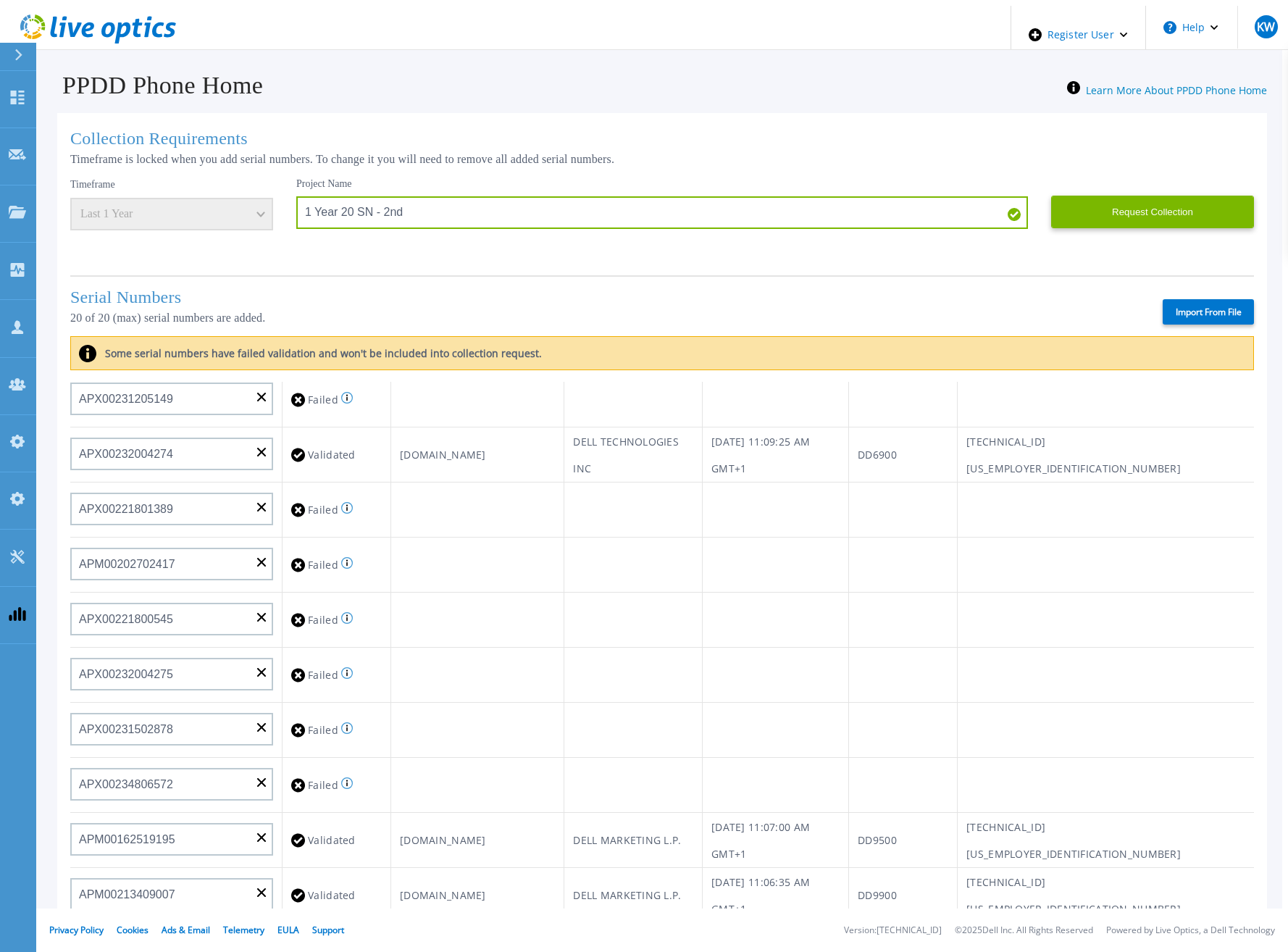
type input "APM00182811777"
type input "APX00231205150"
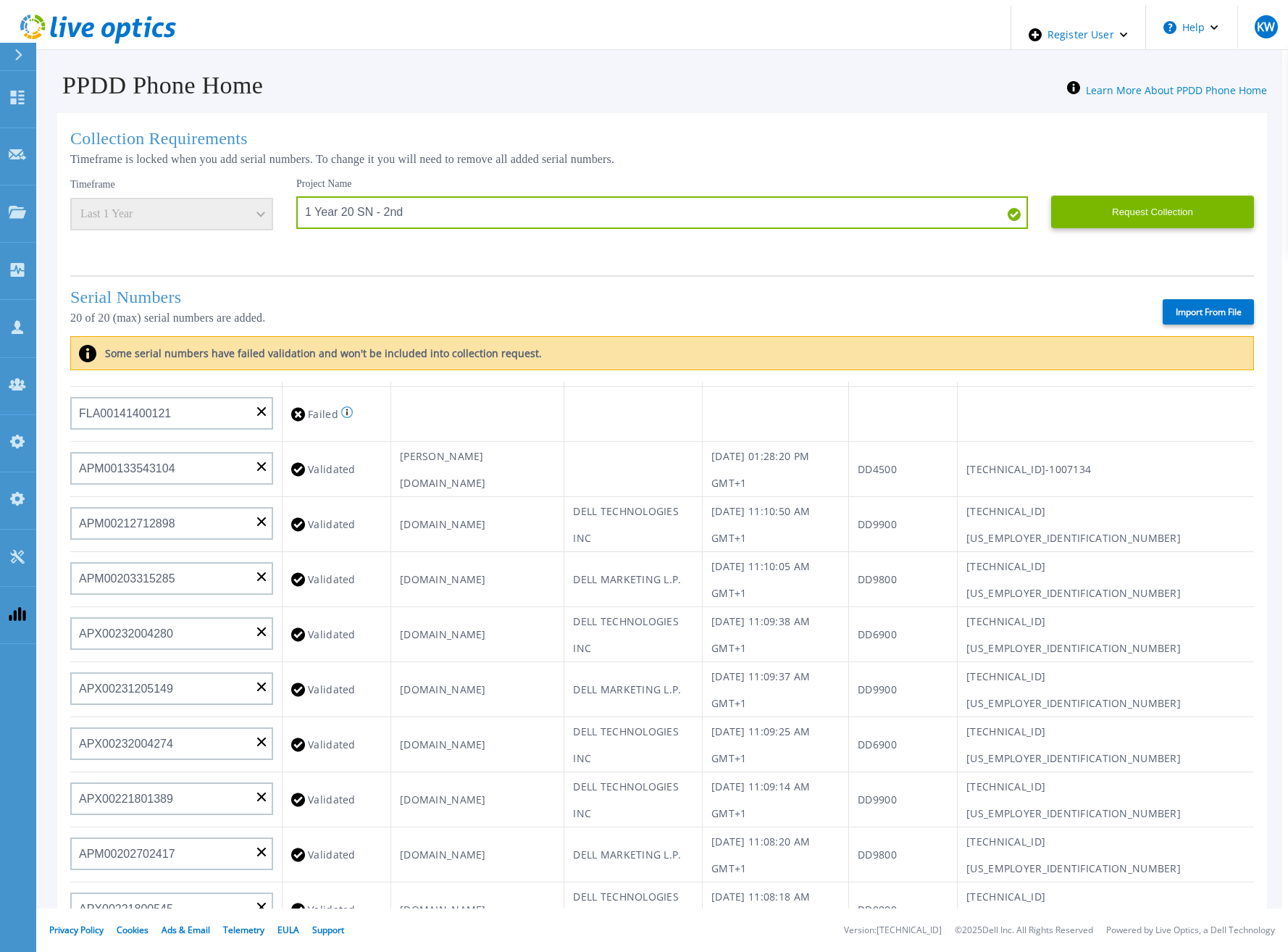
scroll to position [0, 0]
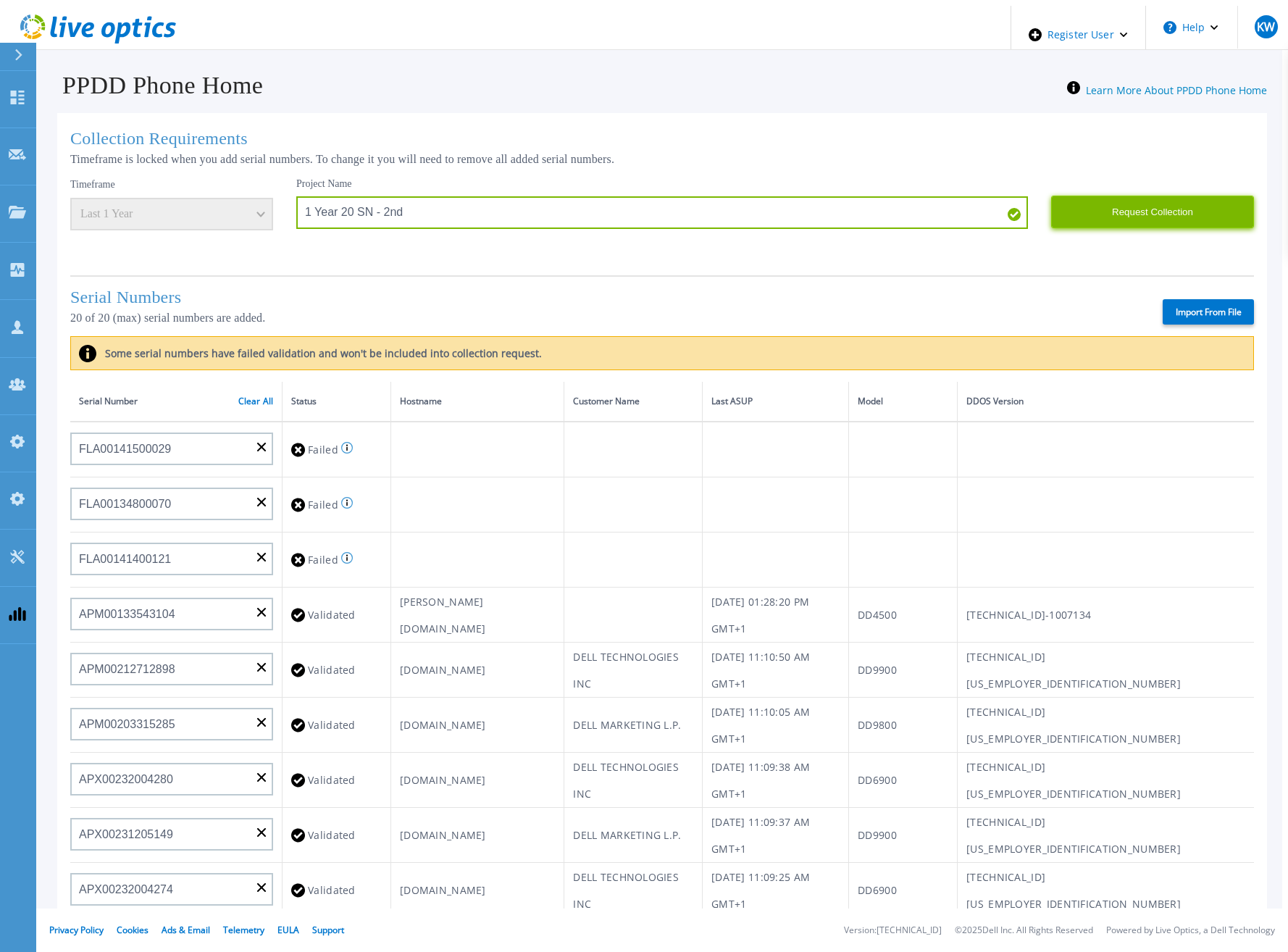
click at [1137, 216] on button "Request Collection" at bounding box center [1152, 212] width 202 height 33
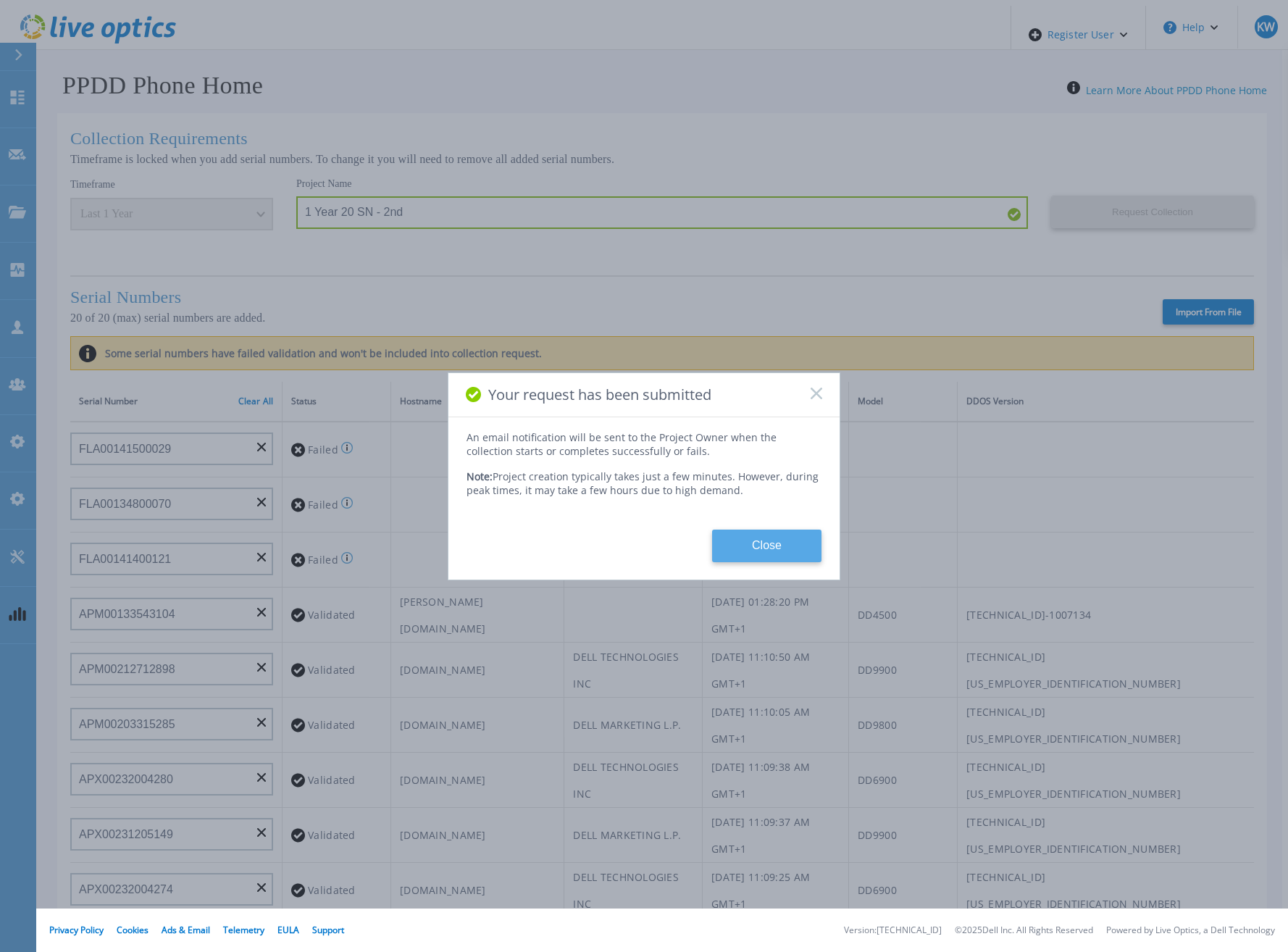
click at [786, 540] on button "Close" at bounding box center [767, 545] width 110 height 33
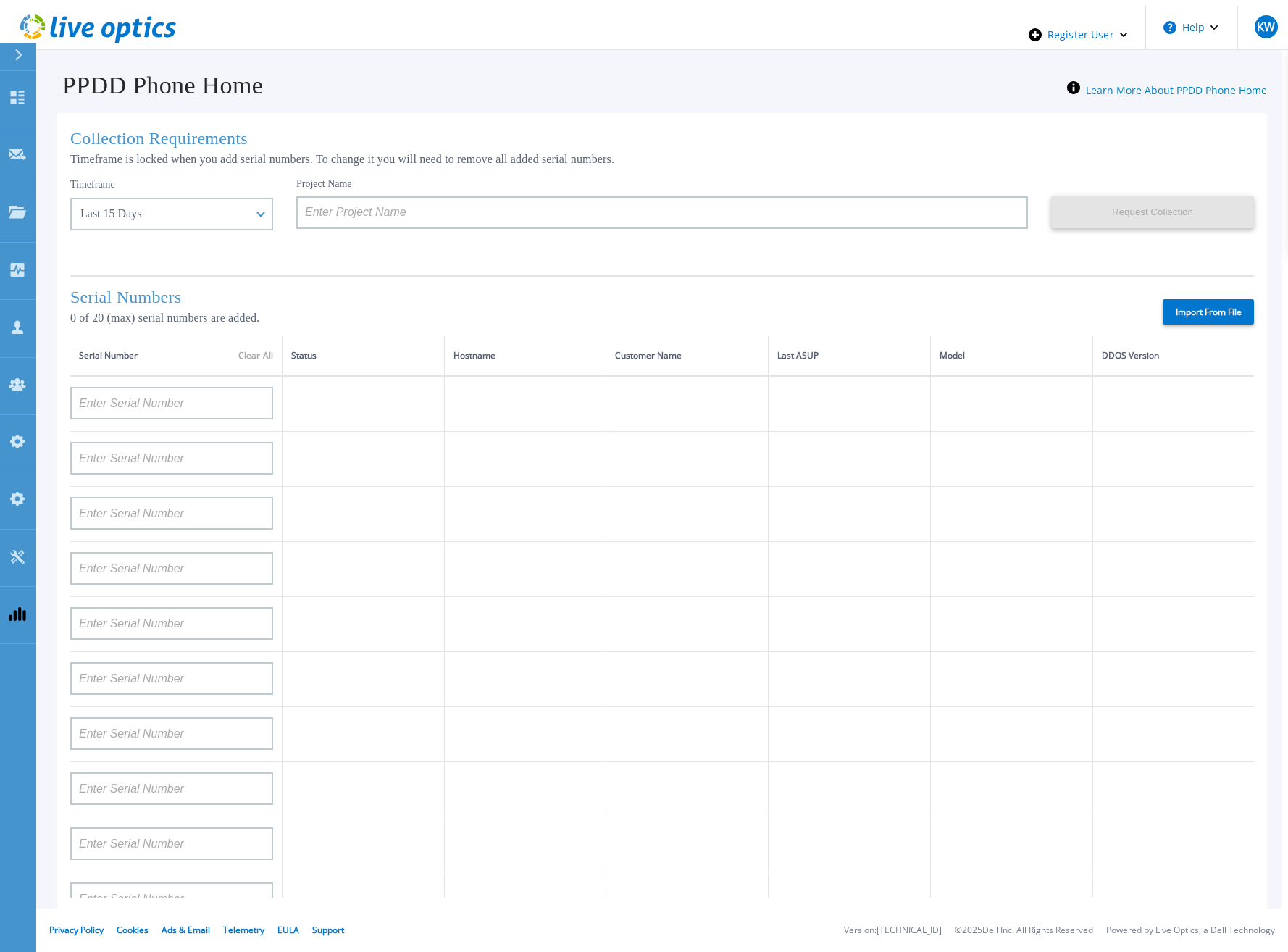
click at [987, 88] on div "PPDD Phone Home Learn More About PPDD Phone Home" at bounding box center [654, 77] width 1225 height 44
click at [947, 117] on div "Collection Requirements Timeframe is locked when you add serial numbers. To cha…" at bounding box center [662, 582] width 1210 height 938
click at [904, 133] on h1 "Collection Requirements" at bounding box center [662, 139] width 1184 height 20
click at [170, 21] on icon at bounding box center [98, 29] width 156 height 30
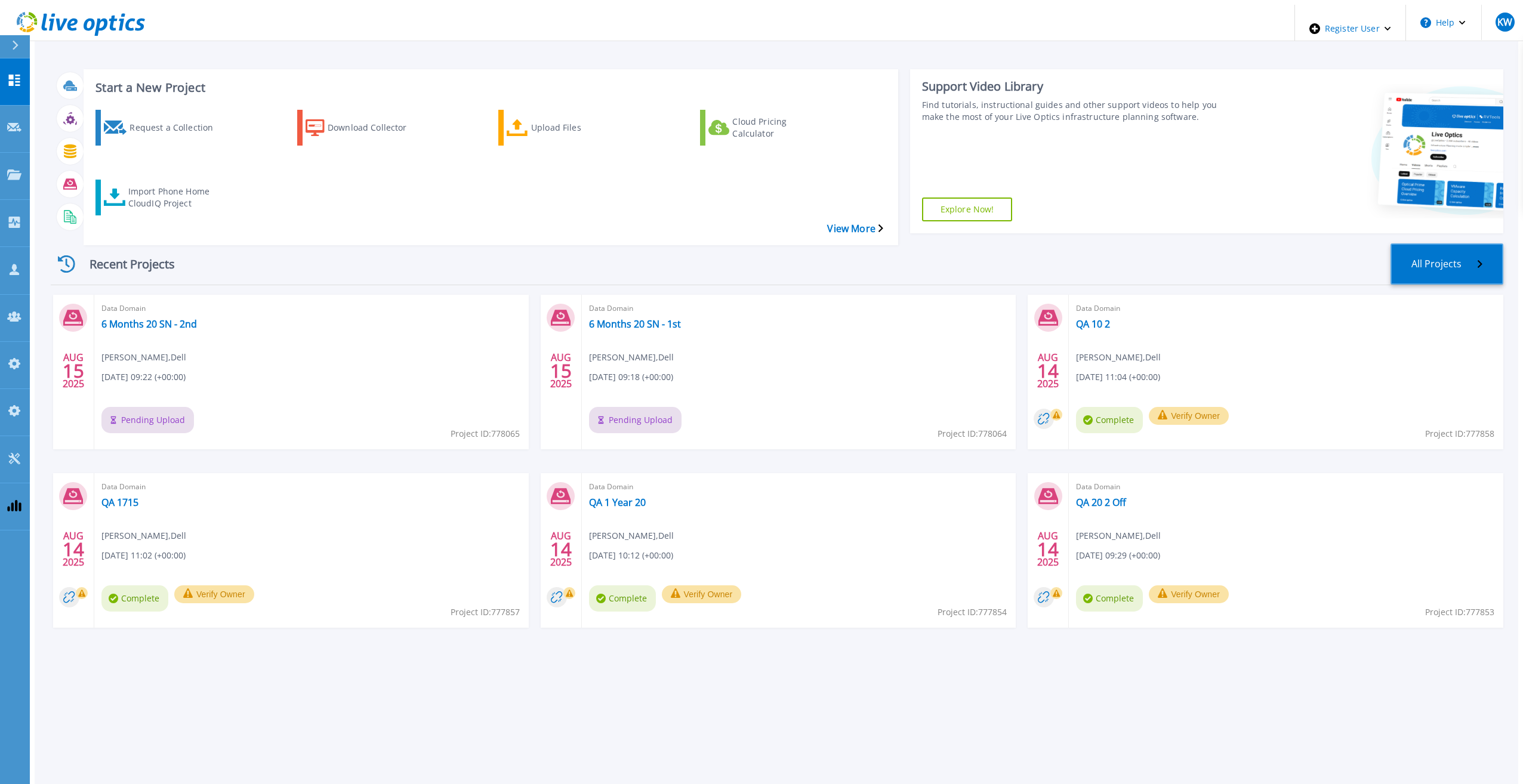
click at [1439, 243] on link "All Projects" at bounding box center [1447, 264] width 113 height 41
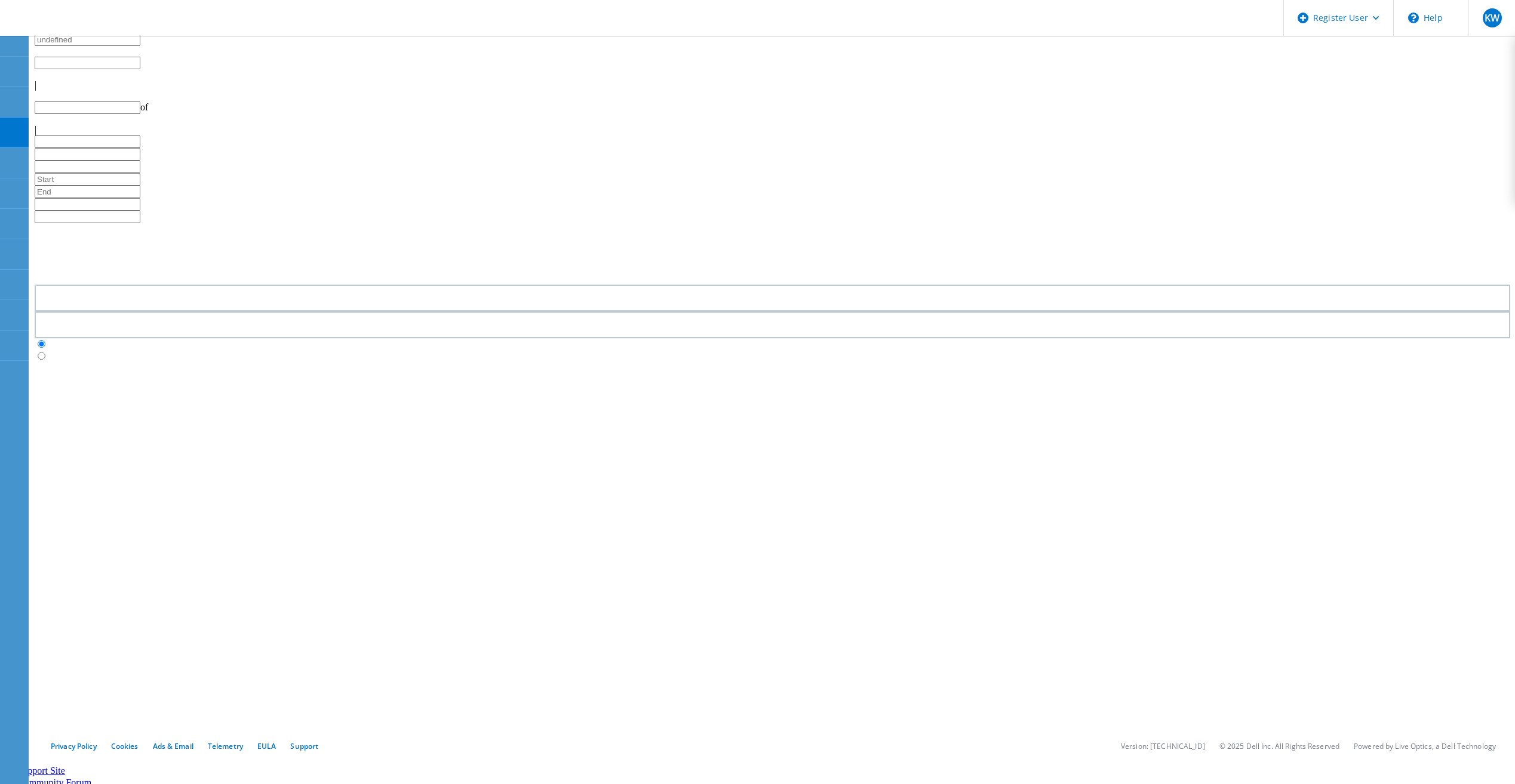
type input "1"
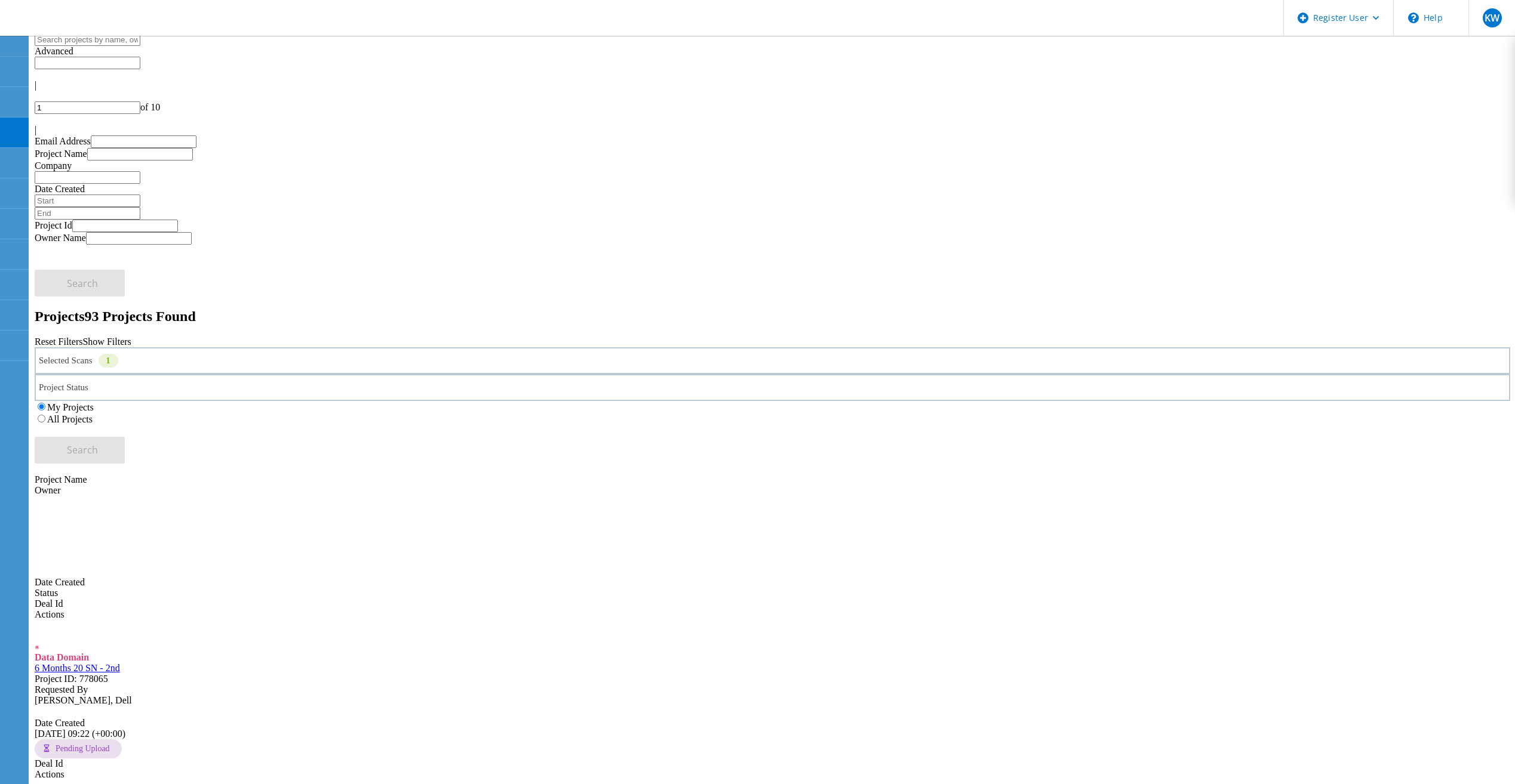
click at [12, 7] on use at bounding box center [12, 7] width 0 height 0
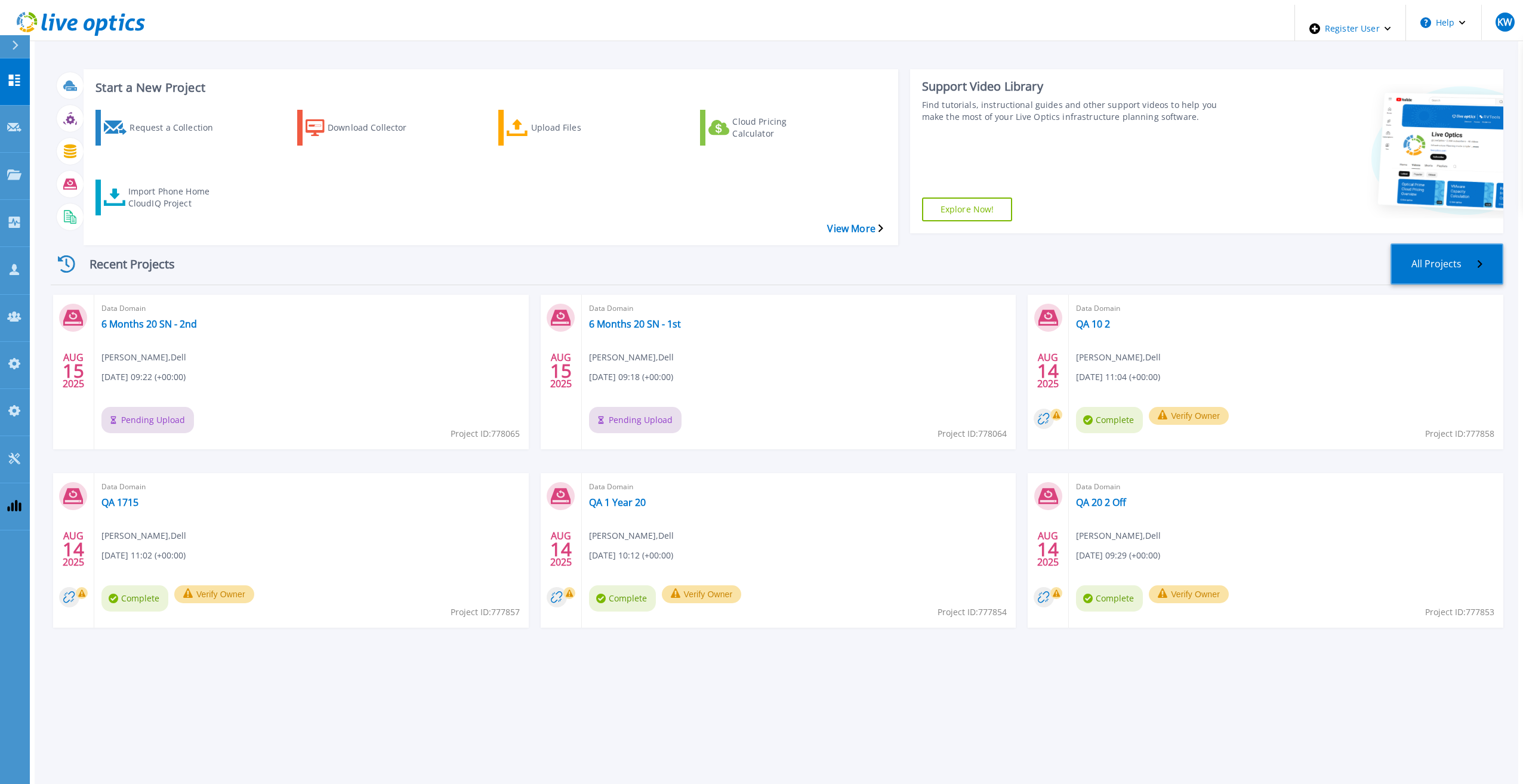
click at [1446, 243] on link "All Projects" at bounding box center [1447, 264] width 113 height 41
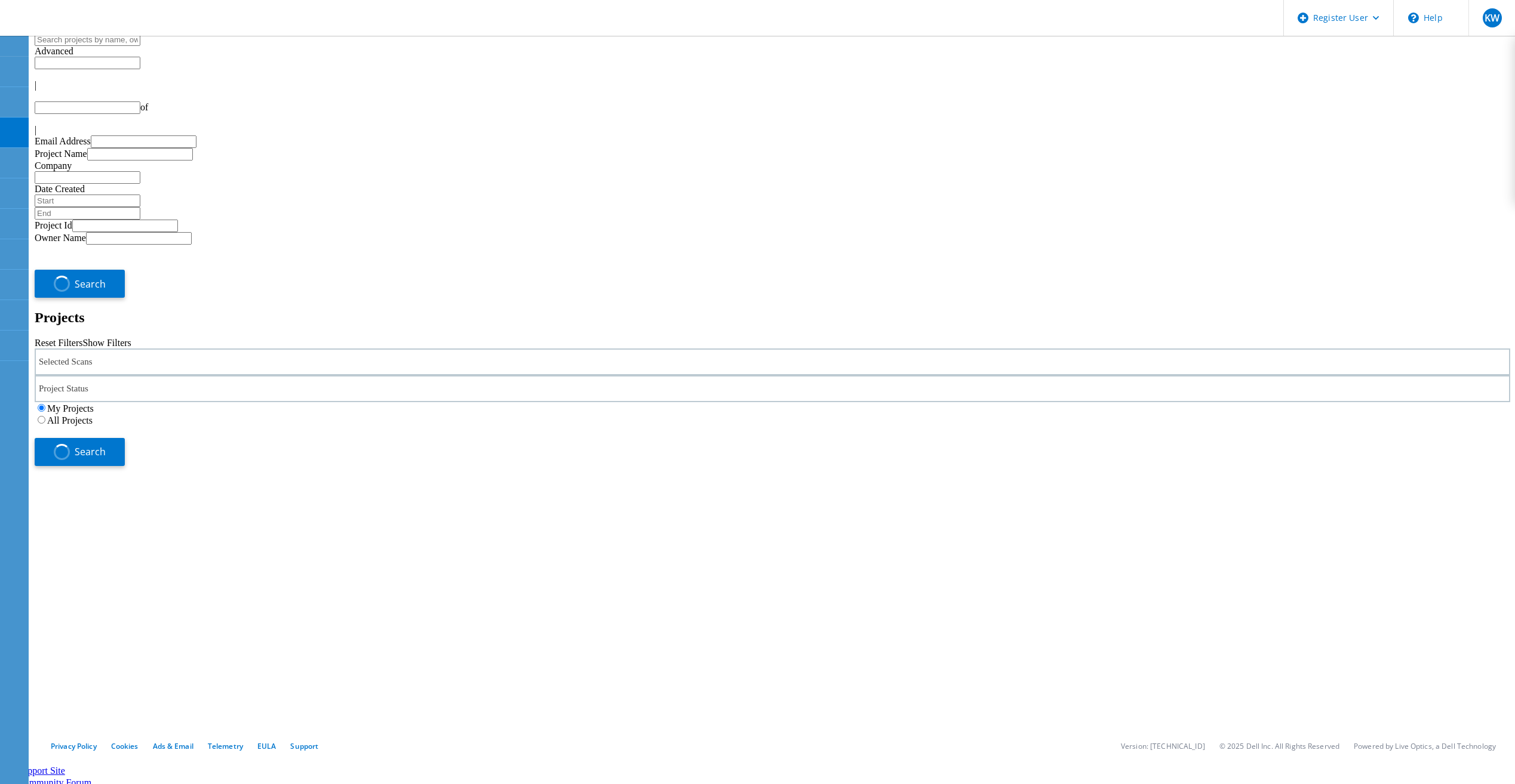
type input "1"
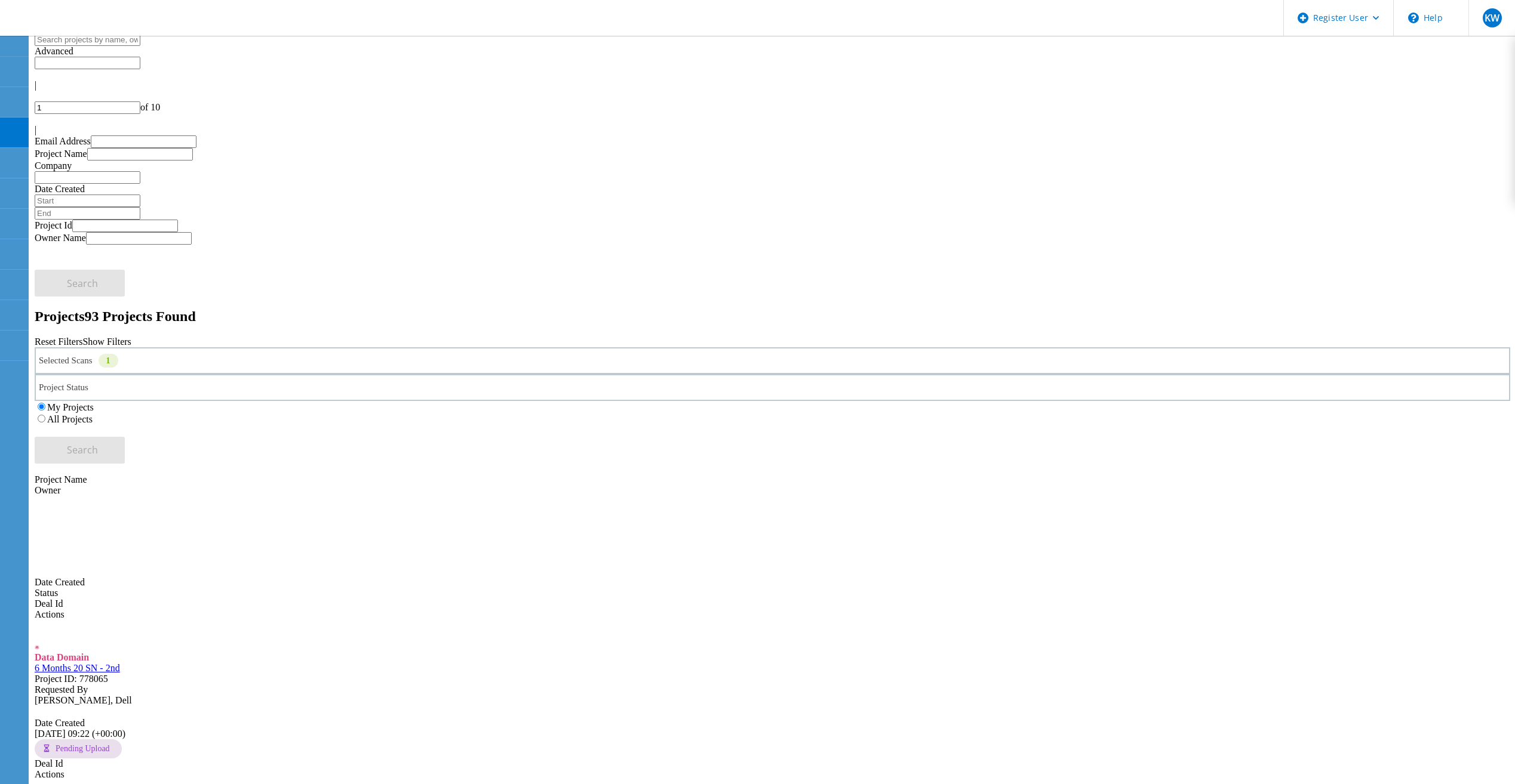
click at [111, 19] on icon at bounding box center [76, 19] width 129 height 24
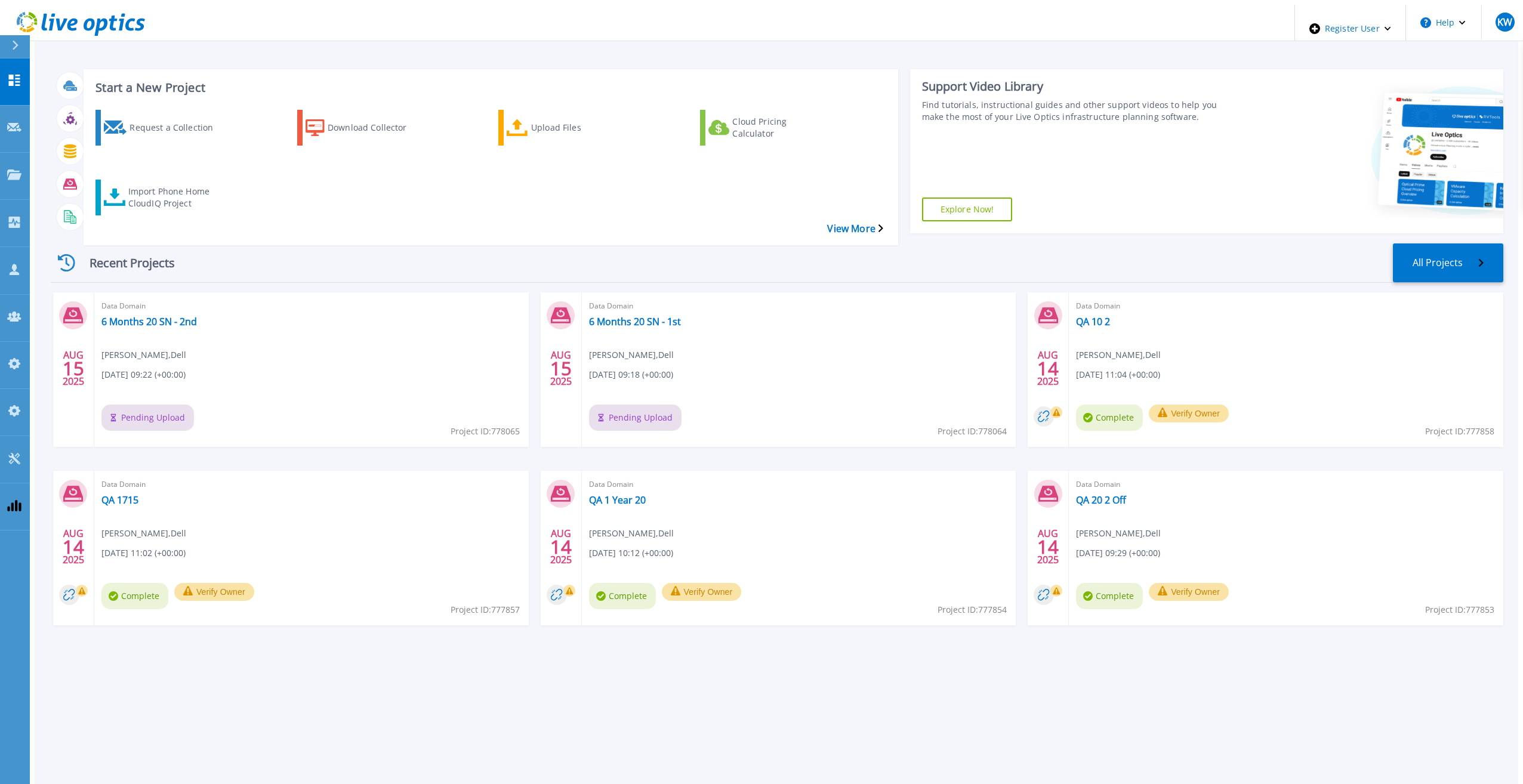
click at [1492, 234] on div "Recent Projects All Projects AUG 15 2025 Data Domain 6 Months 20 SN - 2nd Kiera…" at bounding box center [777, 446] width 1453 height 425
click at [1448, 243] on link "All Projects" at bounding box center [1447, 264] width 113 height 41
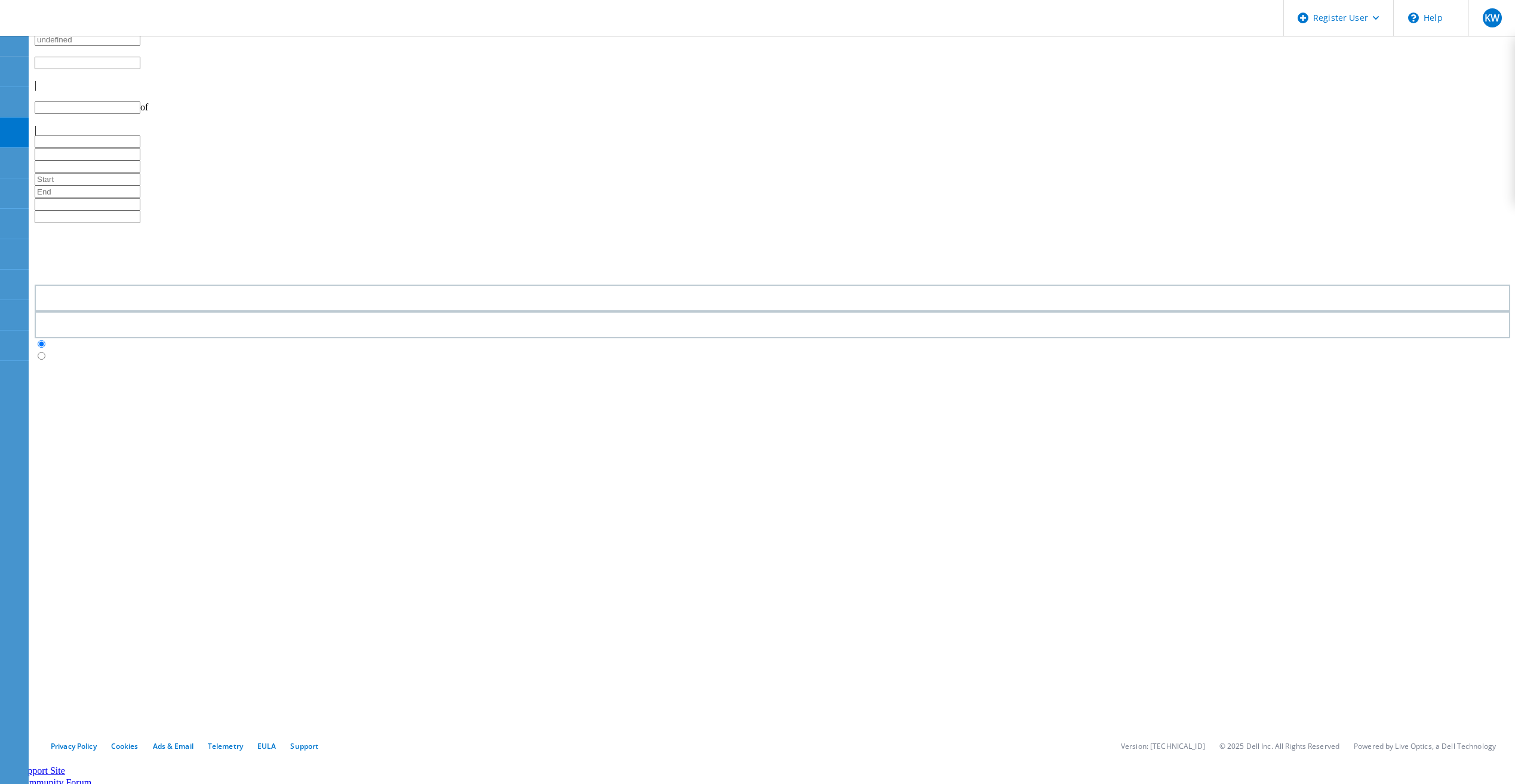
type input "1"
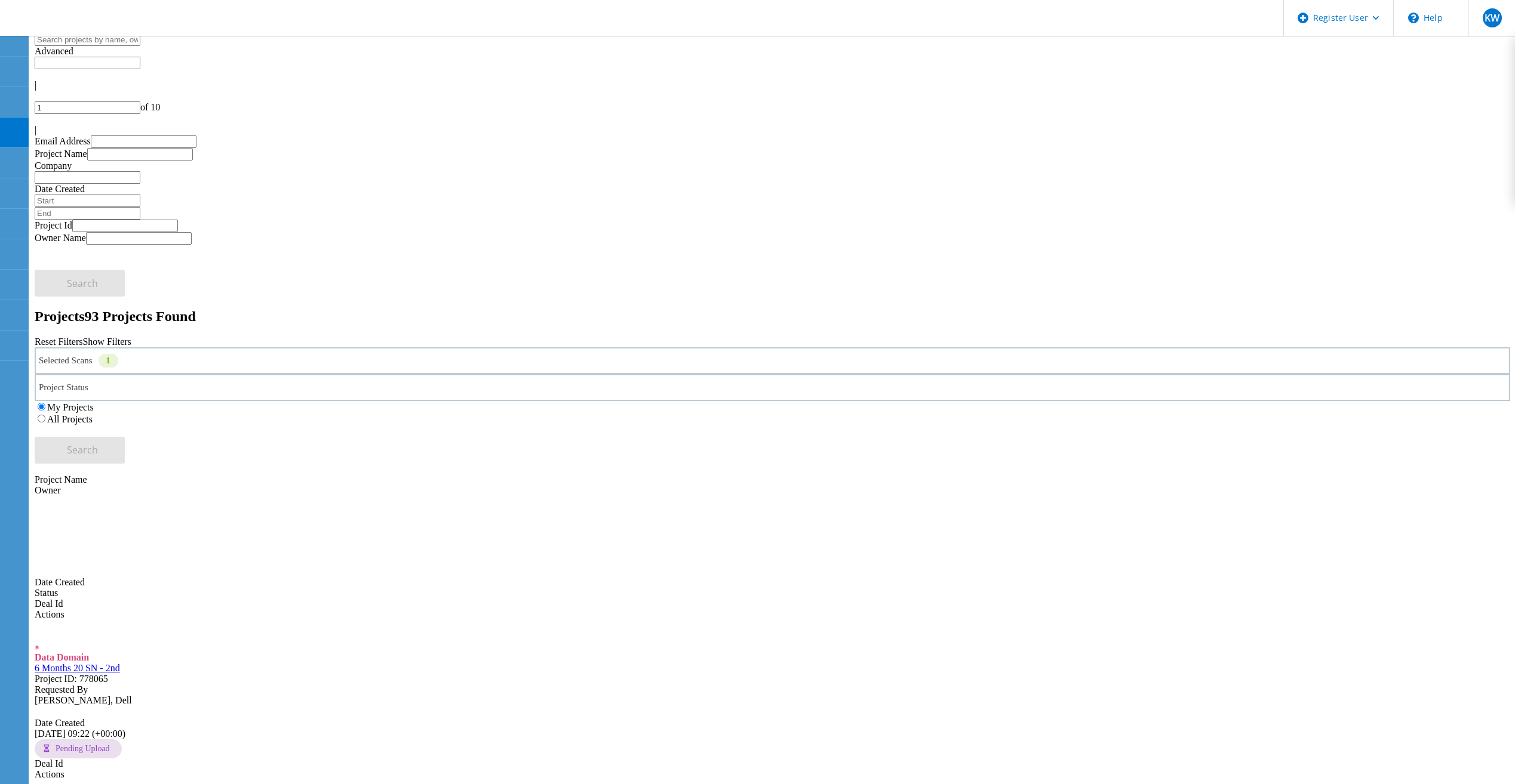
click at [908, 347] on div "Selected Scans 1 Project Status In Progress Complete Published Anonymous Archiv…" at bounding box center [772, 406] width 1475 height 117
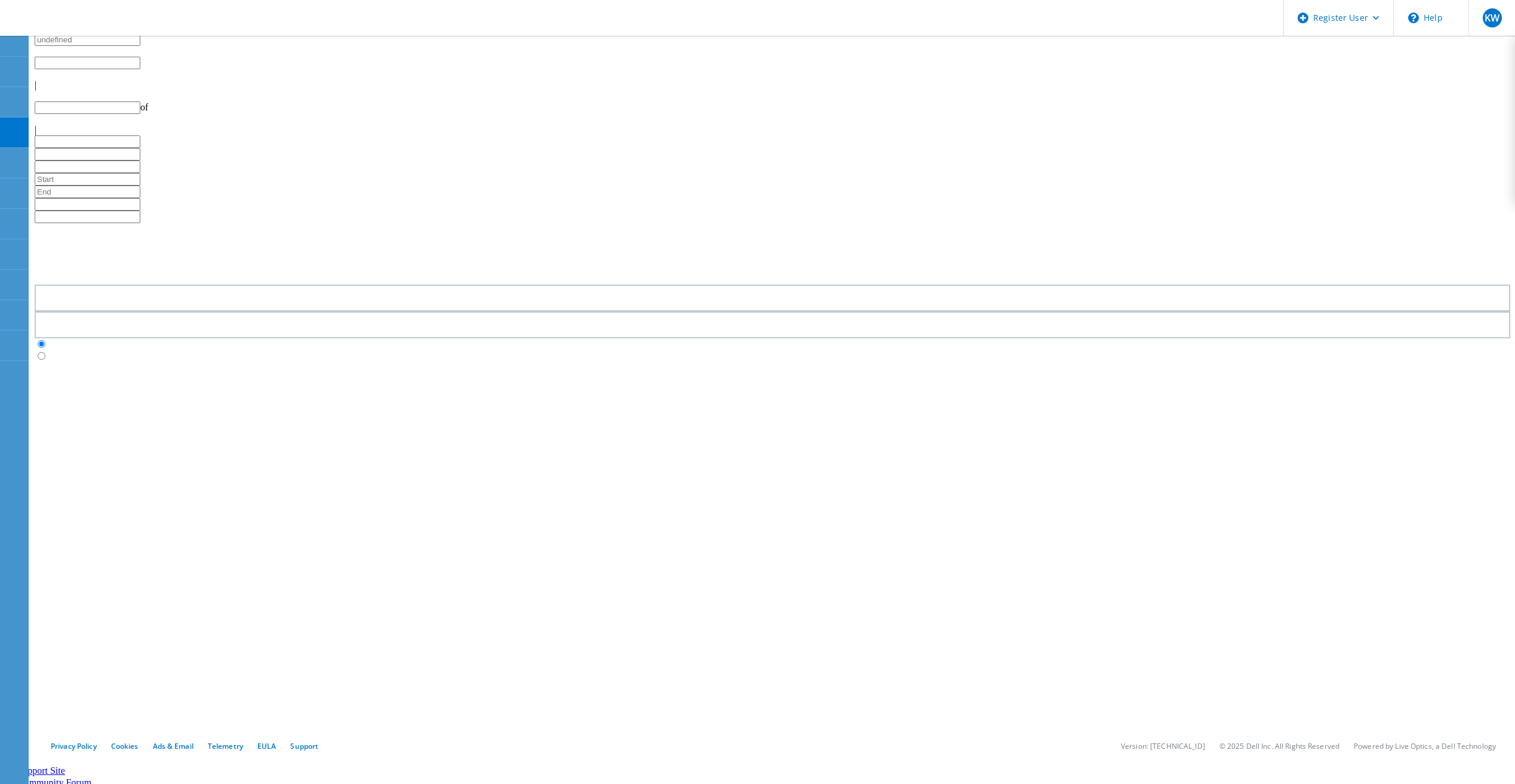
type input "1"
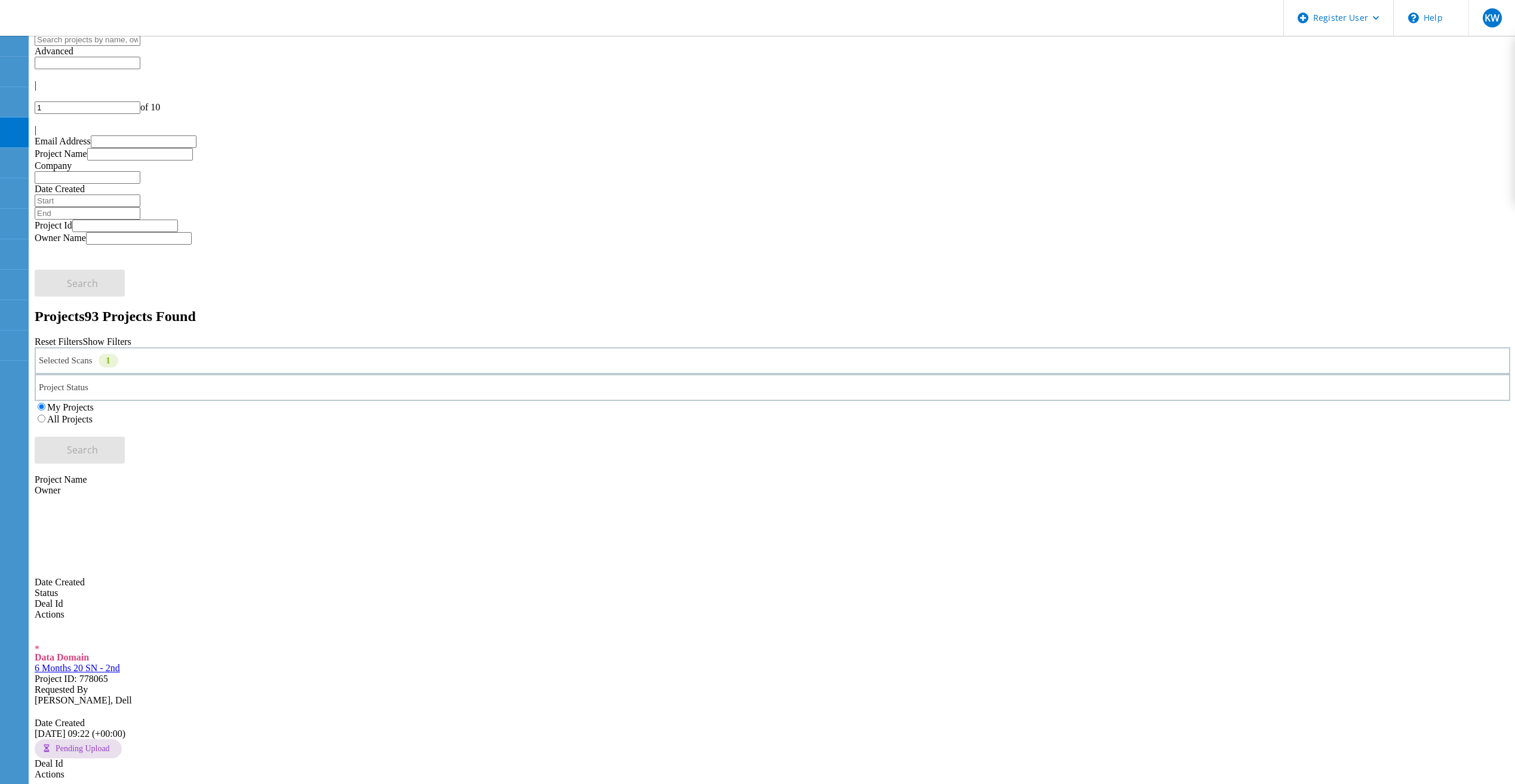
click at [1034, 758] on div "Deal Id" at bounding box center [772, 763] width 1475 height 11
click at [141, 46] on input "text" at bounding box center [87, 40] width 105 height 13
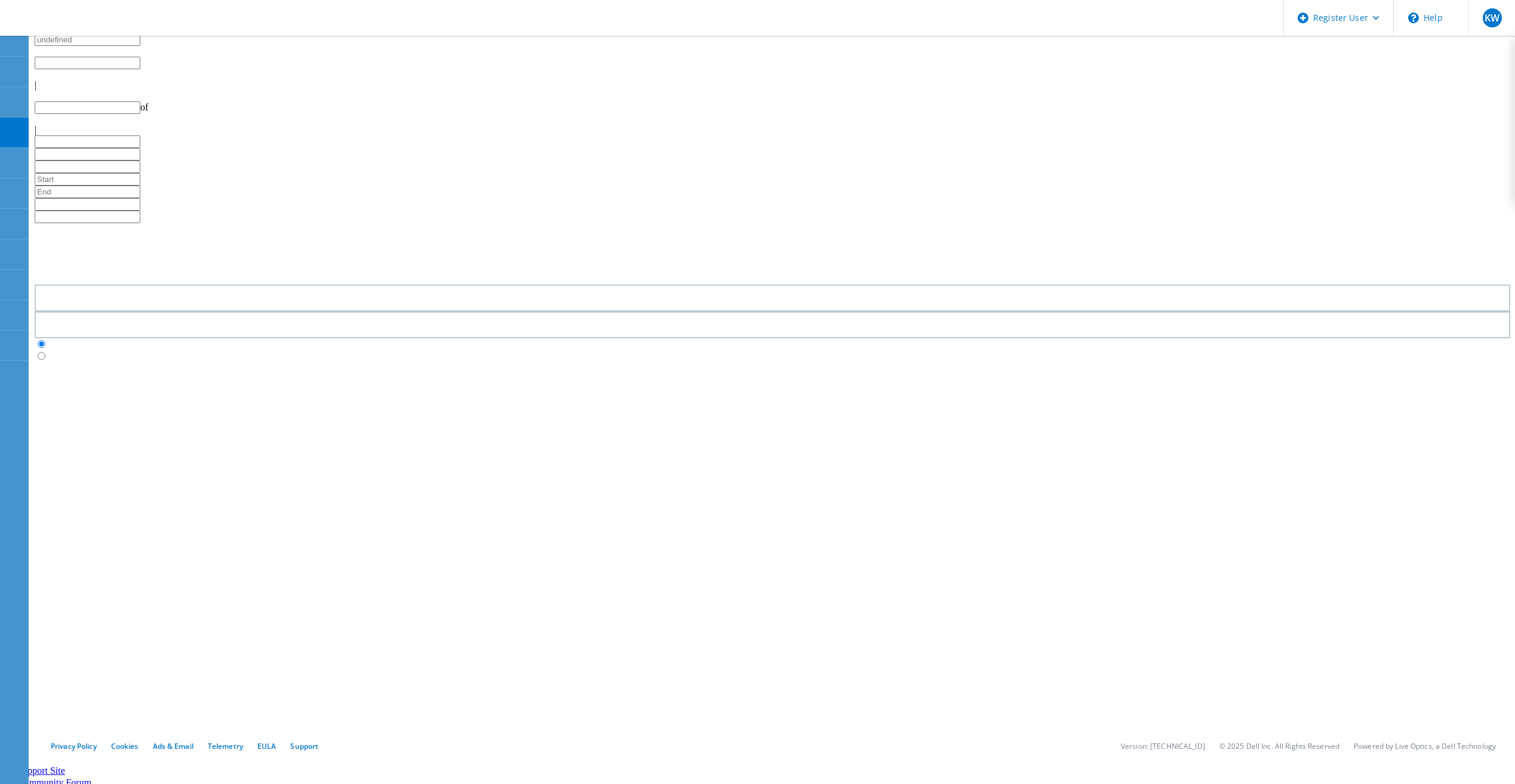
type input "1"
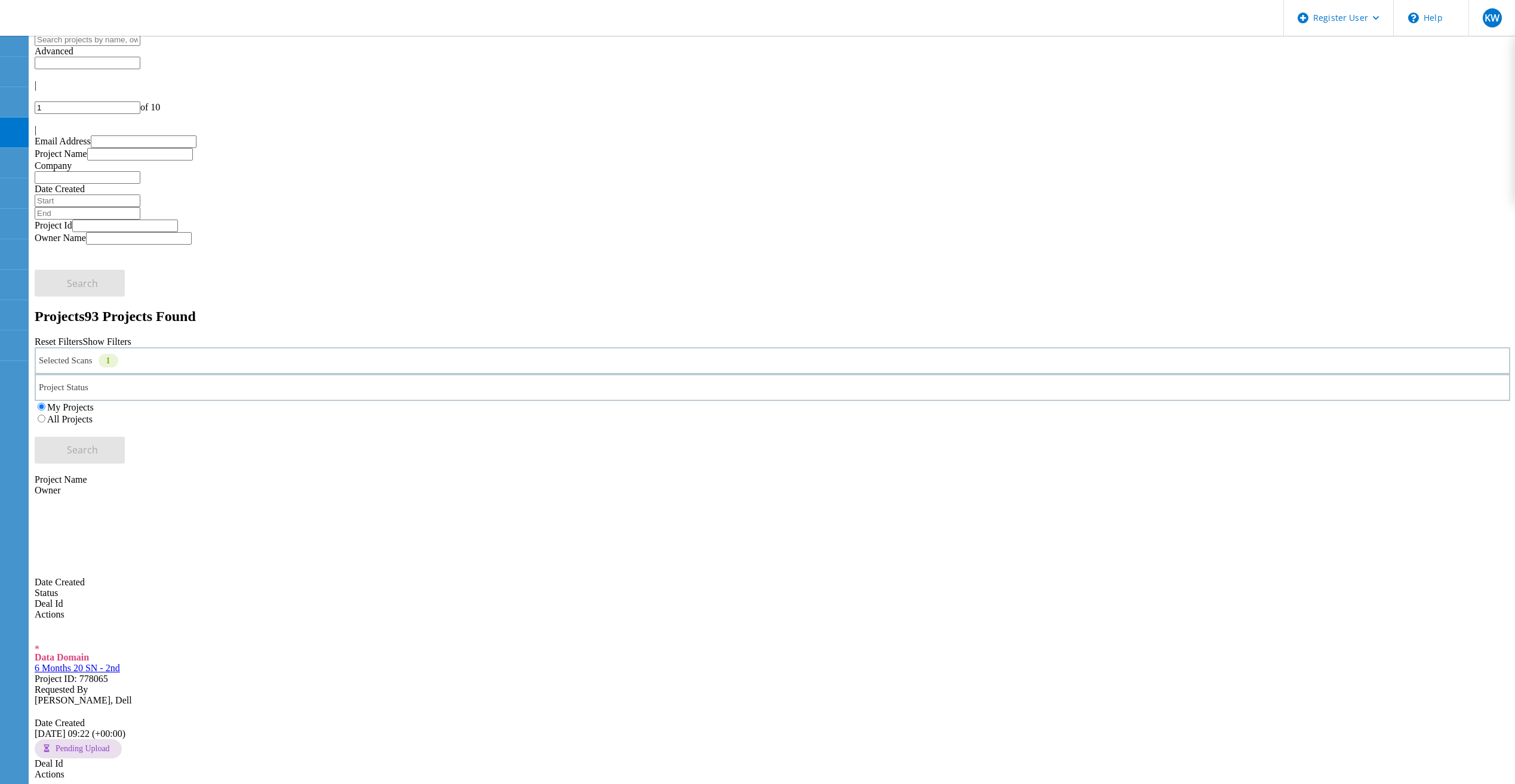
click at [830, 337] on div "Reset Filters Show Filters" at bounding box center [772, 342] width 1475 height 11
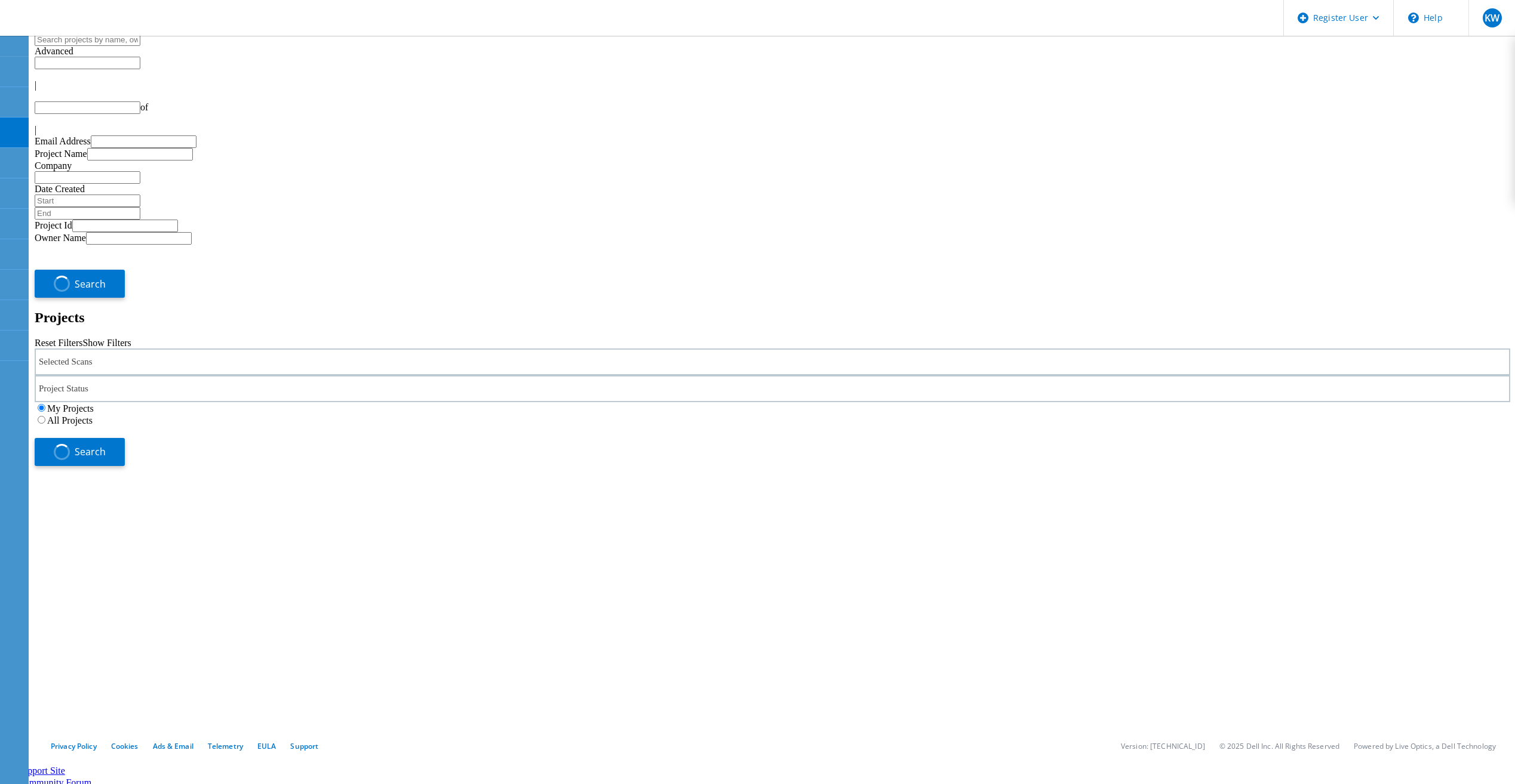
type input "1"
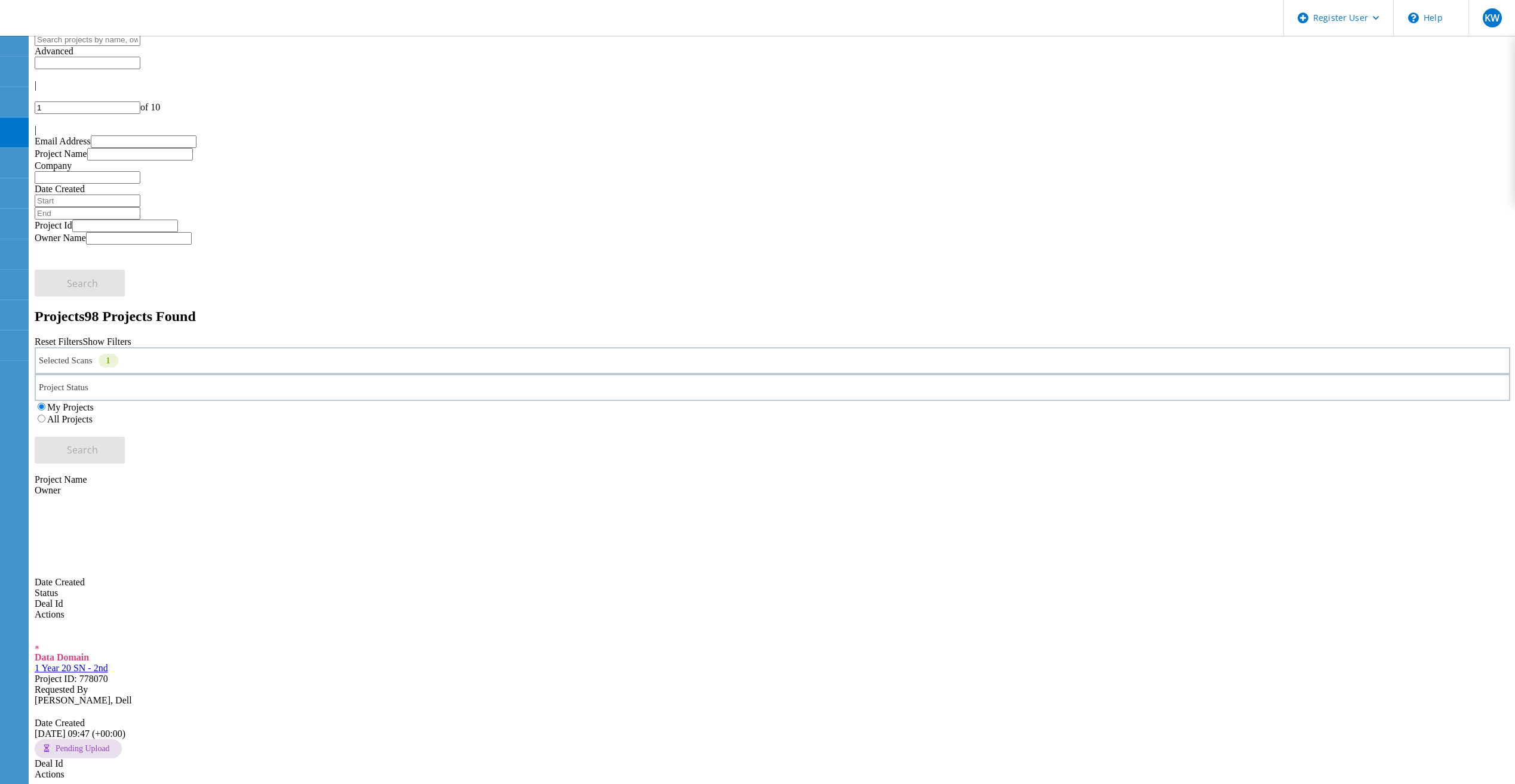
click at [92, 414] on label "All Projects" at bounding box center [70, 419] width 45 height 10
click at [45, 415] on input "All Projects" at bounding box center [41, 418] width 8 height 8
click at [98, 443] on span "Search" at bounding box center [82, 450] width 31 height 13
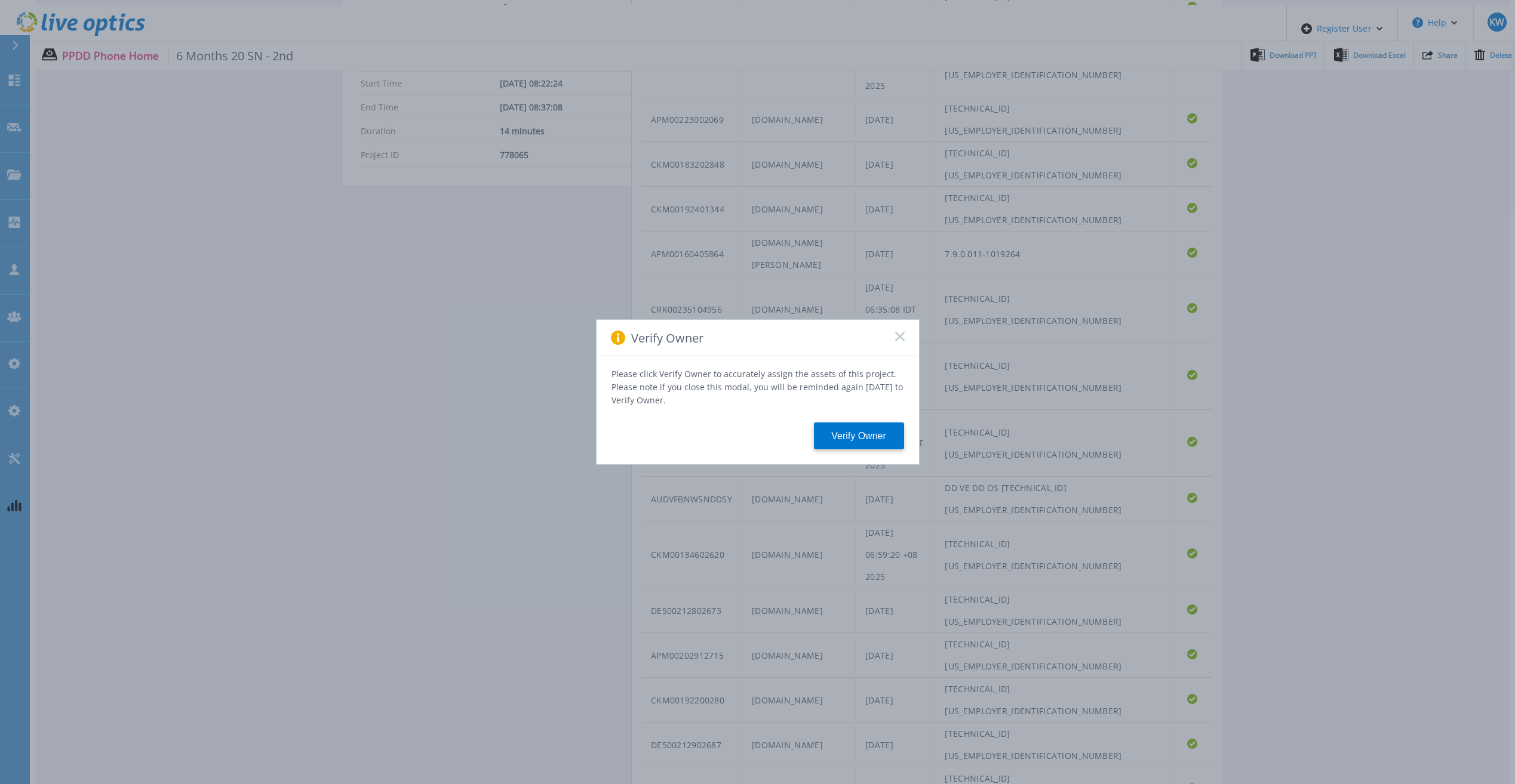
scroll to position [428, 0]
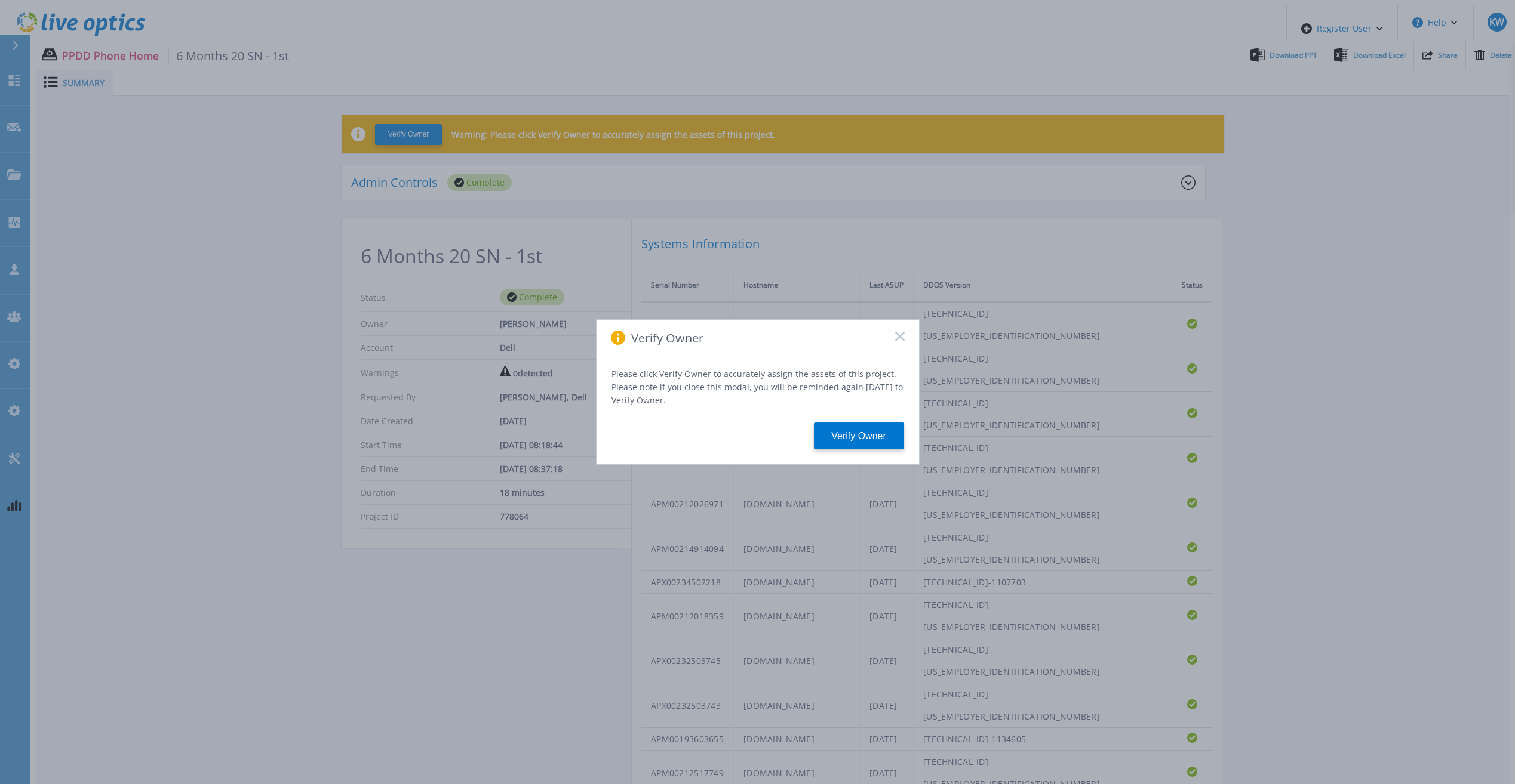
click at [896, 354] on div "Verify Owner" at bounding box center [758, 338] width 323 height 36
click at [896, 347] on div "Verify Owner" at bounding box center [758, 338] width 323 height 36
click at [898, 340] on rect at bounding box center [899, 336] width 10 height 10
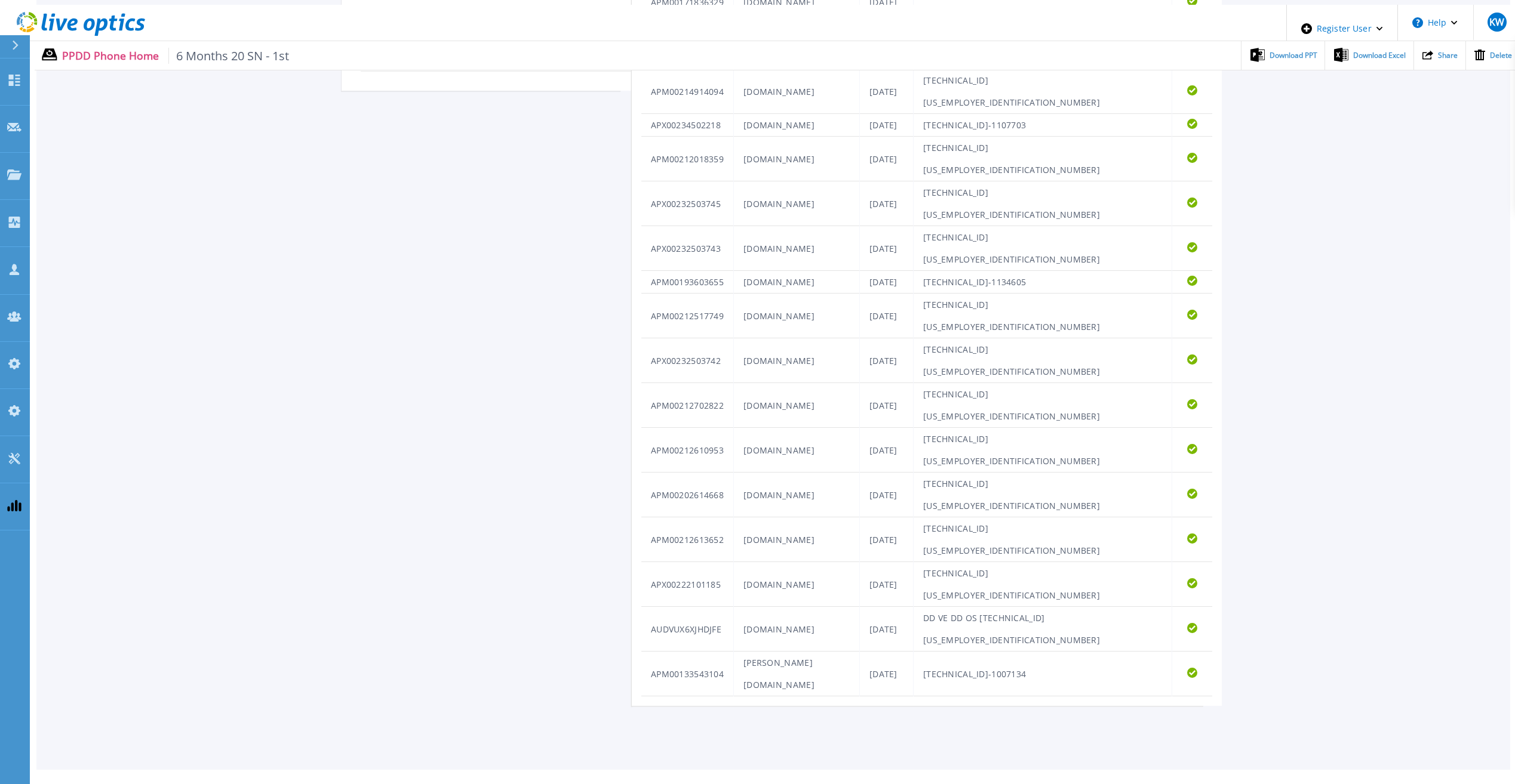
scroll to position [518, 0]
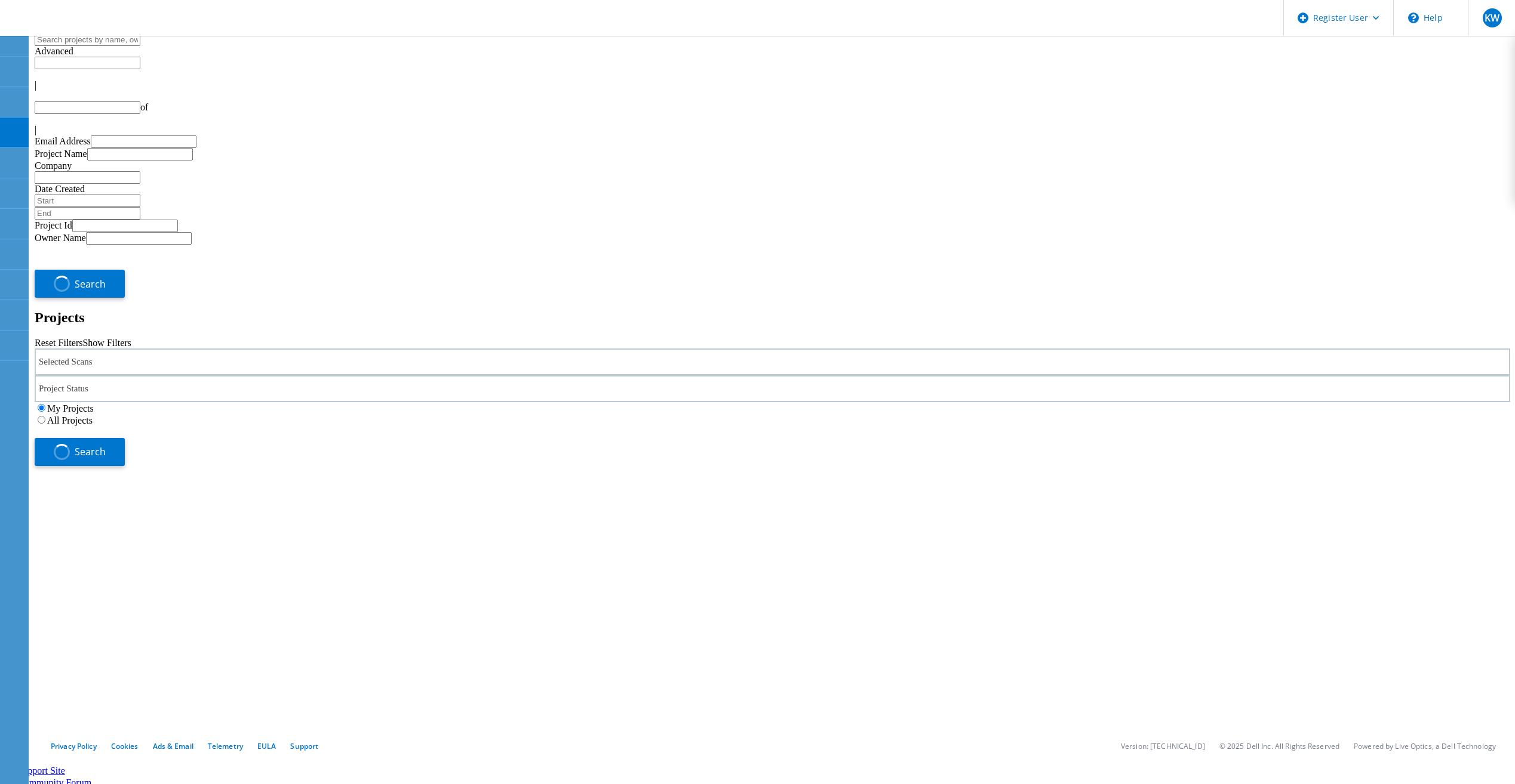
type input "1"
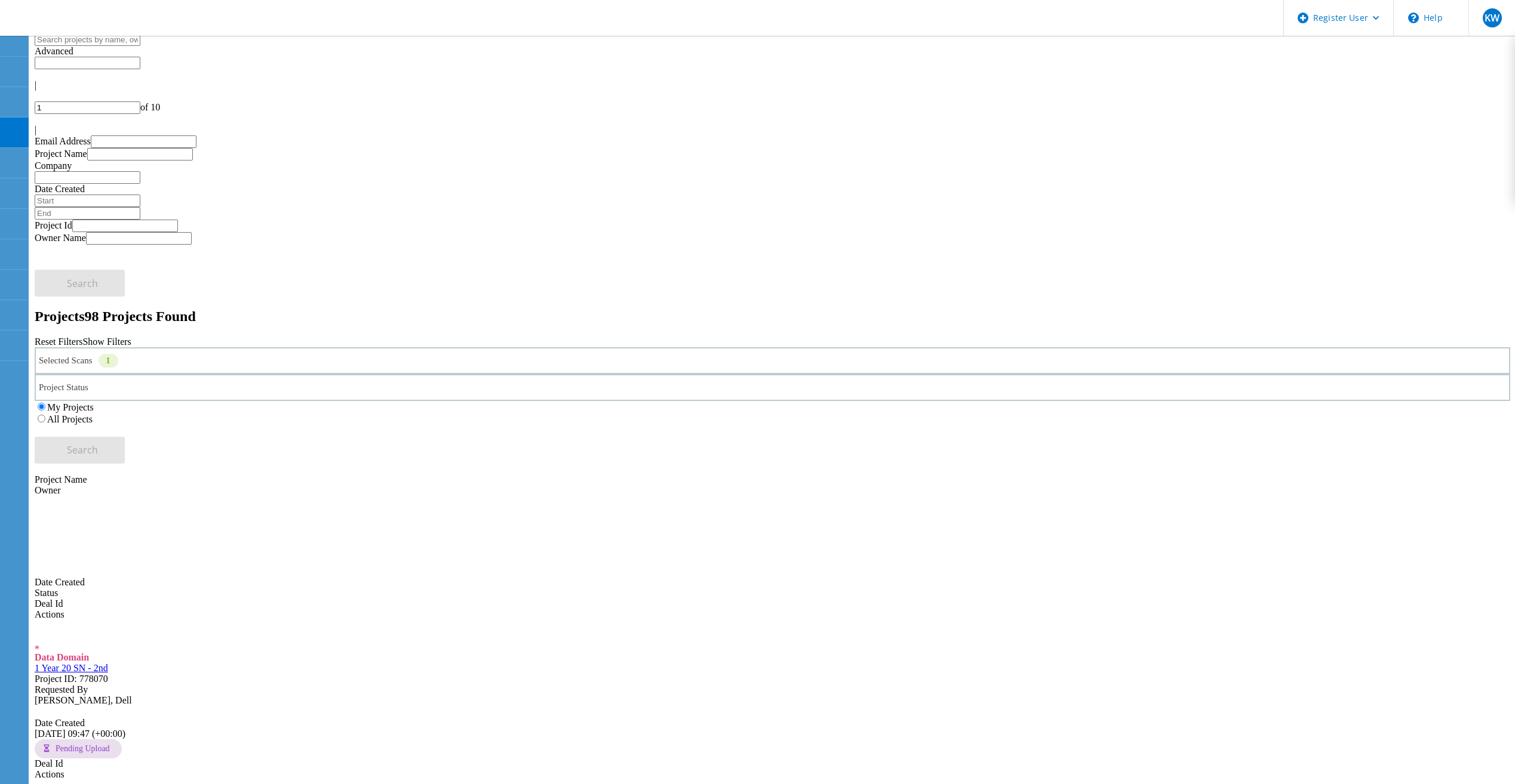
click at [92, 414] on label "All Projects" at bounding box center [70, 419] width 45 height 10
click at [45, 415] on input "All Projects" at bounding box center [41, 418] width 8 height 8
click at [800, 309] on div "Projects 98 Projects Found Reset Filters Show Filters" at bounding box center [772, 328] width 1475 height 39
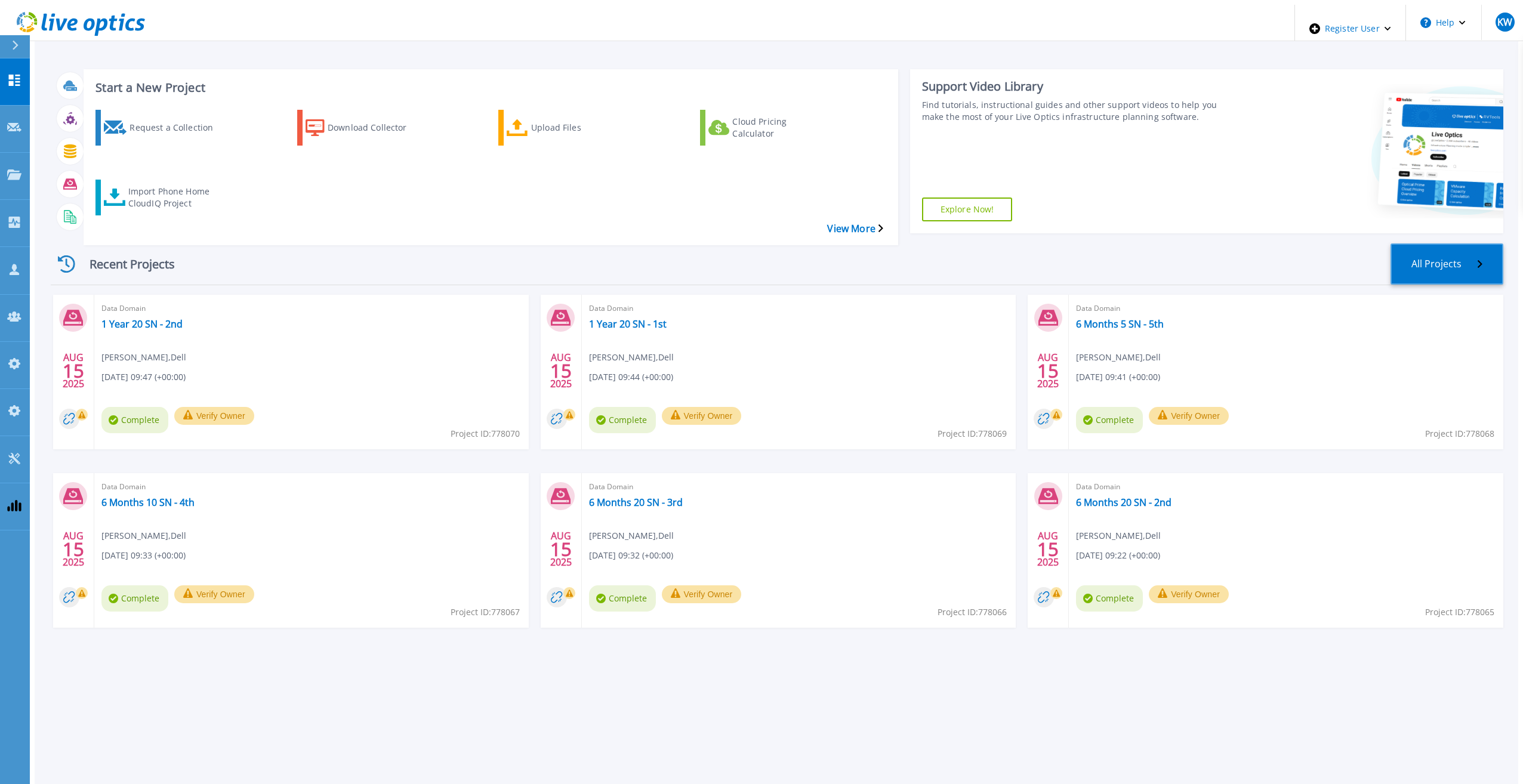
click at [1487, 243] on link "All Projects" at bounding box center [1447, 264] width 113 height 41
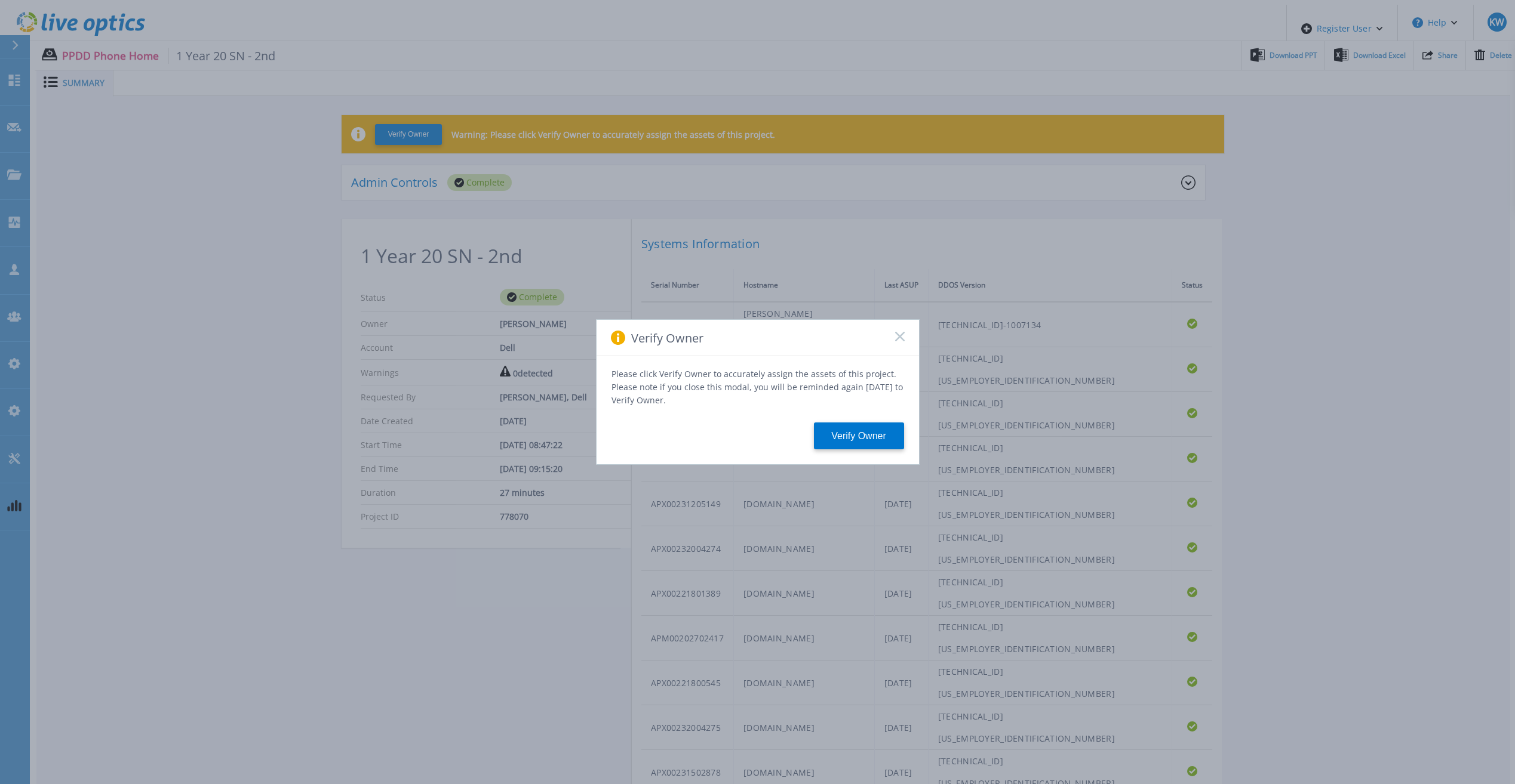
click at [897, 334] on div "Verify Owner" at bounding box center [758, 338] width 323 height 36
click at [903, 349] on div "Verify Owner" at bounding box center [758, 338] width 323 height 36
click at [901, 349] on div "Verify Owner" at bounding box center [758, 338] width 323 height 36
click at [901, 341] on rect at bounding box center [899, 336] width 10 height 10
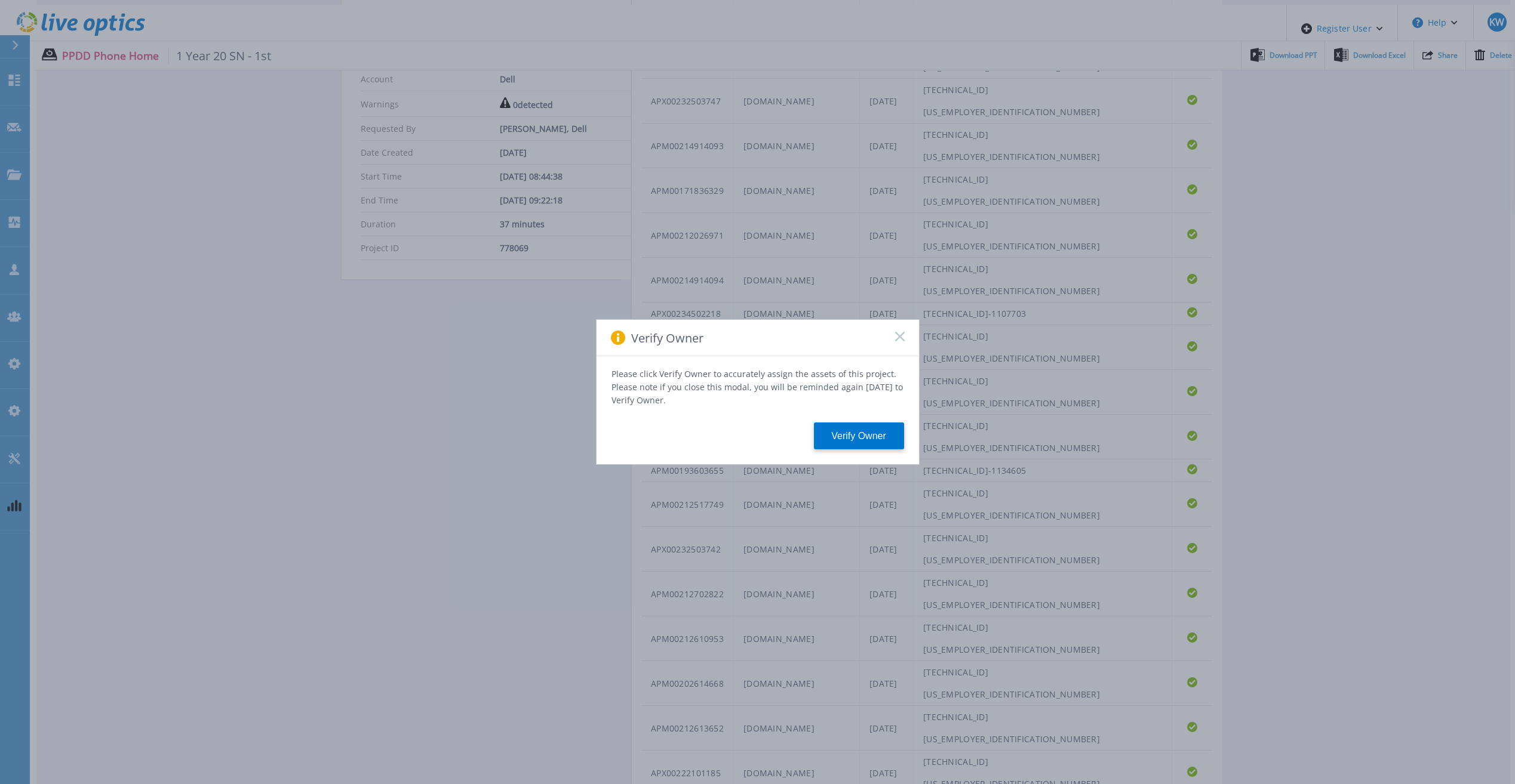
scroll to position [41, 0]
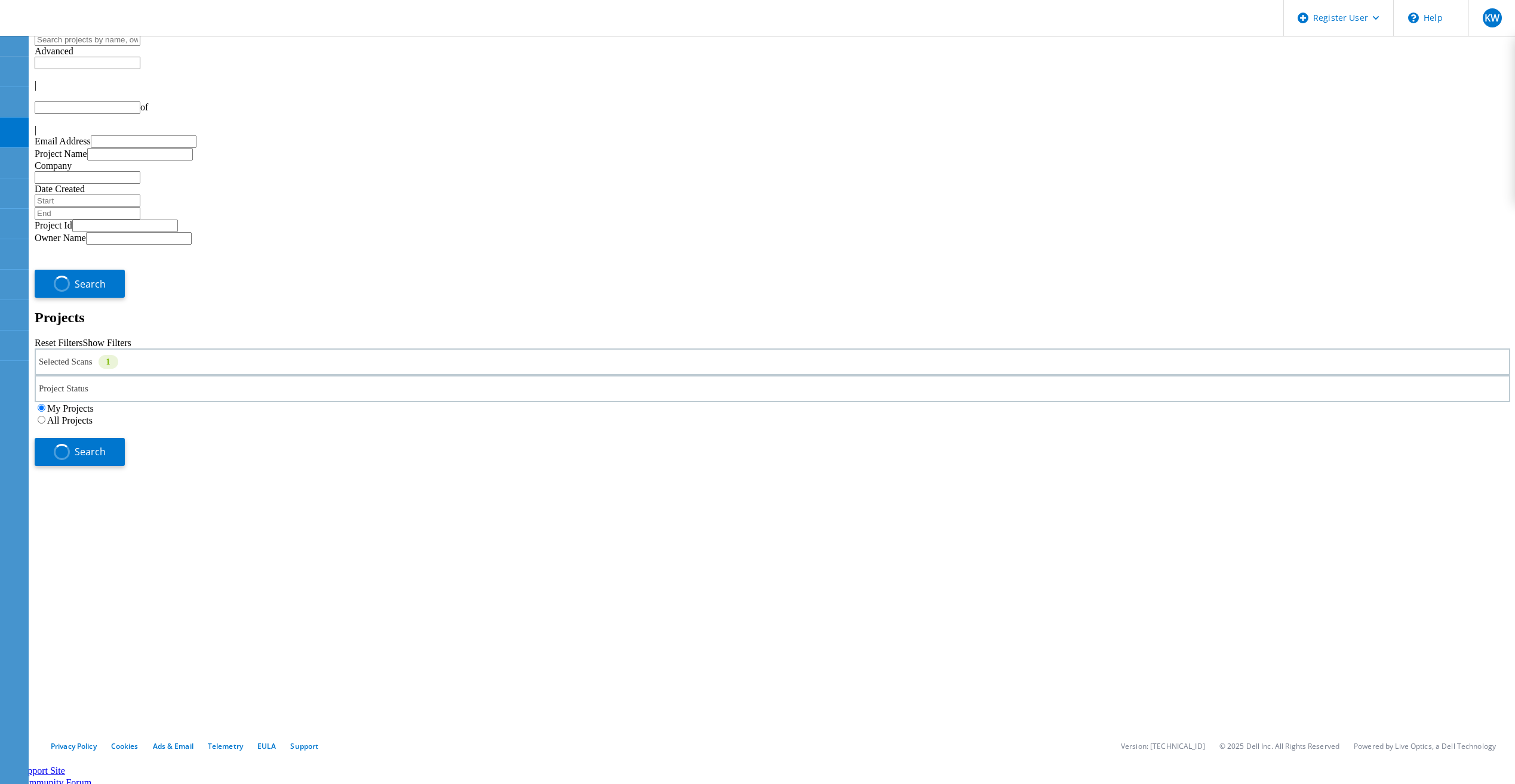
type input "1"
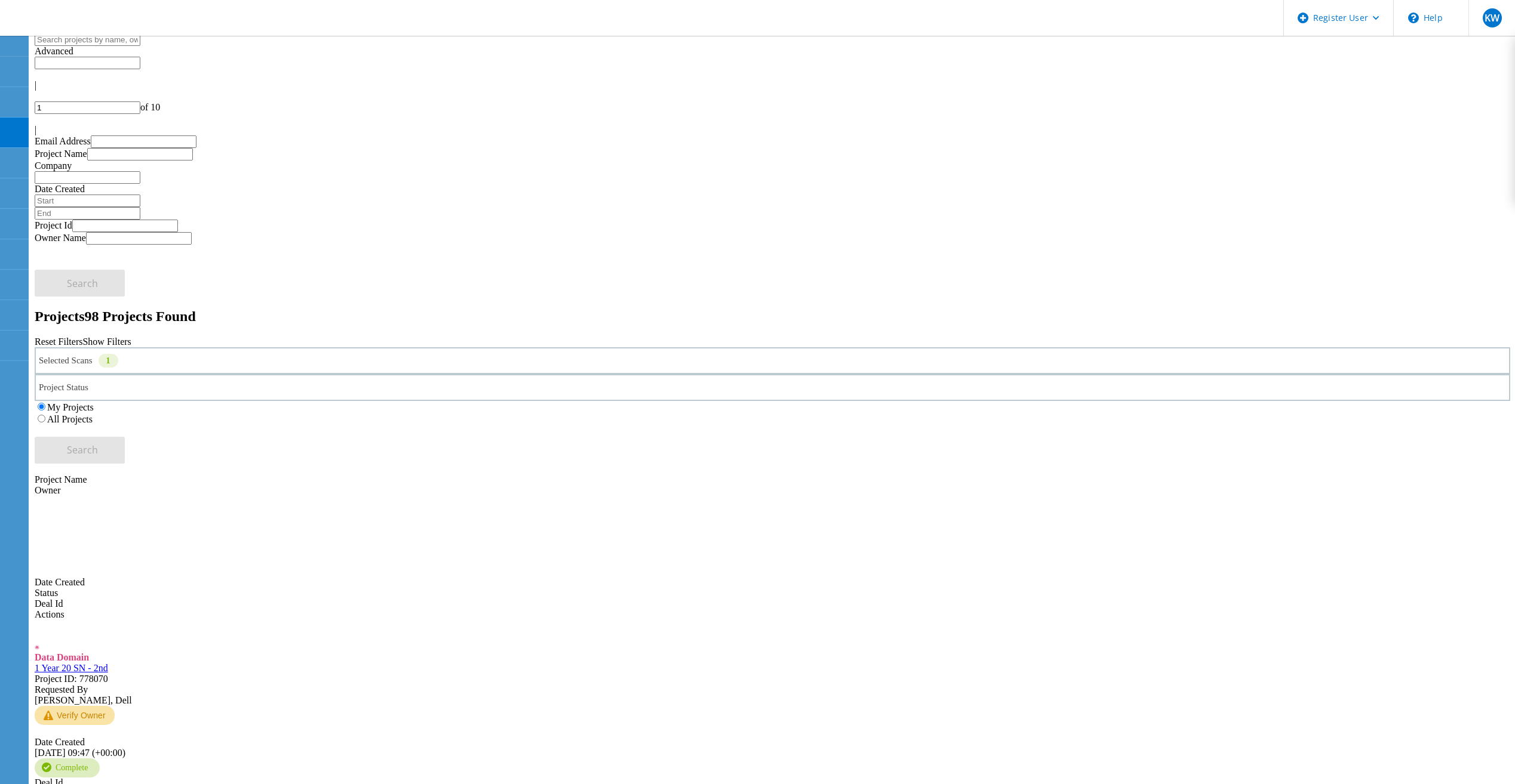
click at [99, 28] on icon at bounding box center [76, 19] width 129 height 24
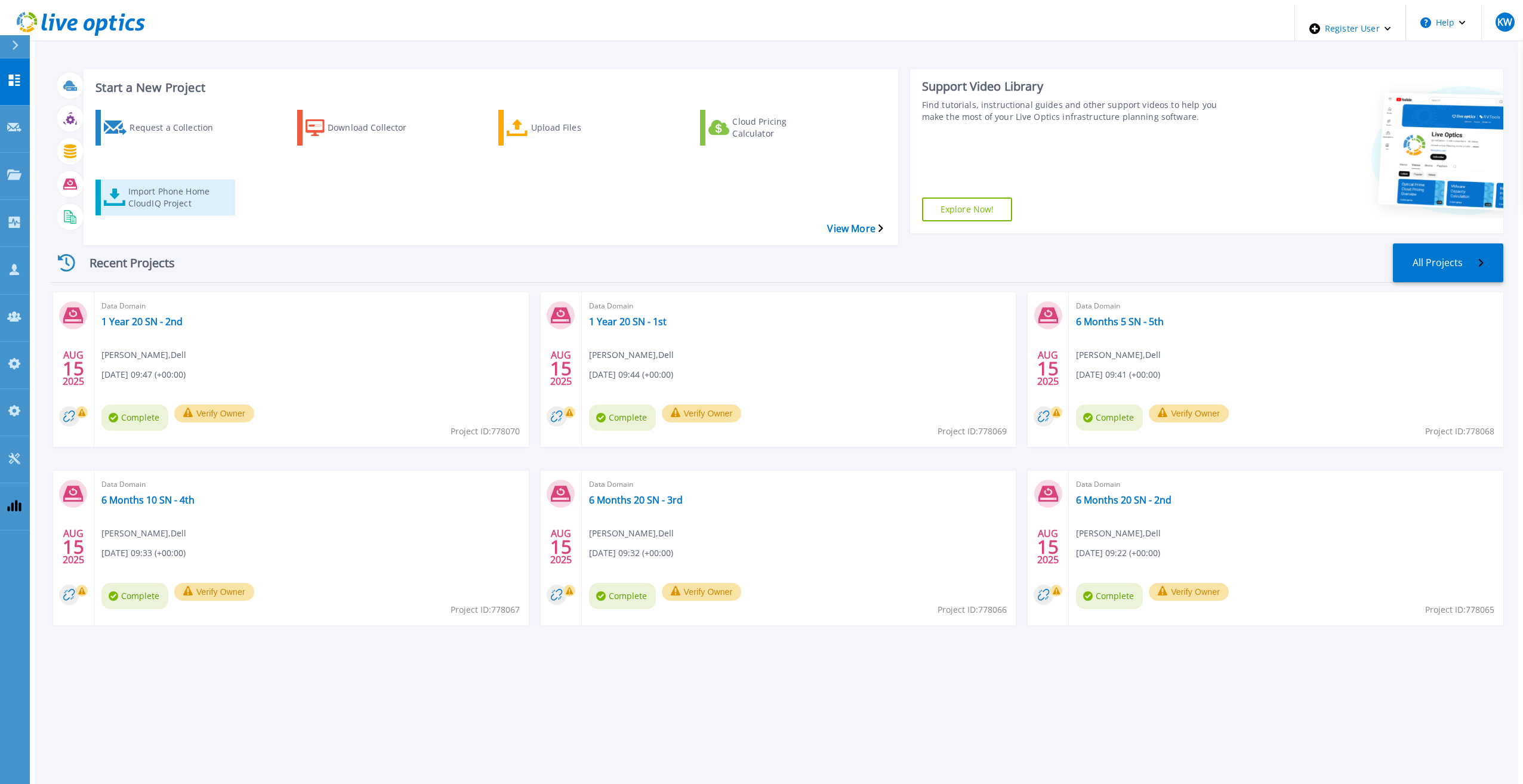
click at [199, 183] on div "Import Phone Home CloudIQ Project" at bounding box center [176, 198] width 95 height 30
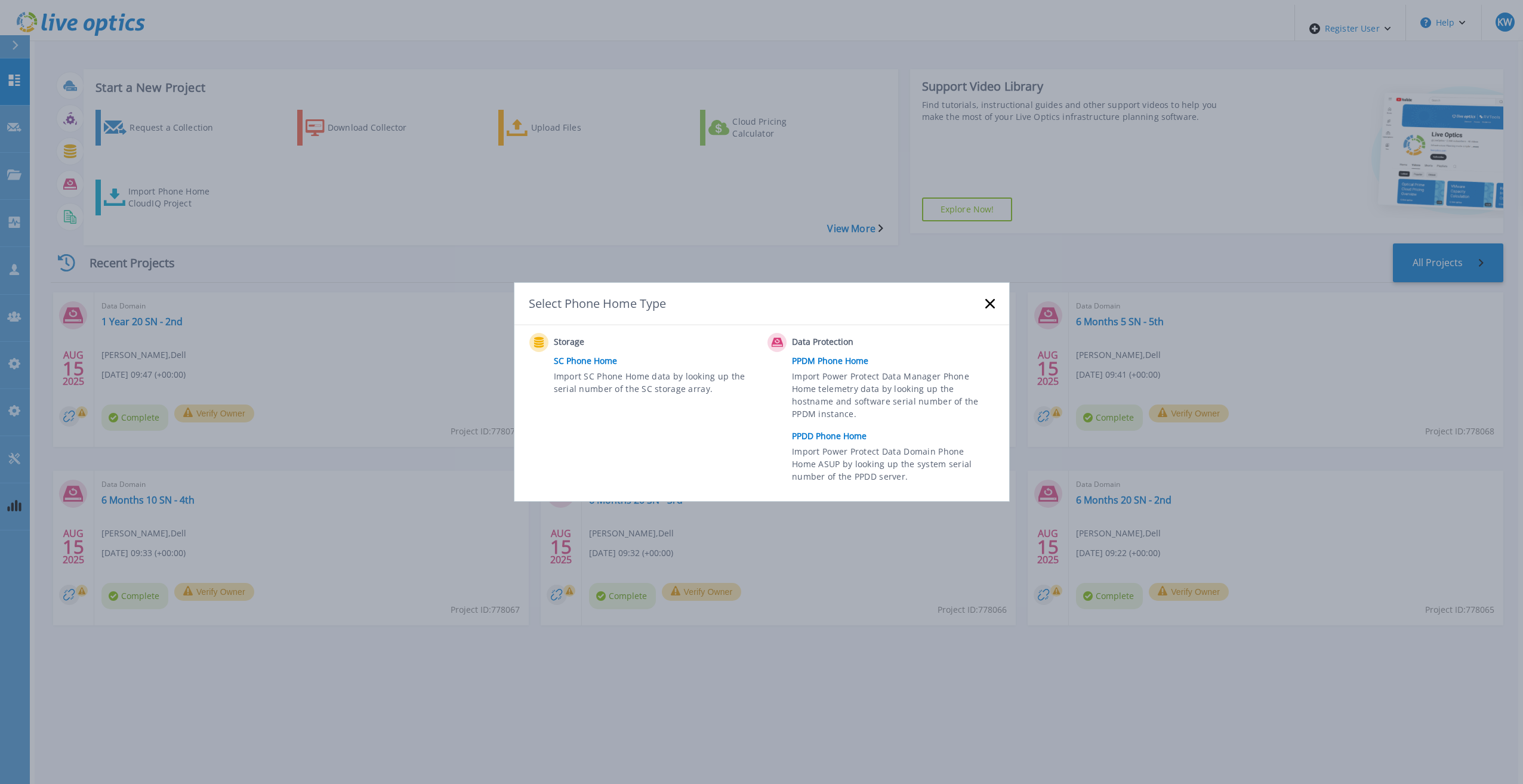
click at [834, 438] on link "PPDD Phone Home" at bounding box center [896, 436] width 208 height 18
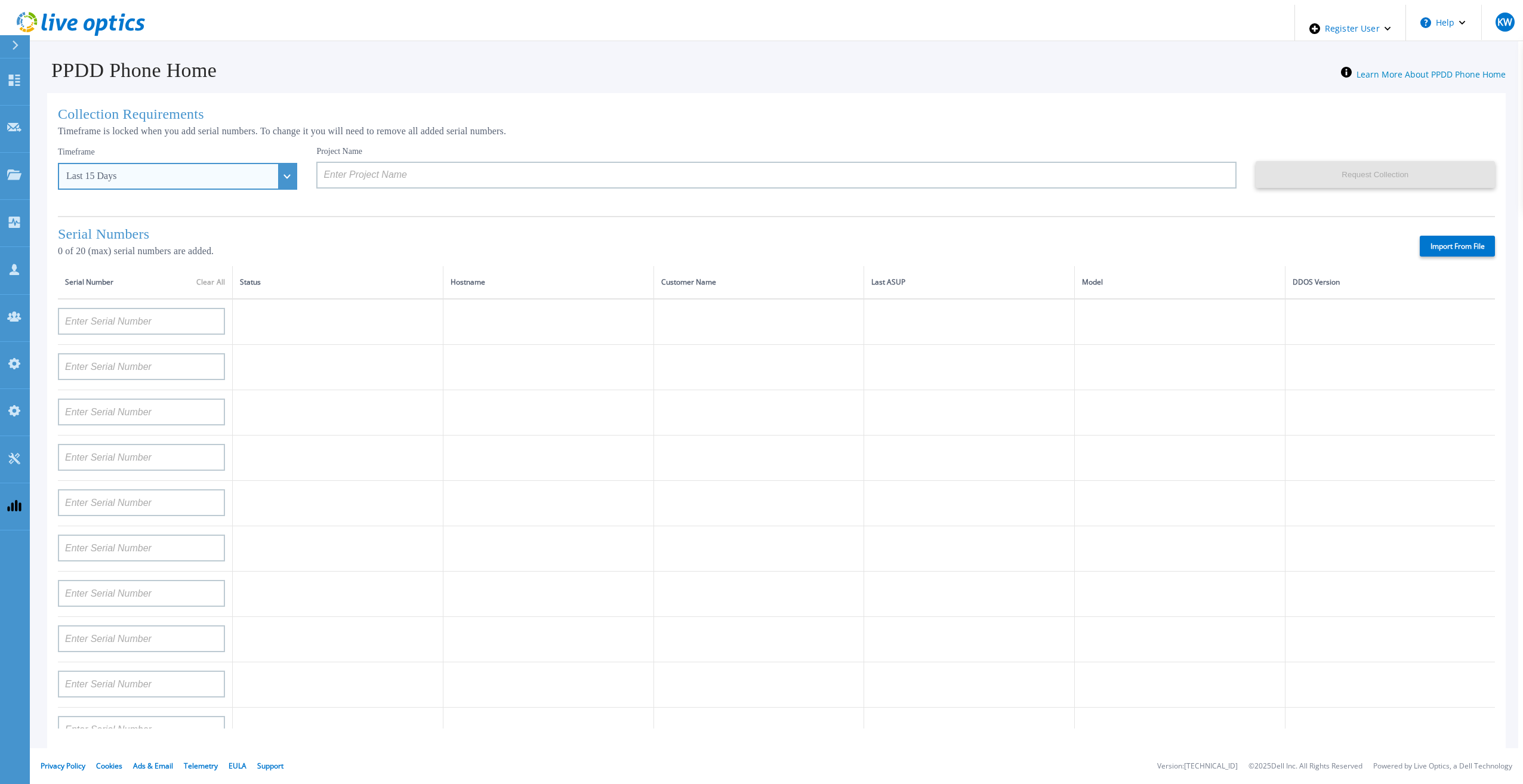
click at [269, 163] on div "Last 15 Days" at bounding box center [178, 176] width 240 height 27
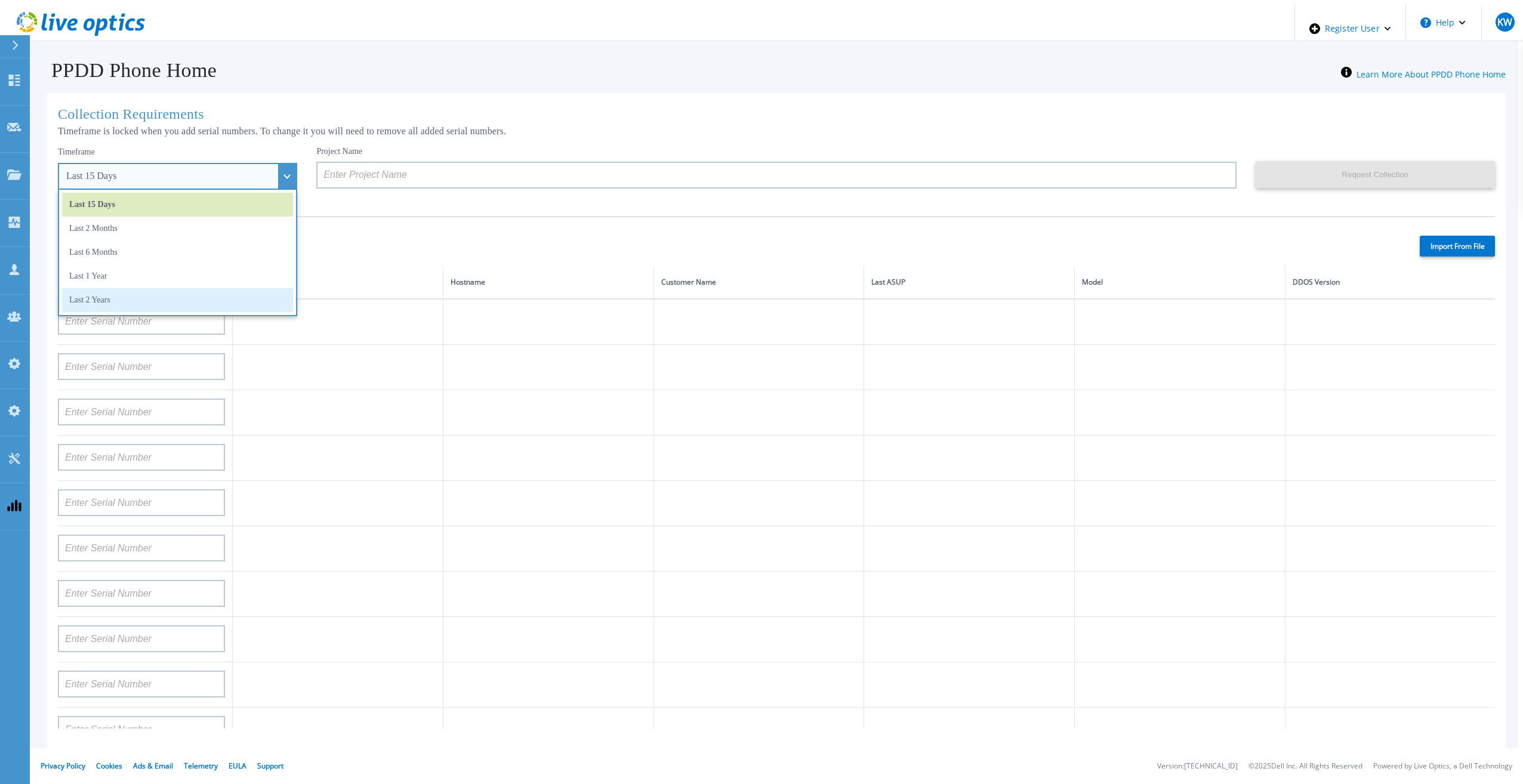
click at [214, 299] on li "Last 2 Years" at bounding box center [178, 300] width 231 height 24
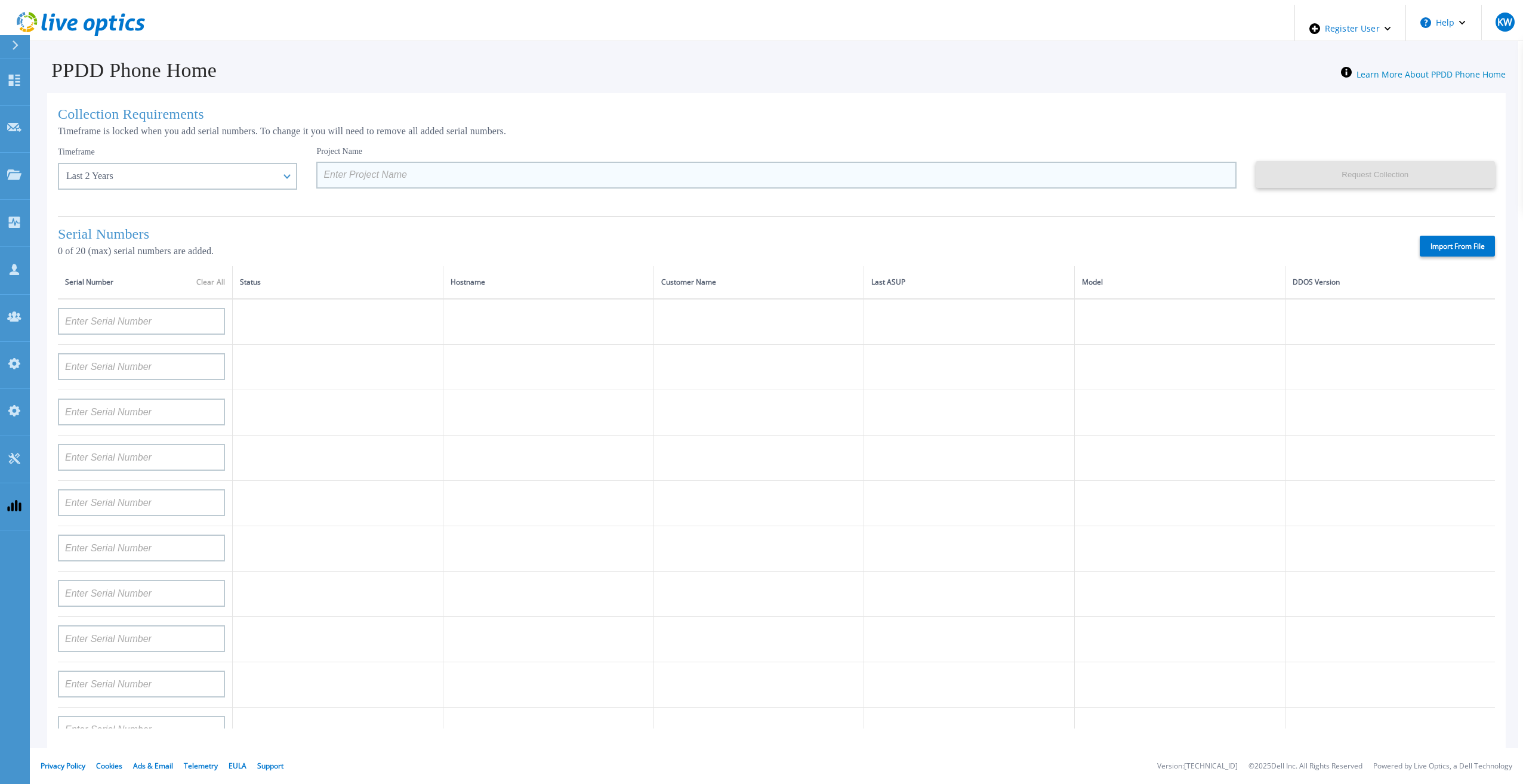
click at [507, 175] on input at bounding box center [776, 175] width 920 height 27
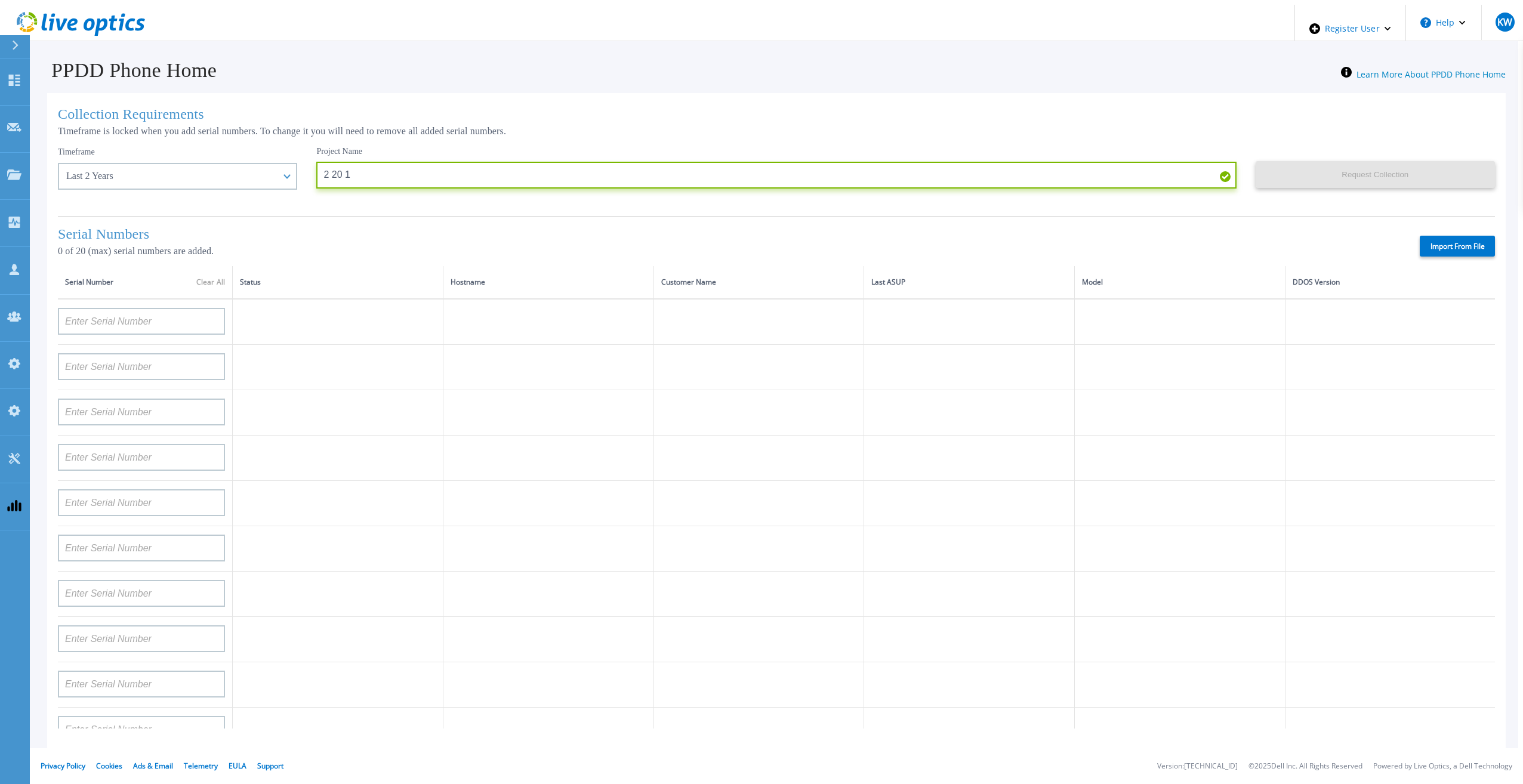
type input "2 20 1"
click at [1446, 247] on label "Import From File" at bounding box center [1457, 246] width 75 height 21
click at [0, 0] on input "Import From File" at bounding box center [0, 0] width 0 height 0
type input "APM00211700095"
type input "APX00232503747"
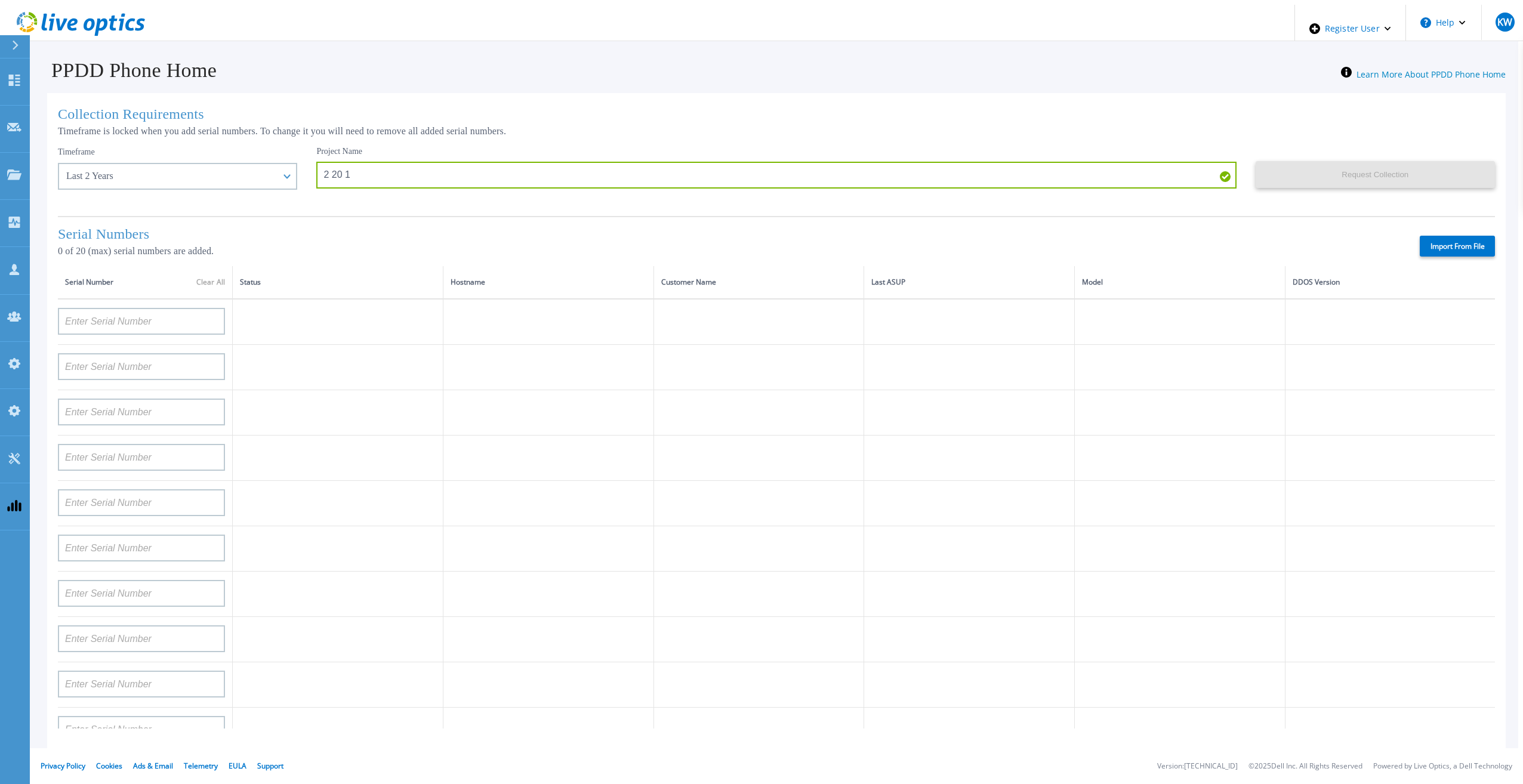
type input "APM00214914093"
type input "APM00171836329"
type input "APM00212026971"
type input "APM00214914094"
type input "APX00234502218"
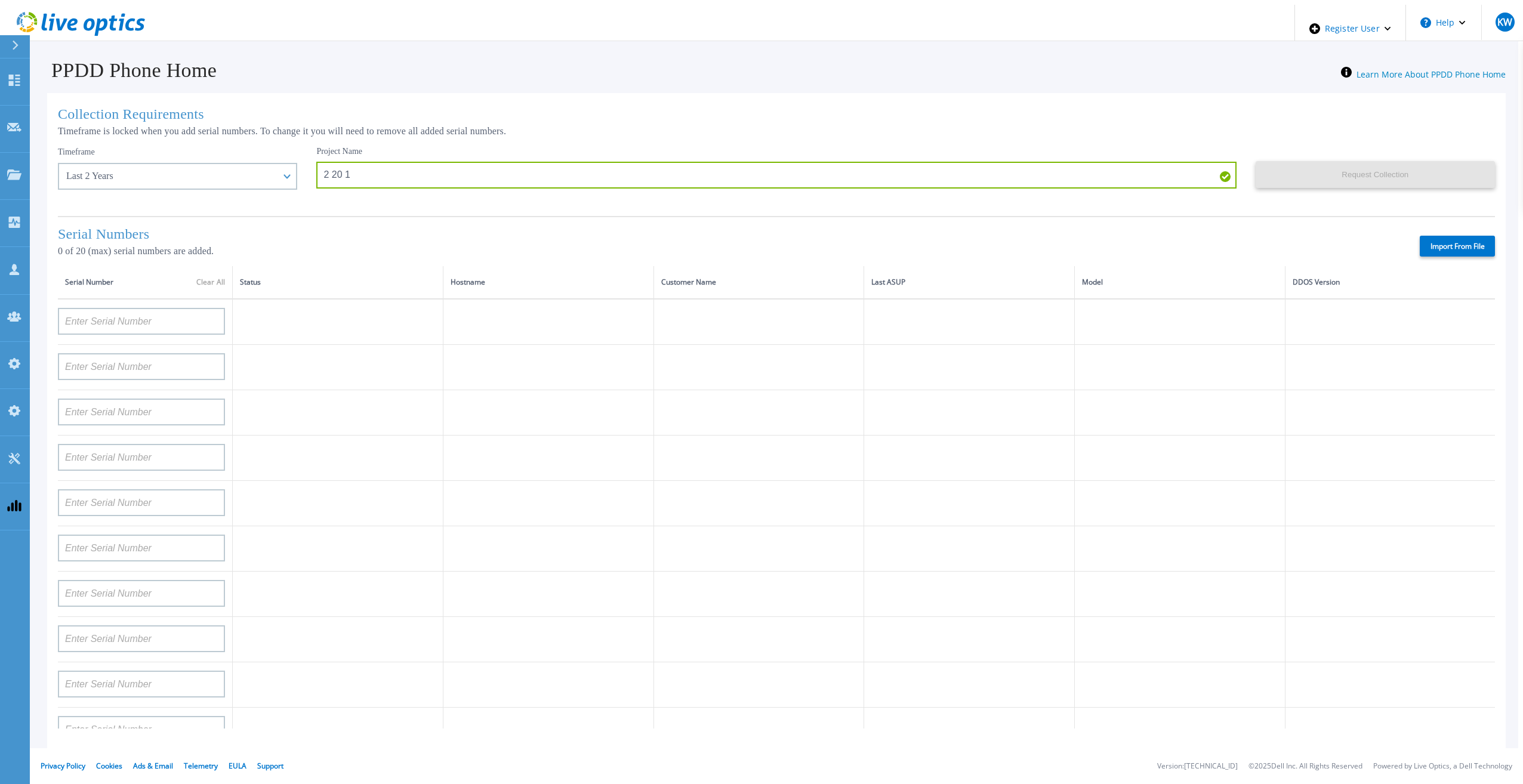
type input "APM00212018359"
type input "APX00232503745"
type input "APX00232503743"
type input "APM00193603655"
type input "APM00212517749"
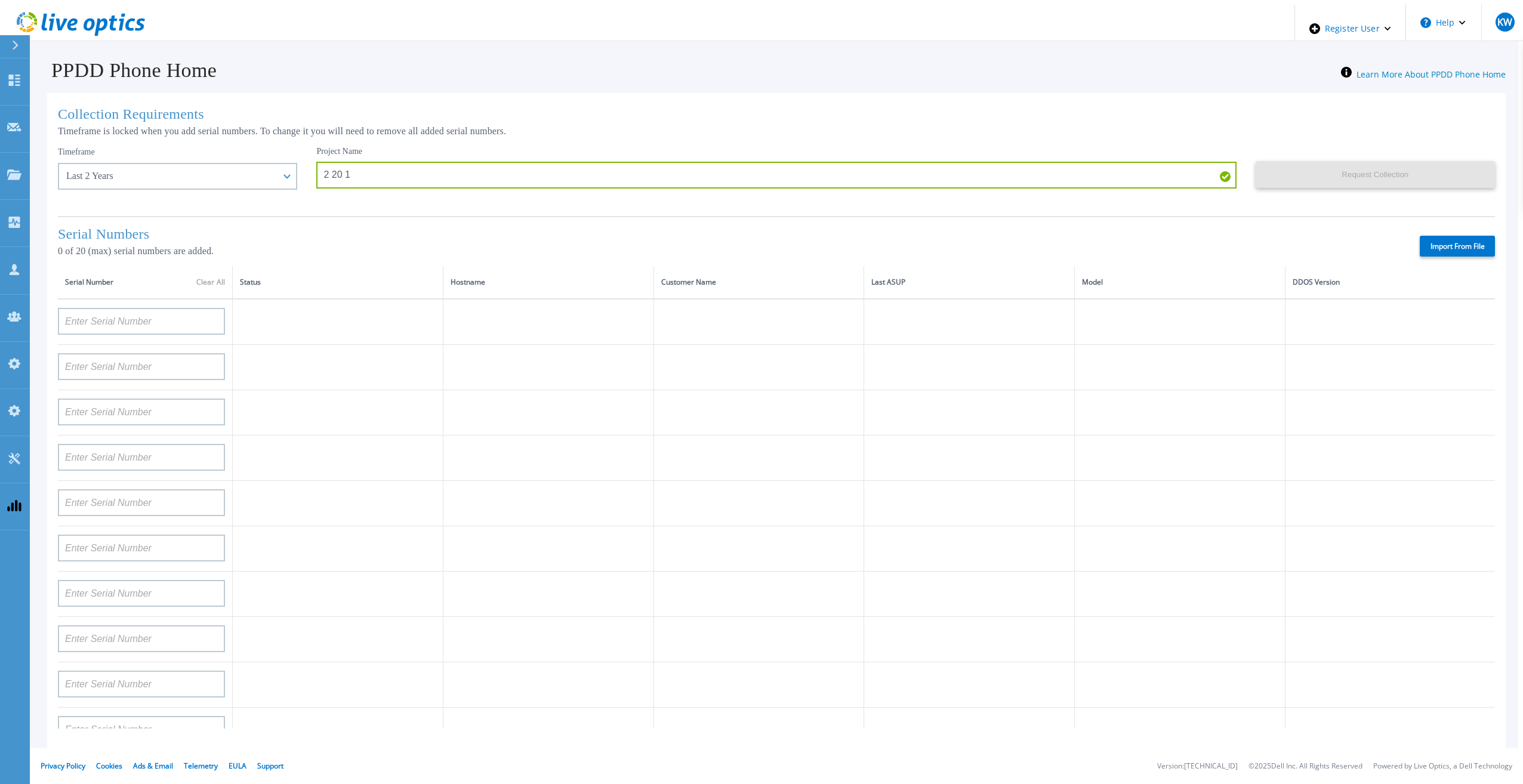
type input "APX00232503742"
type input "APM00212702822"
type input "APM00212610953"
type input "APM00202614668"
type input "APM00212613652"
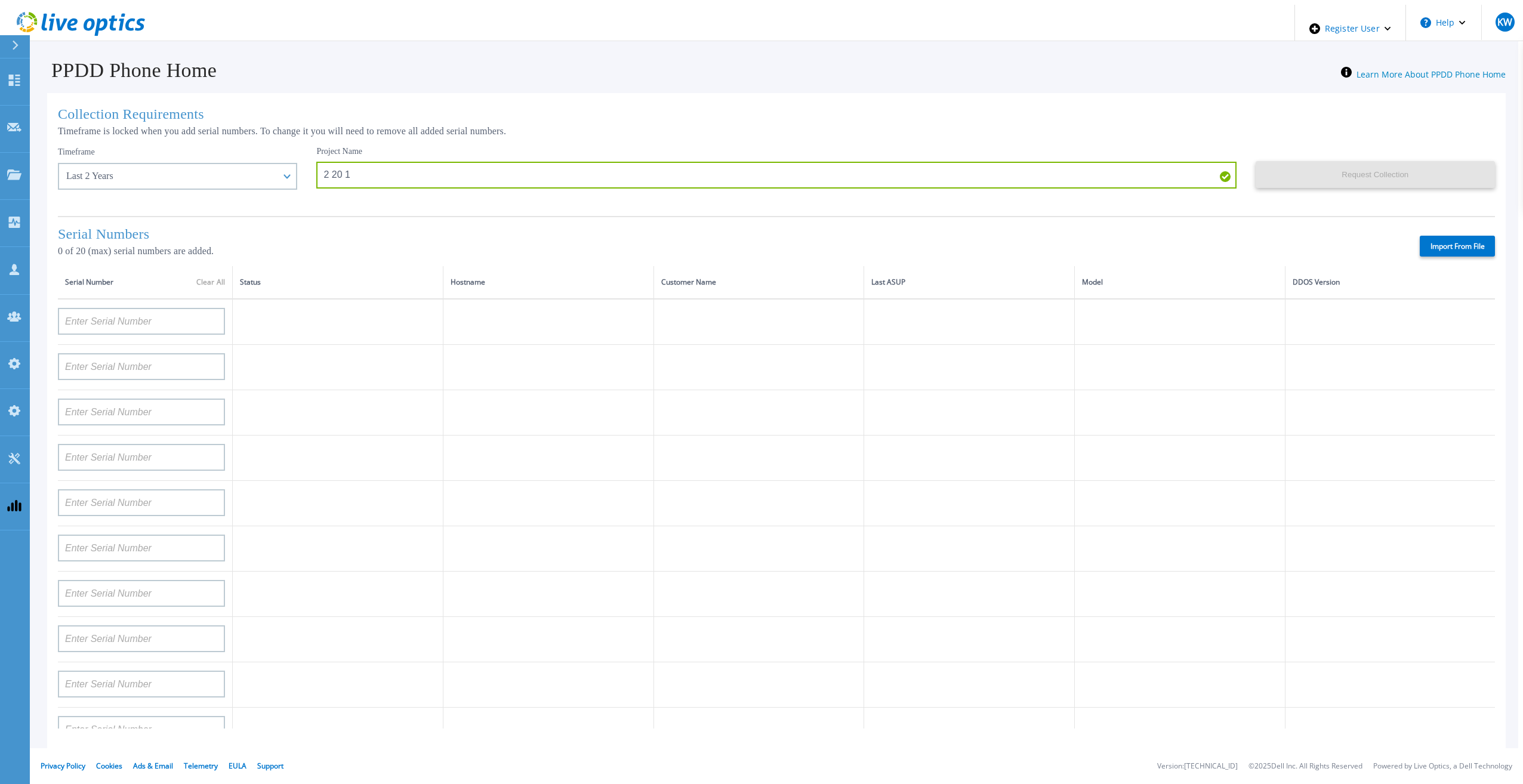
type input "APX00222101185"
type input "AUDVUX6XJHDJFE"
type input "APM00133543104"
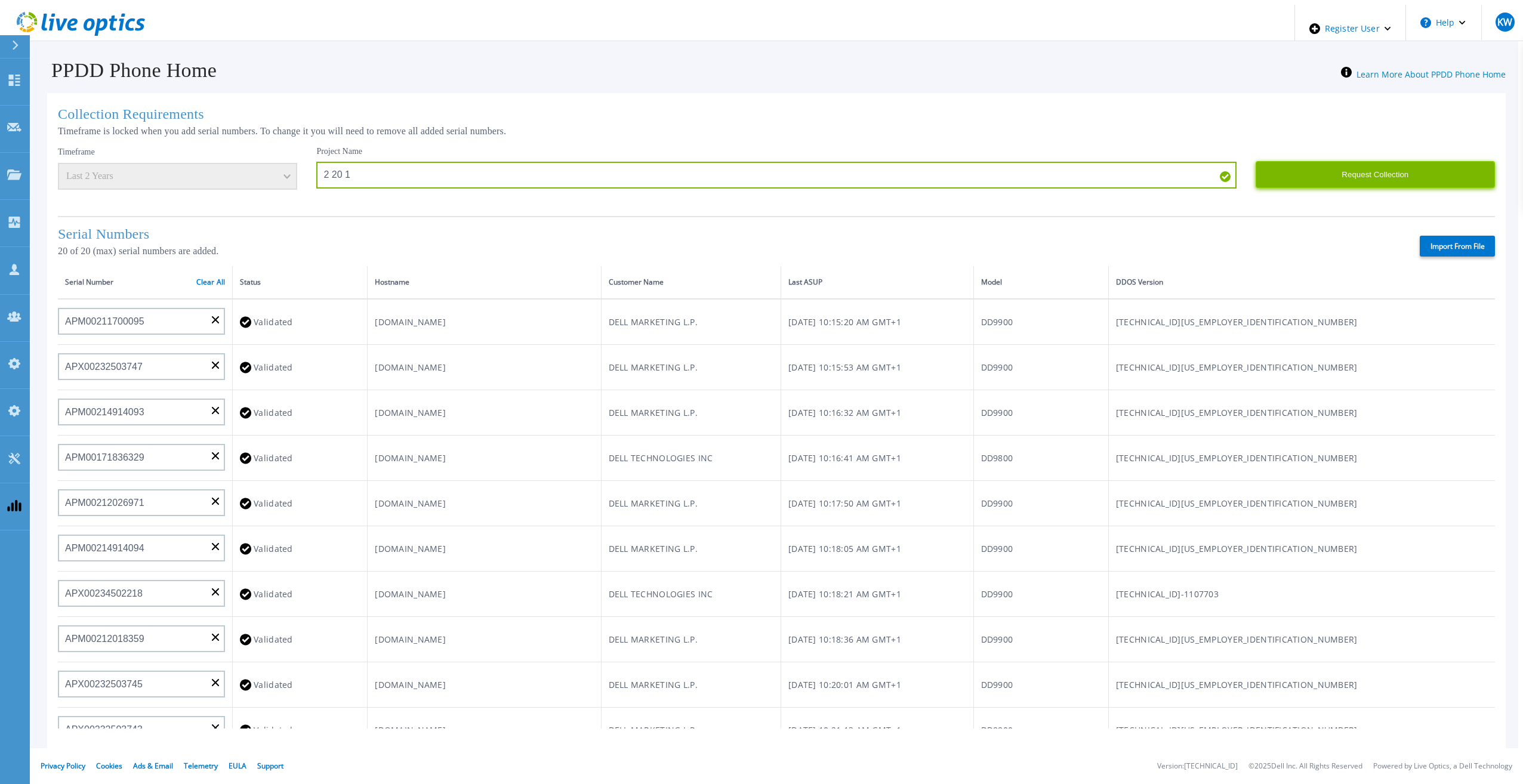
click at [1340, 168] on button "Request Collection" at bounding box center [1376, 174] width 240 height 27
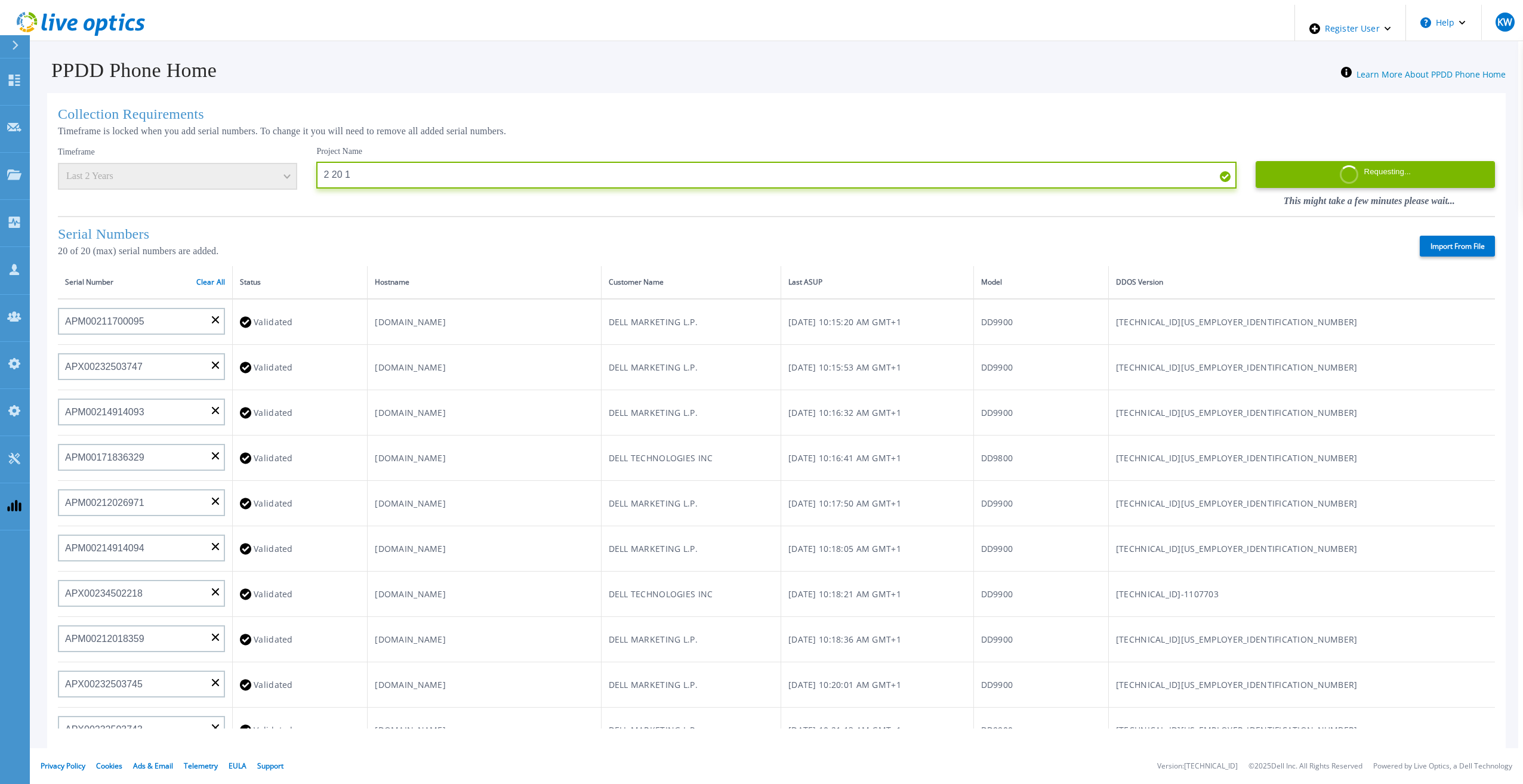
drag, startPoint x: 362, startPoint y: 166, endPoint x: 289, endPoint y: 165, distance: 73.0
click at [289, 165] on div "Timeframe Last 2 Years Project Name 2 20 1 Requesting... This might take a few …" at bounding box center [776, 176] width 1437 height 61
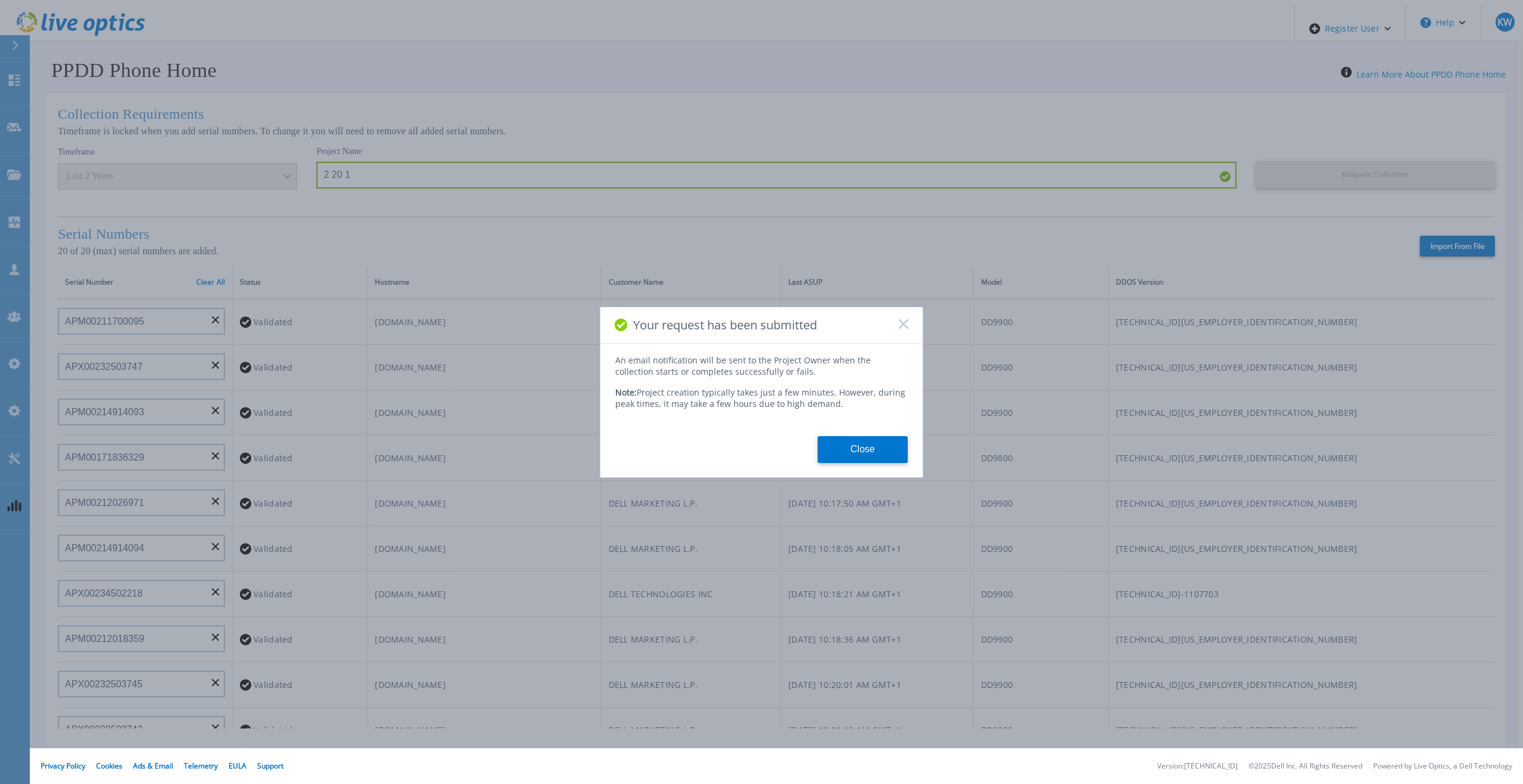
click at [823, 437] on button "Close" at bounding box center [862, 449] width 90 height 27
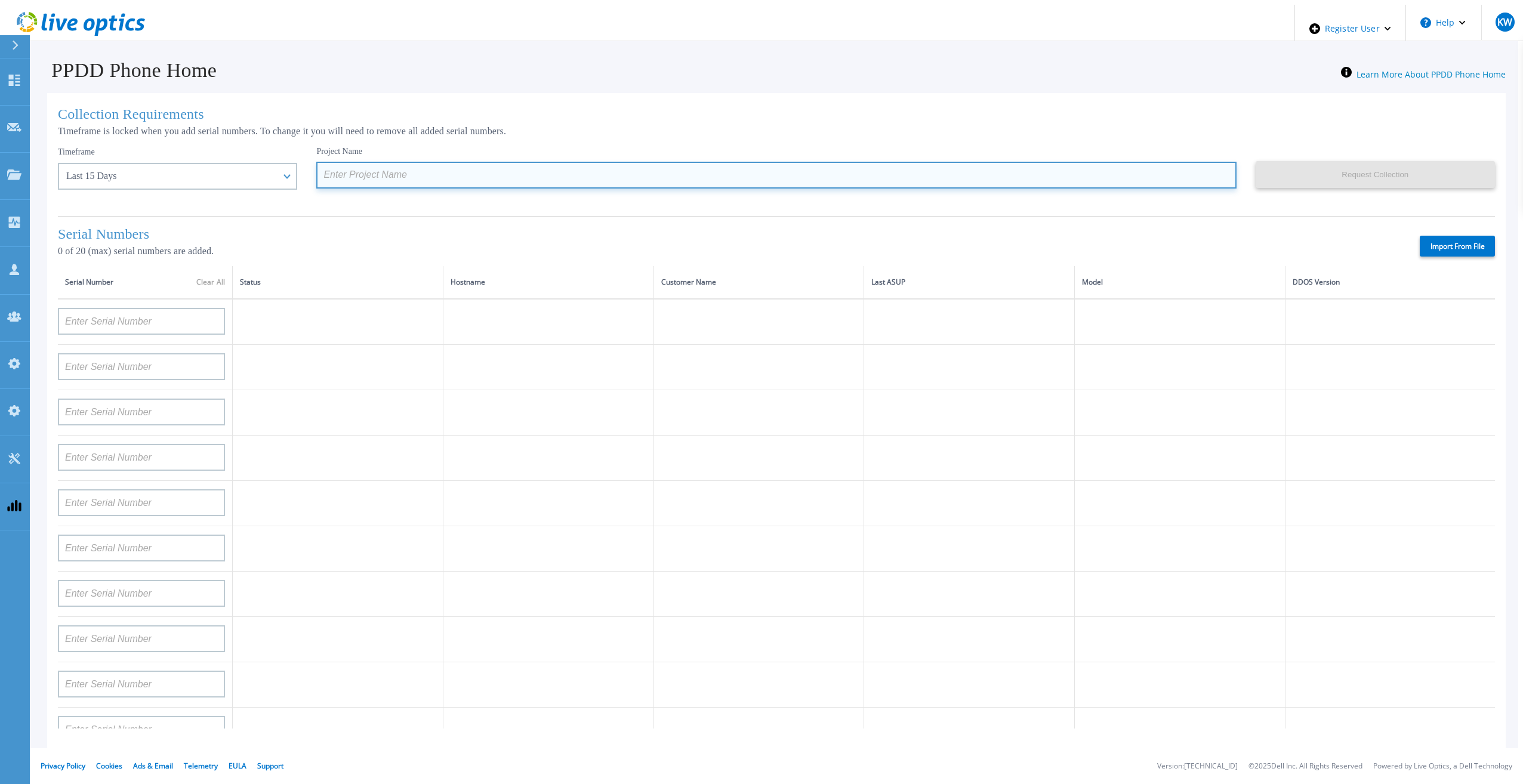
click at [418, 174] on input at bounding box center [776, 175] width 920 height 27
paste input "2 20 1"
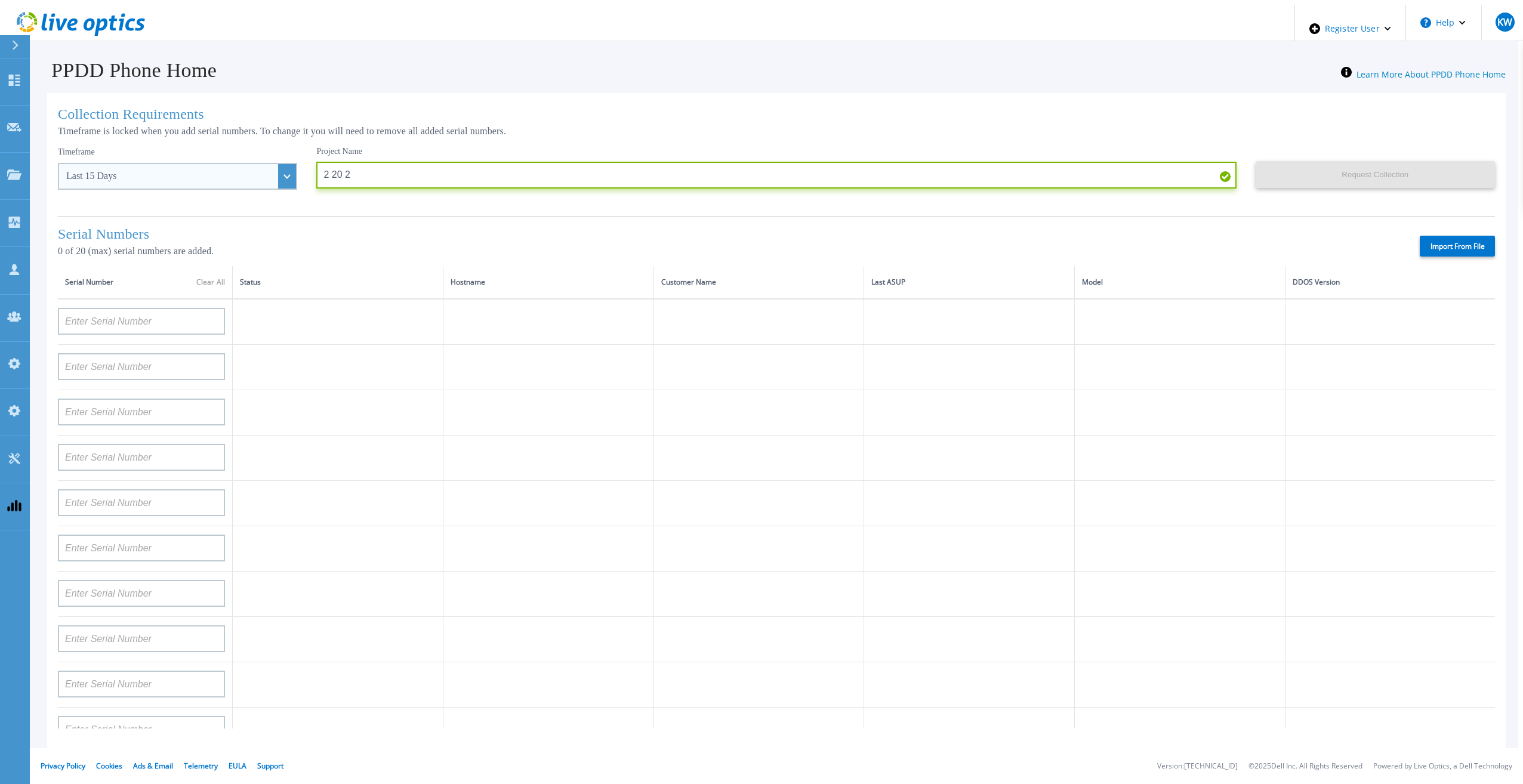
type input "2 20 2"
drag, startPoint x: 264, startPoint y: 174, endPoint x: 263, endPoint y: 188, distance: 14.0
click at [263, 174] on div "Last 15 Days" at bounding box center [178, 176] width 240 height 27
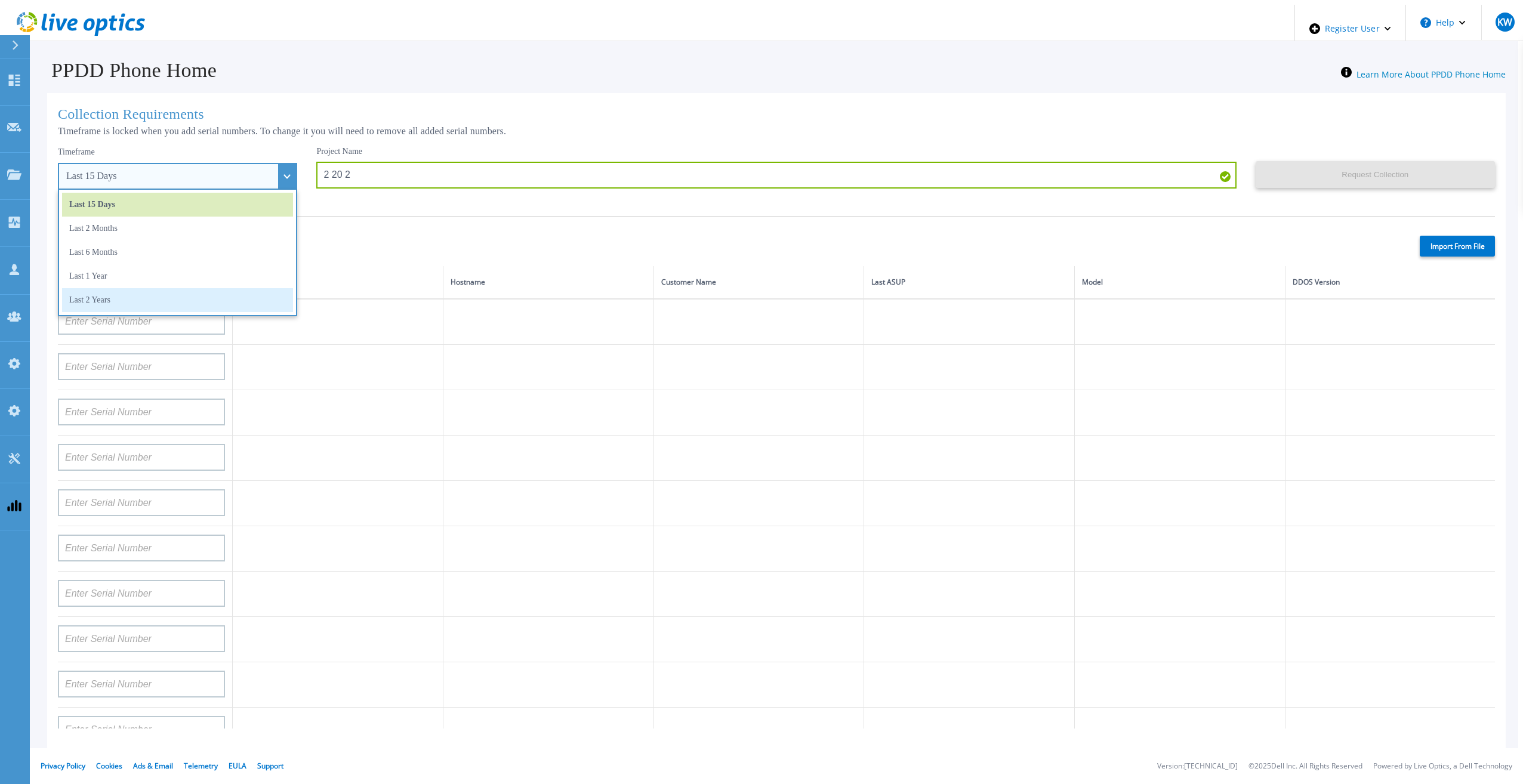
click at [208, 295] on li "Last 2 Years" at bounding box center [178, 300] width 231 height 24
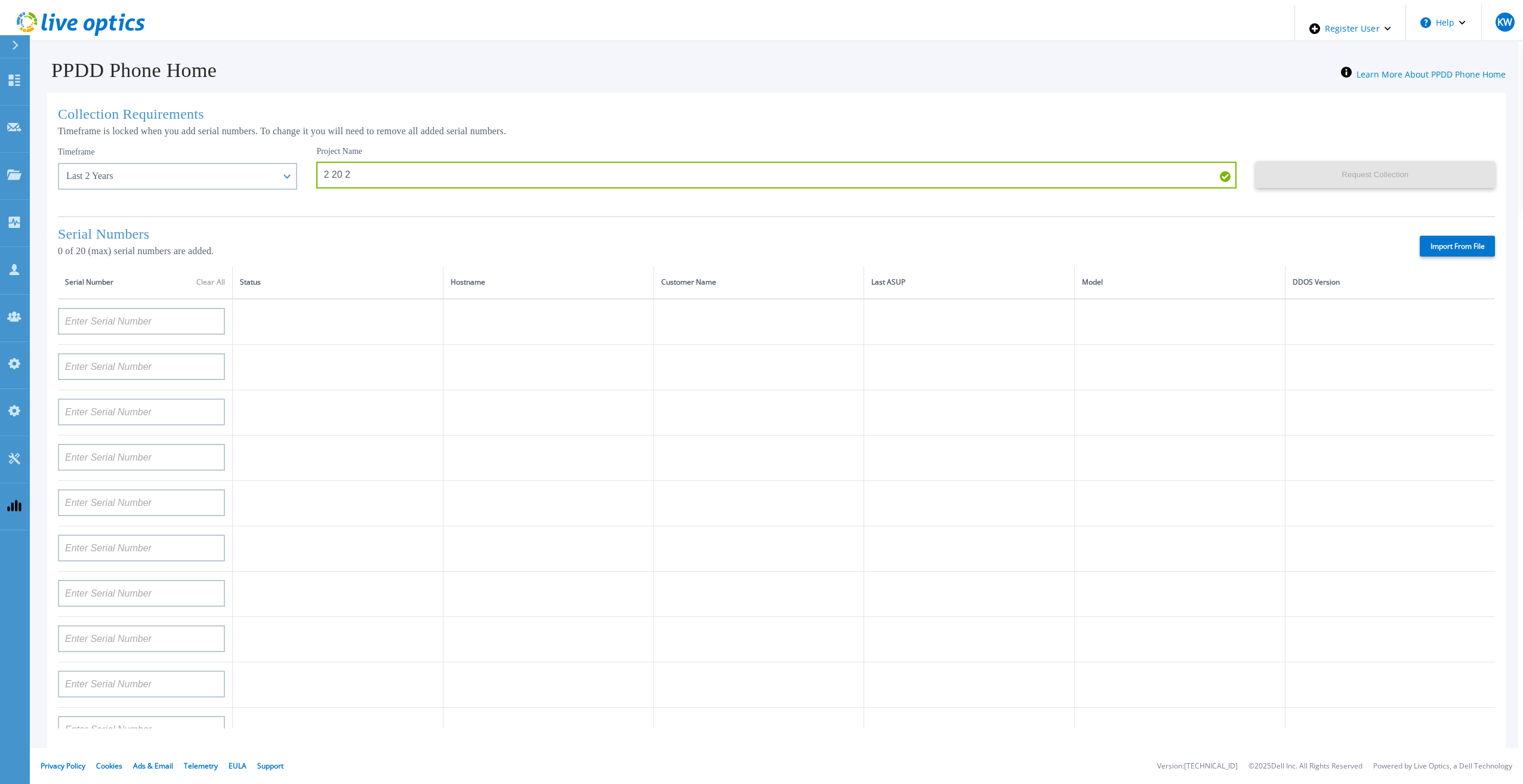
click at [1446, 241] on label "Import From File" at bounding box center [1457, 246] width 75 height 21
click at [0, 0] on input "Import From File" at bounding box center [0, 0] width 0 height 0
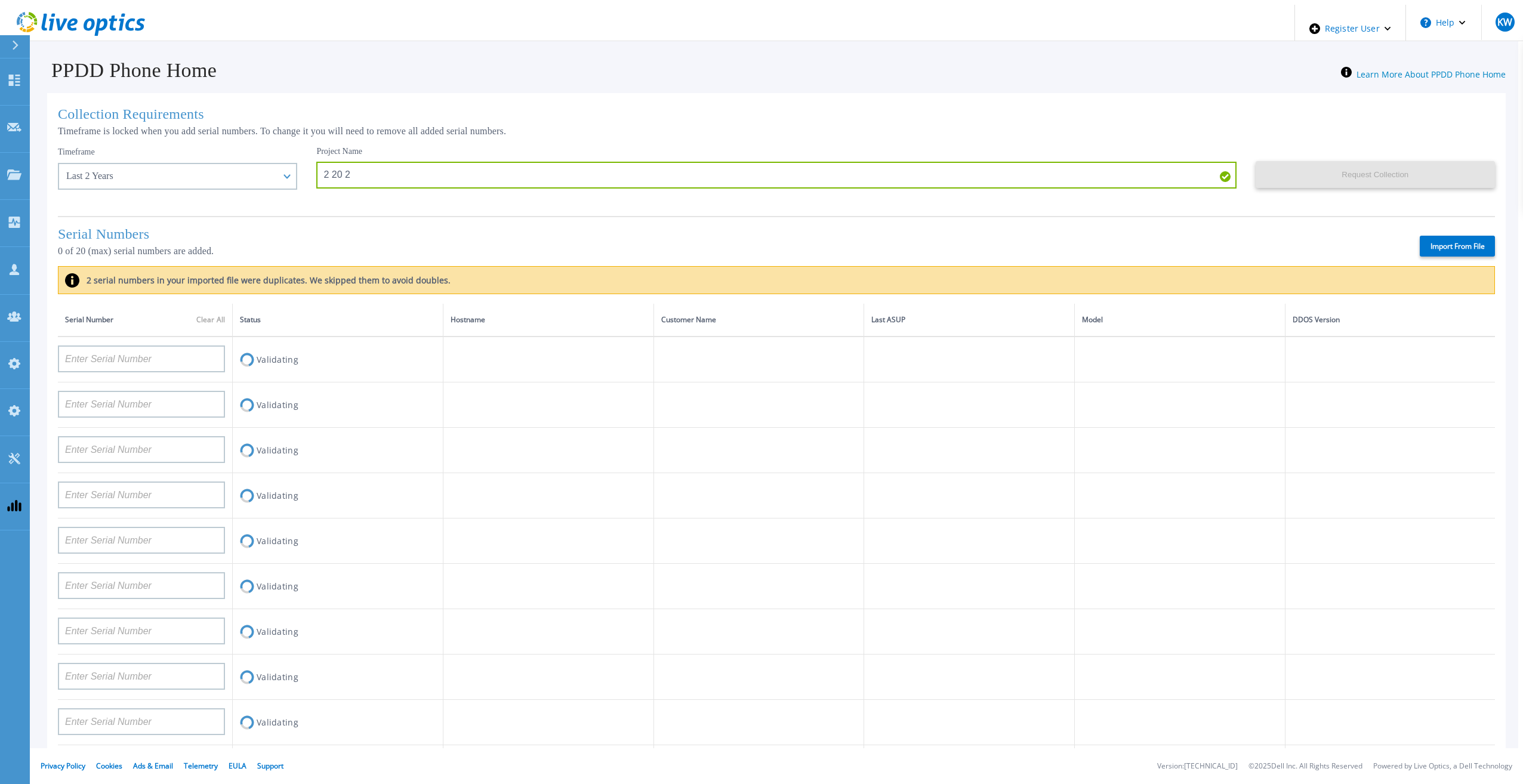
type input "APM00133543104"
type input "CKM00192200277"
type input "CKM00181001809"
type input "APM00223002069"
type input "CKM00183202848"
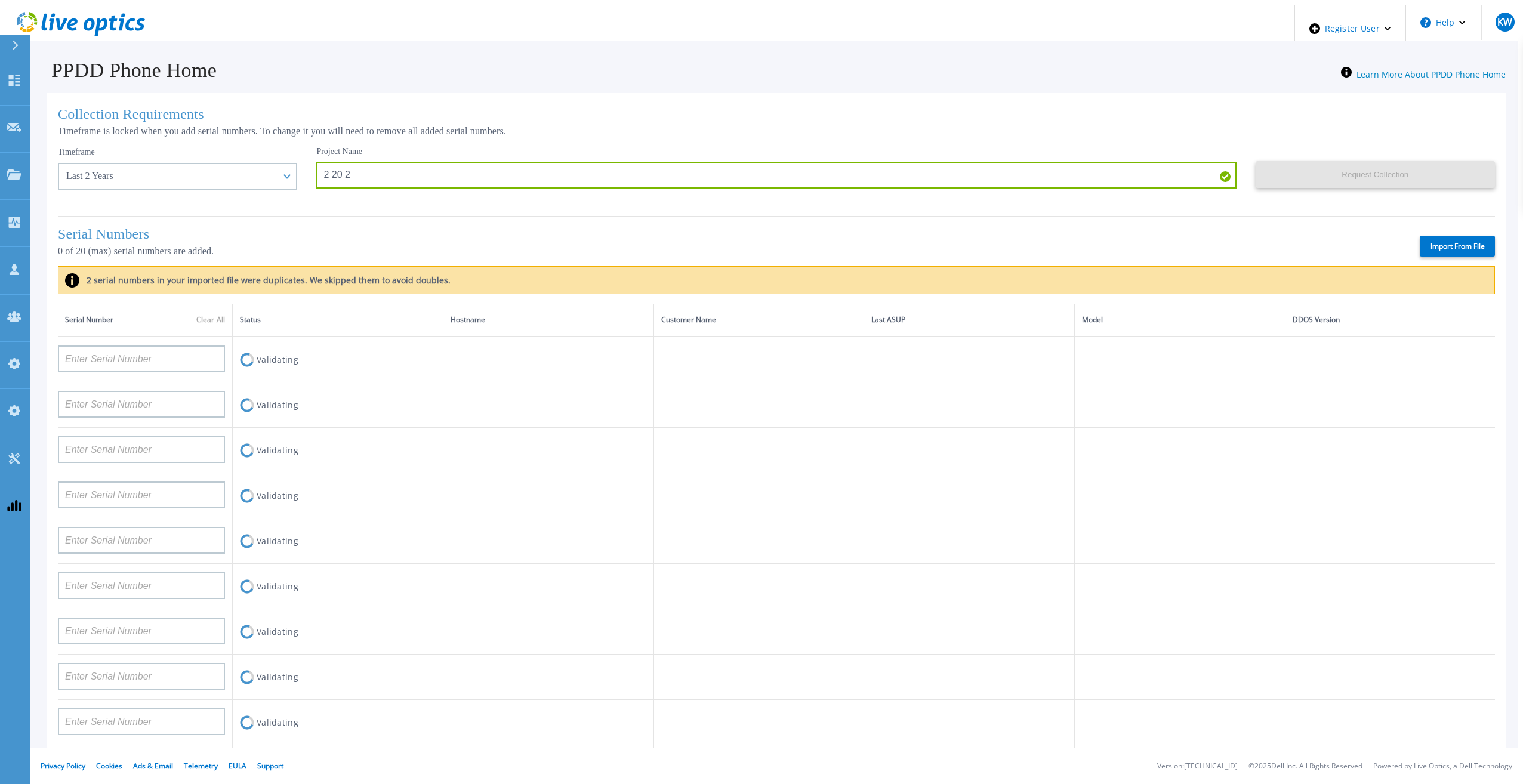
type input "CKM00192401344"
type input "APM00160405864"
type input "APM00145208243"
type input "CRK00235104956"
type input "APM00202011675"
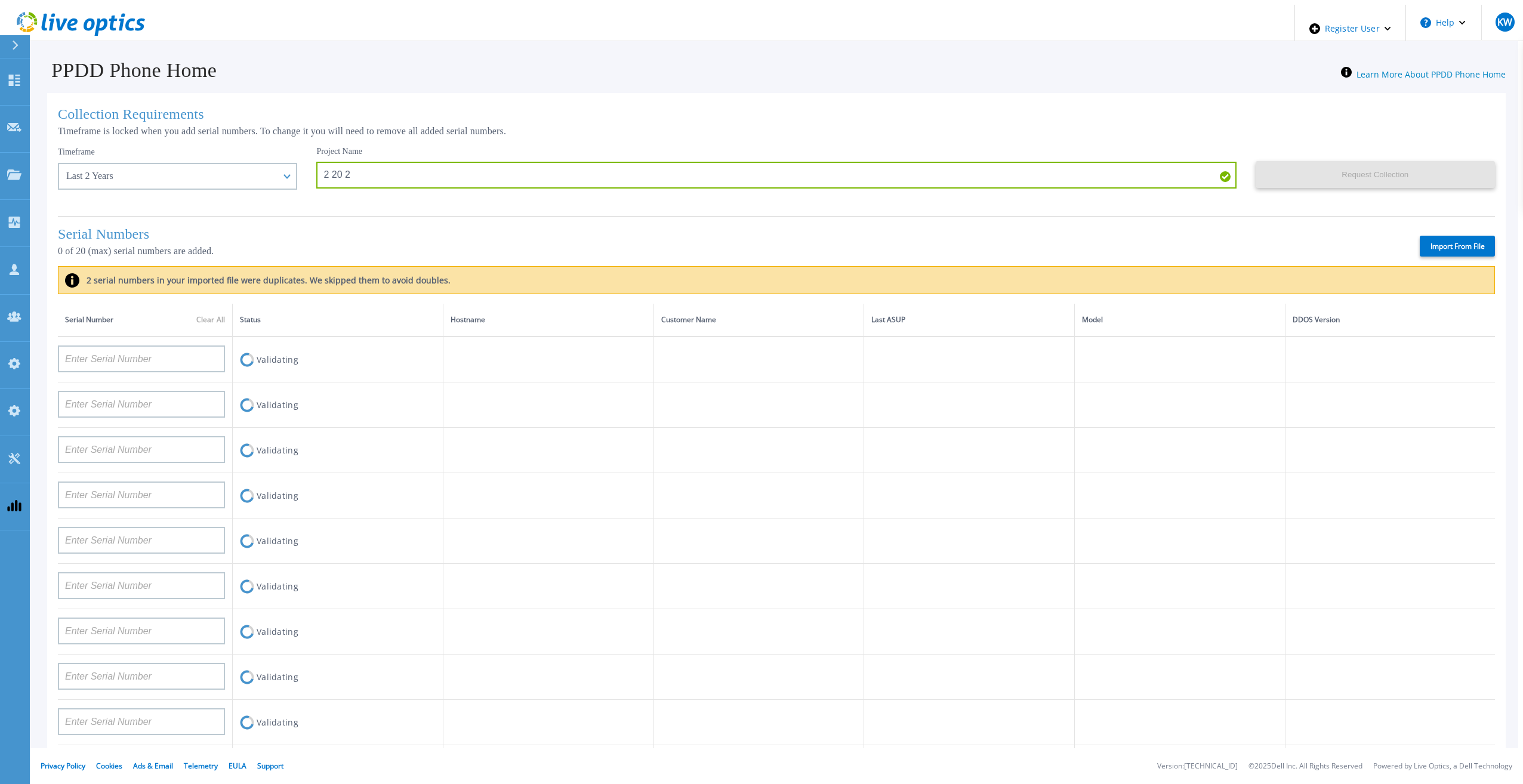
type input "CKM01210505037"
type input "AUDVFBNW5NDDSY"
type input "CKM00184602620"
type input "DE500212802673"
type input "APM00202912715"
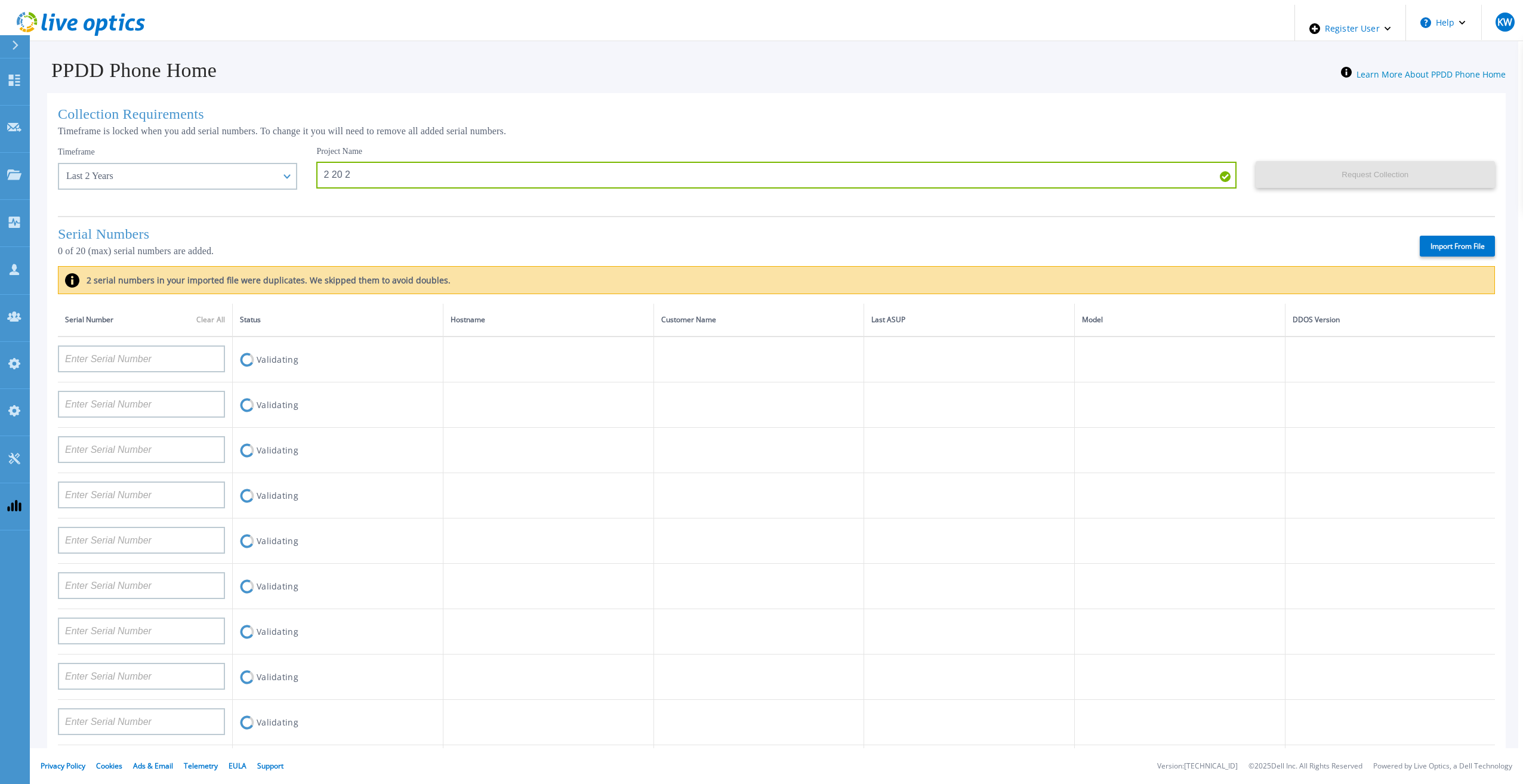
type input "FLA00132100000"
type input "CKM00192200280"
type input "DE500212902687"
type input "APM00211506717"
type input "APM00214907936"
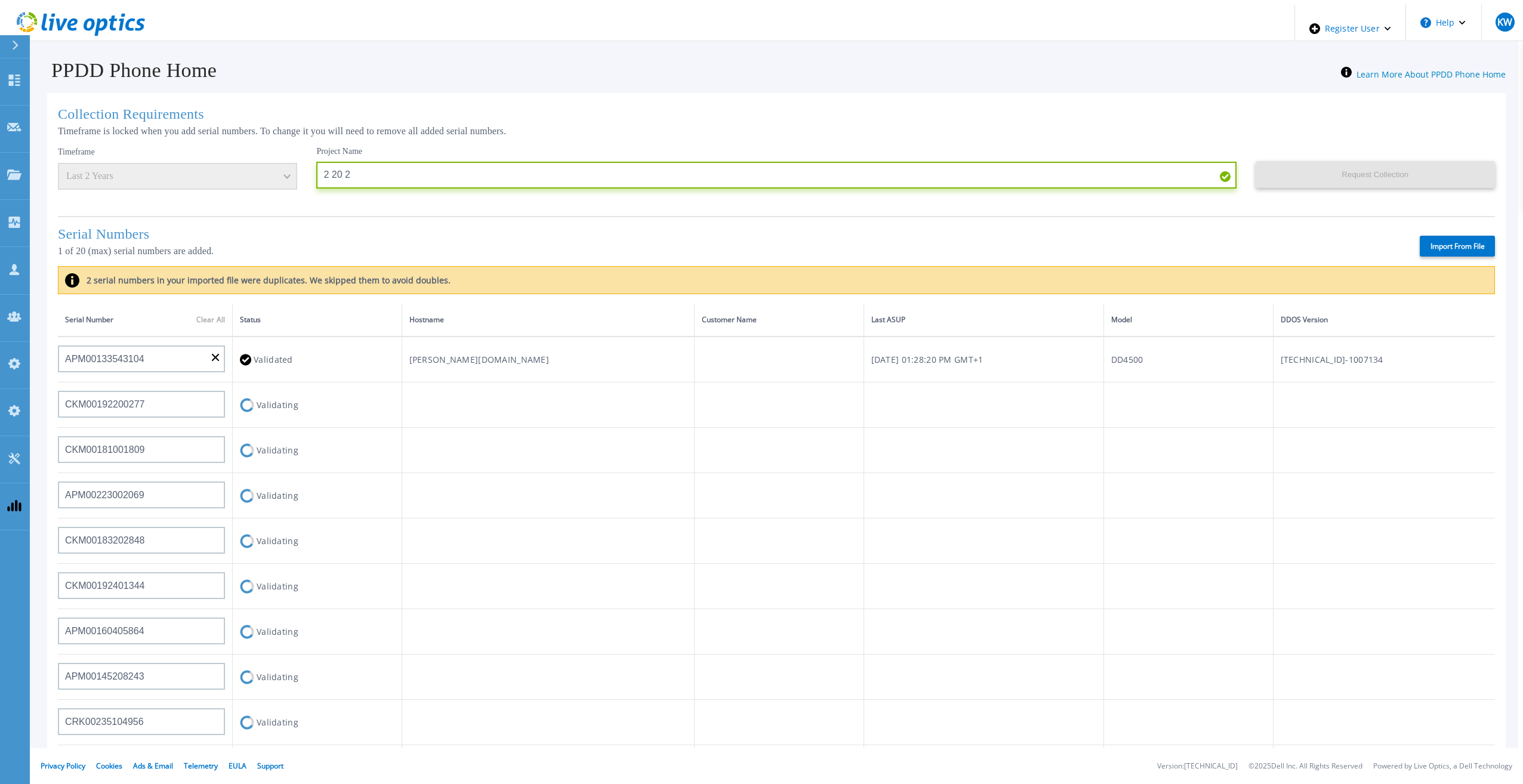
drag, startPoint x: 363, startPoint y: 171, endPoint x: 282, endPoint y: 167, distance: 81.1
click at [282, 167] on div "Timeframe Last 2 Years Project Name 2 20 2 Request Collection This might take a…" at bounding box center [776, 176] width 1437 height 61
click at [378, 174] on input "2 20 2" at bounding box center [776, 175] width 920 height 27
